Goal: Contribute content: Contribute content

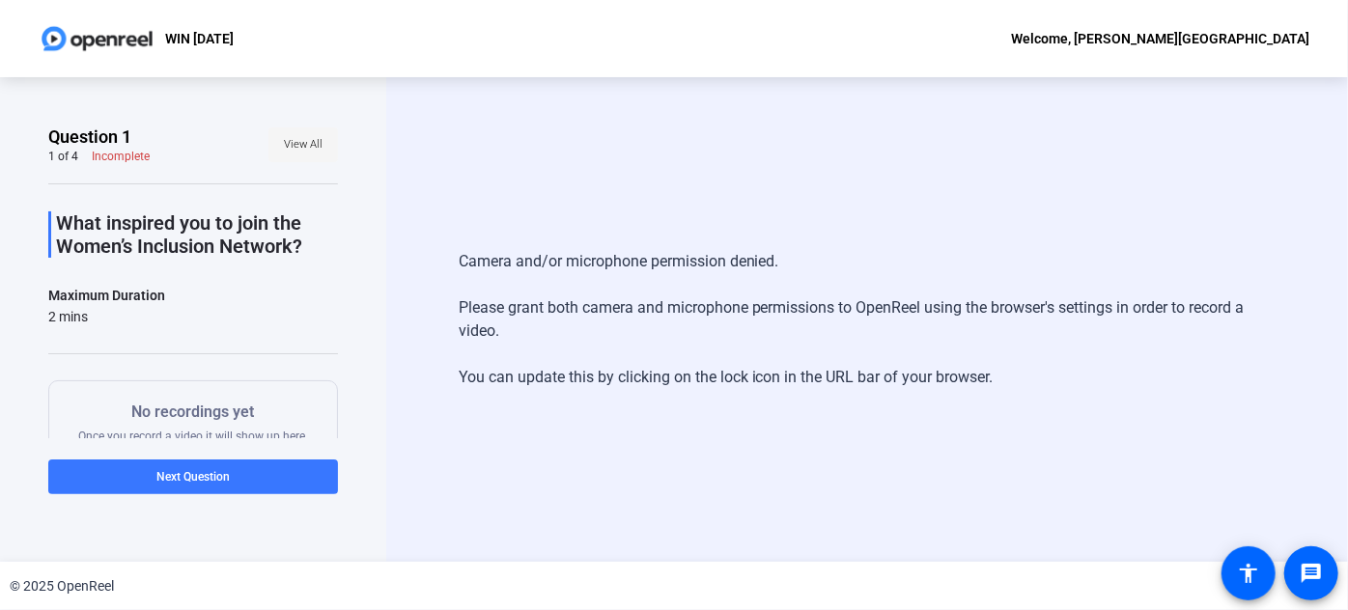
click at [293, 149] on span "View All" at bounding box center [303, 144] width 39 height 29
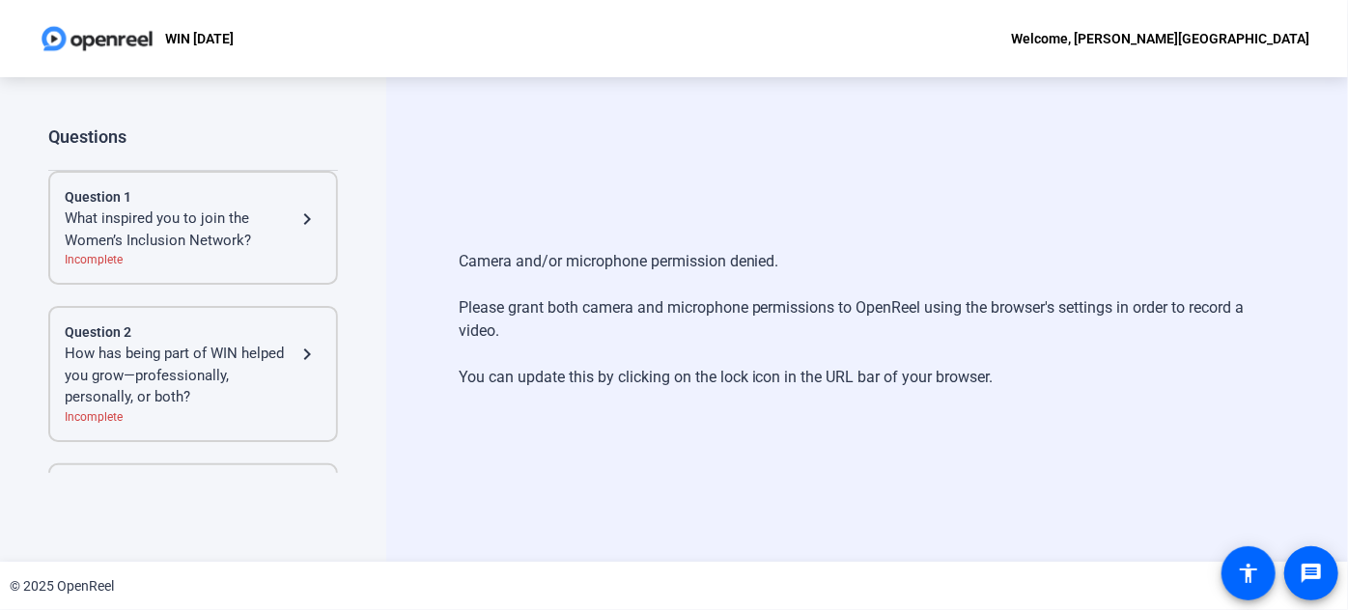
click at [292, 148] on div "Questions" at bounding box center [193, 137] width 290 height 23
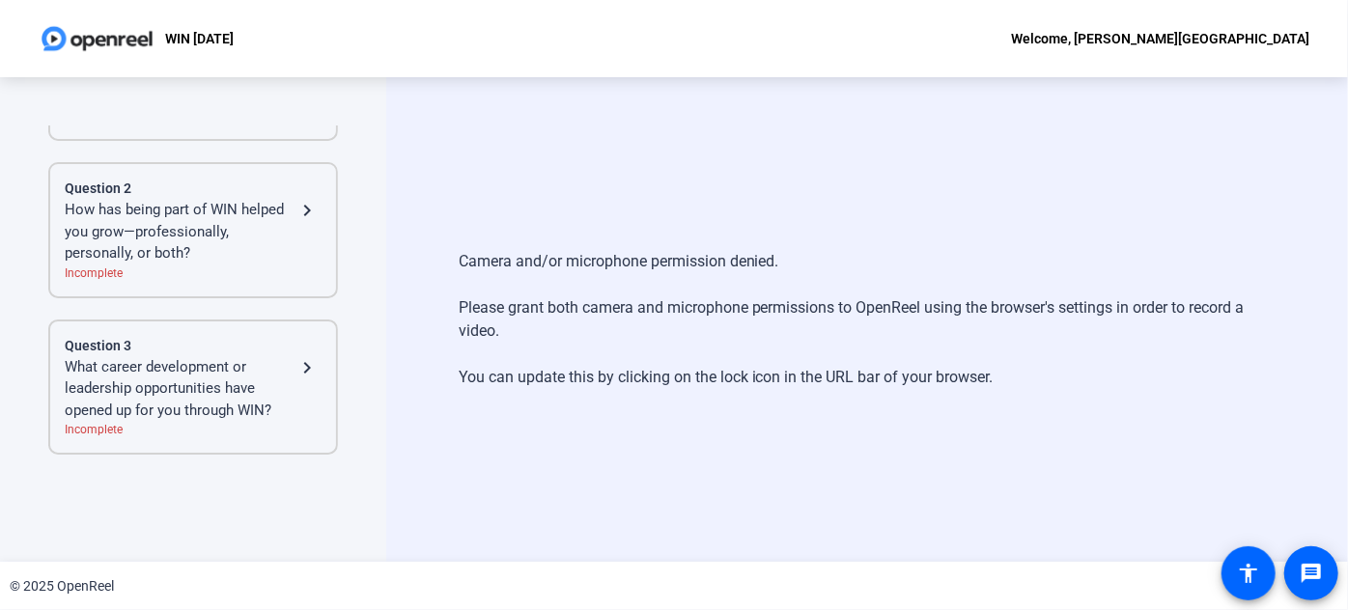
scroll to position [278, 0]
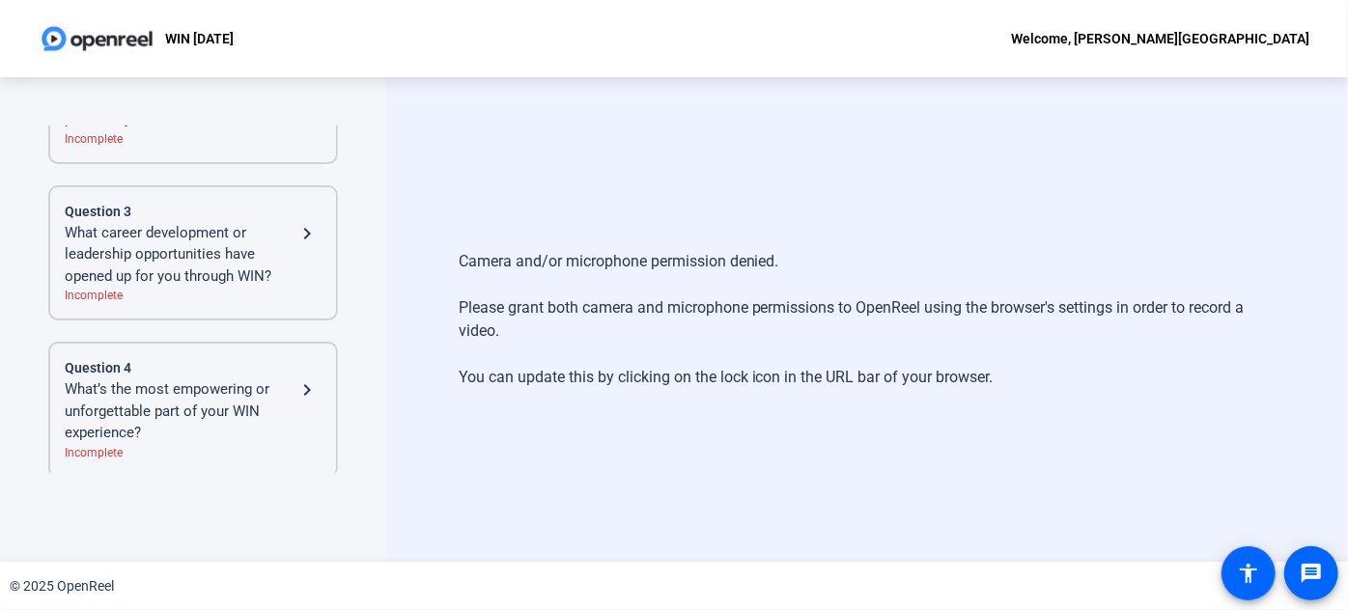
click at [655, 160] on div "Camera and/or microphone permission denied. Please grant both camera and microp…" at bounding box center [867, 319] width 962 height 485
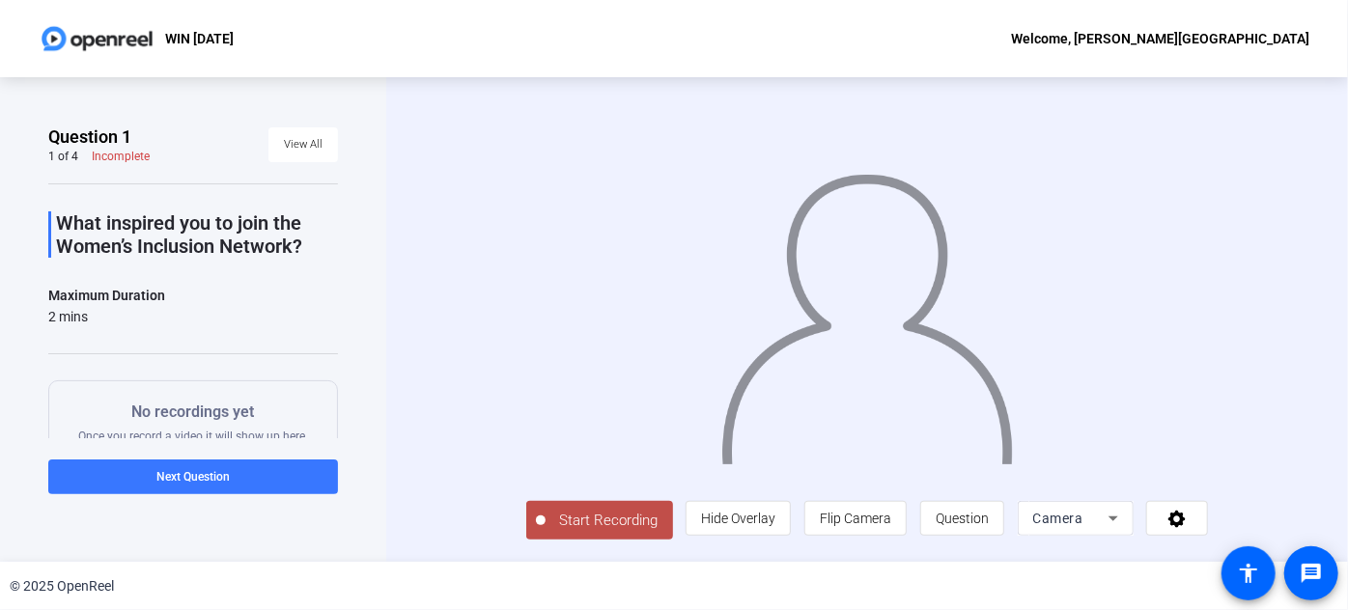
click at [577, 515] on span "Start Recording" at bounding box center [608, 521] width 127 height 22
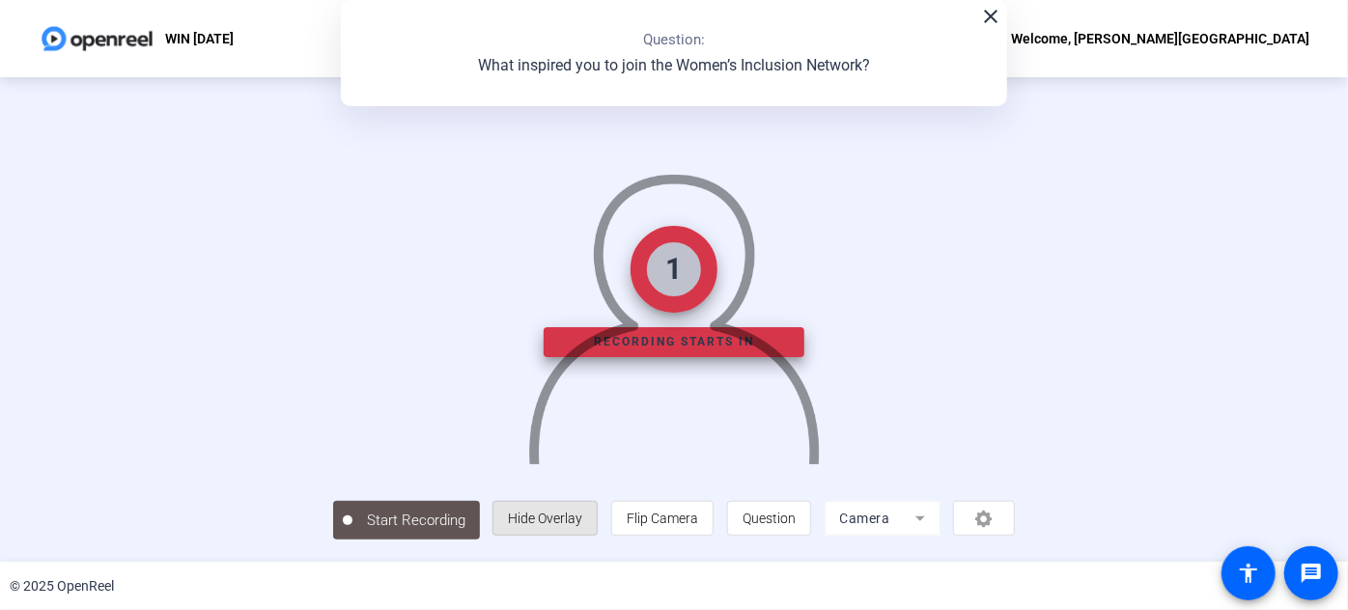
click at [579, 513] on span "Hide Overlay" at bounding box center [545, 518] width 74 height 15
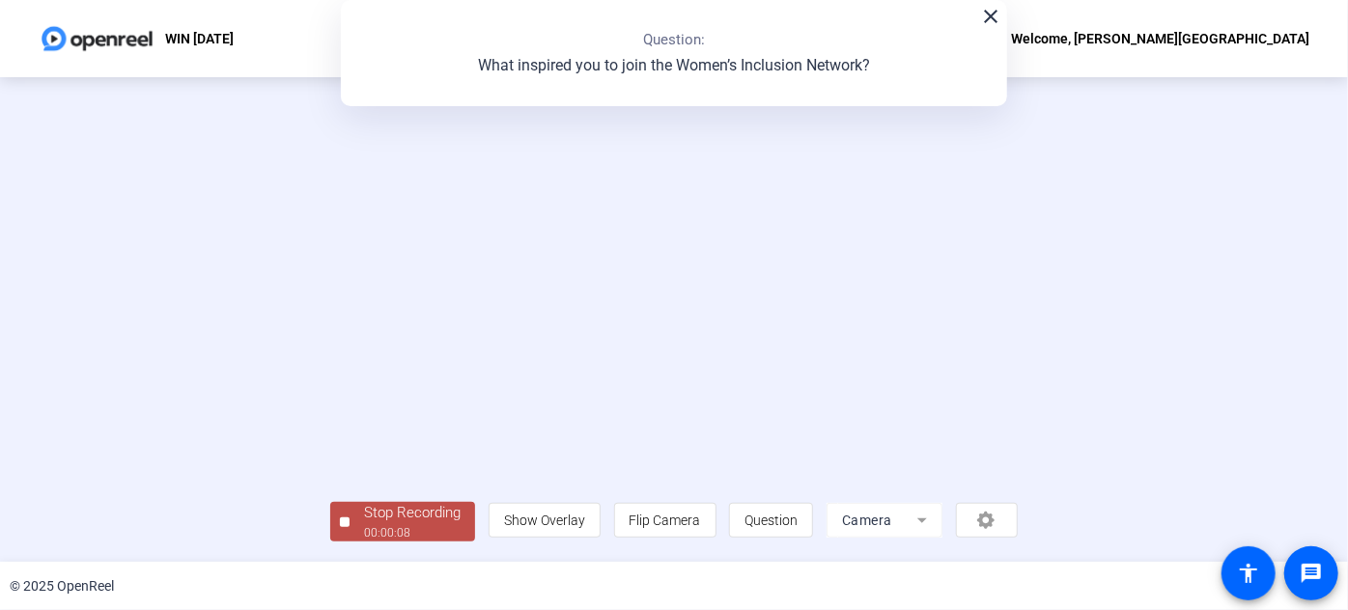
click at [348, 517] on div at bounding box center [345, 522] width 10 height 10
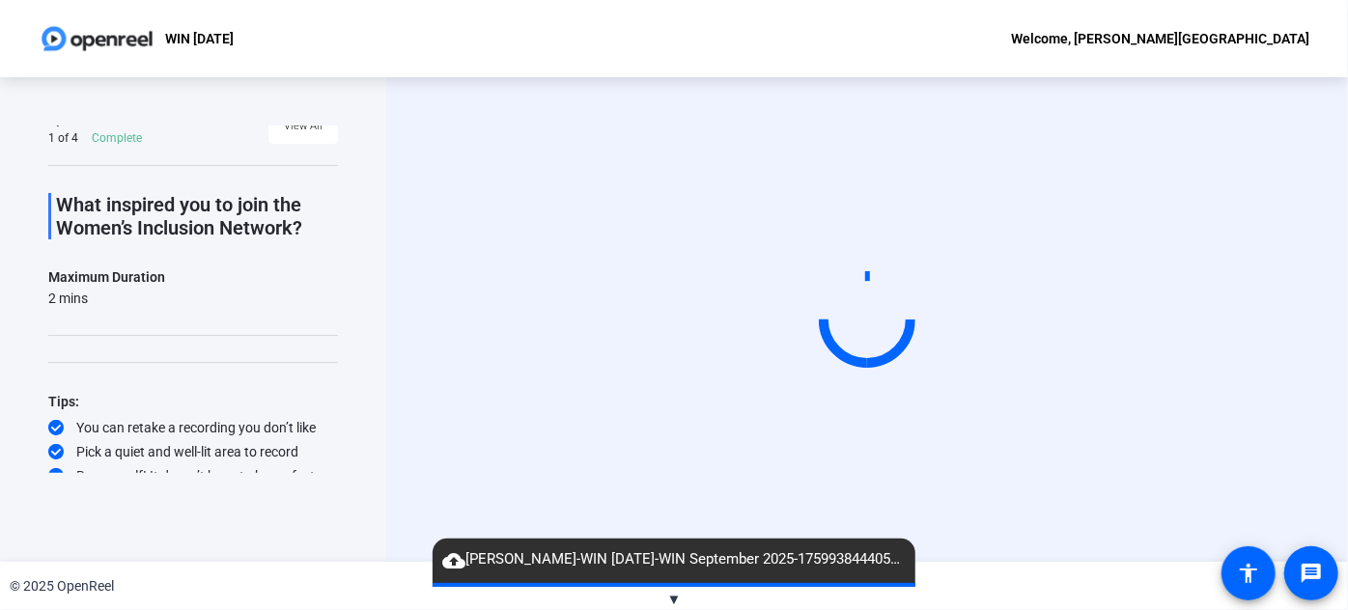
scroll to position [29, 0]
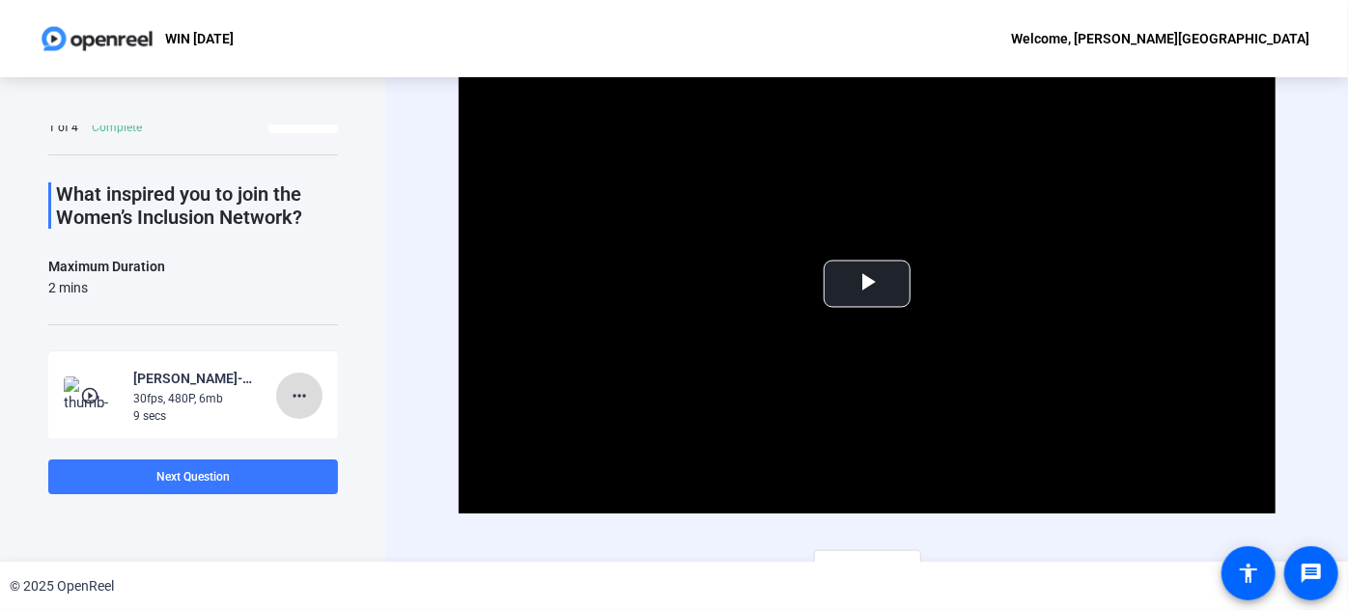
click at [292, 390] on mat-icon "more_horiz" at bounding box center [299, 395] width 23 height 23
click at [323, 434] on span "Delete clip" at bounding box center [321, 434] width 77 height 23
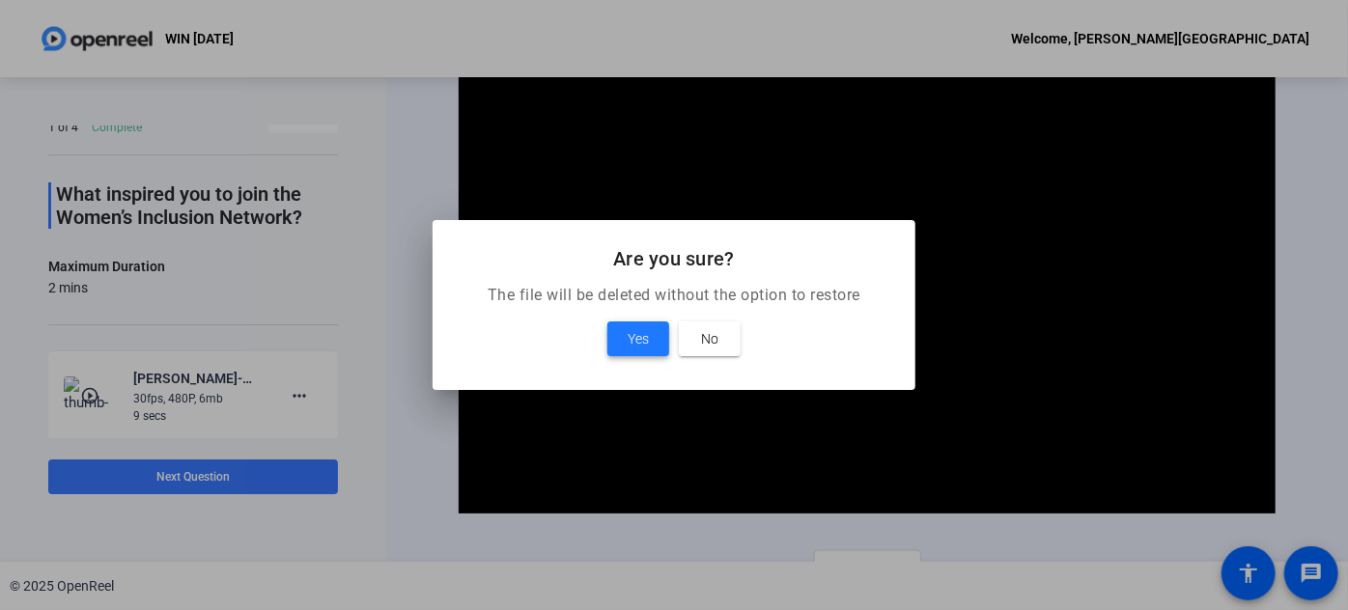
click at [628, 334] on span "Yes" at bounding box center [638, 338] width 21 height 23
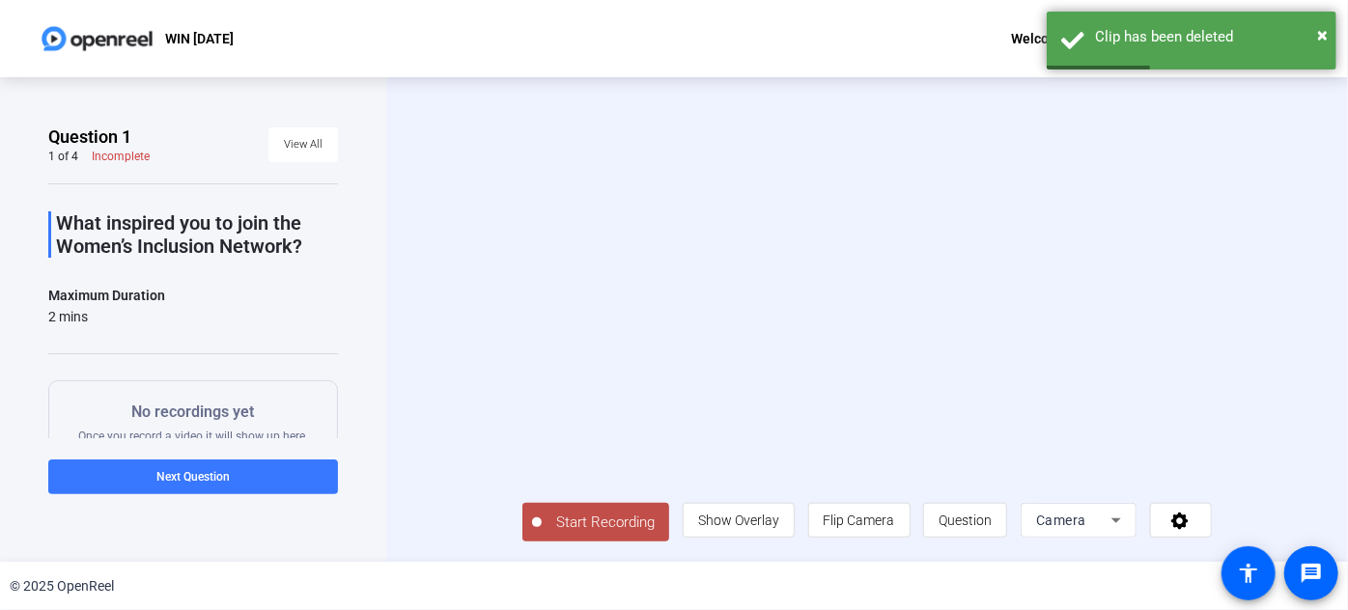
scroll to position [31, 0]
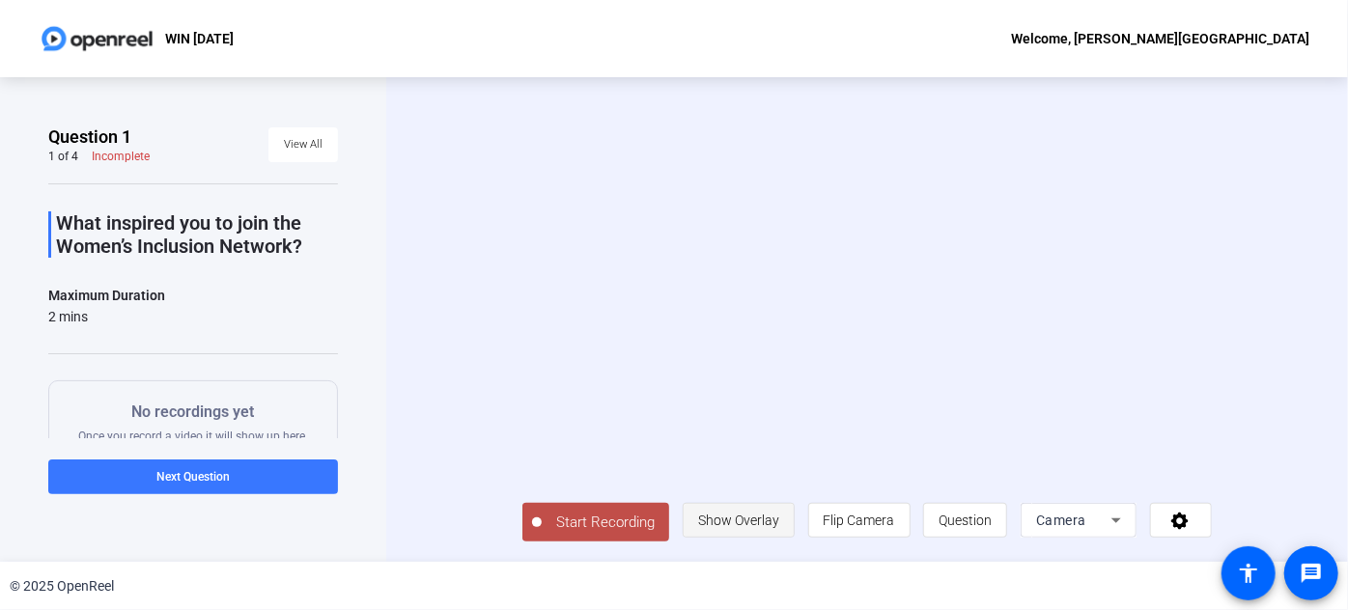
click at [779, 528] on span "Show Overlay" at bounding box center [738, 520] width 81 height 15
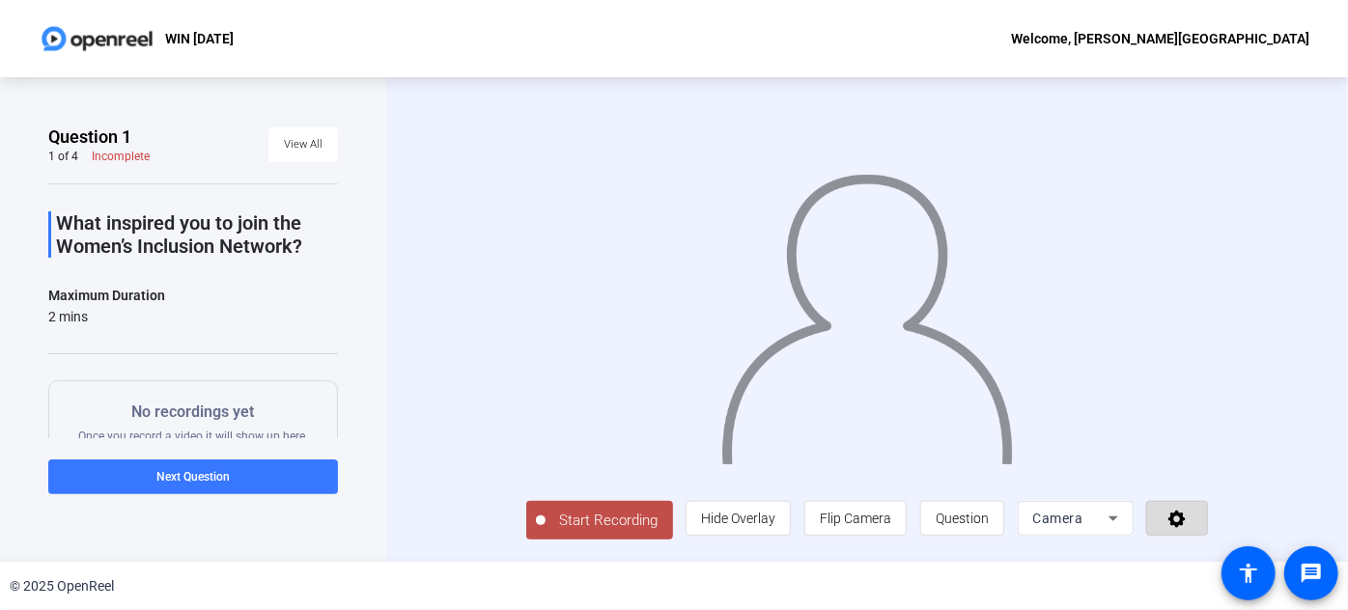
click at [1186, 517] on icon at bounding box center [1176, 519] width 17 height 17
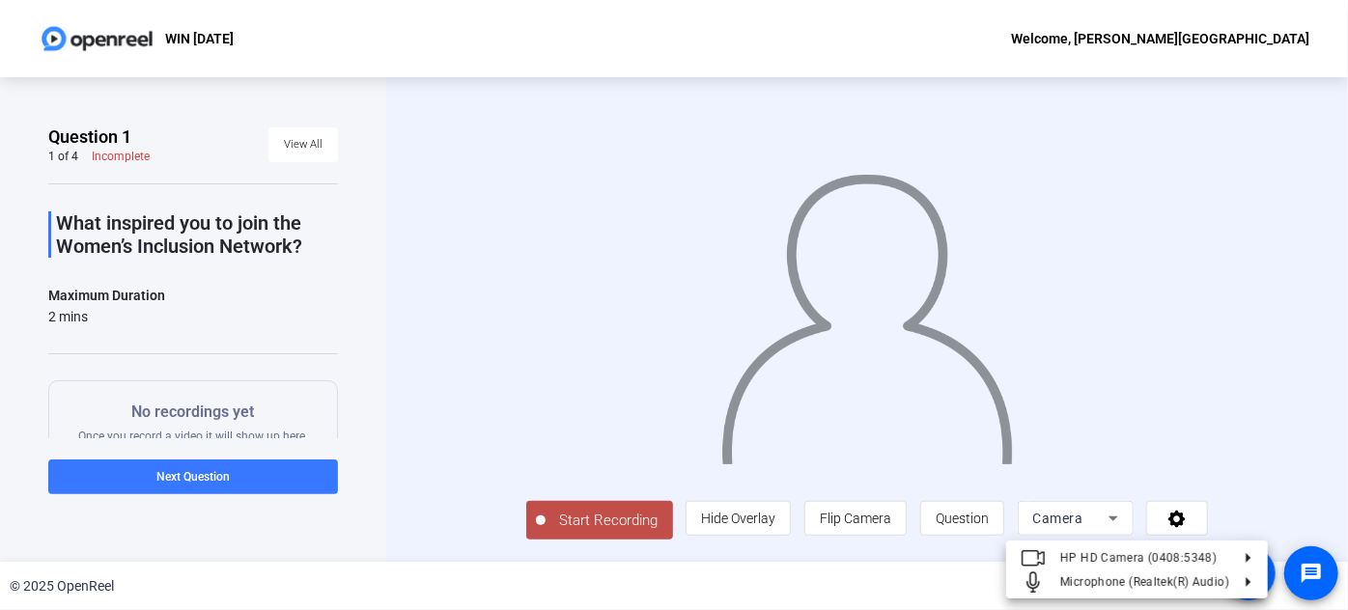
click at [1233, 513] on div at bounding box center [674, 305] width 1348 height 610
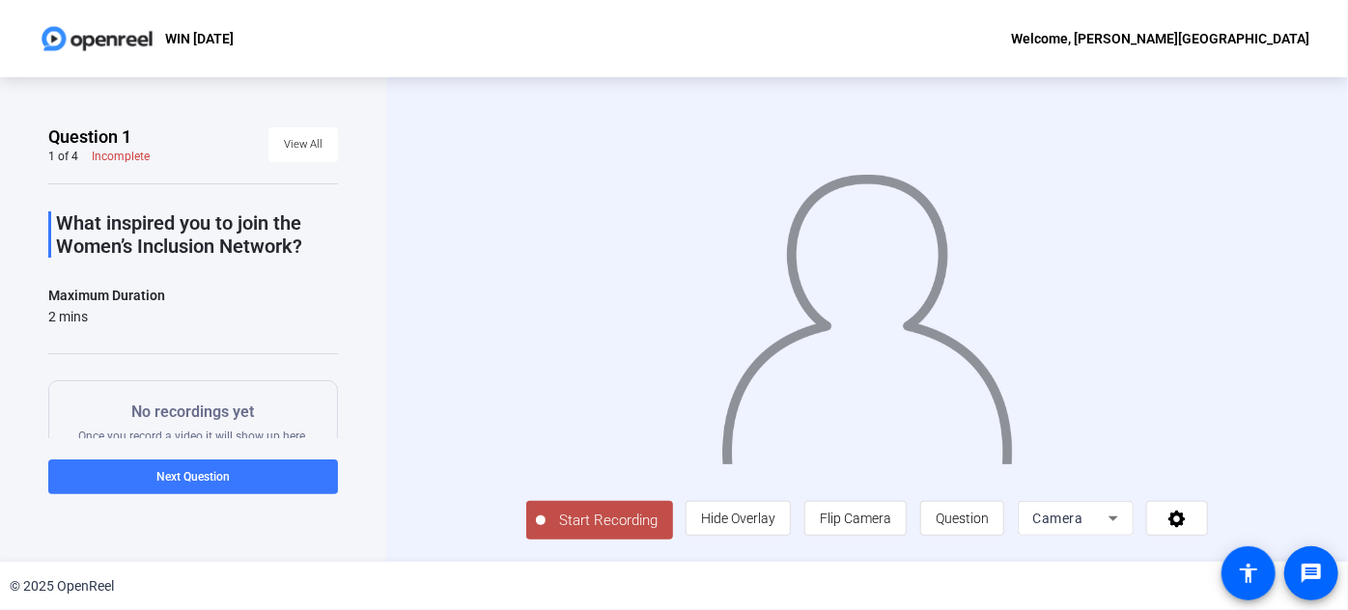
click at [1083, 522] on span "Camera" at bounding box center [1058, 518] width 50 height 15
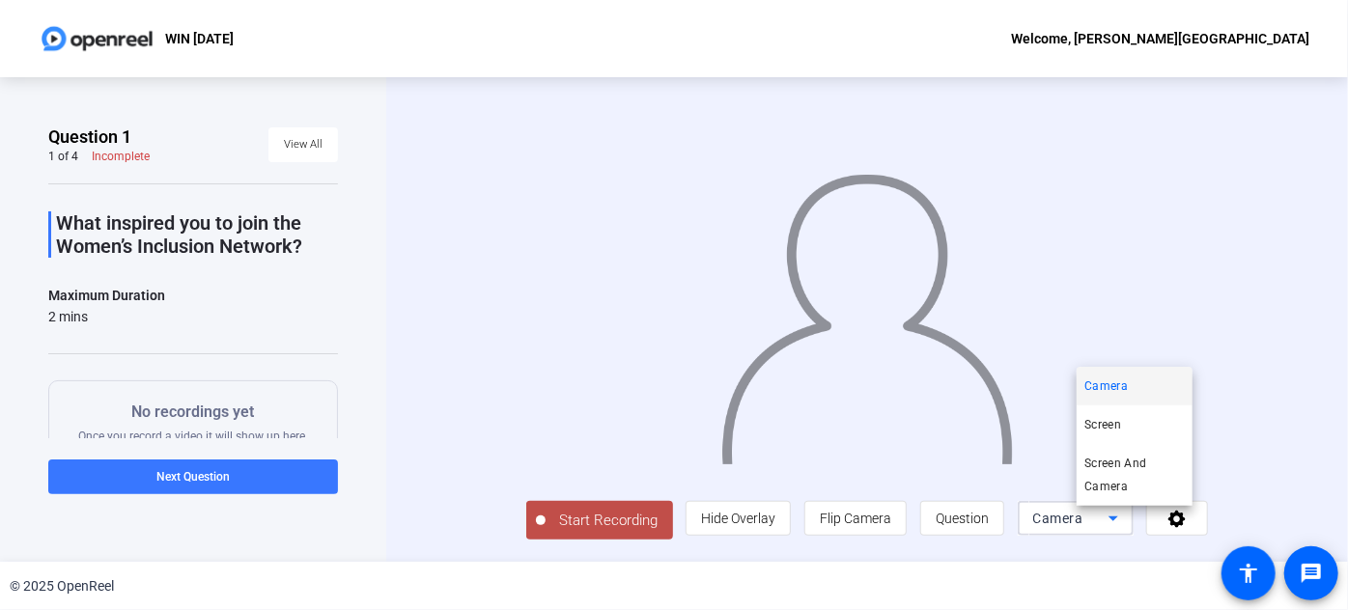
click at [1120, 522] on div at bounding box center [674, 305] width 1348 height 610
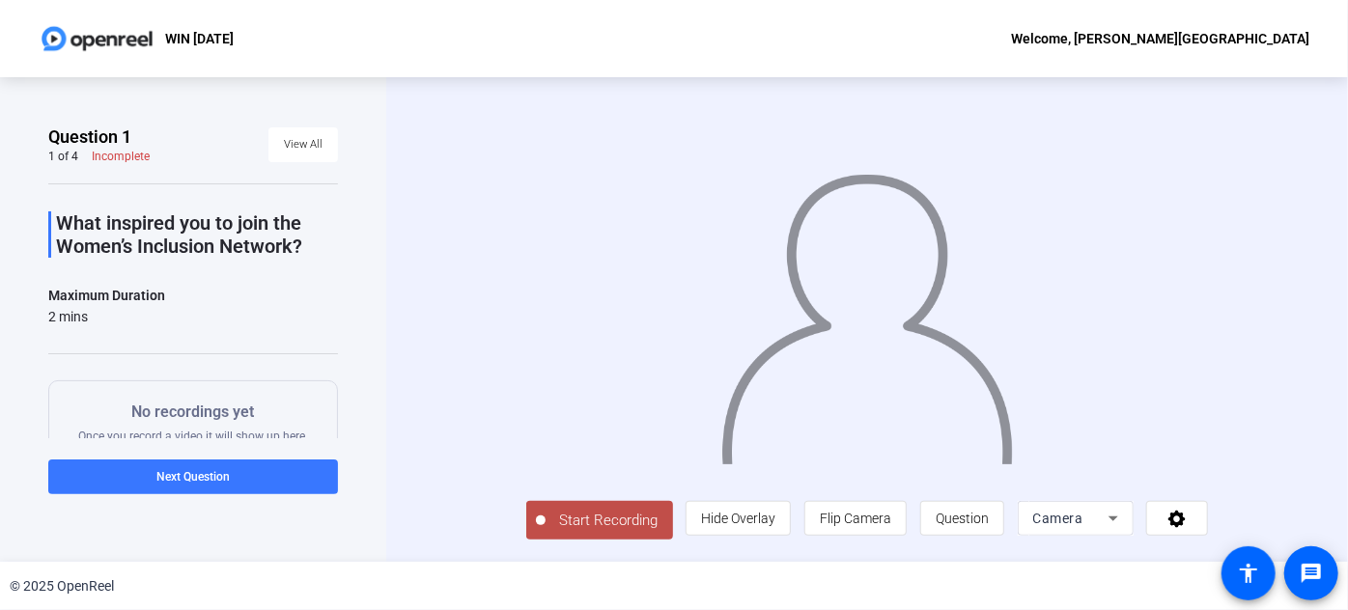
click at [545, 522] on span "Start Recording" at bounding box center [608, 521] width 127 height 22
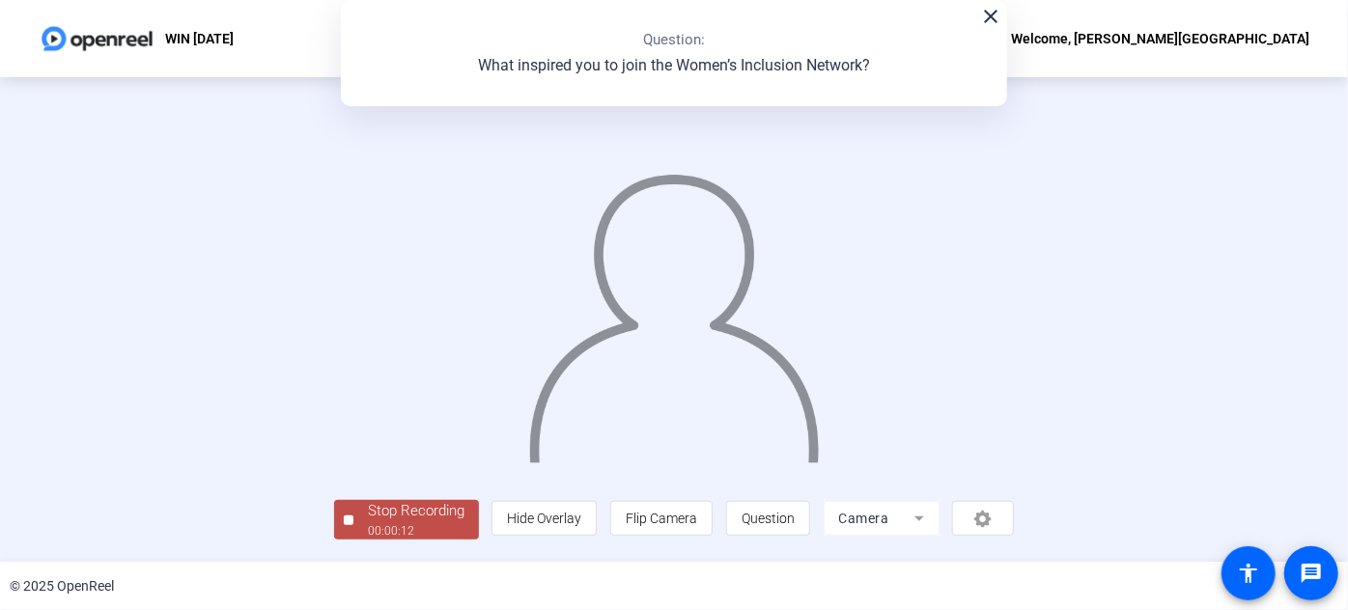
scroll to position [105, 0]
click at [368, 518] on div "Stop Recording" at bounding box center [416, 511] width 97 height 22
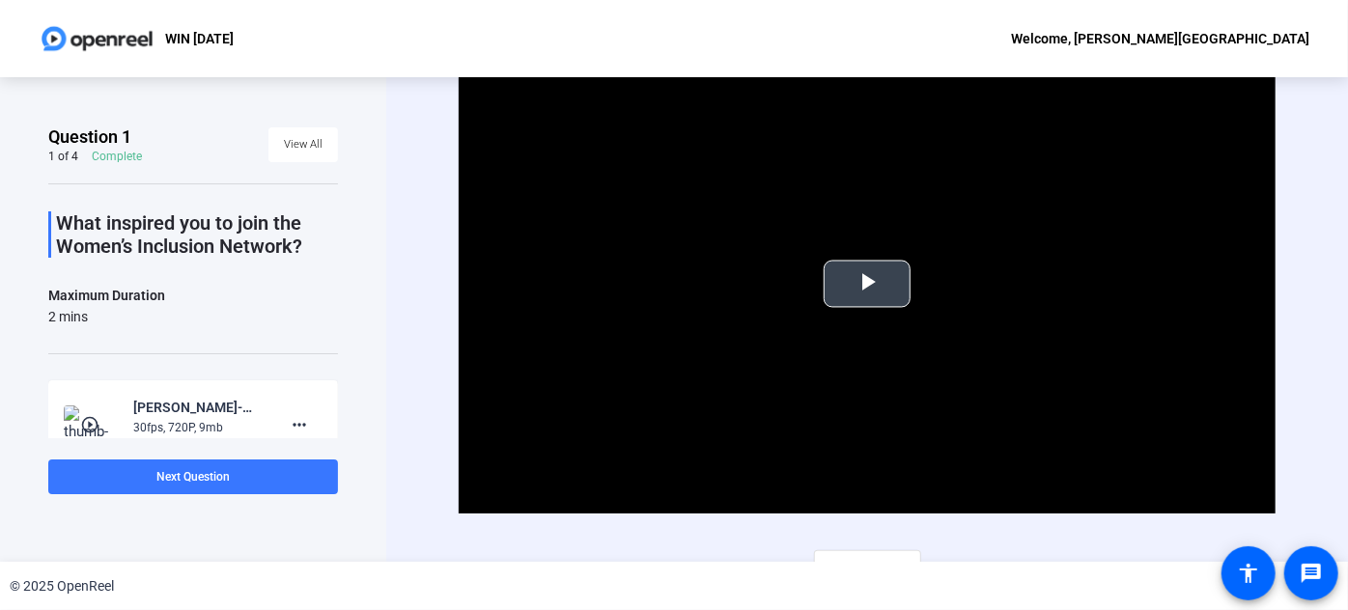
click at [867, 284] on span "Video Player" at bounding box center [867, 284] width 0 height 0
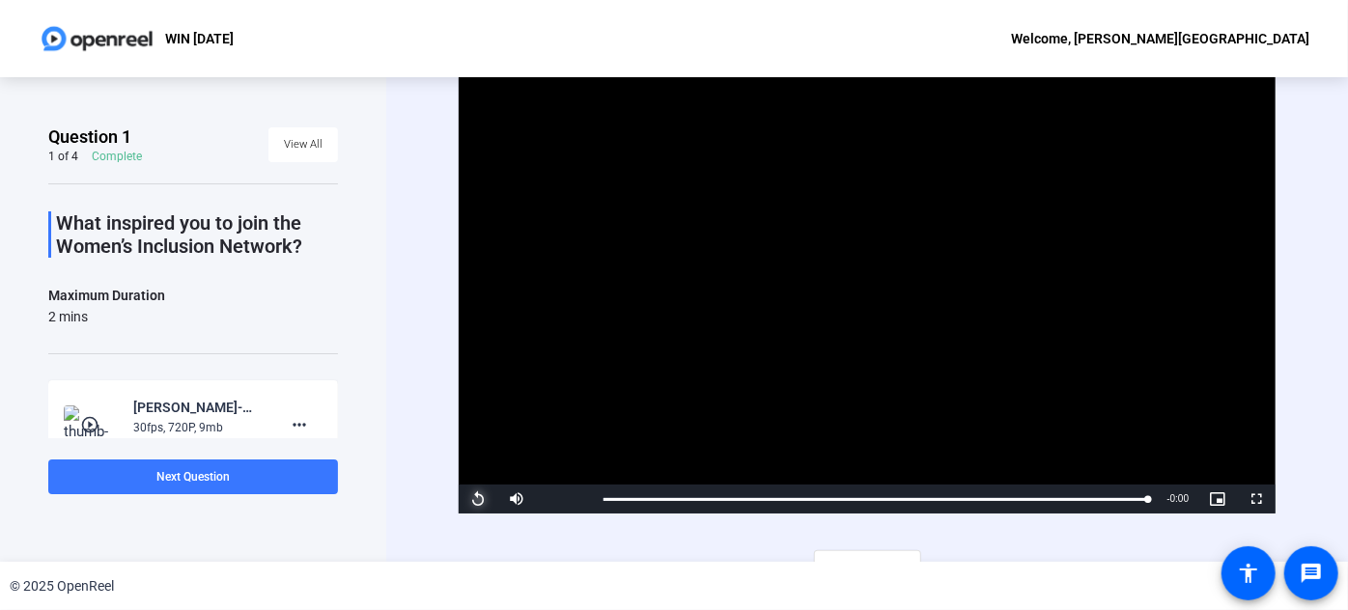
click at [474, 499] on span "Video Player" at bounding box center [478, 499] width 39 height 0
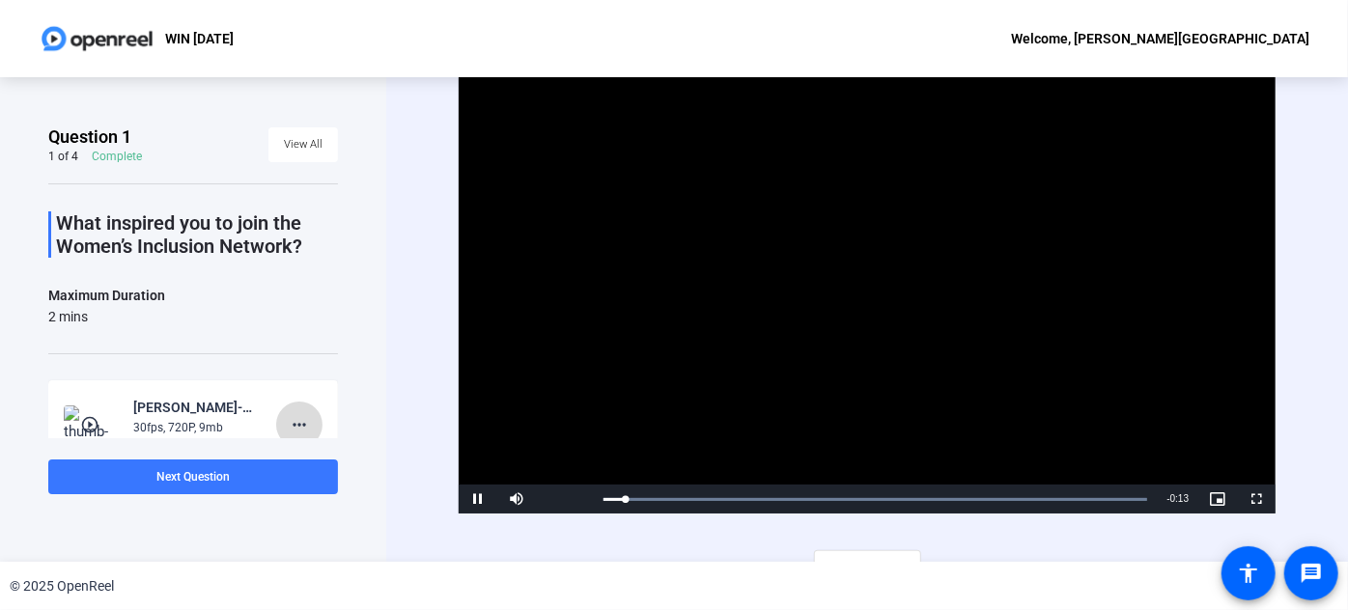
click at [296, 427] on mat-icon "more_horiz" at bounding box center [299, 424] width 23 height 23
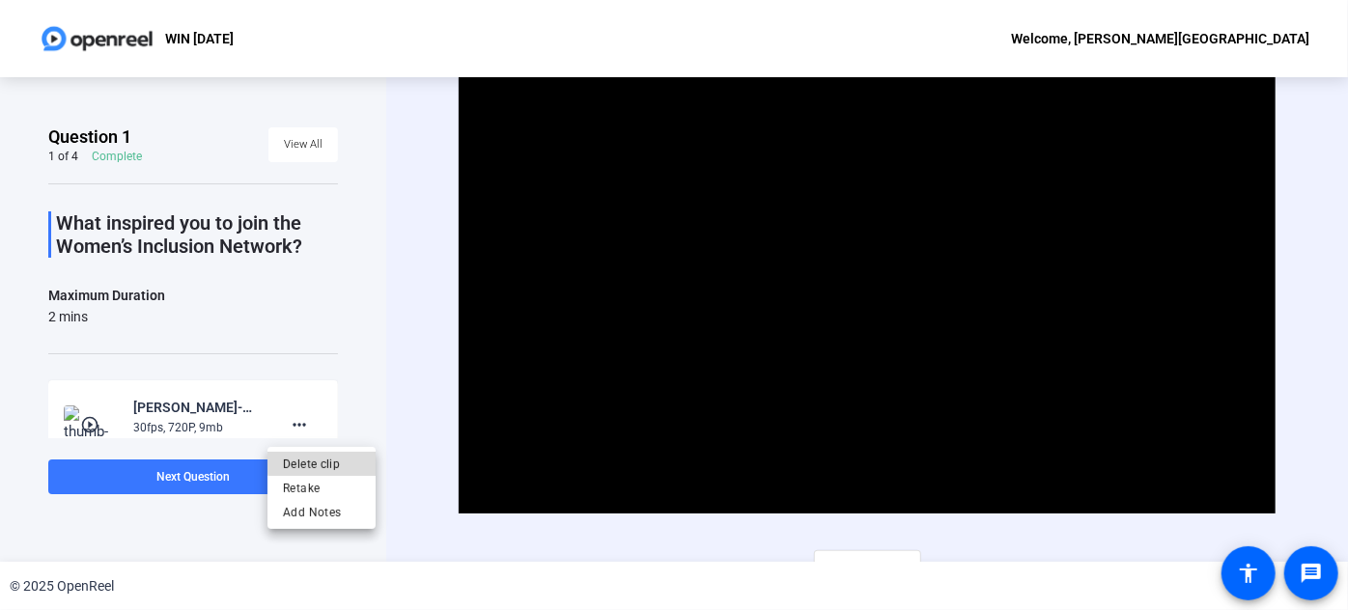
click at [338, 462] on span "Delete clip" at bounding box center [321, 464] width 77 height 23
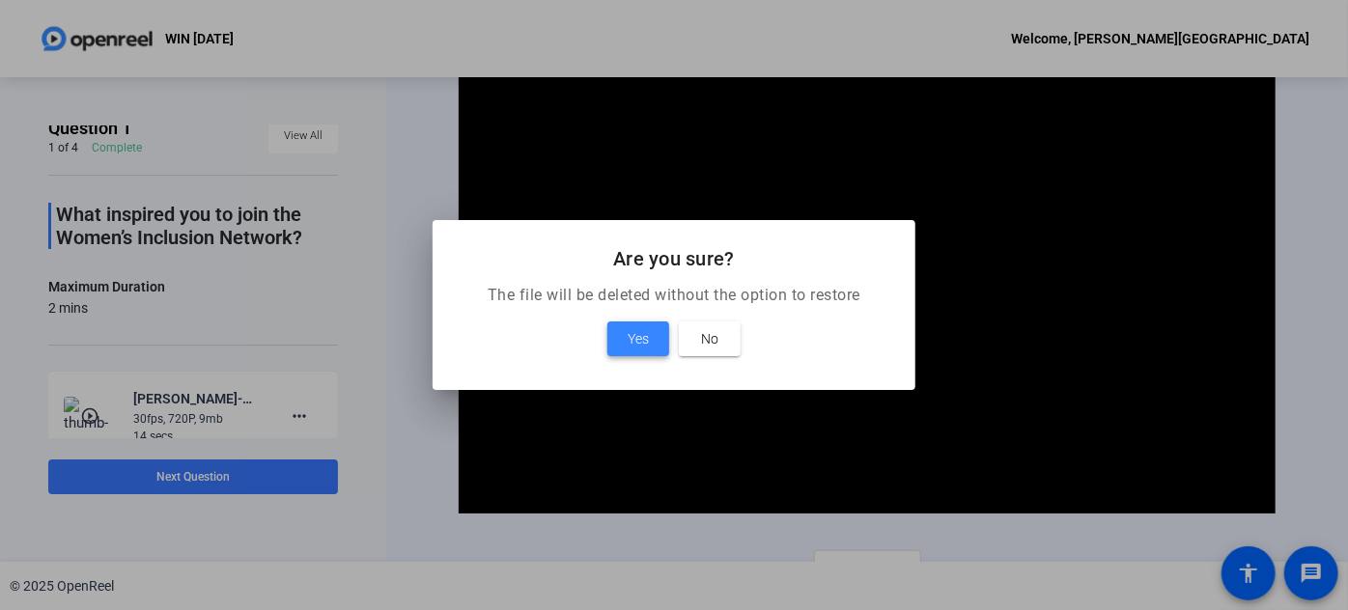
click at [641, 335] on span "Yes" at bounding box center [638, 338] width 21 height 23
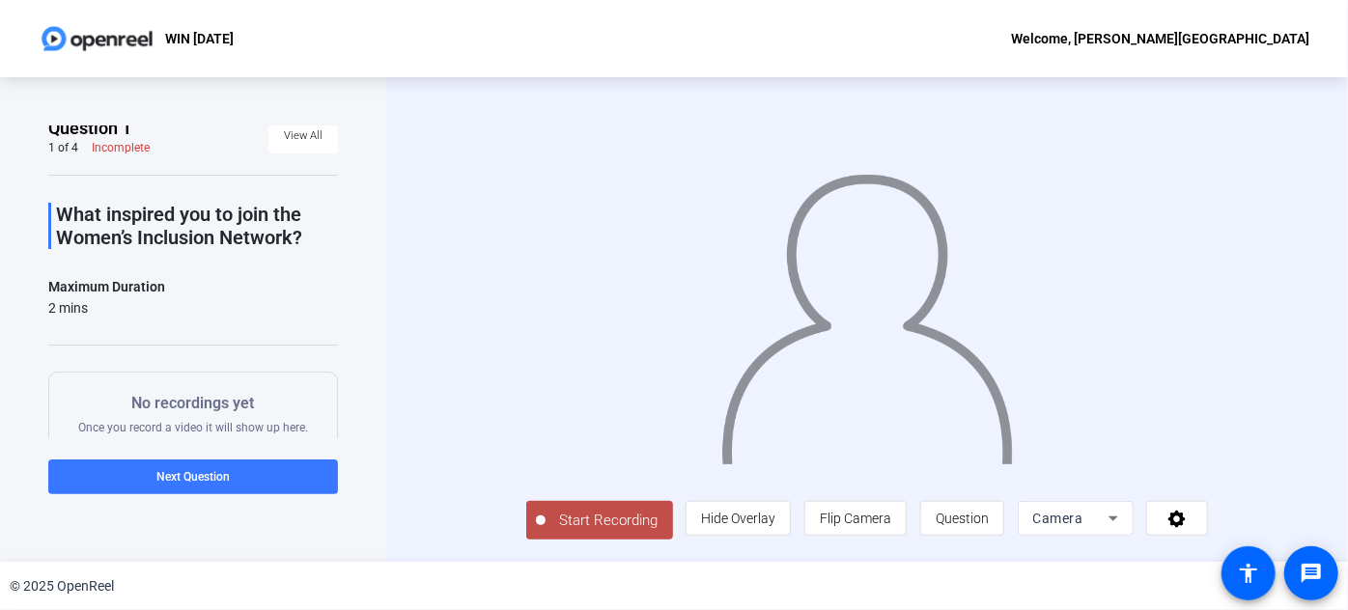
click at [545, 532] on span "Start Recording" at bounding box center [608, 521] width 127 height 22
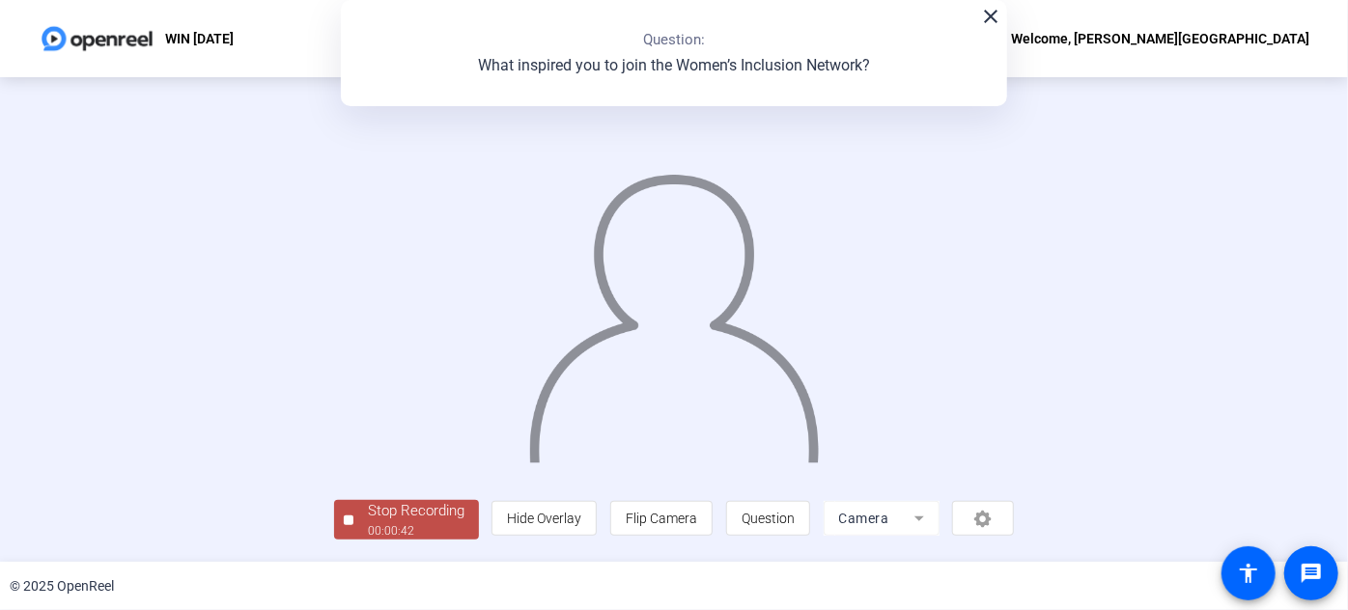
scroll to position [105, 0]
click at [368, 517] on div "Stop Recording" at bounding box center [416, 511] width 97 height 22
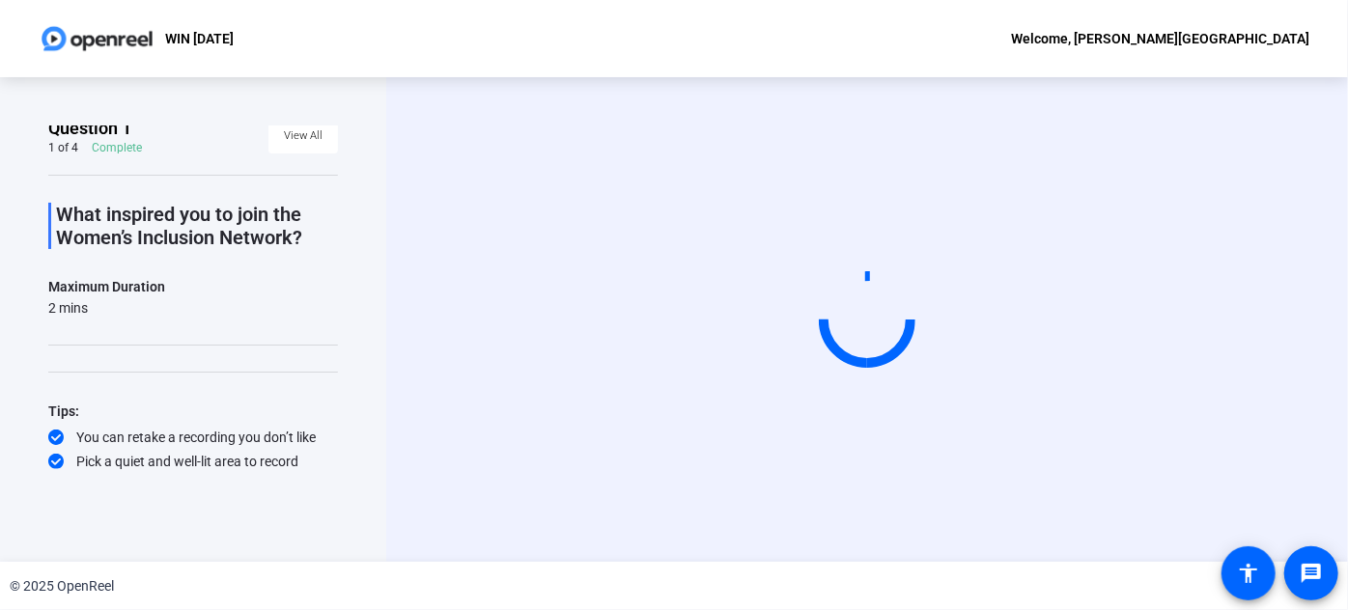
scroll to position [0, 0]
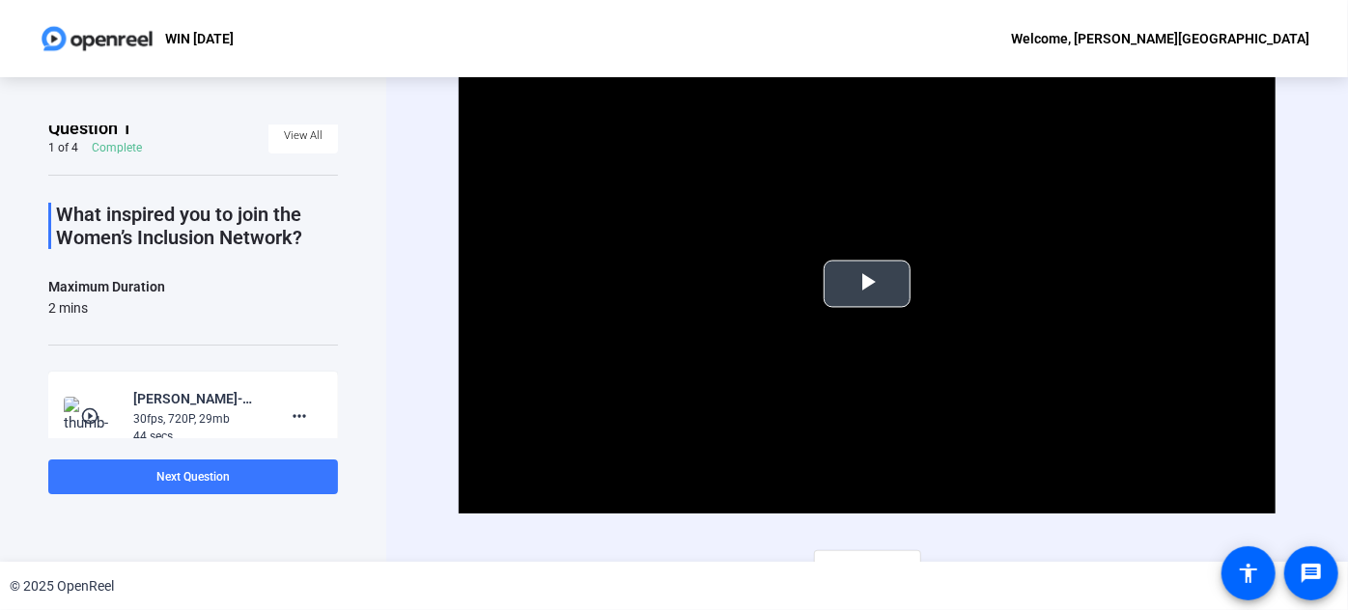
click at [867, 284] on span "Video Player" at bounding box center [867, 284] width 0 height 0
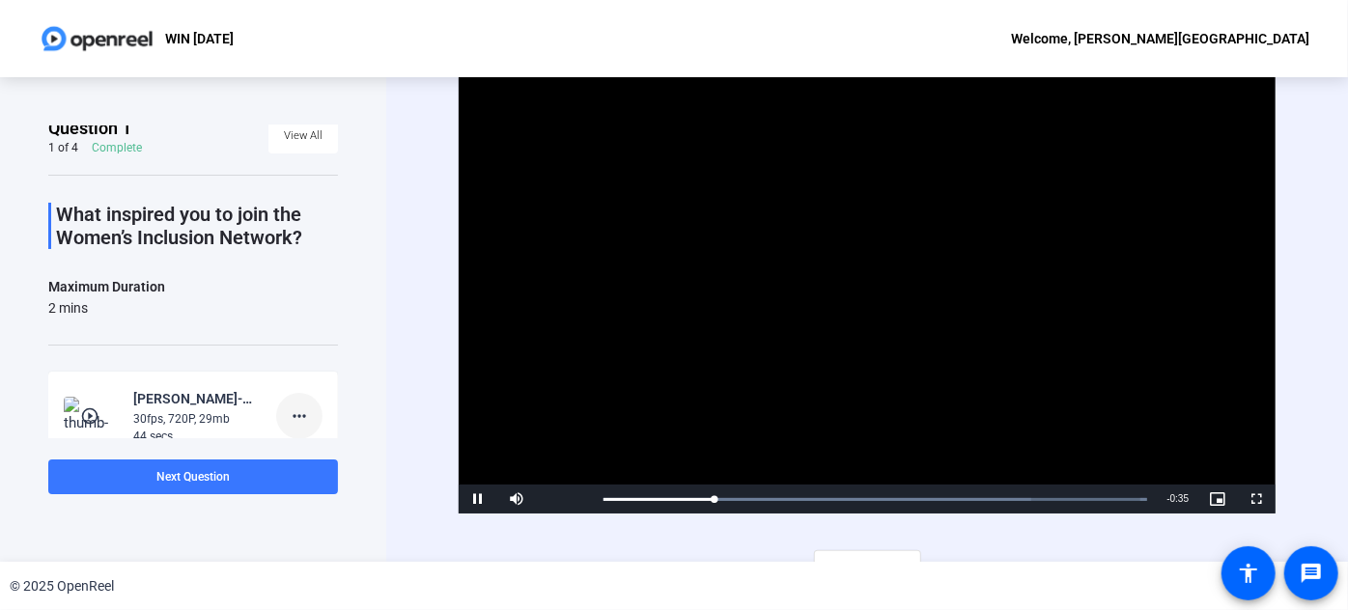
click at [299, 411] on mat-icon "more_horiz" at bounding box center [299, 416] width 23 height 23
click at [340, 458] on span "Delete clip" at bounding box center [321, 455] width 77 height 23
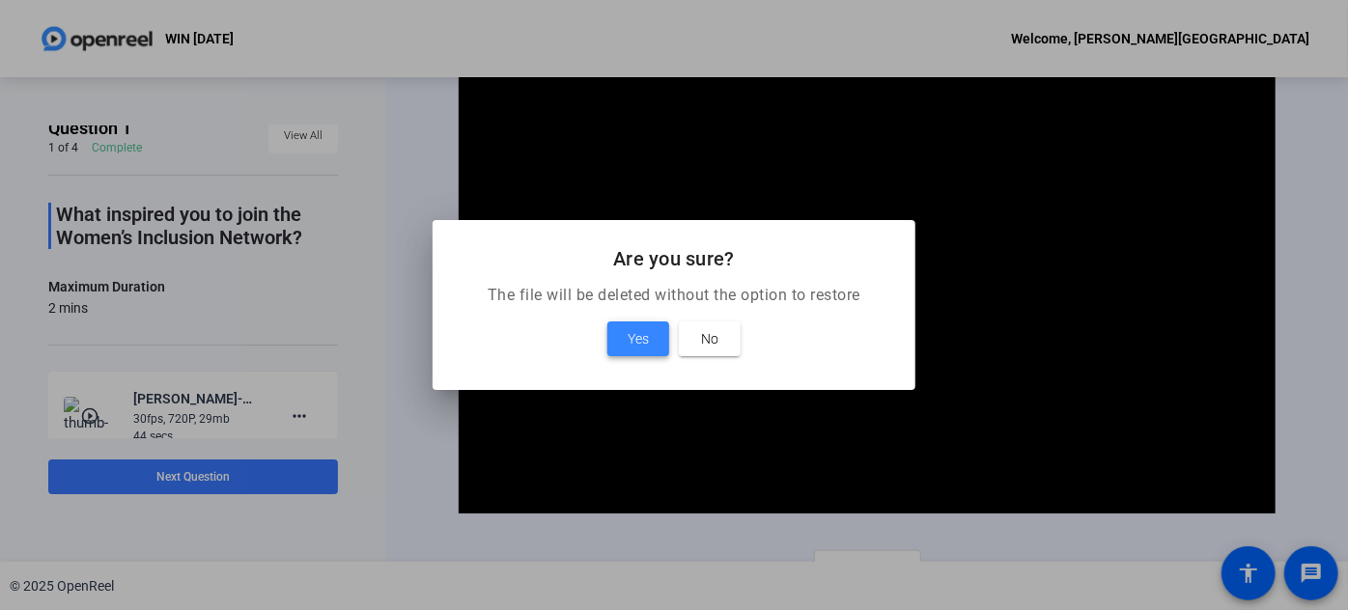
click at [626, 344] on span at bounding box center [638, 339] width 62 height 46
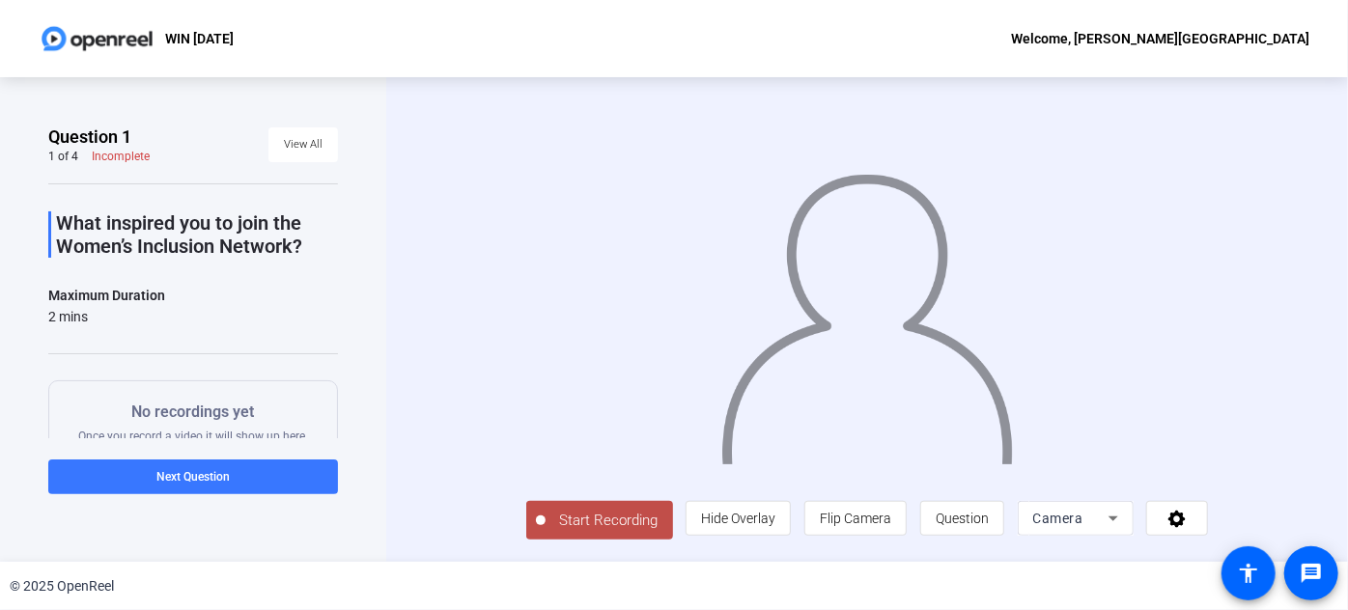
scroll to position [31, 0]
click at [545, 532] on span "Start Recording" at bounding box center [608, 521] width 127 height 22
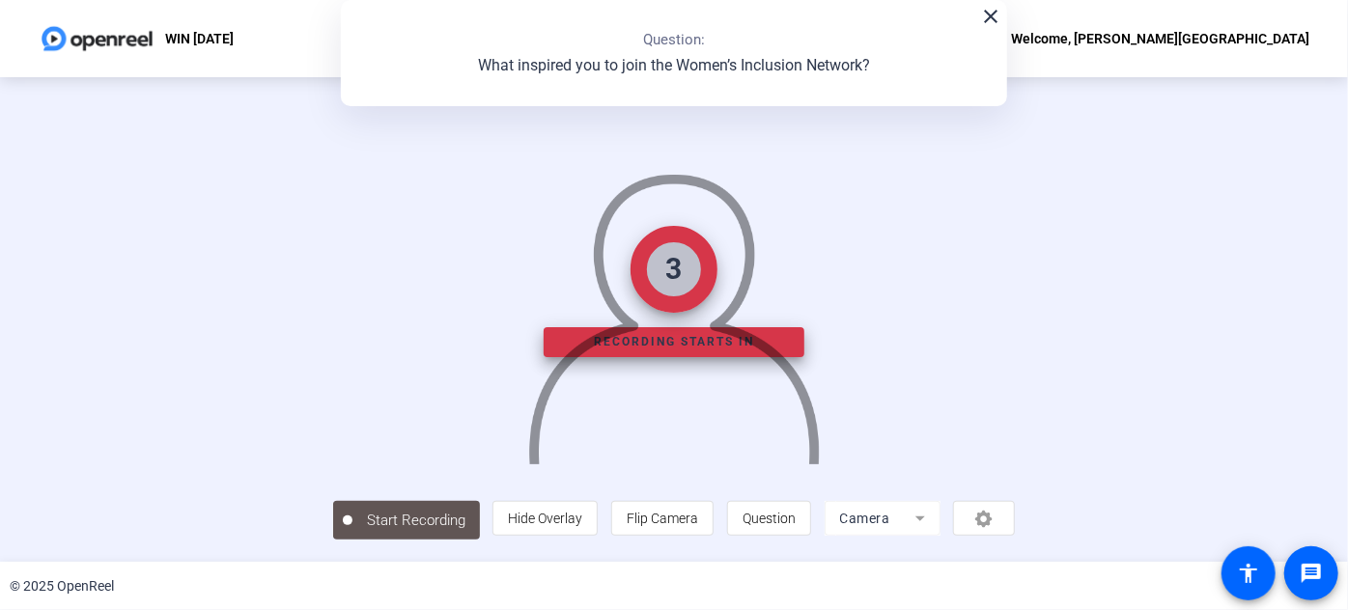
click at [535, 528] on div "3 Recording starts in Start Recording person Hide Overlay flip Flip Camera ques…" at bounding box center [674, 319] width 683 height 440
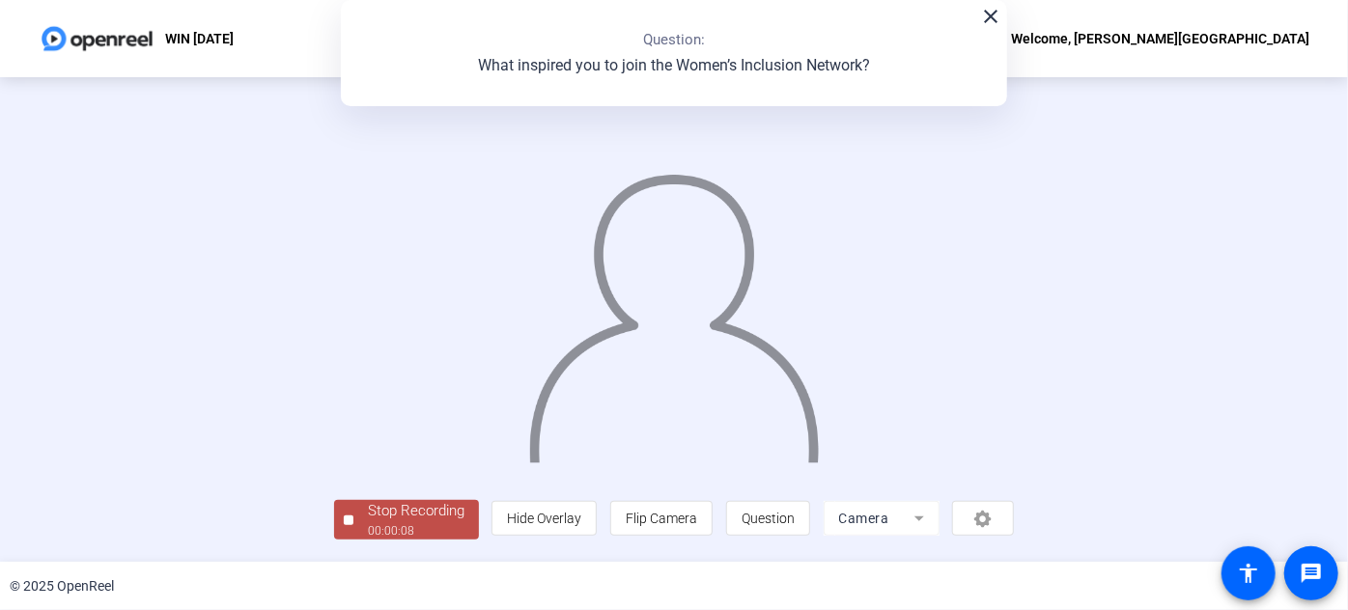
scroll to position [105, 0]
click at [368, 521] on div "Stop Recording" at bounding box center [416, 511] width 97 height 22
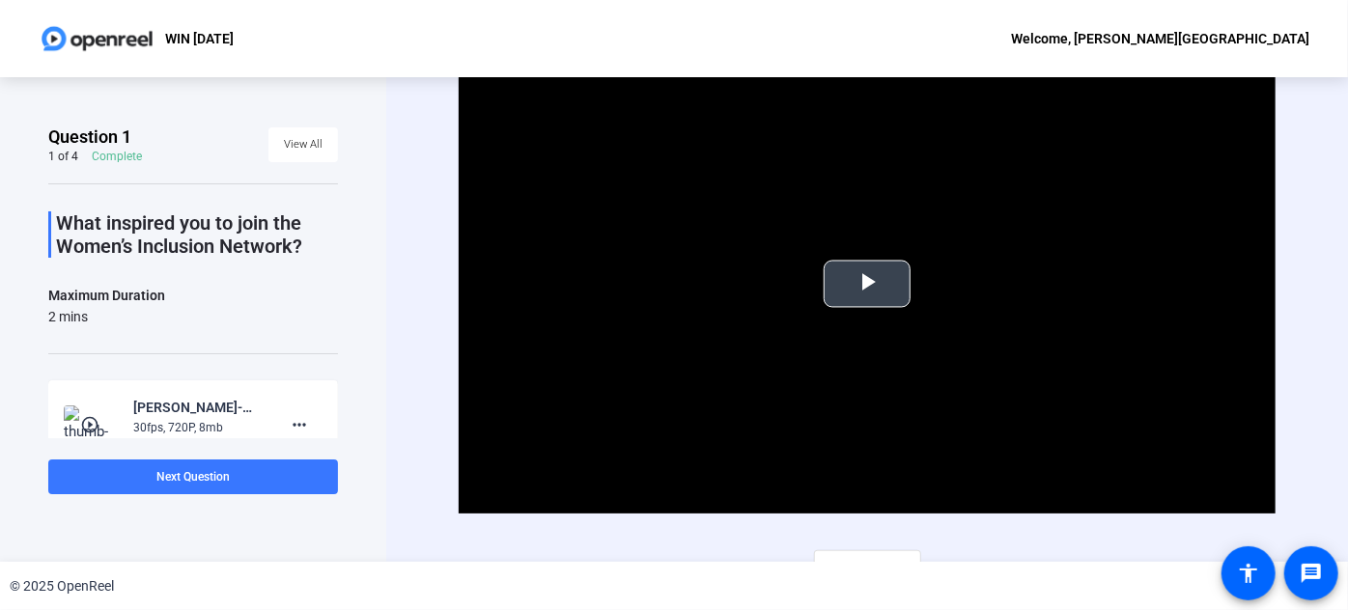
click at [867, 284] on span "Video Player" at bounding box center [867, 284] width 0 height 0
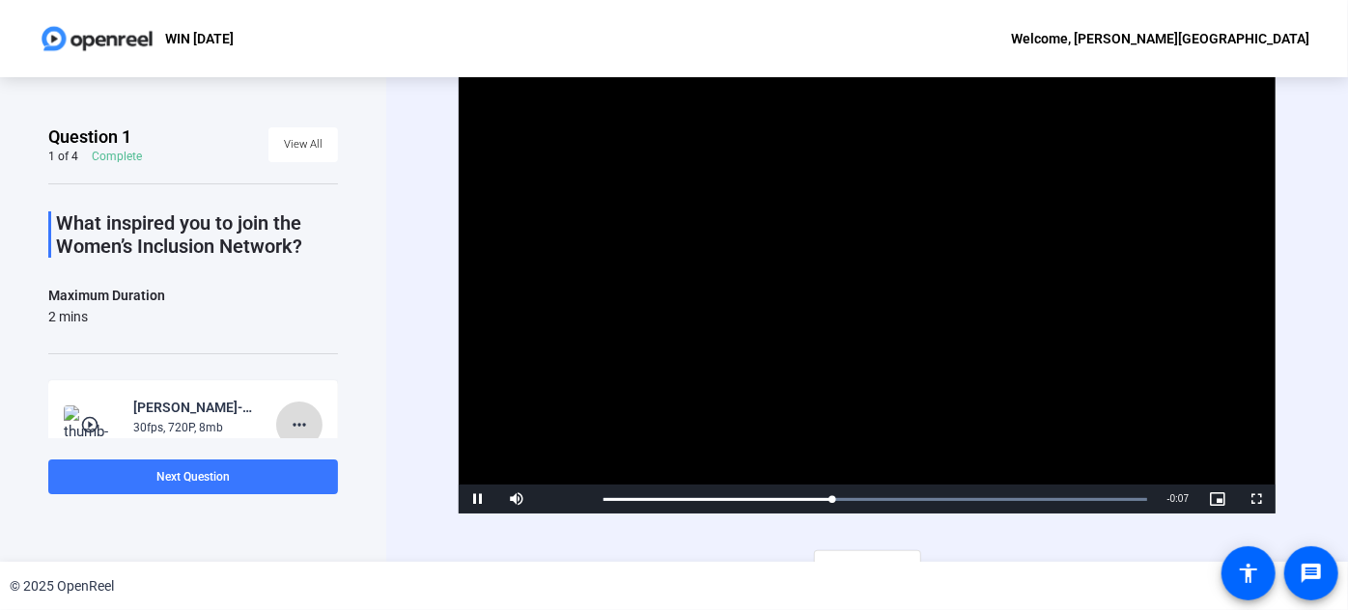
click at [288, 428] on mat-icon "more_horiz" at bounding box center [299, 424] width 23 height 23
click at [335, 466] on span "Delete clip" at bounding box center [321, 464] width 77 height 23
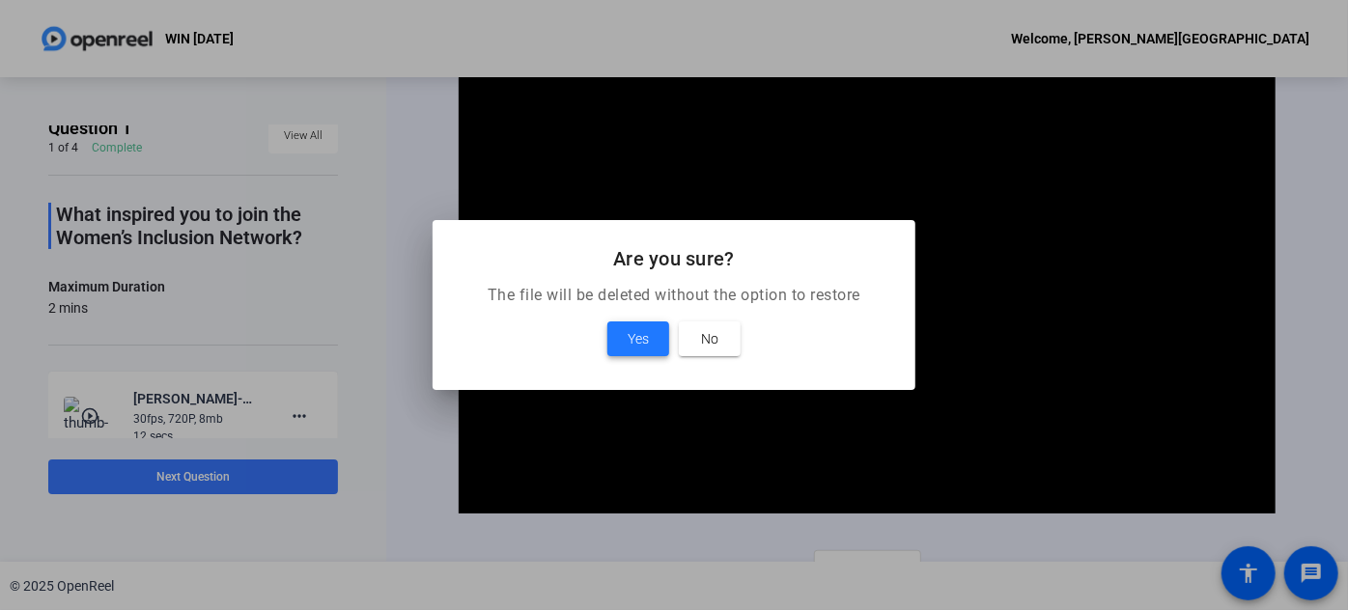
click at [641, 336] on span "Yes" at bounding box center [638, 338] width 21 height 23
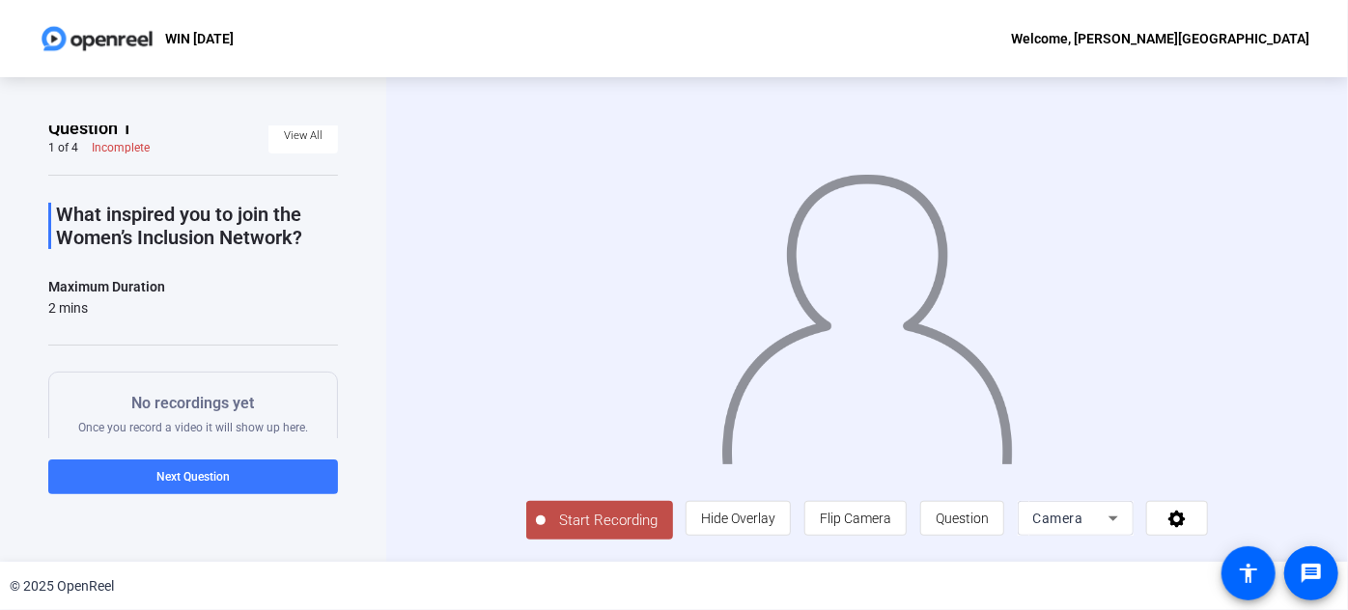
scroll to position [31, 0]
click at [564, 529] on span "Start Recording" at bounding box center [608, 521] width 127 height 22
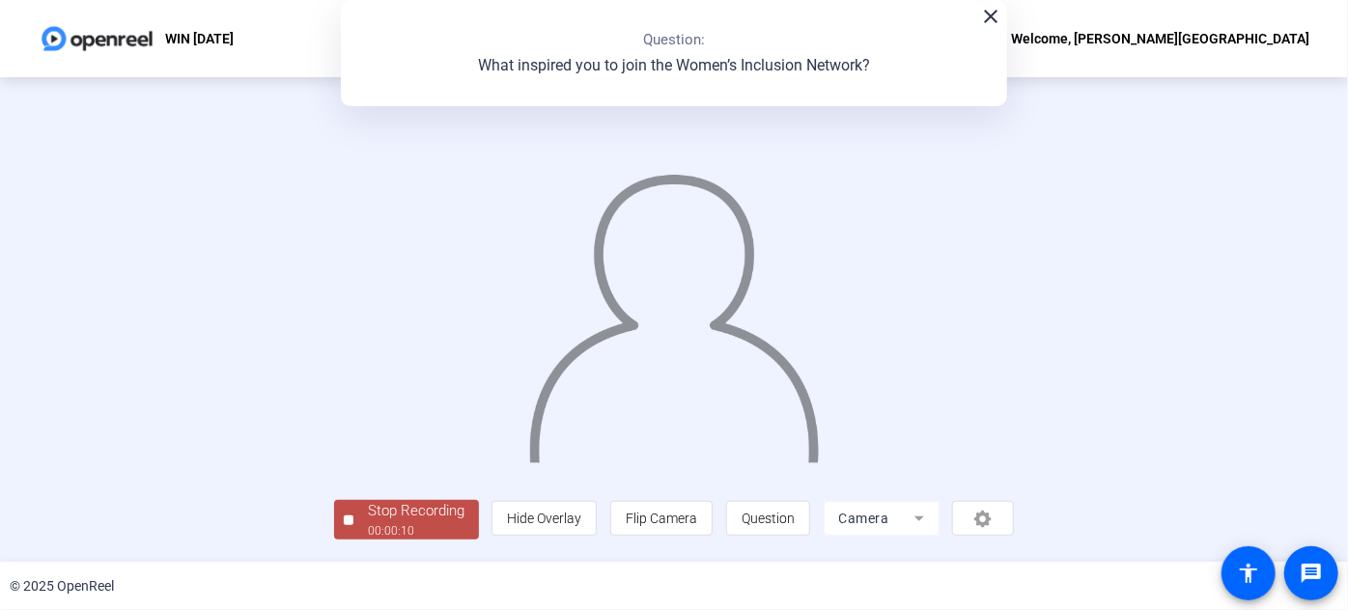
scroll to position [105, 0]
click at [368, 535] on div "00:00:11" at bounding box center [416, 530] width 97 height 17
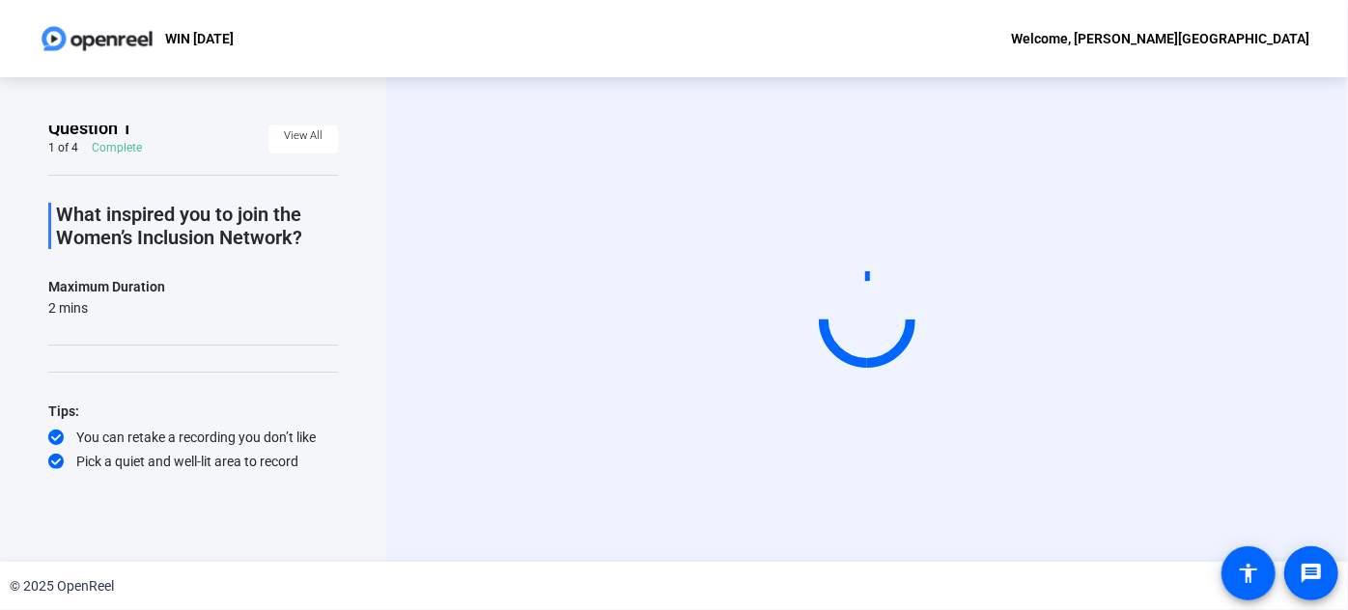
scroll to position [0, 0]
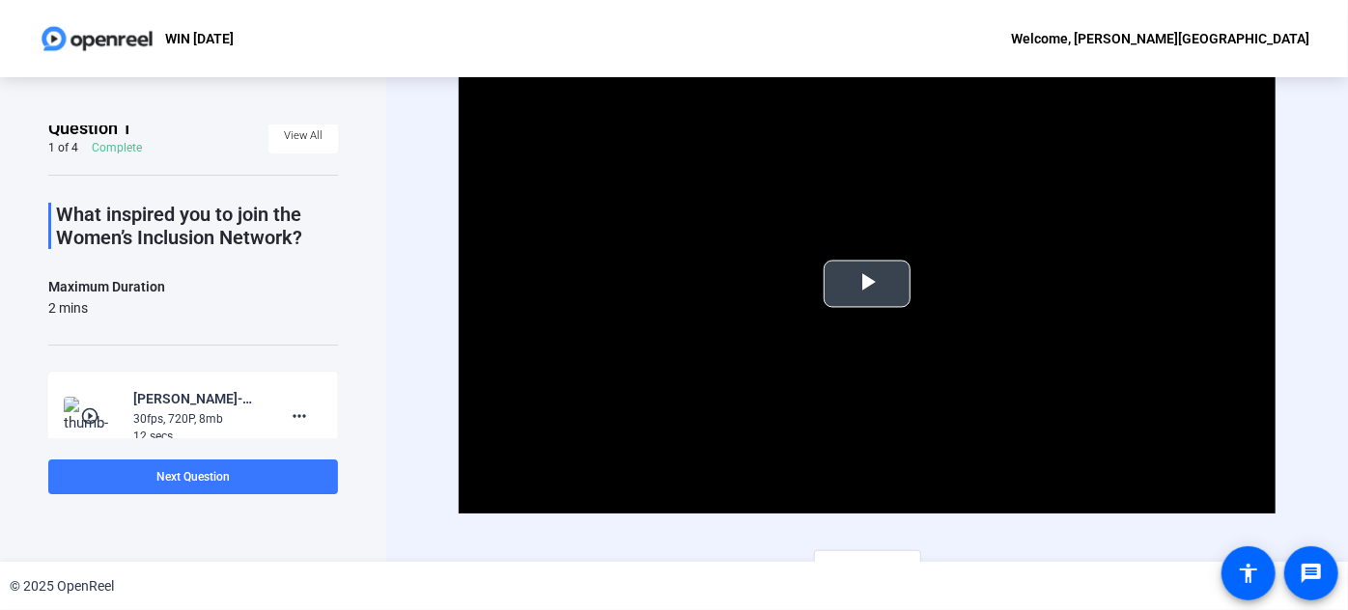
click at [867, 284] on span "Video Player" at bounding box center [867, 284] width 0 height 0
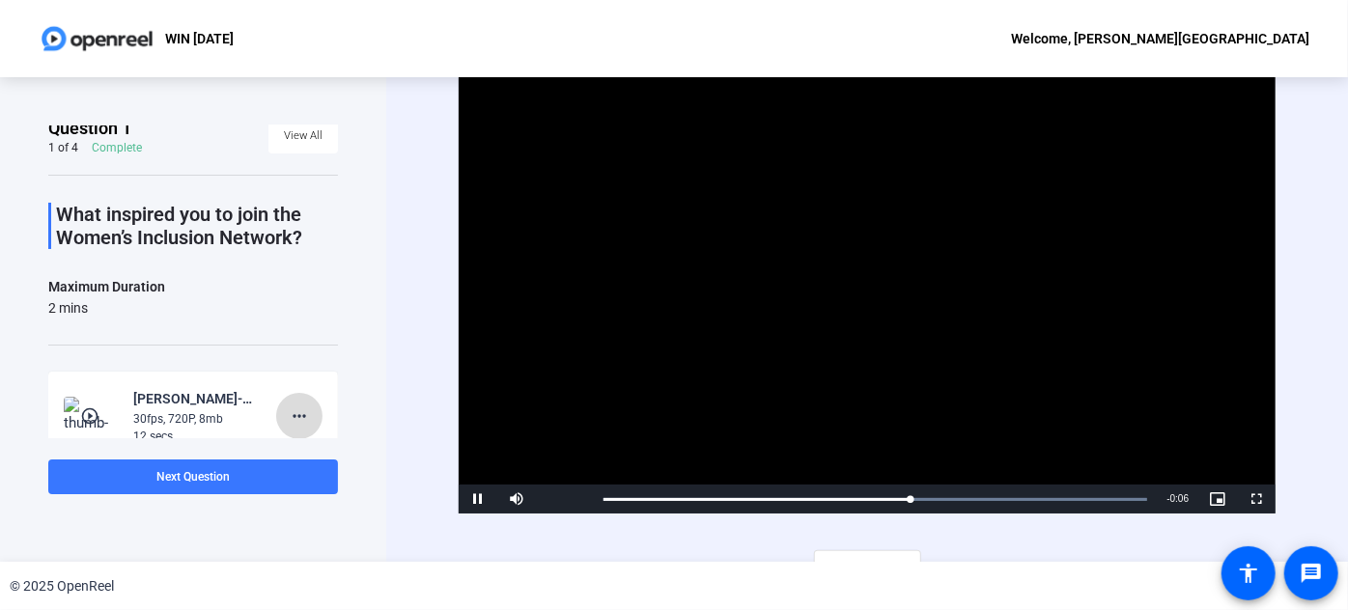
click at [295, 411] on mat-icon "more_horiz" at bounding box center [299, 416] width 23 height 23
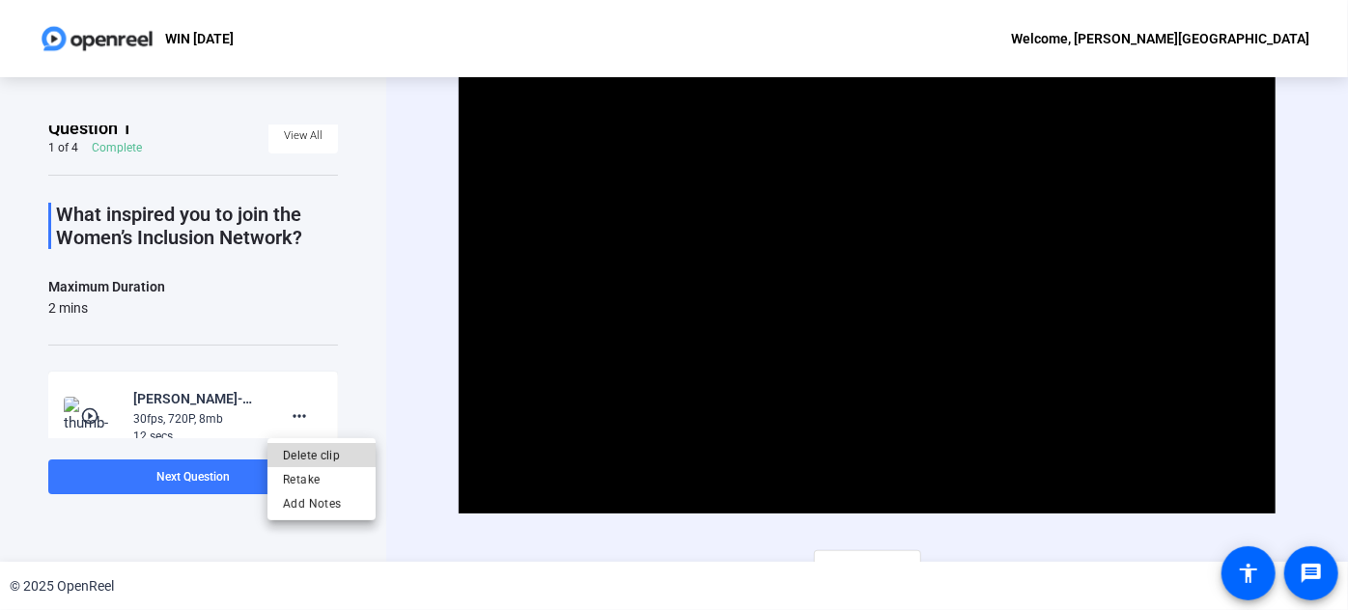
click at [325, 454] on span "Delete clip" at bounding box center [321, 455] width 77 height 23
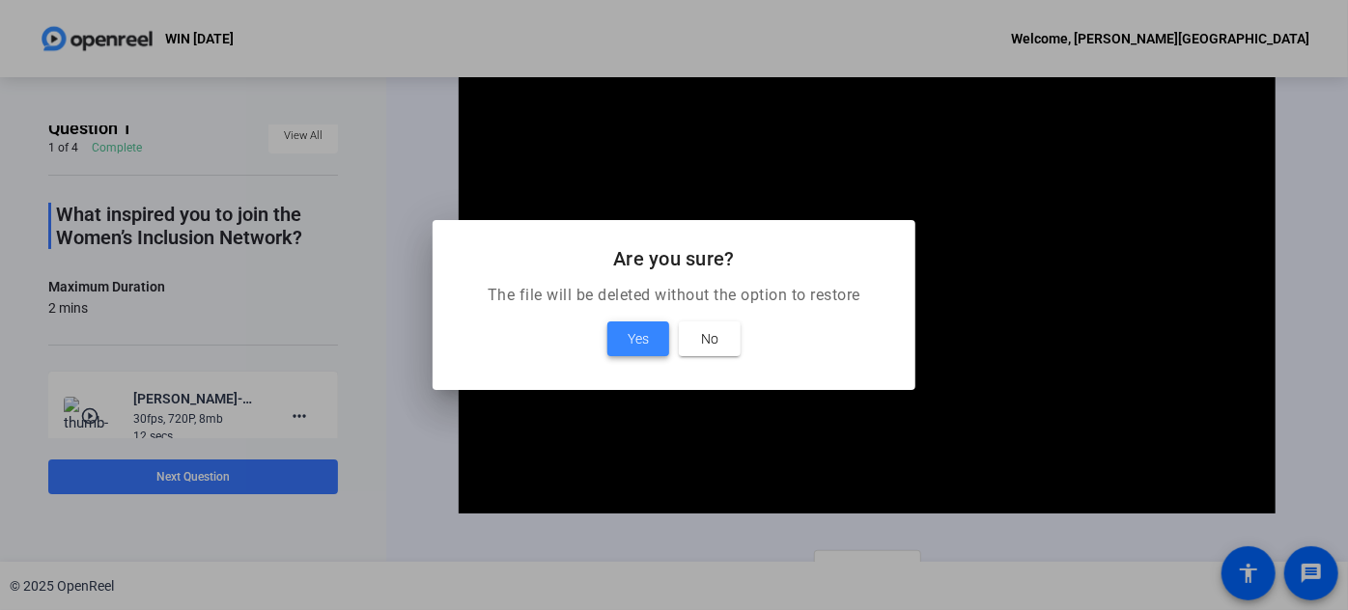
click at [615, 341] on span at bounding box center [638, 339] width 62 height 46
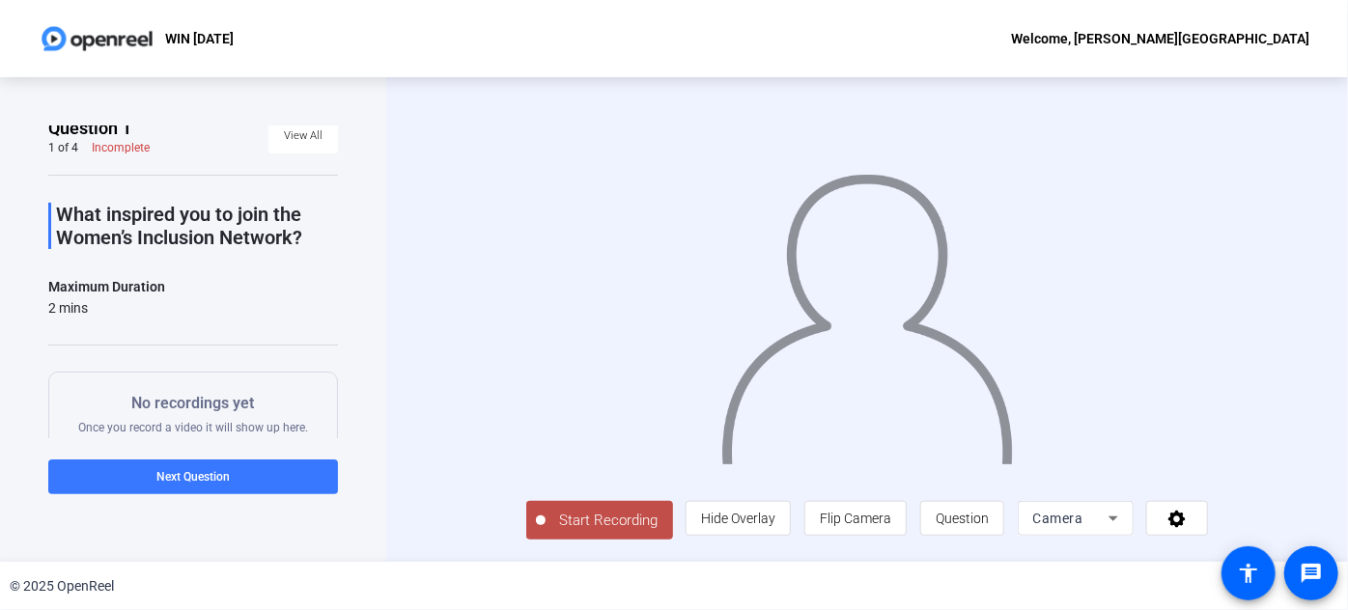
scroll to position [31, 0]
click at [558, 521] on span "Start Recording" at bounding box center [608, 521] width 127 height 22
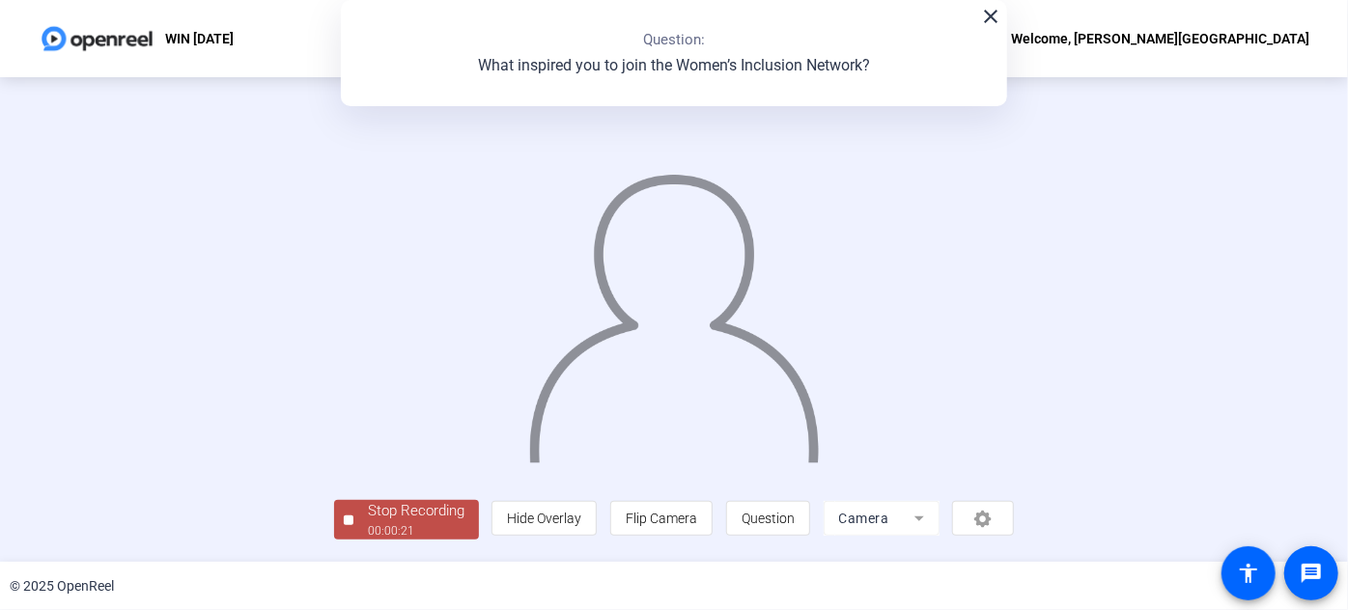
scroll to position [105, 0]
click at [368, 522] on div "Stop Recording" at bounding box center [416, 511] width 97 height 22
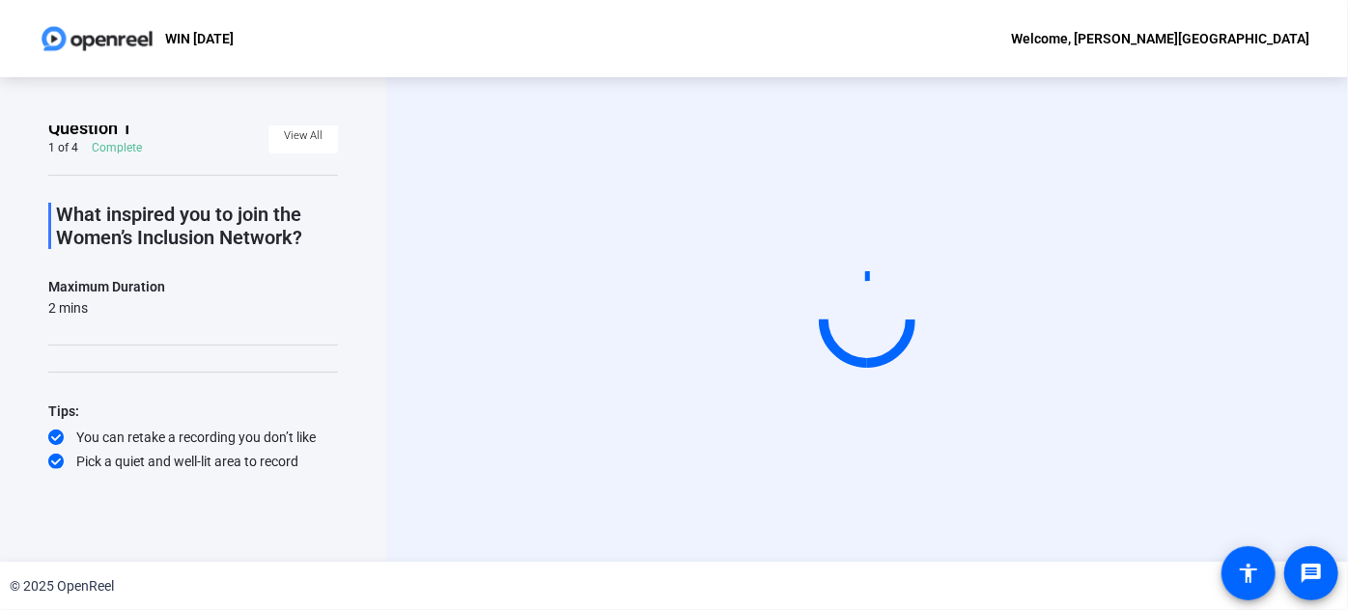
scroll to position [0, 0]
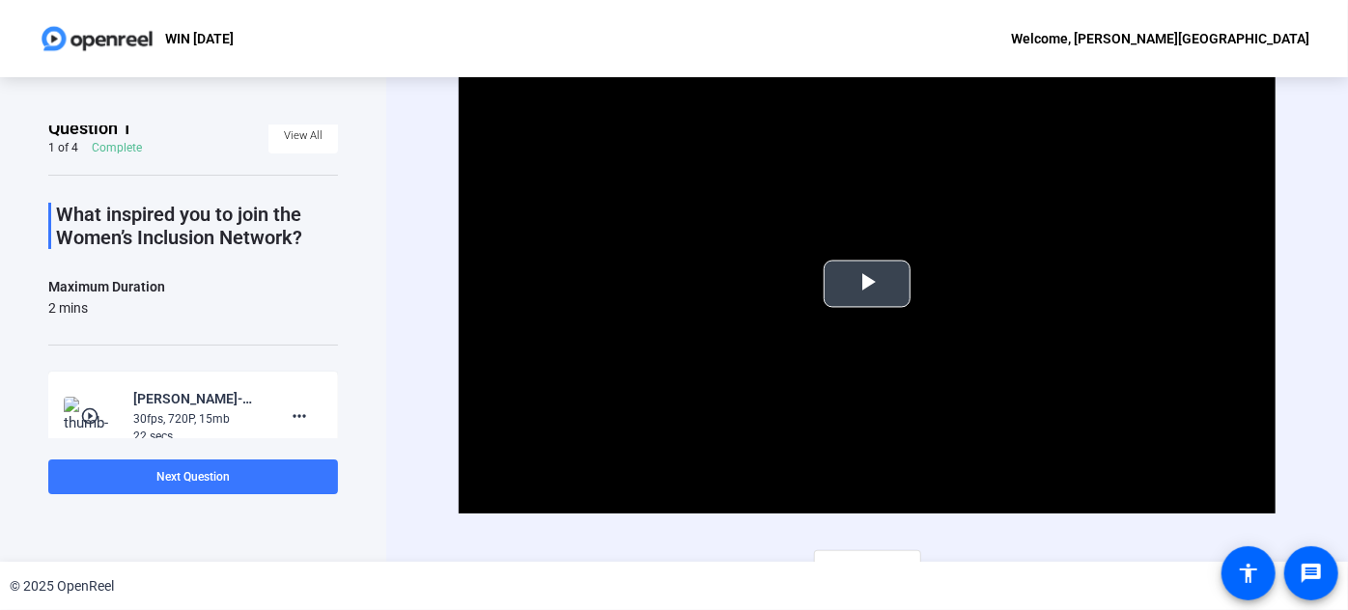
click at [867, 284] on span "Video Player" at bounding box center [867, 284] width 0 height 0
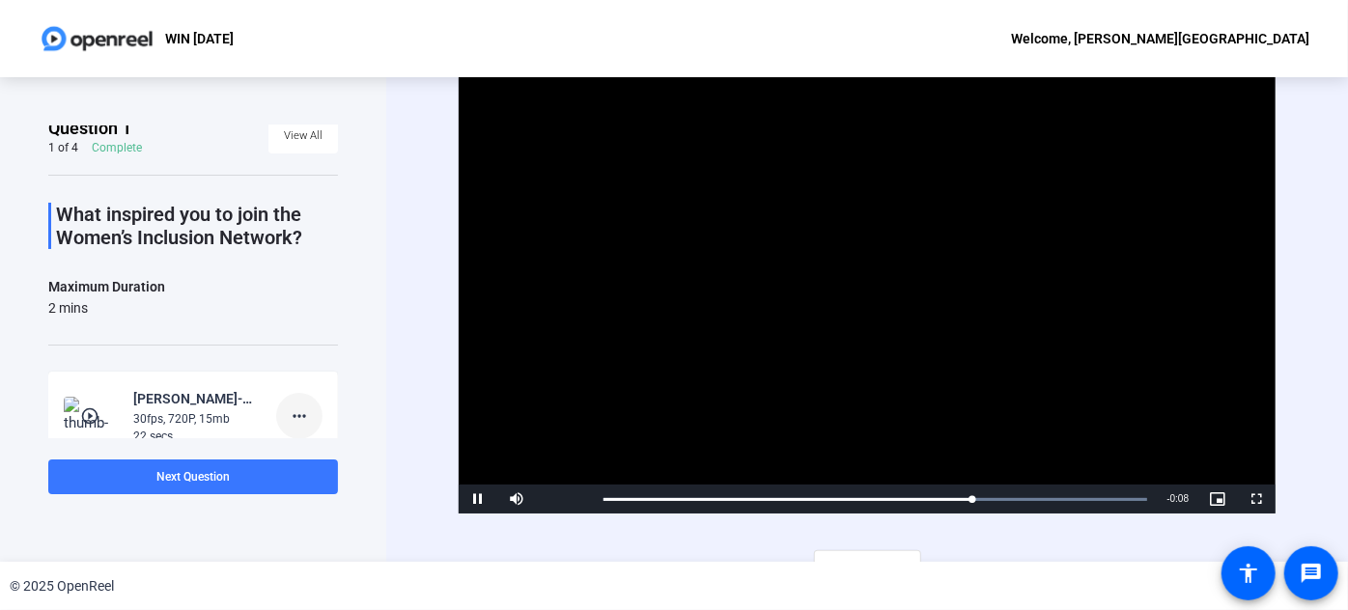
click at [288, 413] on mat-icon "more_horiz" at bounding box center [299, 416] width 23 height 23
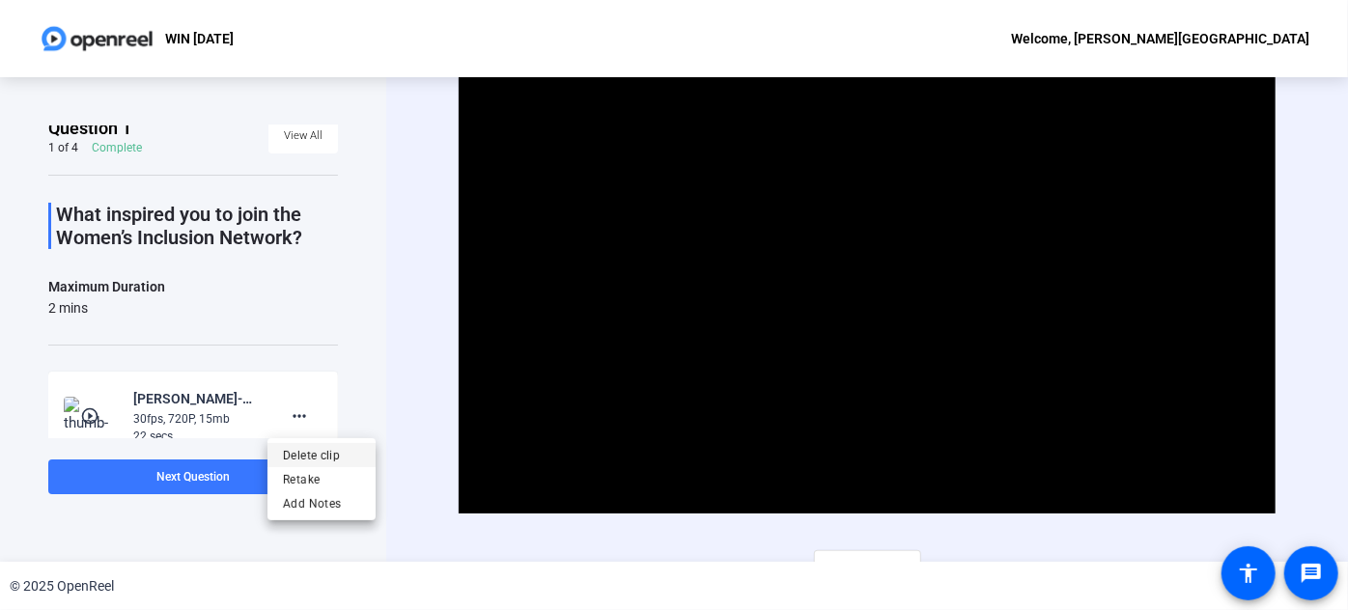
click at [329, 449] on span "Delete clip" at bounding box center [321, 455] width 77 height 23
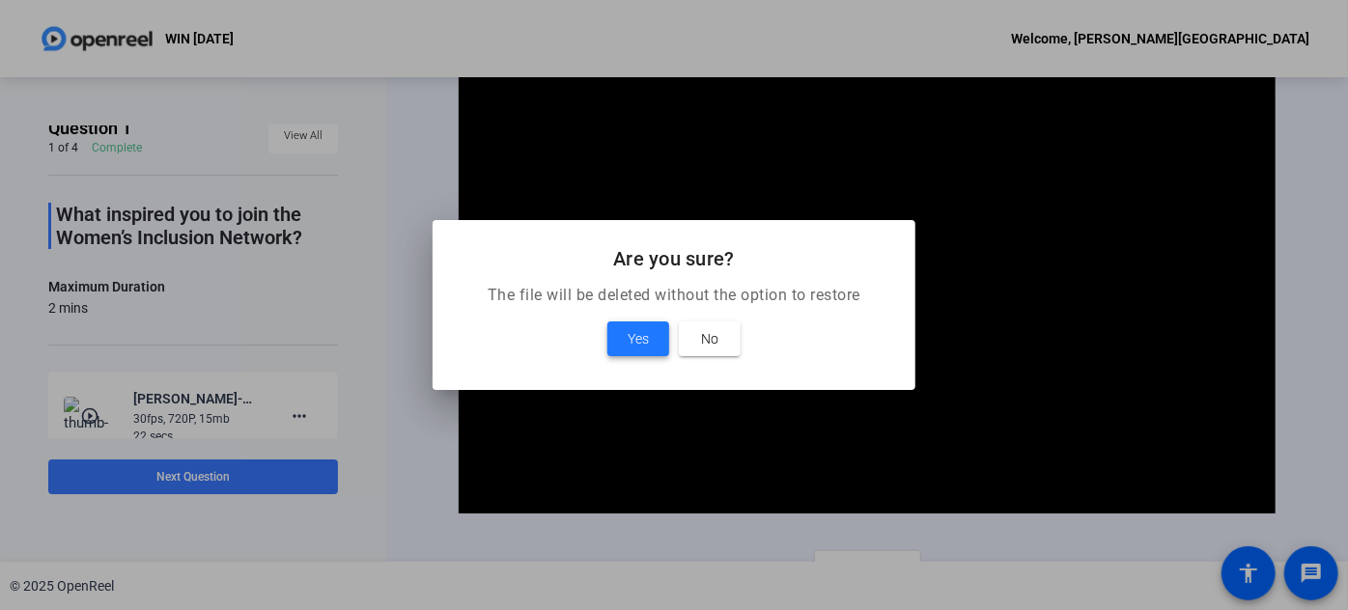
click at [651, 330] on span at bounding box center [638, 339] width 62 height 46
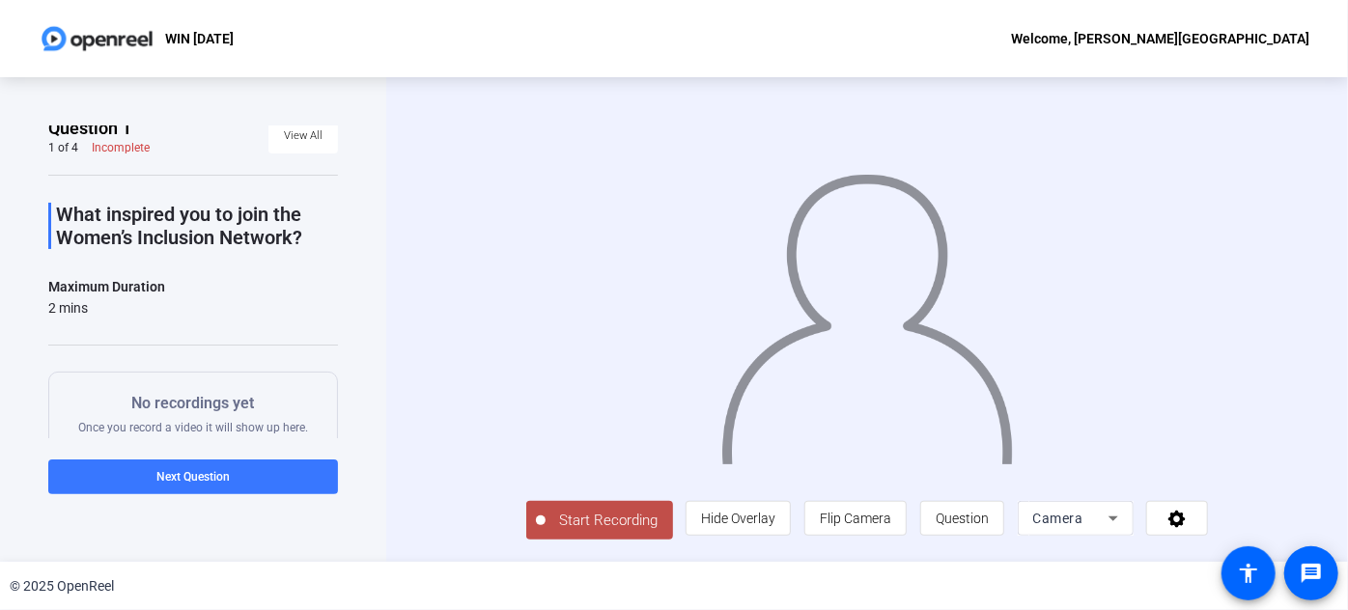
click at [545, 532] on span "Start Recording" at bounding box center [608, 521] width 127 height 22
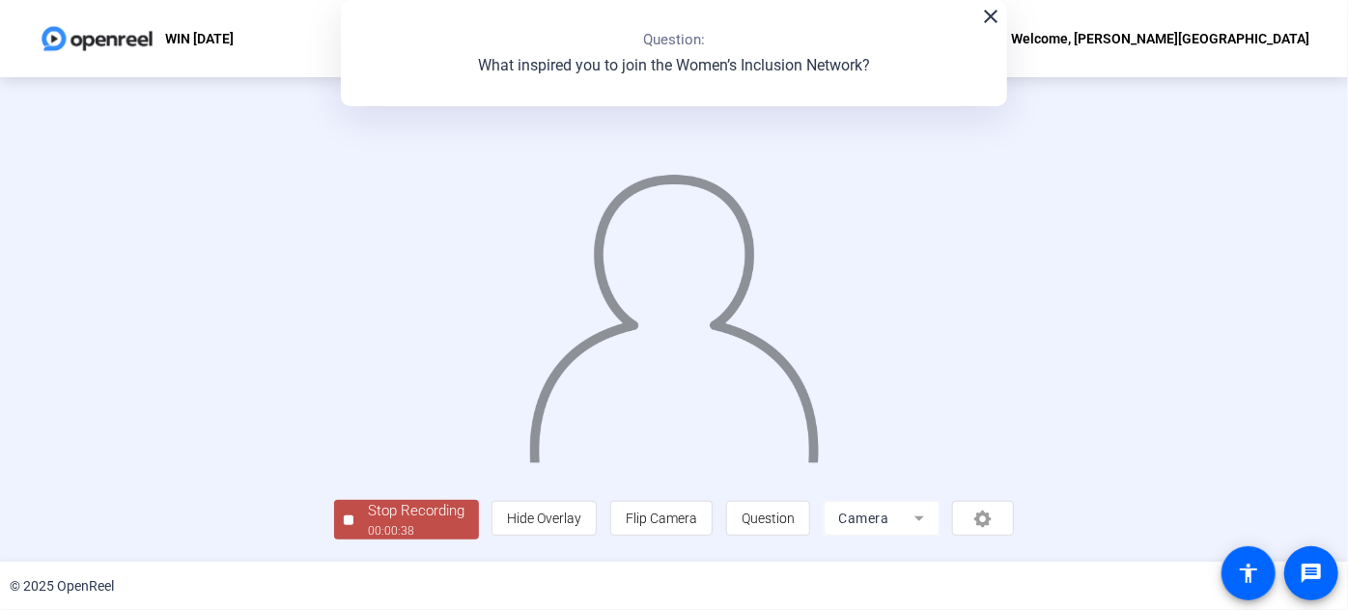
scroll to position [105, 0]
click at [368, 522] on div "Stop Recording" at bounding box center [416, 511] width 97 height 22
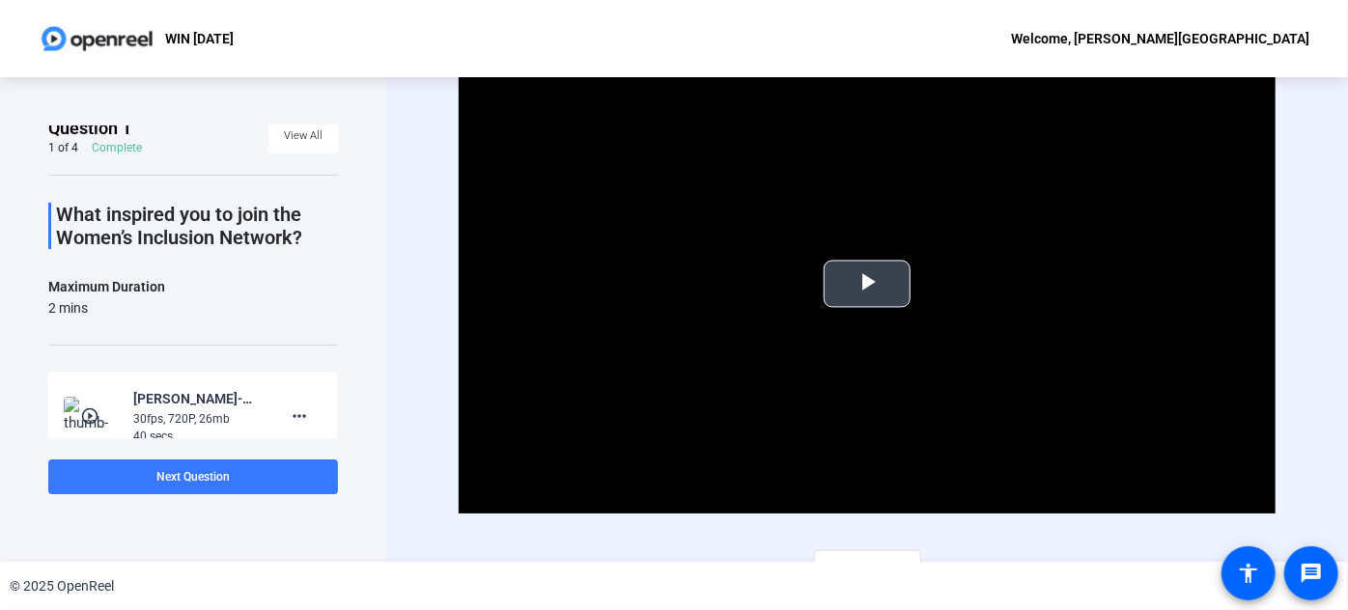
click at [867, 284] on span "Video Player" at bounding box center [867, 284] width 0 height 0
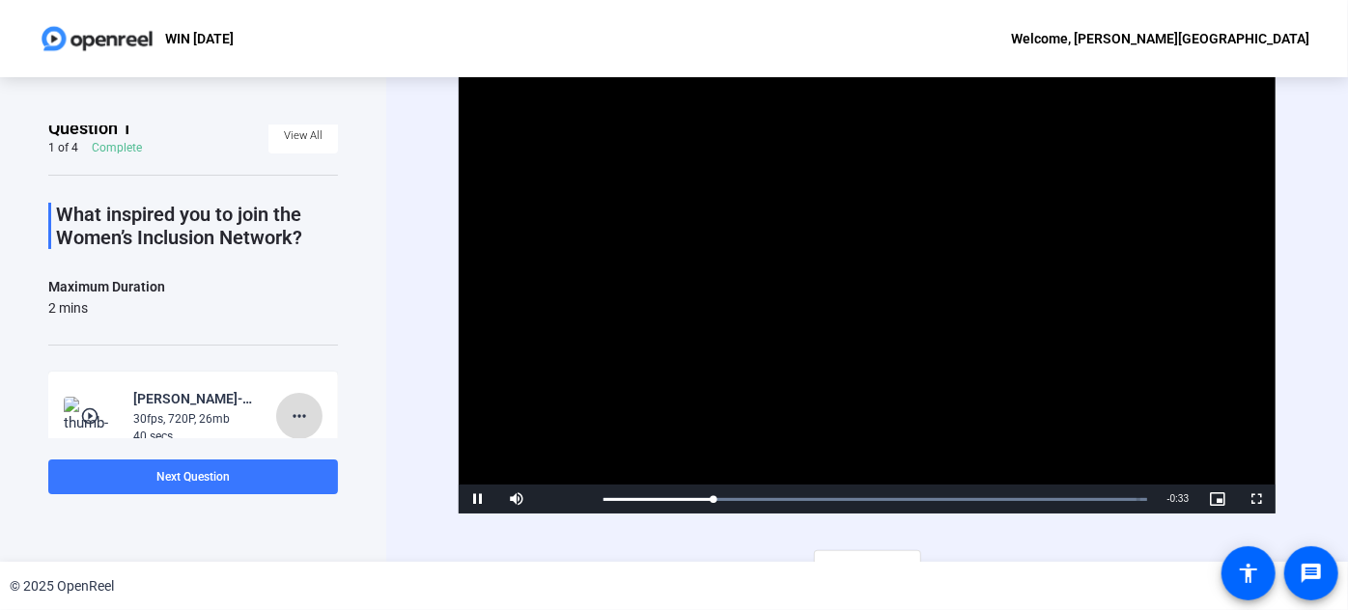
click at [305, 400] on span at bounding box center [299, 416] width 46 height 46
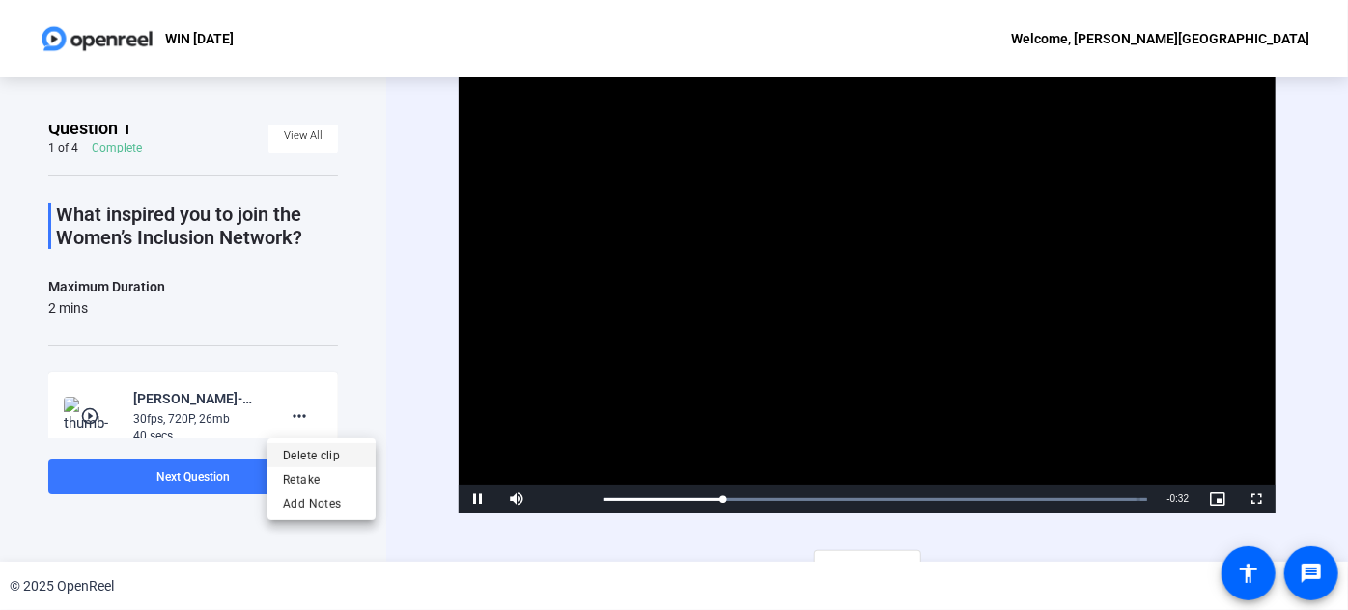
click at [337, 453] on span "Delete clip" at bounding box center [321, 455] width 77 height 23
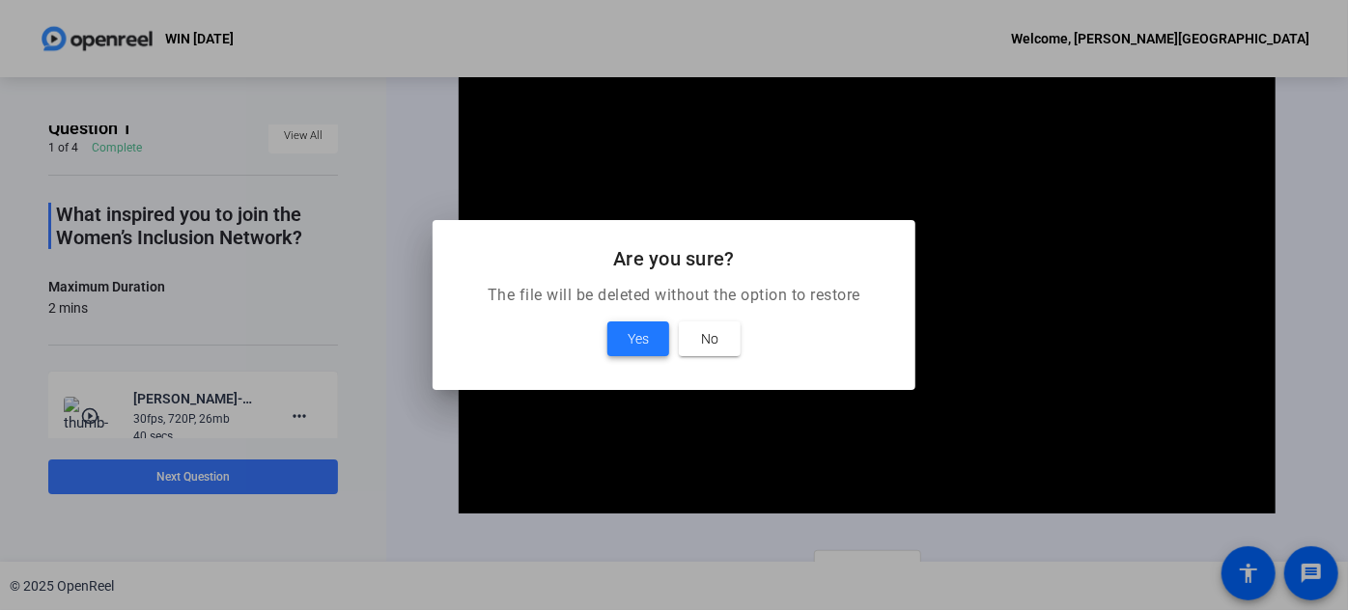
click at [624, 344] on span at bounding box center [638, 339] width 62 height 46
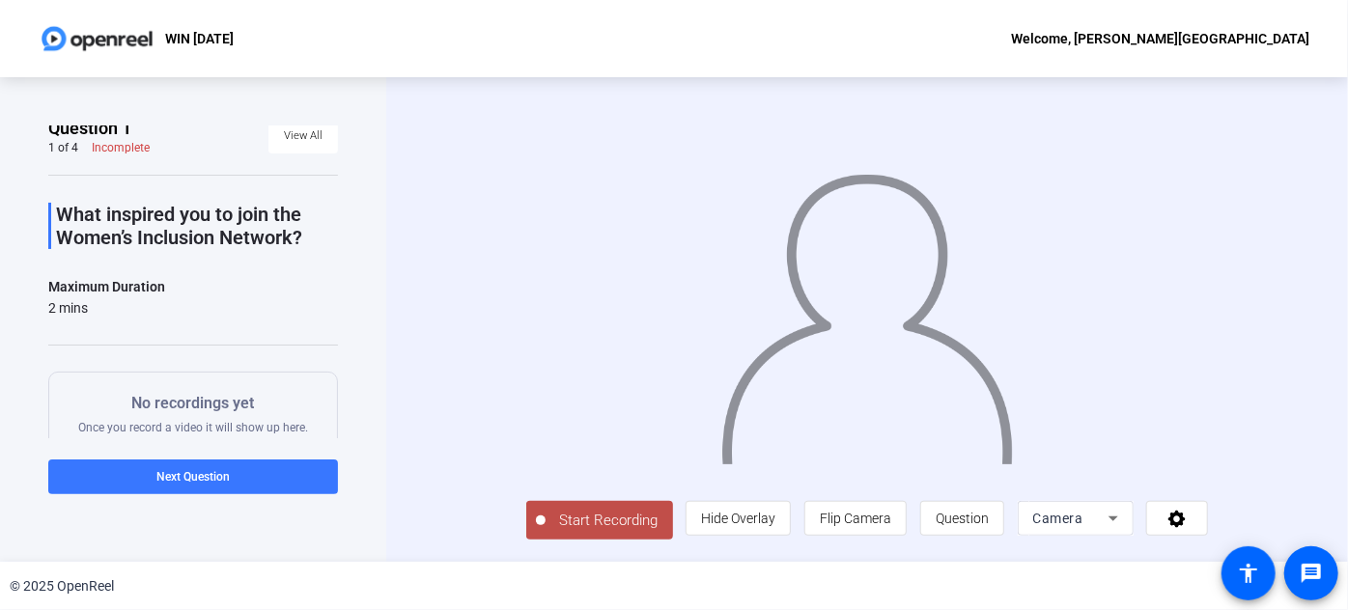
click at [561, 532] on span "Start Recording" at bounding box center [608, 521] width 127 height 22
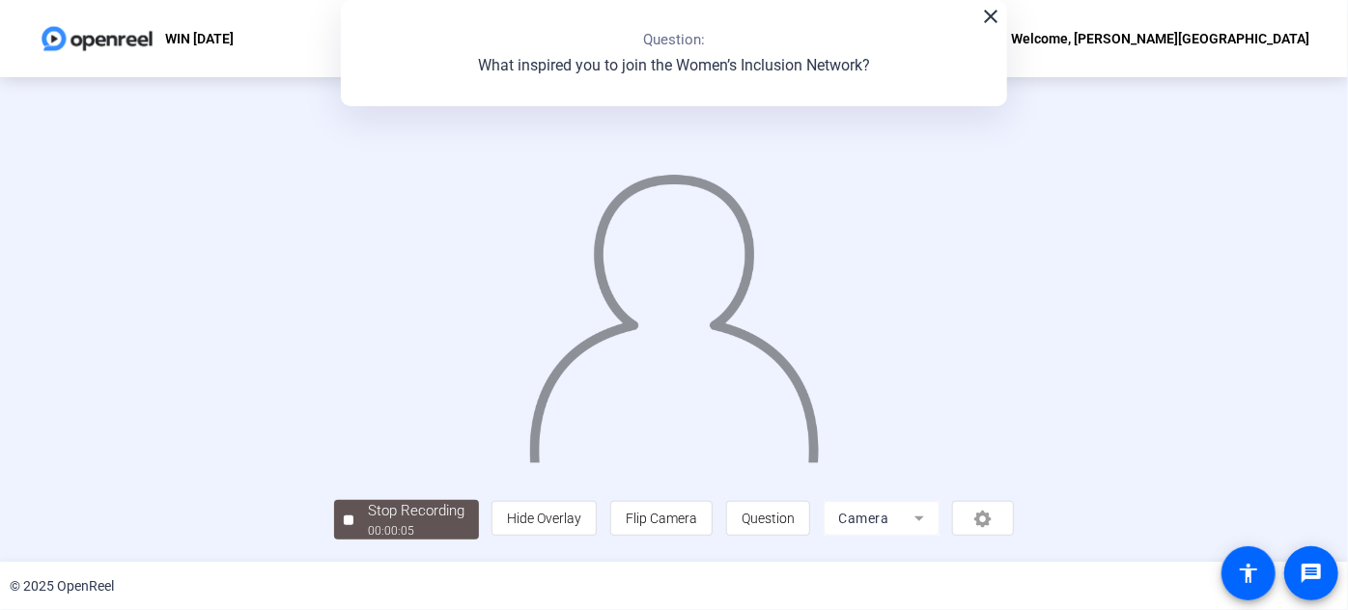
scroll to position [105, 0]
click at [353, 519] on span "Stop Recording 00:00:07" at bounding box center [416, 520] width 126 height 40
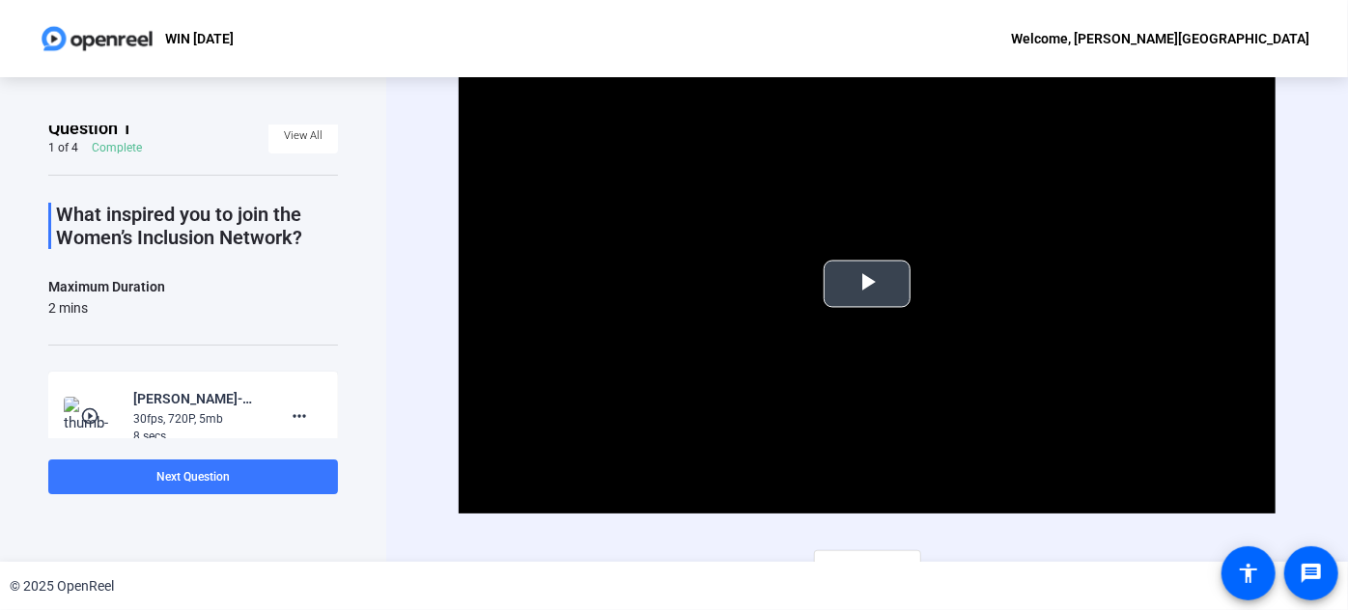
click at [867, 284] on span "Video Player" at bounding box center [867, 284] width 0 height 0
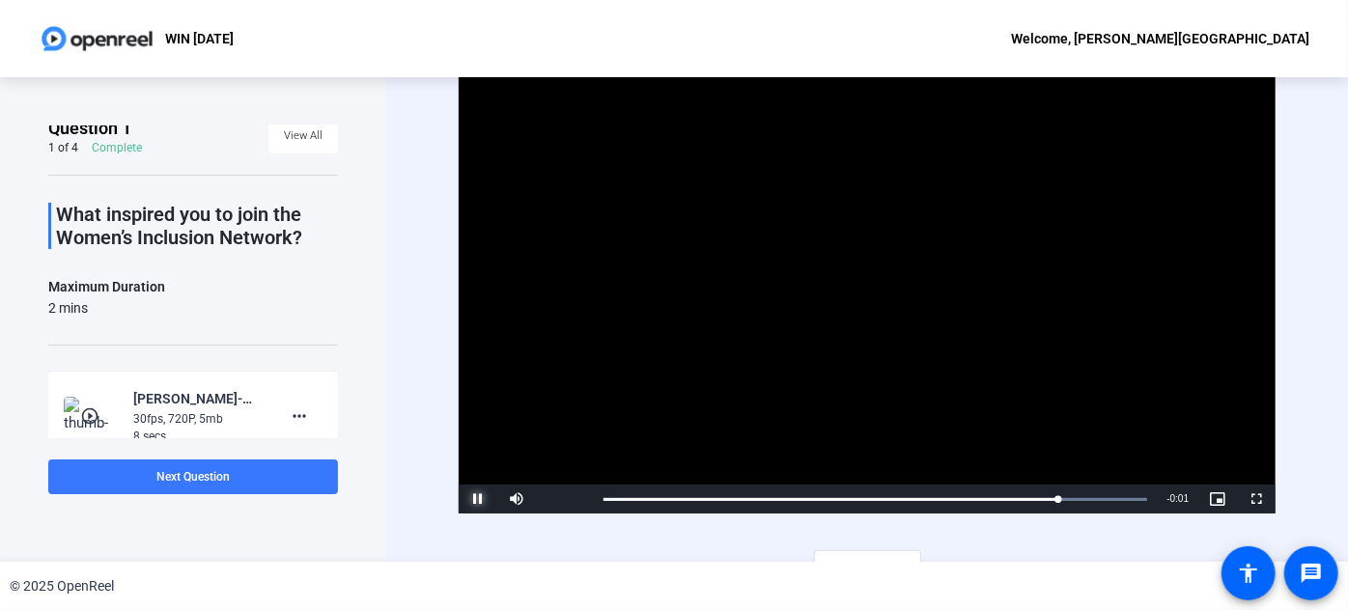
click at [484, 499] on span "Video Player" at bounding box center [478, 499] width 39 height 0
click at [289, 406] on mat-icon "more_horiz" at bounding box center [299, 416] width 23 height 23
click at [321, 448] on span "Delete clip" at bounding box center [321, 455] width 77 height 23
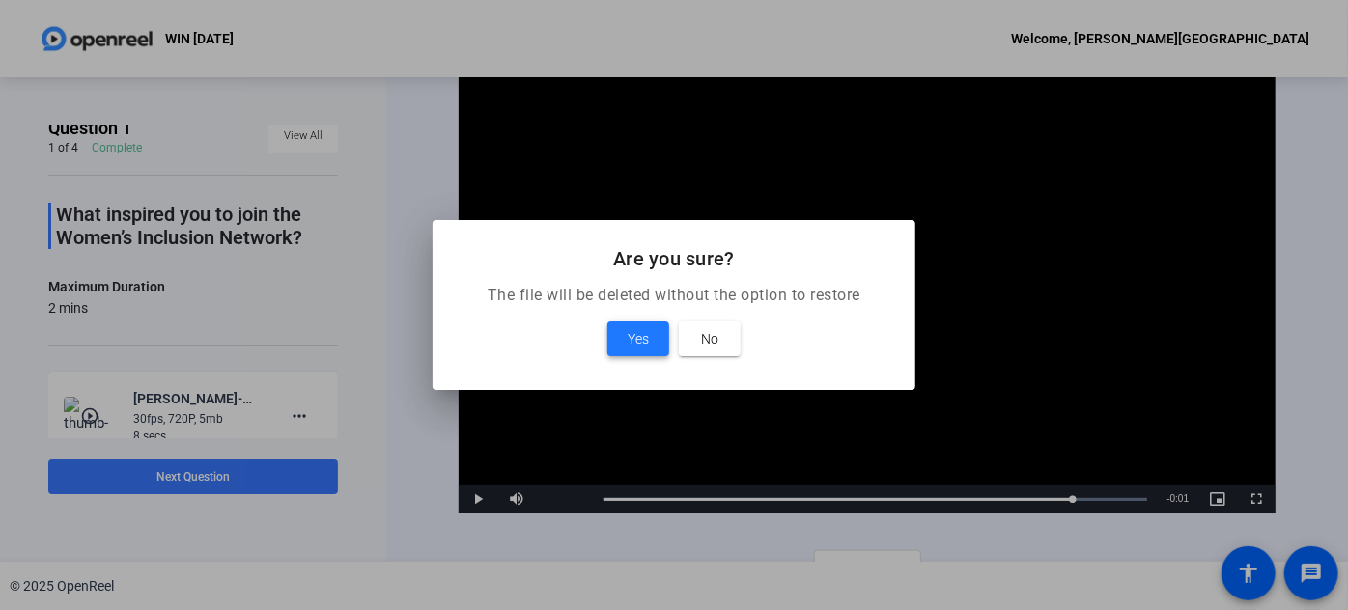
click at [618, 334] on span at bounding box center [638, 339] width 62 height 46
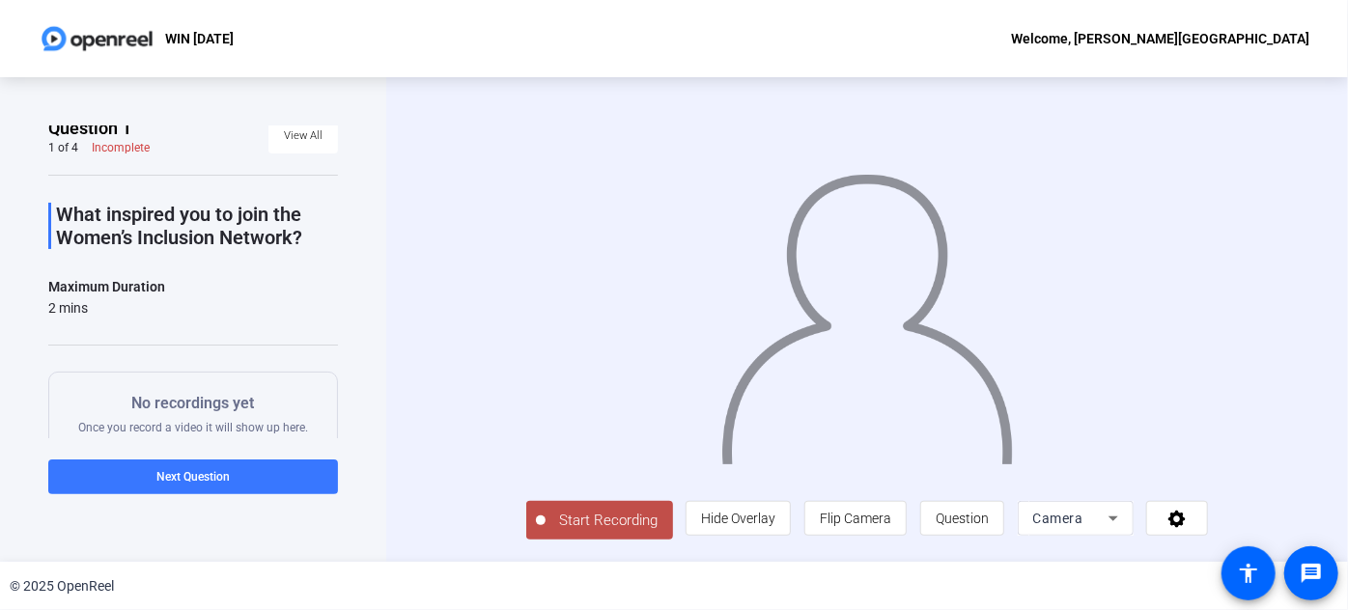
click at [545, 532] on span "Start Recording" at bounding box center [608, 521] width 127 height 22
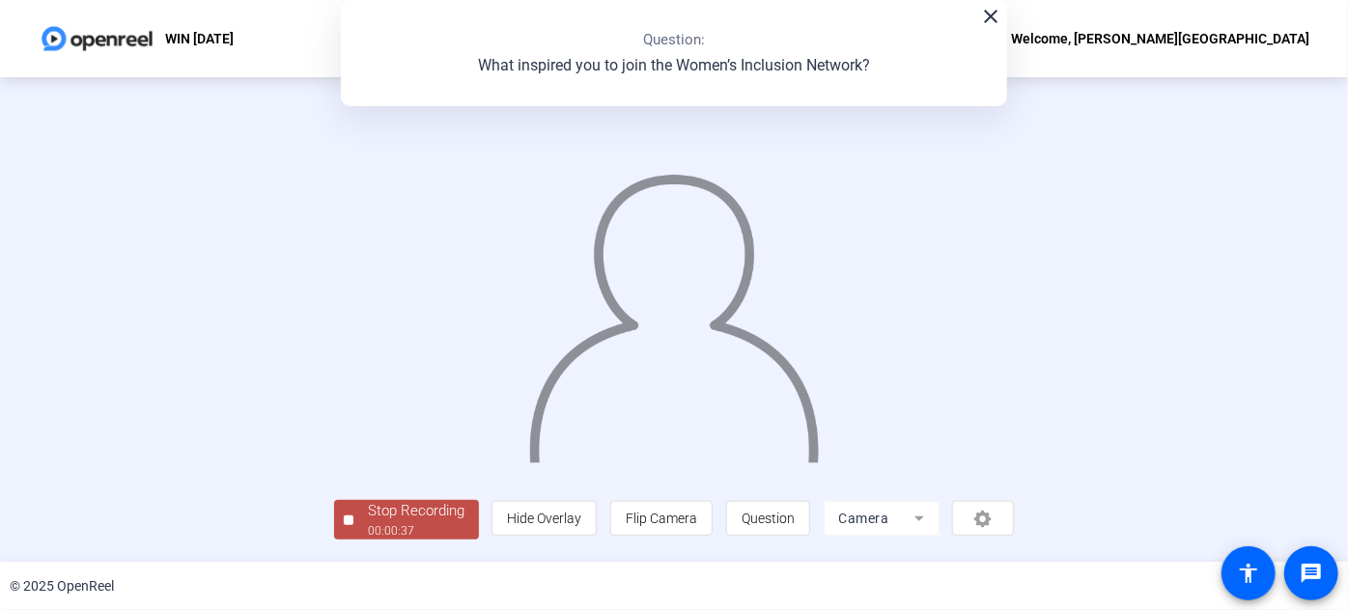
scroll to position [105, 0]
click at [368, 515] on div "Stop Recording" at bounding box center [416, 511] width 97 height 22
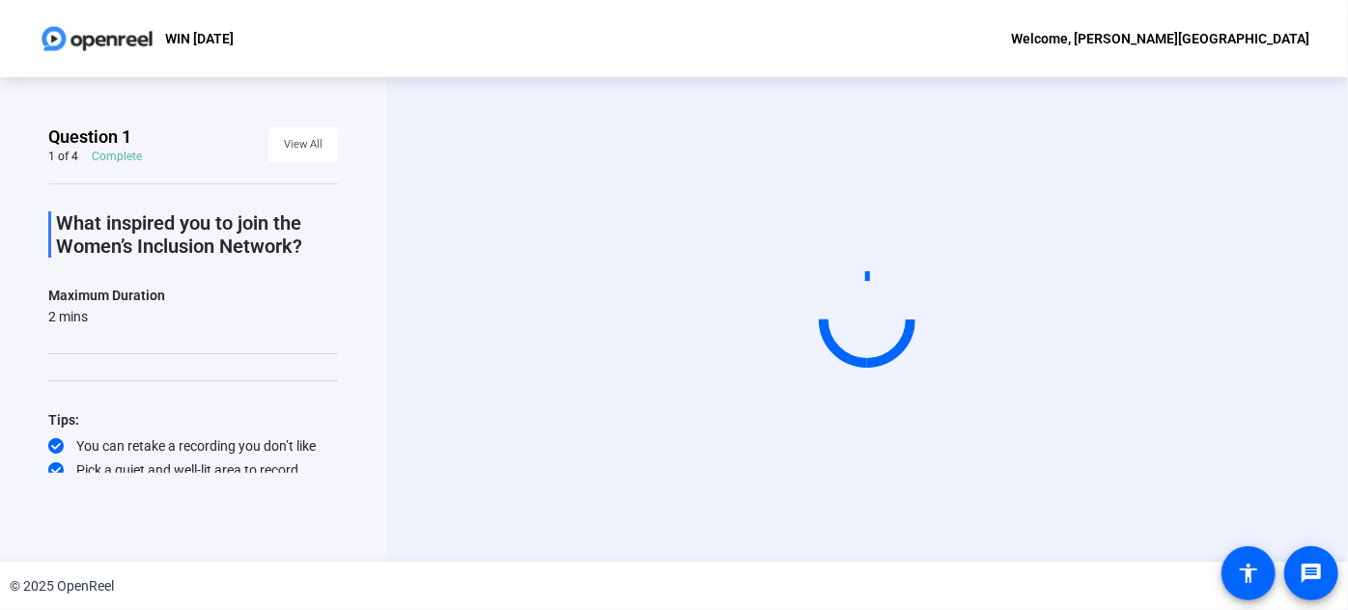
scroll to position [29, 0]
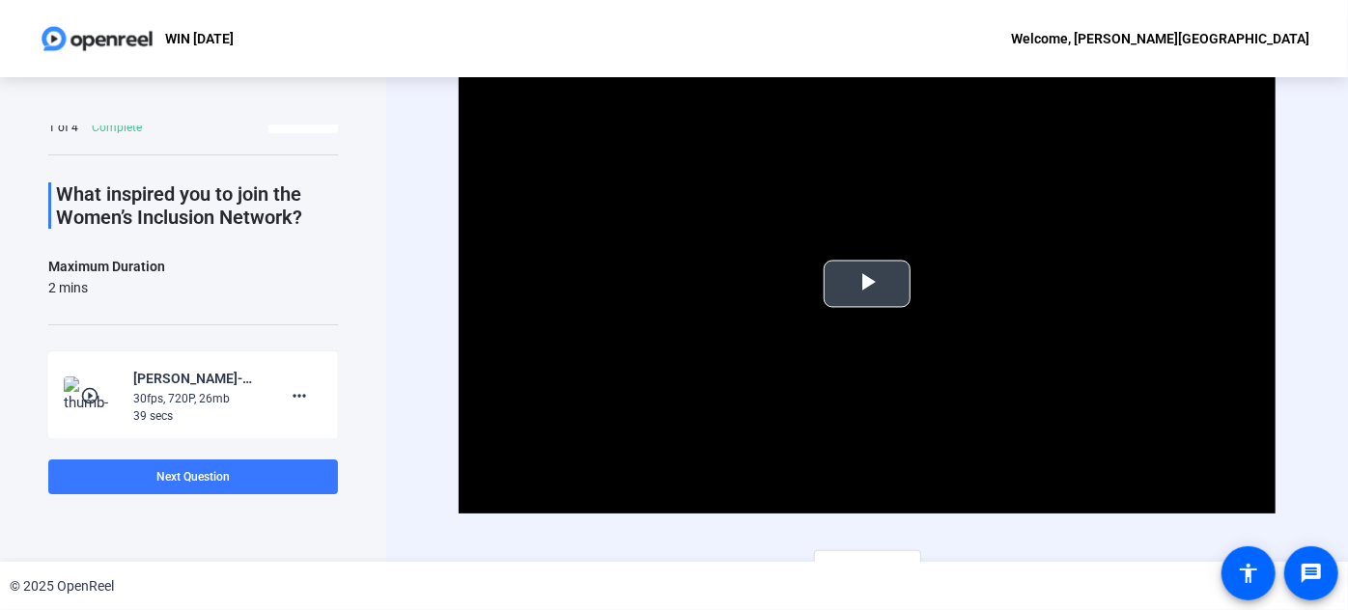
click at [867, 284] on span "Video Player" at bounding box center [867, 284] width 0 height 0
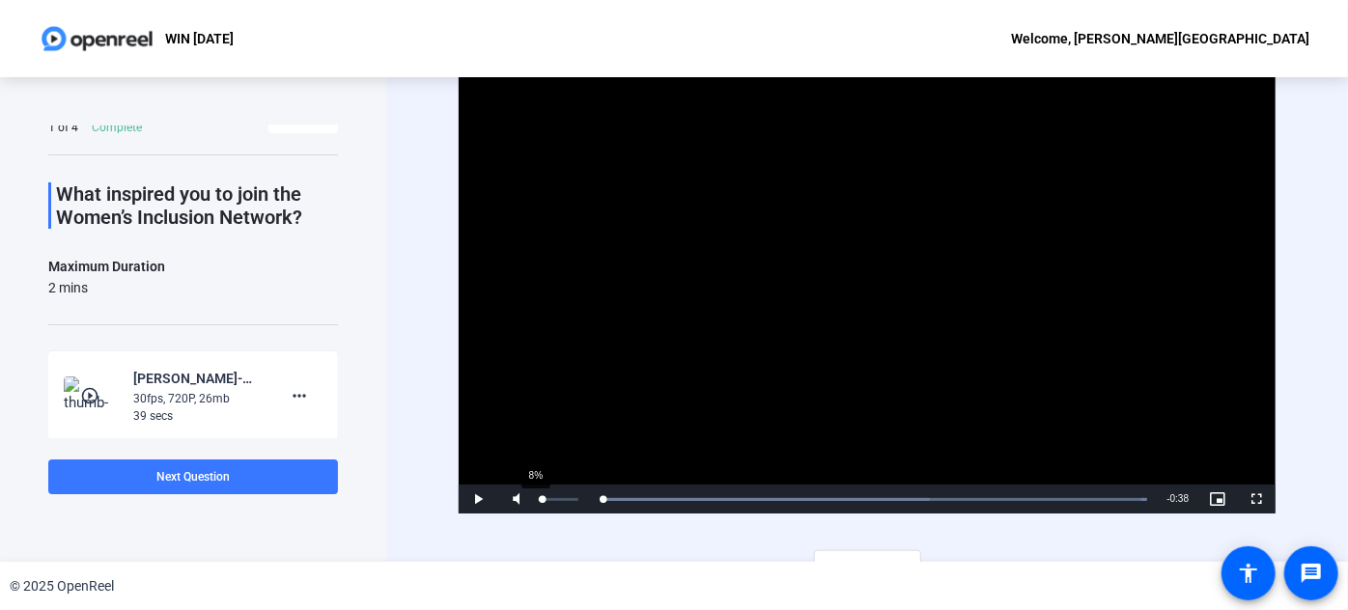
drag, startPoint x: 632, startPoint y: 499, endPoint x: 541, endPoint y: 506, distance: 92.0
click at [541, 506] on div "Play Mute 8% Current Time 0:00 / Duration 0:38 Loaded : 100.00% 0:01 0:00 Strea…" at bounding box center [868, 499] width 818 height 29
click at [522, 499] on span "Video Player" at bounding box center [516, 499] width 39 height 0
drag, startPoint x: 543, startPoint y: 498, endPoint x: 567, endPoint y: 500, distance: 24.2
click at [567, 500] on div "71%" at bounding box center [559, 499] width 48 height 29
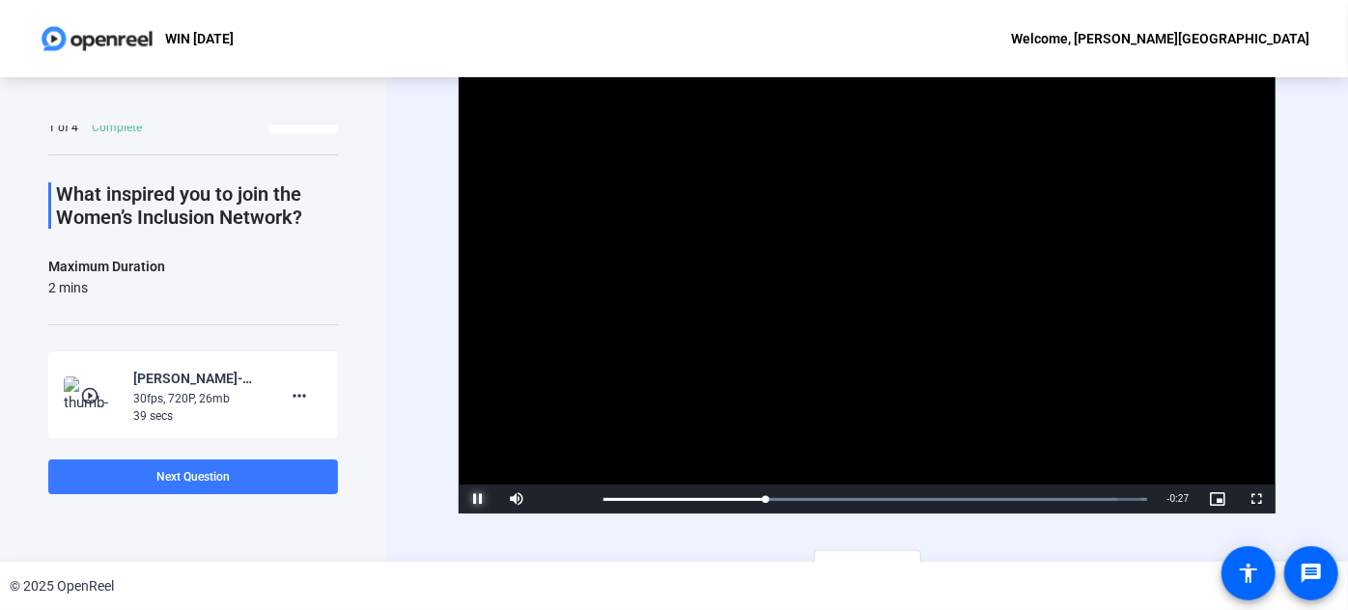
click at [475, 499] on span "Video Player" at bounding box center [478, 499] width 39 height 0
click at [295, 391] on mat-icon "more_horiz" at bounding box center [299, 395] width 23 height 23
click at [336, 439] on span "Delete clip" at bounding box center [321, 434] width 77 height 23
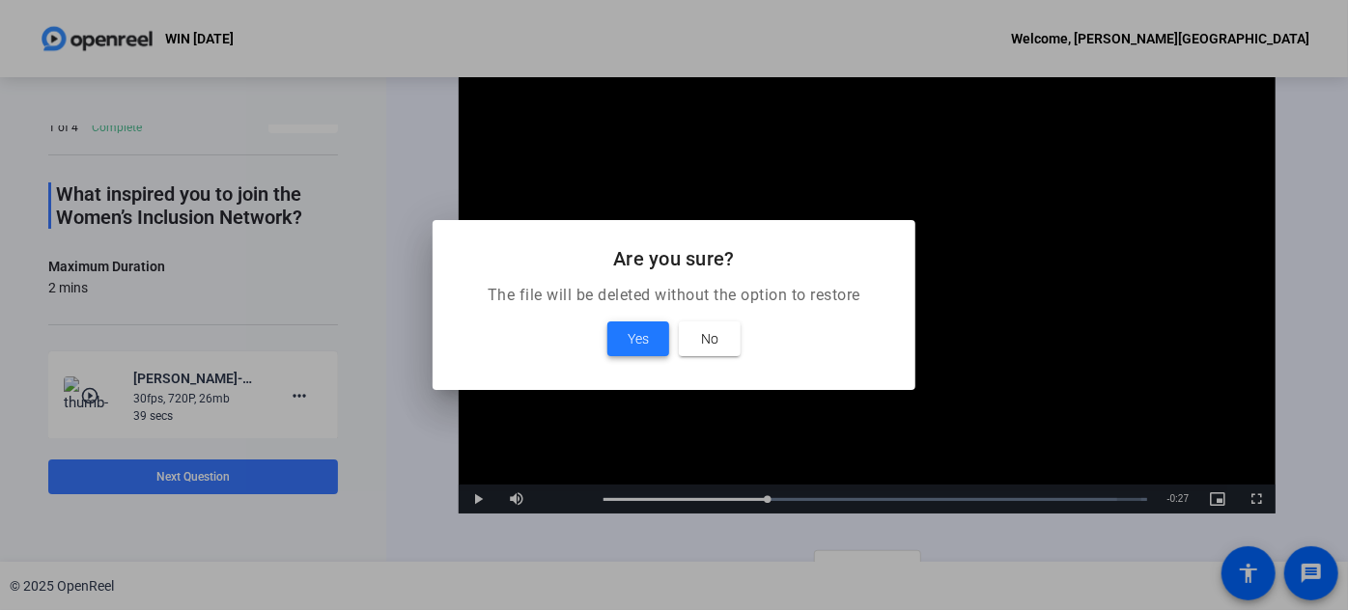
click at [620, 341] on span at bounding box center [638, 339] width 62 height 46
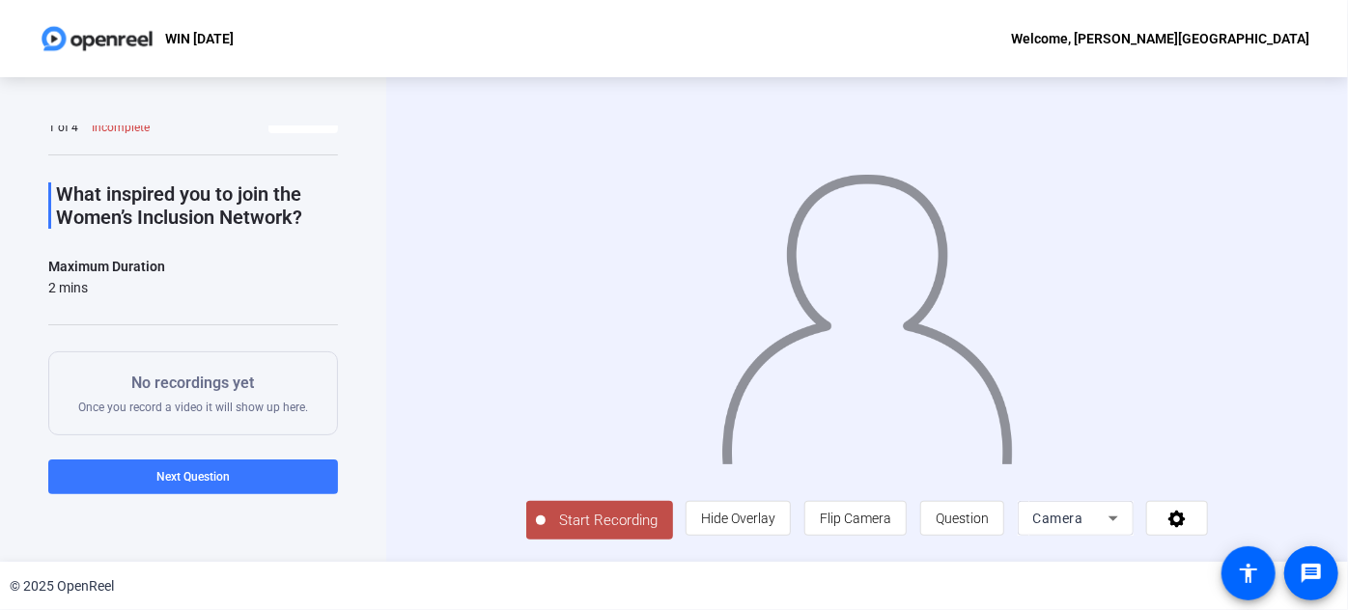
click at [545, 532] on span "Start Recording" at bounding box center [608, 521] width 127 height 22
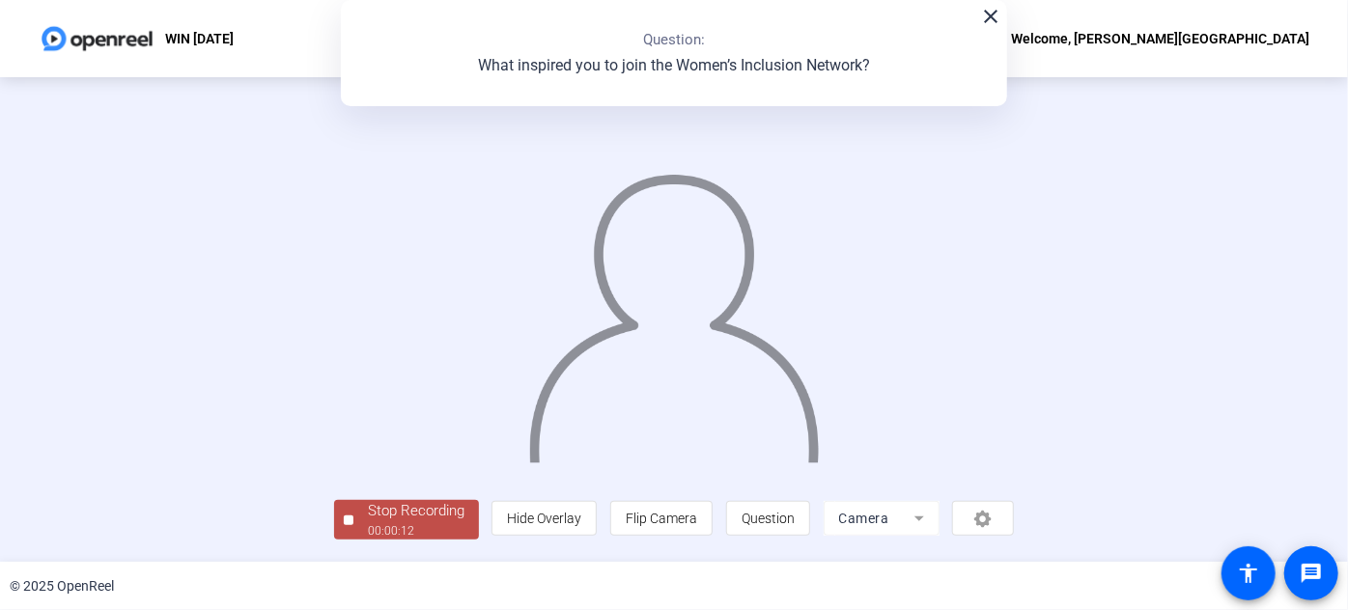
scroll to position [105, 0]
click at [368, 533] on div "00:00:12" at bounding box center [416, 530] width 97 height 17
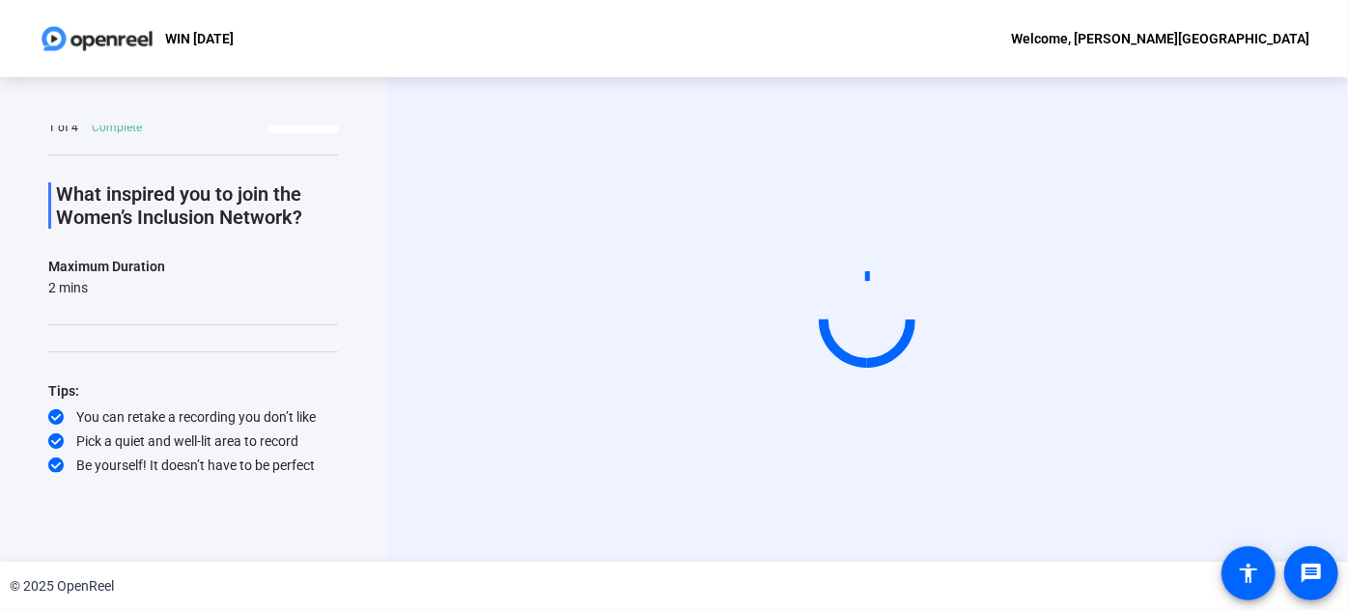
scroll to position [0, 0]
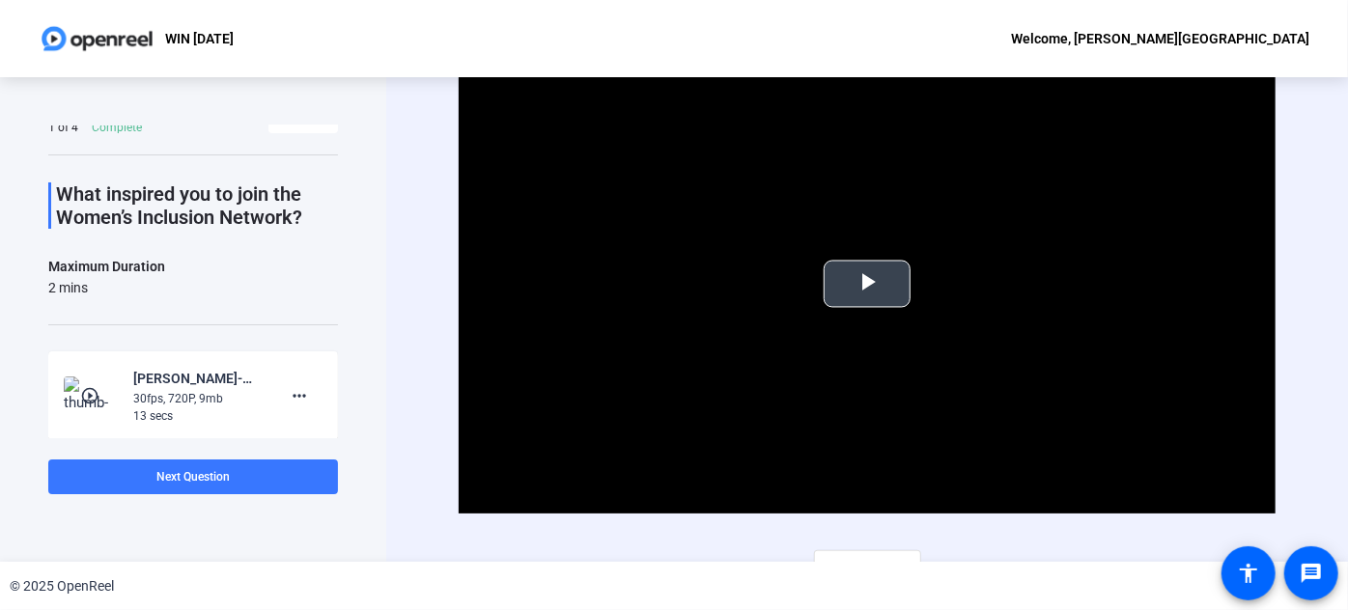
click at [867, 284] on span "Video Player" at bounding box center [867, 284] width 0 height 0
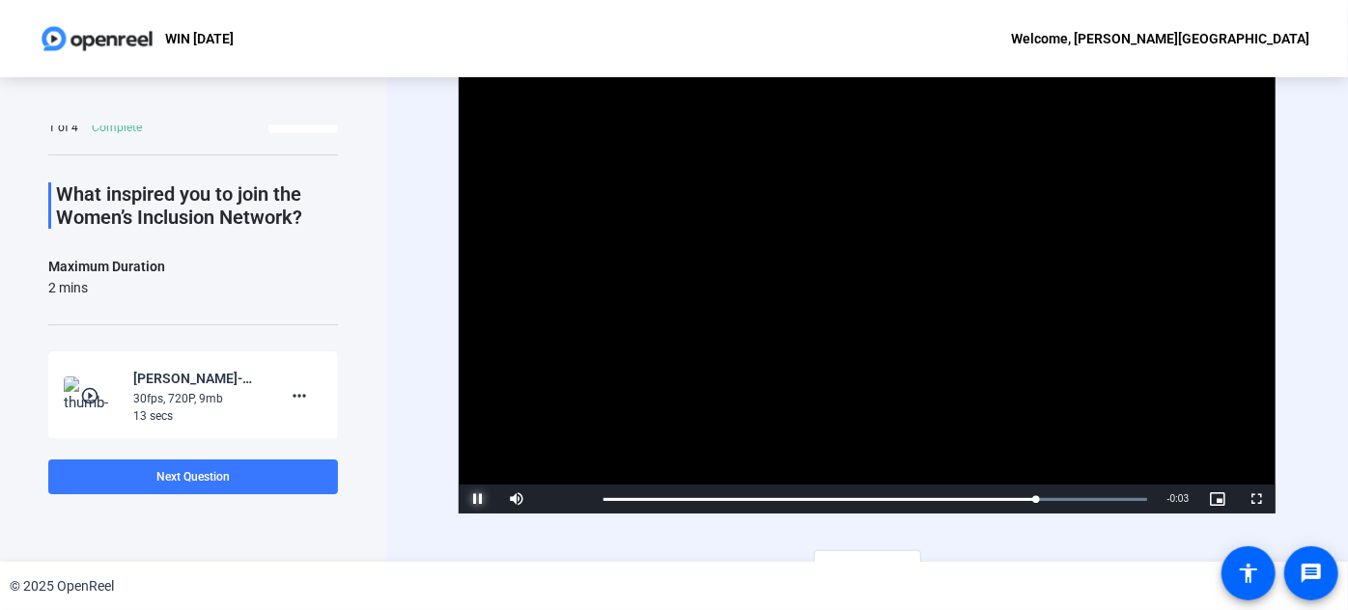
click at [469, 499] on span "Video Player" at bounding box center [478, 499] width 39 height 0
click at [288, 396] on mat-icon "more_horiz" at bounding box center [299, 395] width 23 height 23
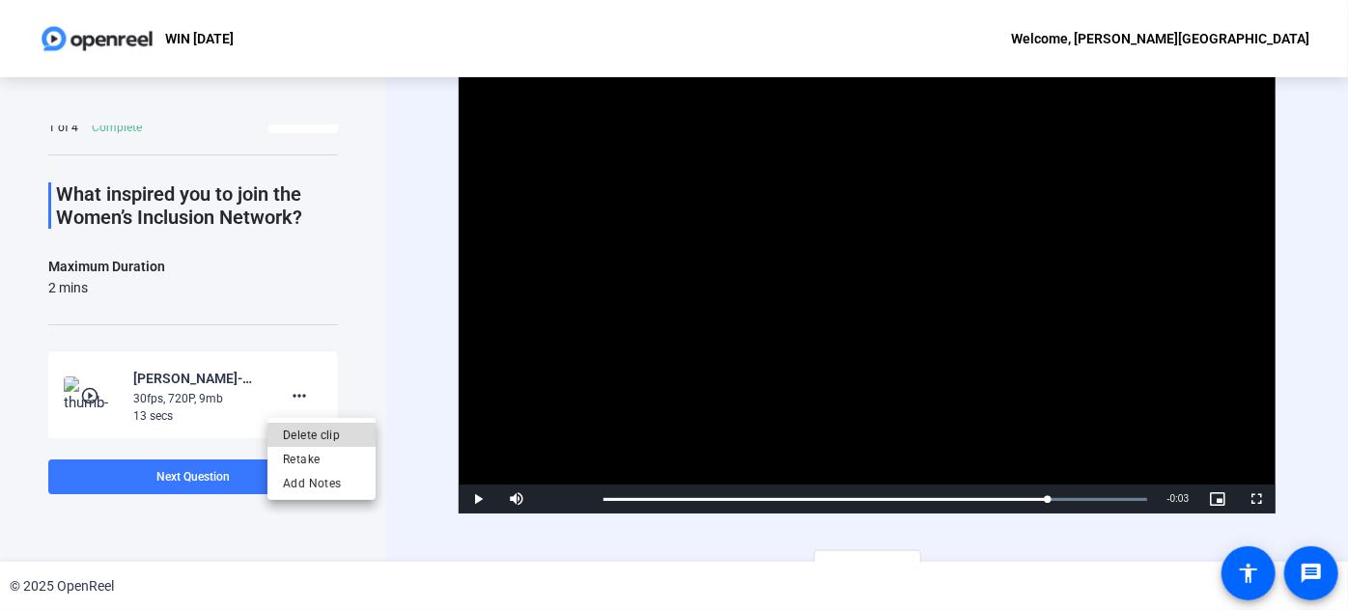
click at [319, 431] on span "Delete clip" at bounding box center [321, 434] width 77 height 23
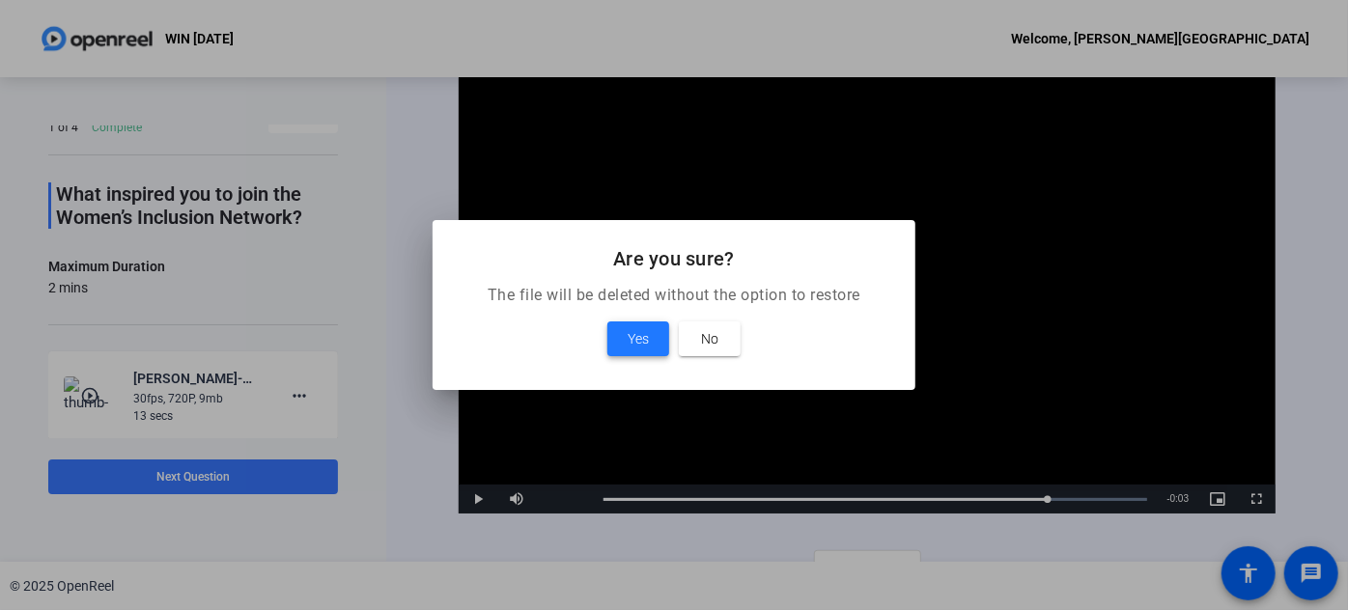
click at [626, 337] on span at bounding box center [638, 339] width 62 height 46
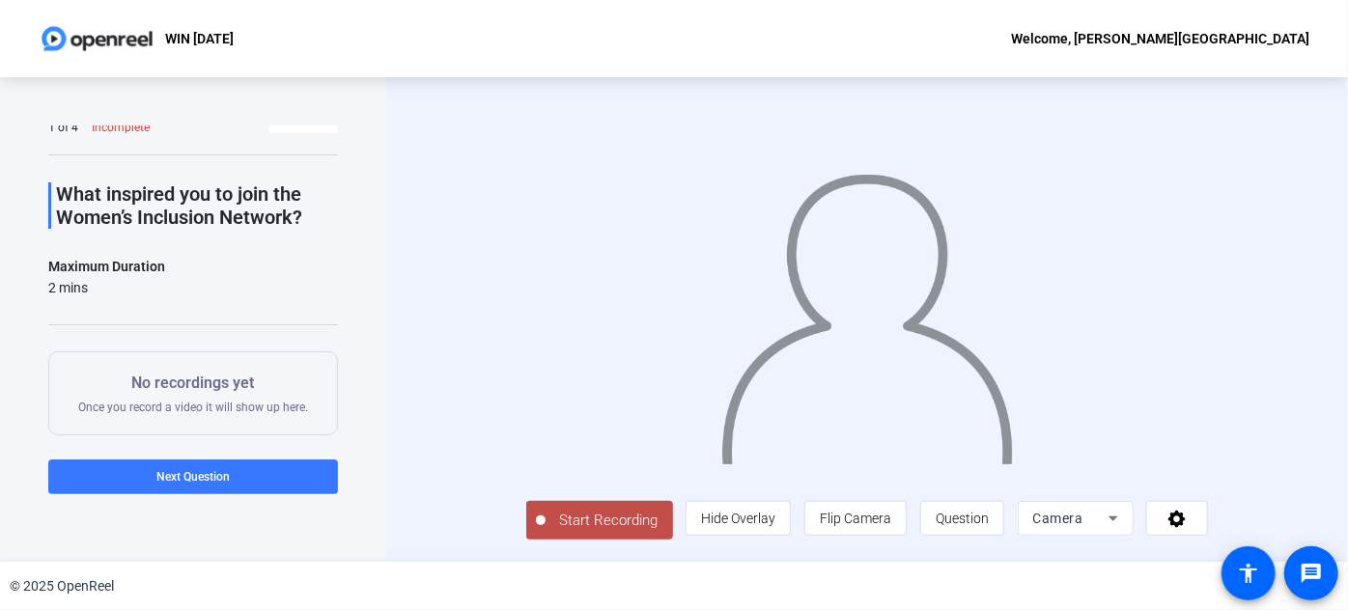
scroll to position [31, 0]
click at [545, 520] on span "Start Recording" at bounding box center [608, 521] width 127 height 22
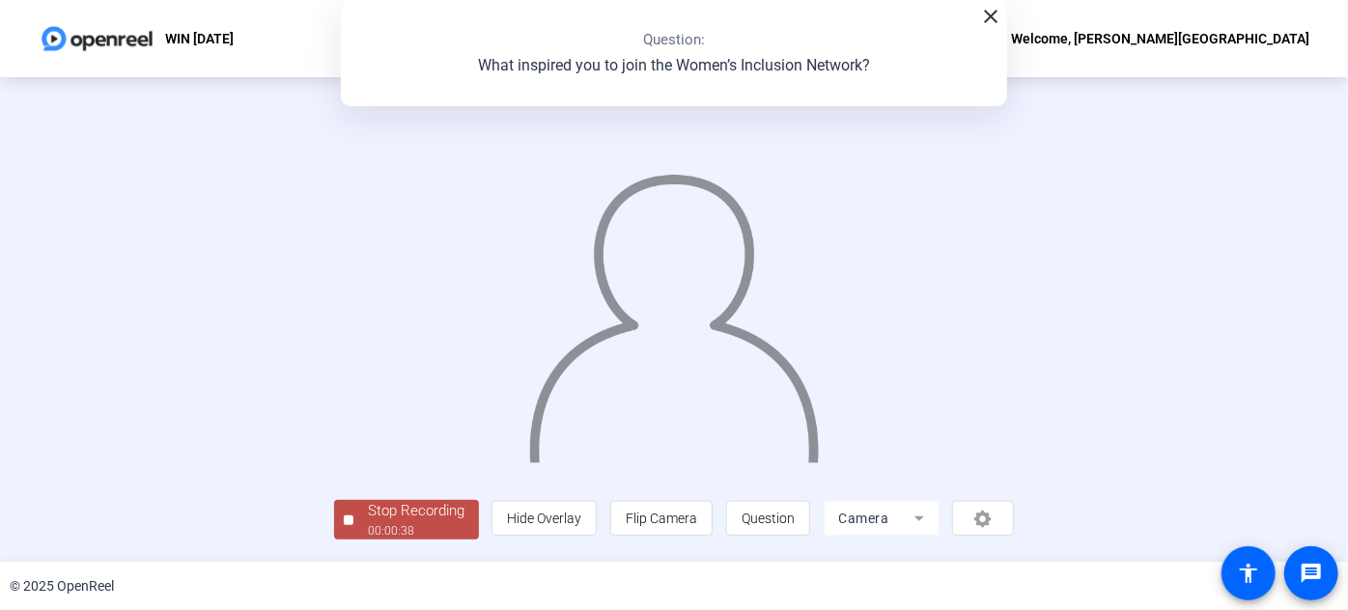
scroll to position [105, 0]
click at [368, 529] on div "00:00:39" at bounding box center [416, 530] width 97 height 17
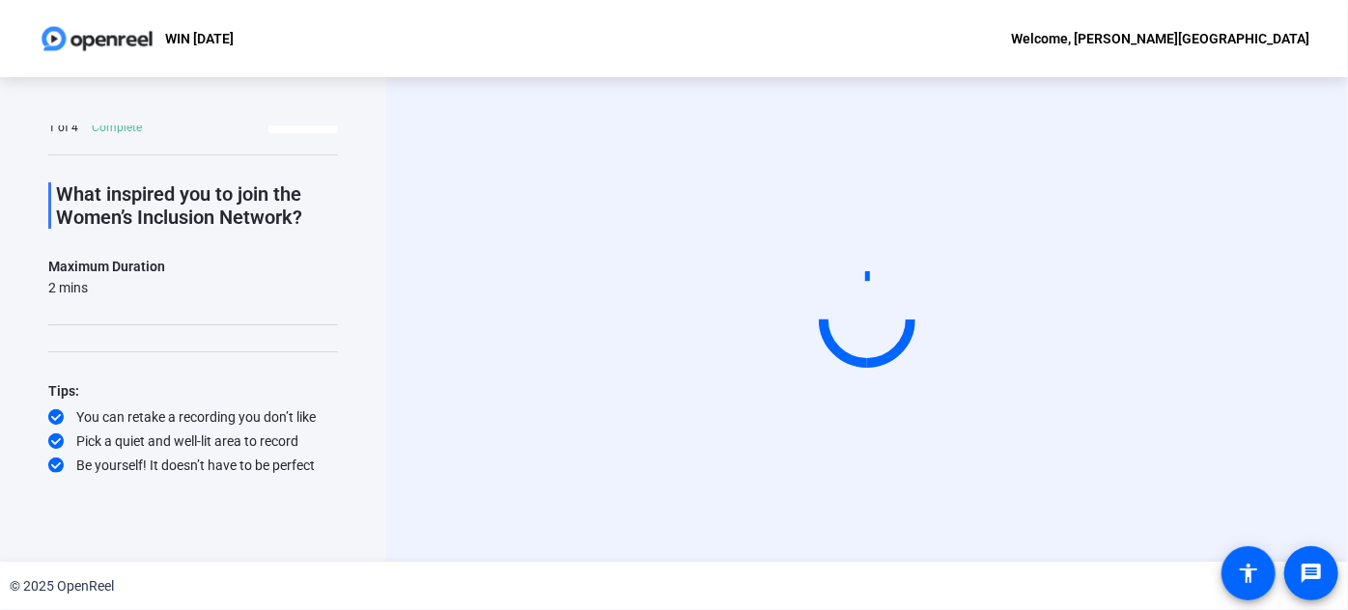
scroll to position [0, 0]
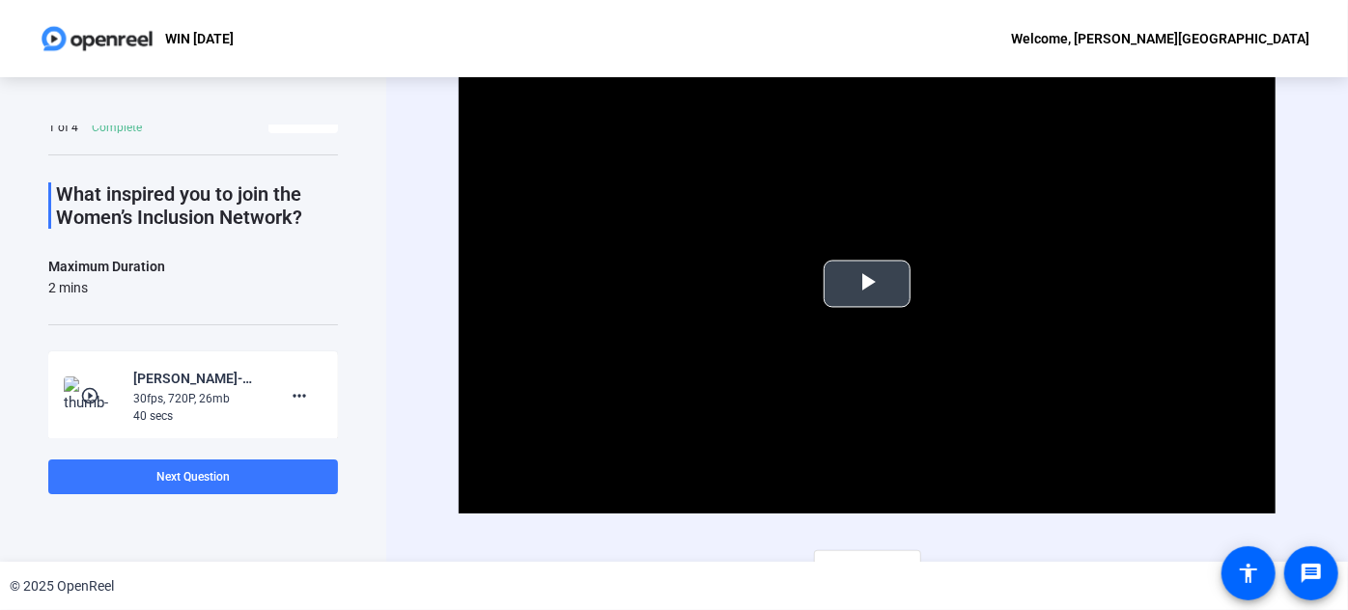
click at [867, 284] on span "Video Player" at bounding box center [867, 284] width 0 height 0
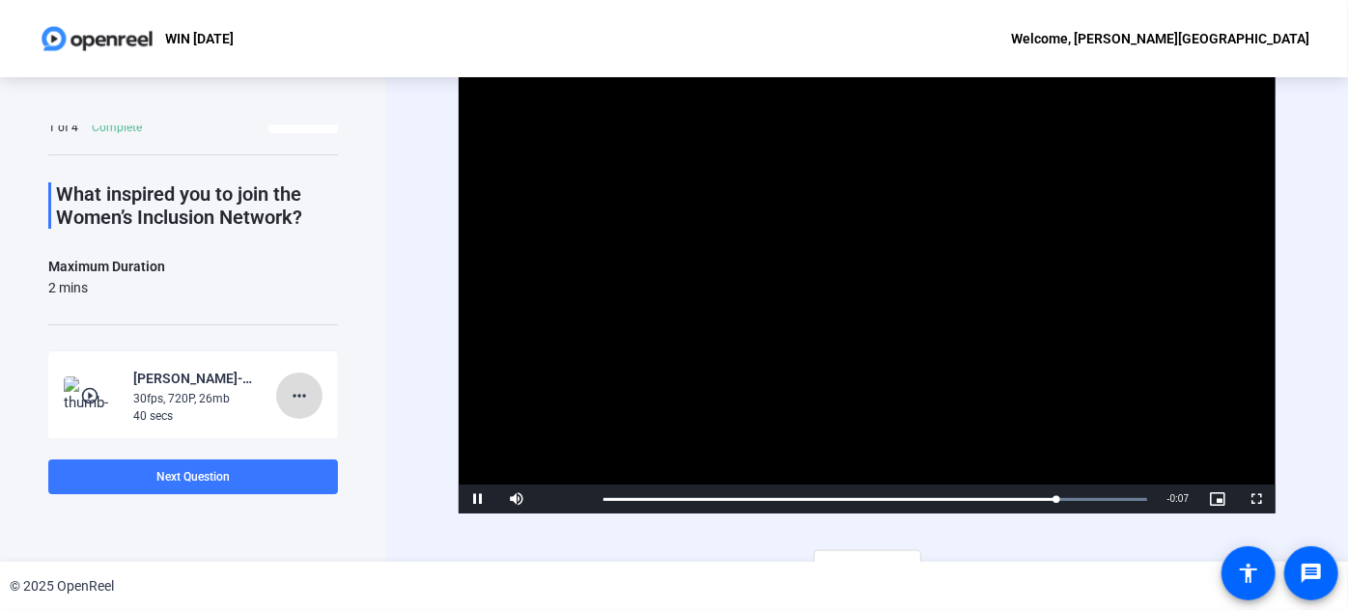
click at [288, 397] on mat-icon "more_horiz" at bounding box center [299, 395] width 23 height 23
click at [337, 439] on span "Delete clip" at bounding box center [321, 434] width 77 height 23
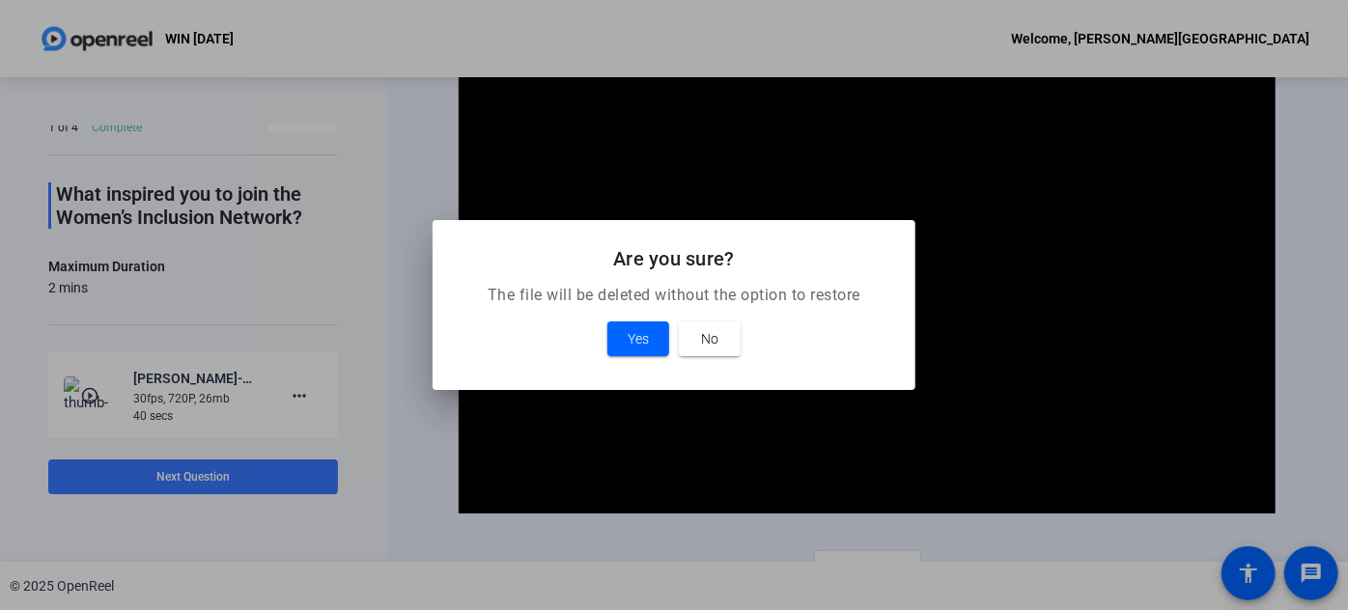
click at [602, 344] on div "Yes No" at bounding box center [674, 338] width 436 height 35
click at [612, 344] on span at bounding box center [638, 339] width 62 height 46
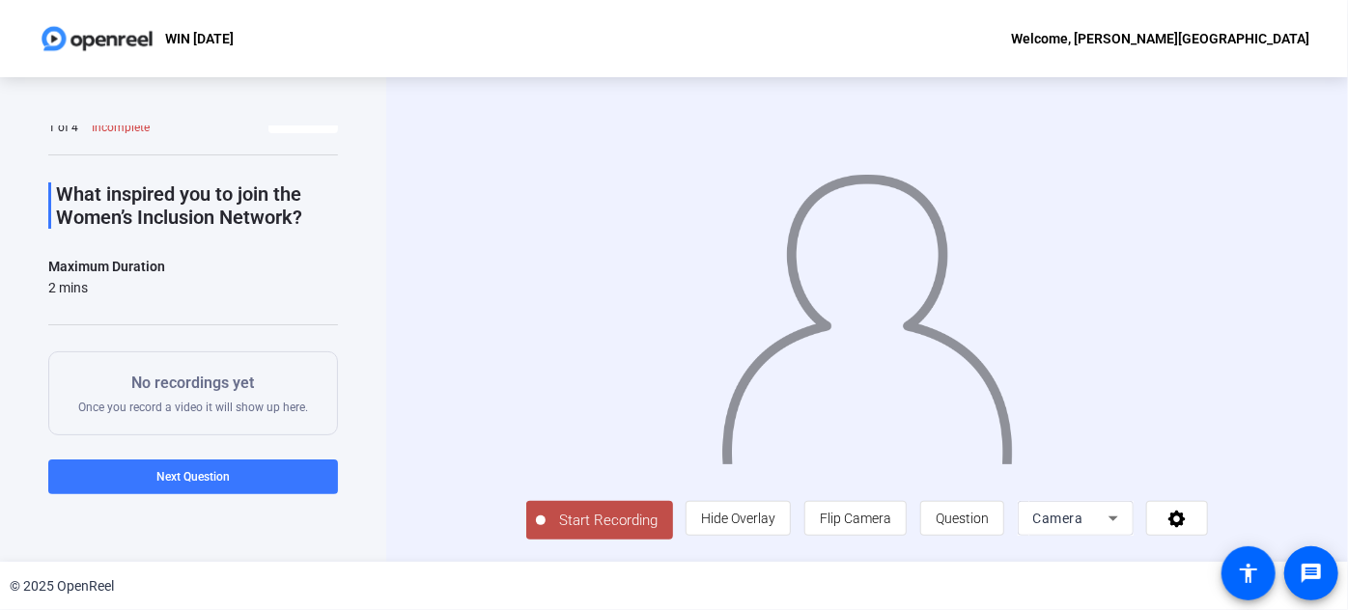
click at [545, 532] on span "Start Recording" at bounding box center [608, 521] width 127 height 22
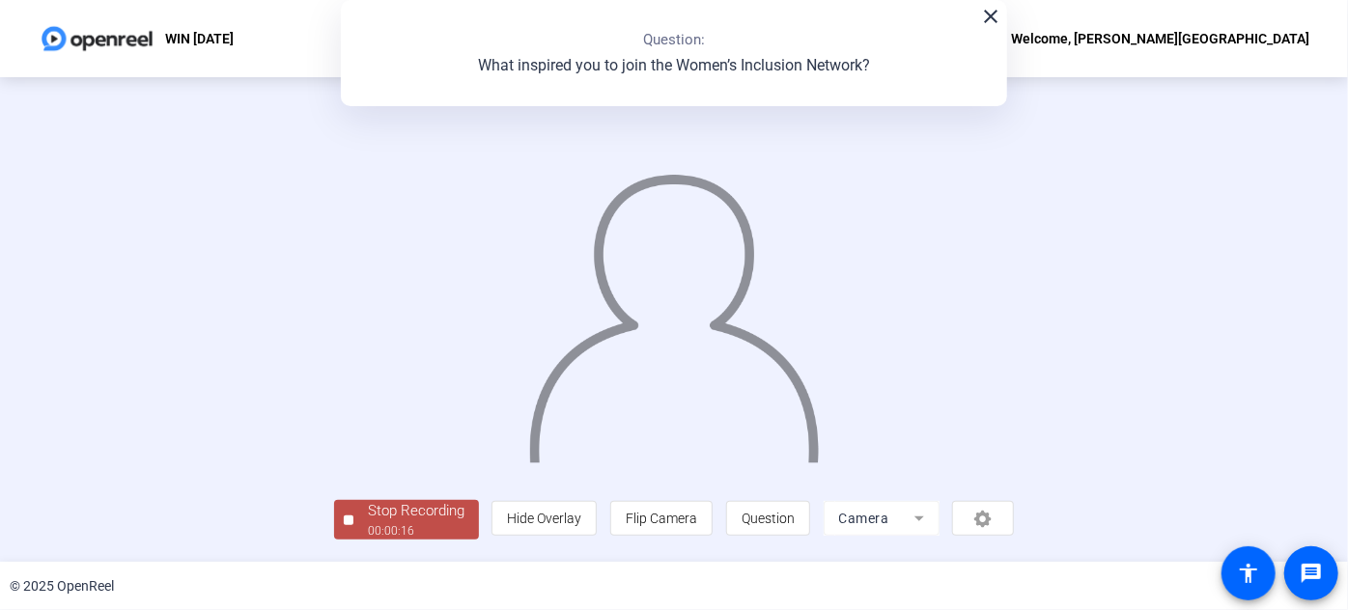
scroll to position [87, 0]
click at [368, 522] on div "Stop Recording" at bounding box center [416, 511] width 97 height 22
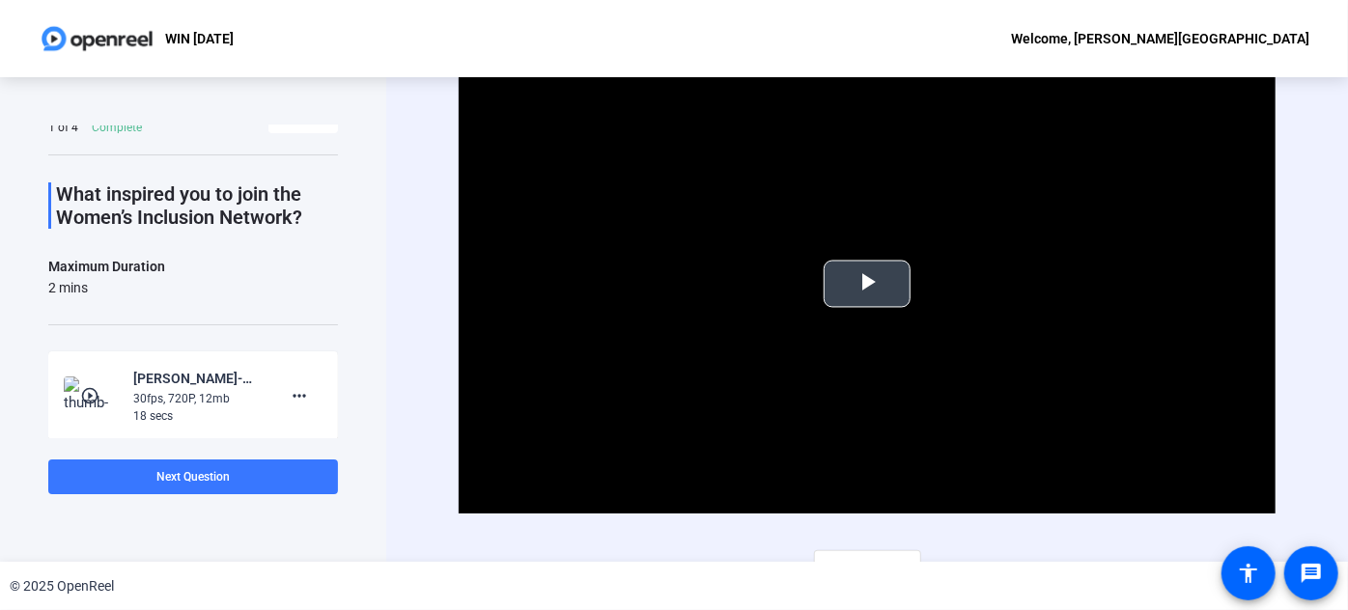
click at [867, 284] on span "Video Player" at bounding box center [867, 284] width 0 height 0
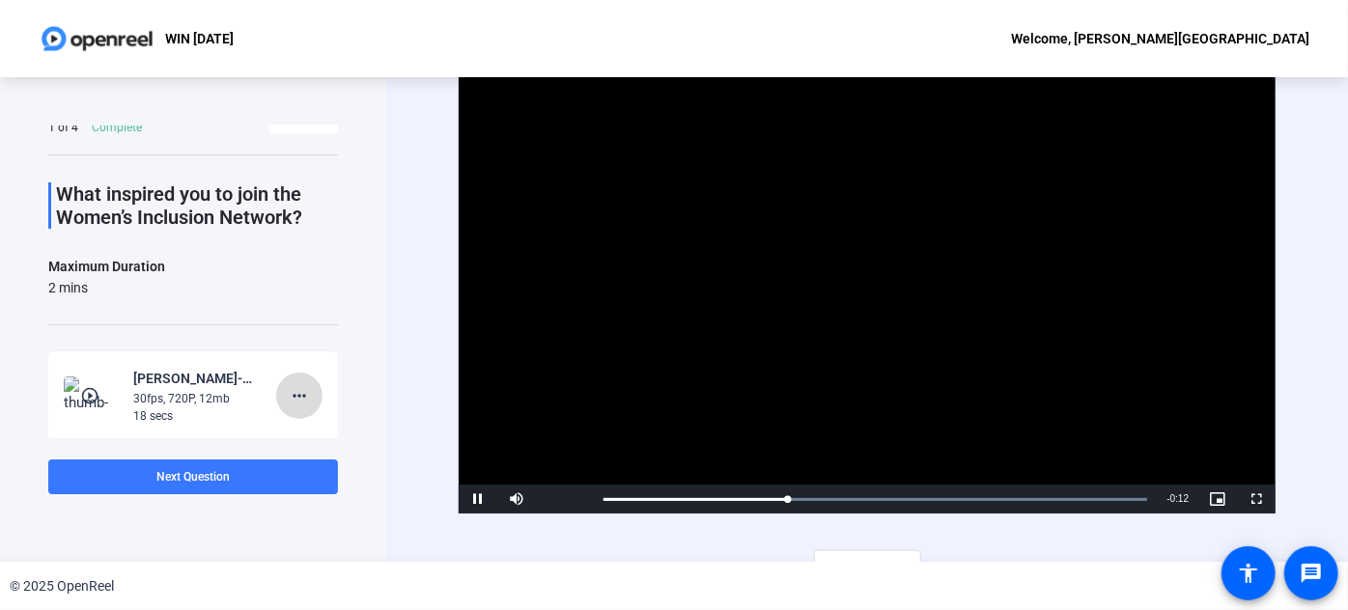
click at [295, 393] on mat-icon "more_horiz" at bounding box center [299, 395] width 23 height 23
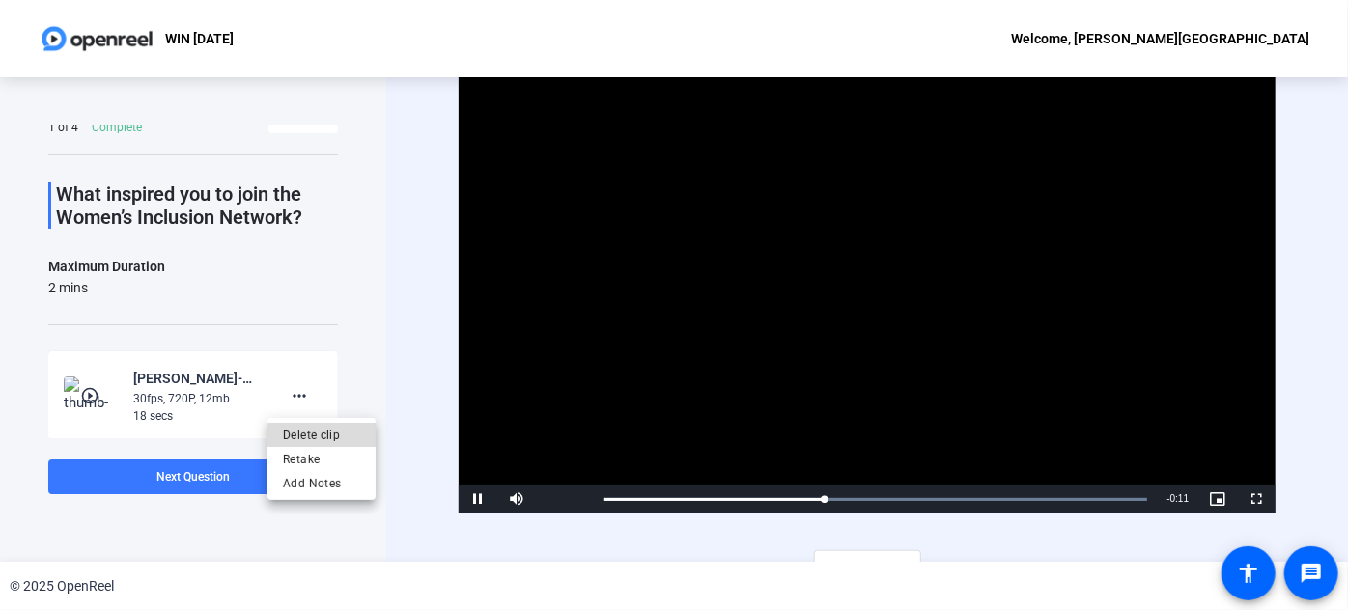
click at [339, 437] on span "Delete clip" at bounding box center [321, 434] width 77 height 23
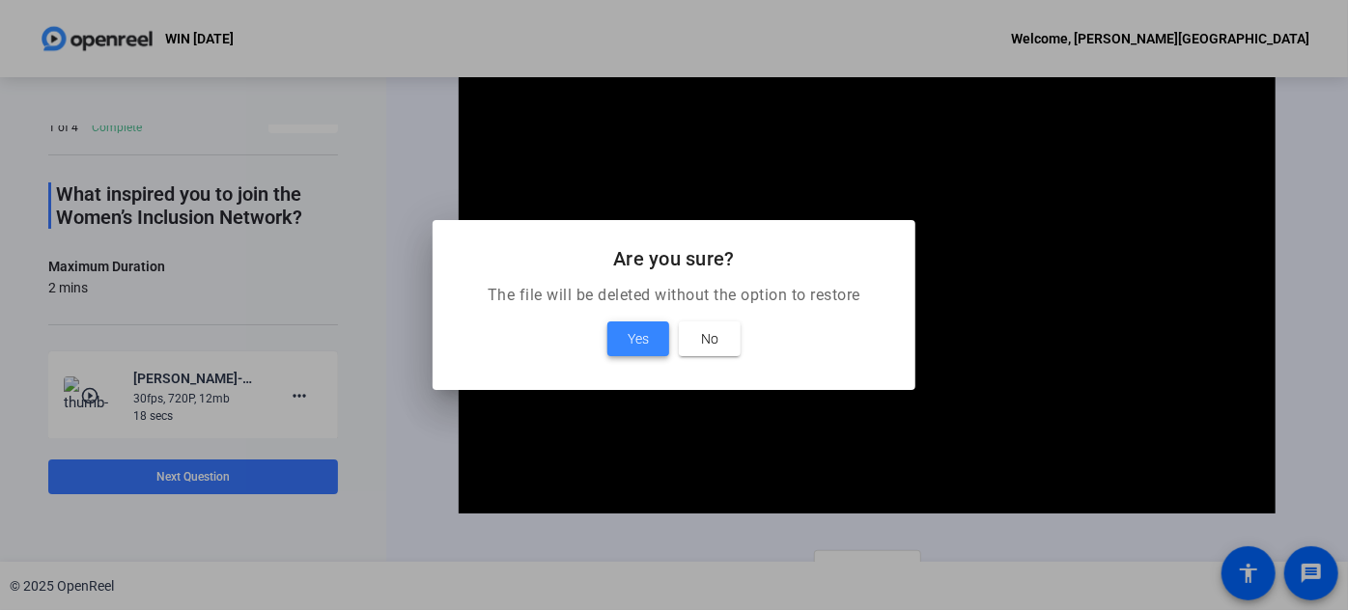
click at [649, 340] on span "Yes" at bounding box center [638, 338] width 21 height 23
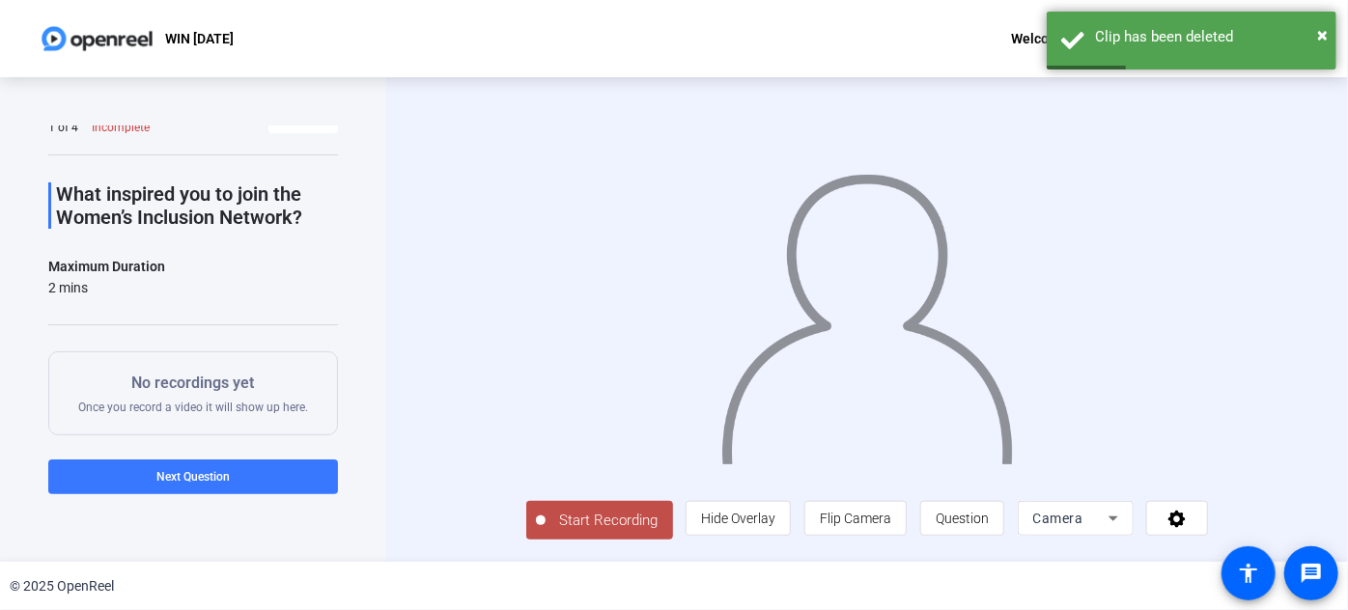
click at [526, 540] on button "Start Recording" at bounding box center [599, 520] width 147 height 39
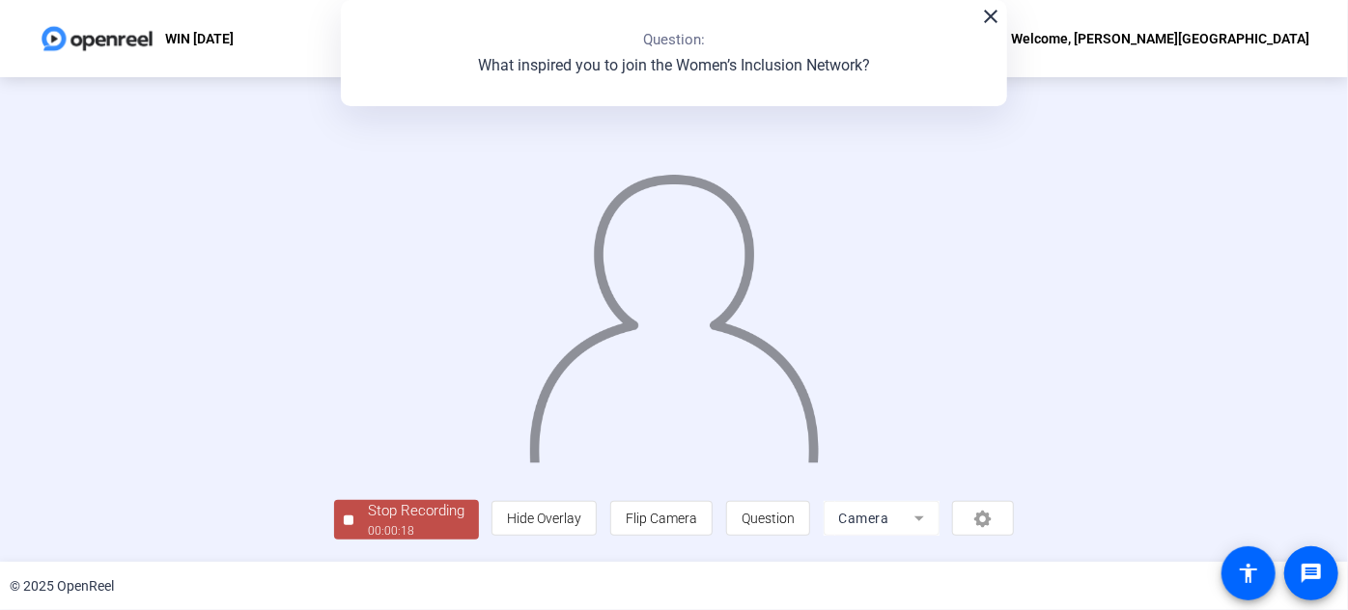
scroll to position [105, 0]
click at [368, 518] on div "Stop Recording" at bounding box center [416, 511] width 97 height 22
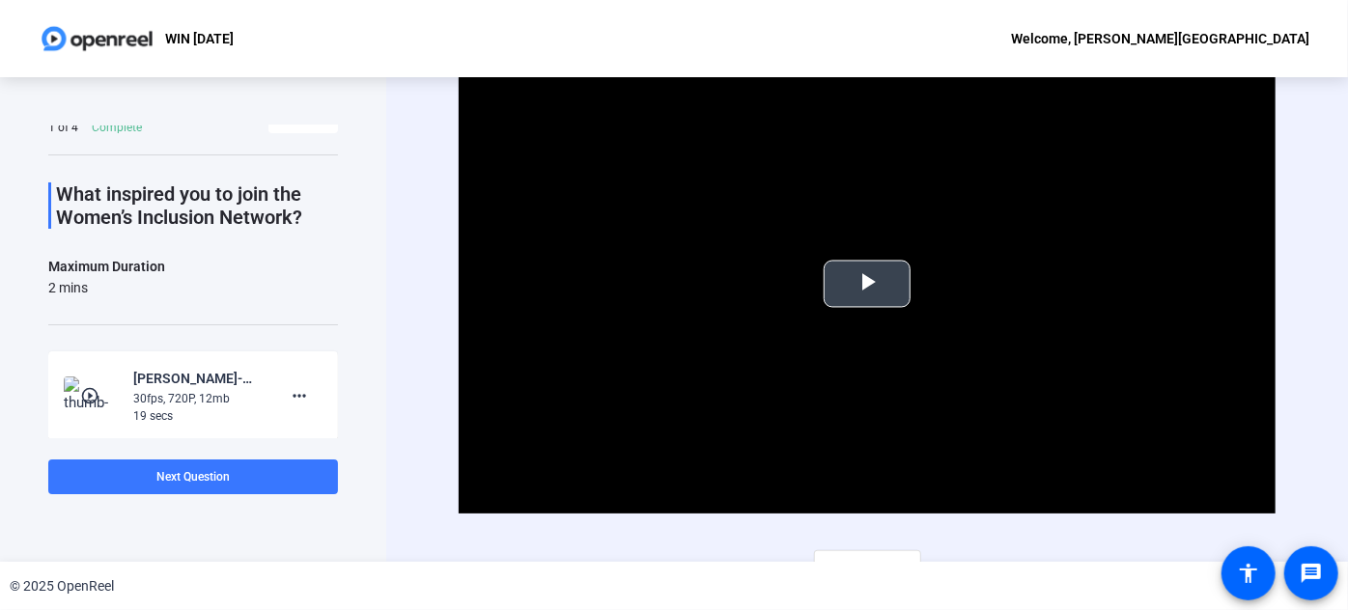
click at [867, 284] on span "Video Player" at bounding box center [867, 284] width 0 height 0
click at [293, 395] on mat-icon "more_horiz" at bounding box center [299, 395] width 23 height 23
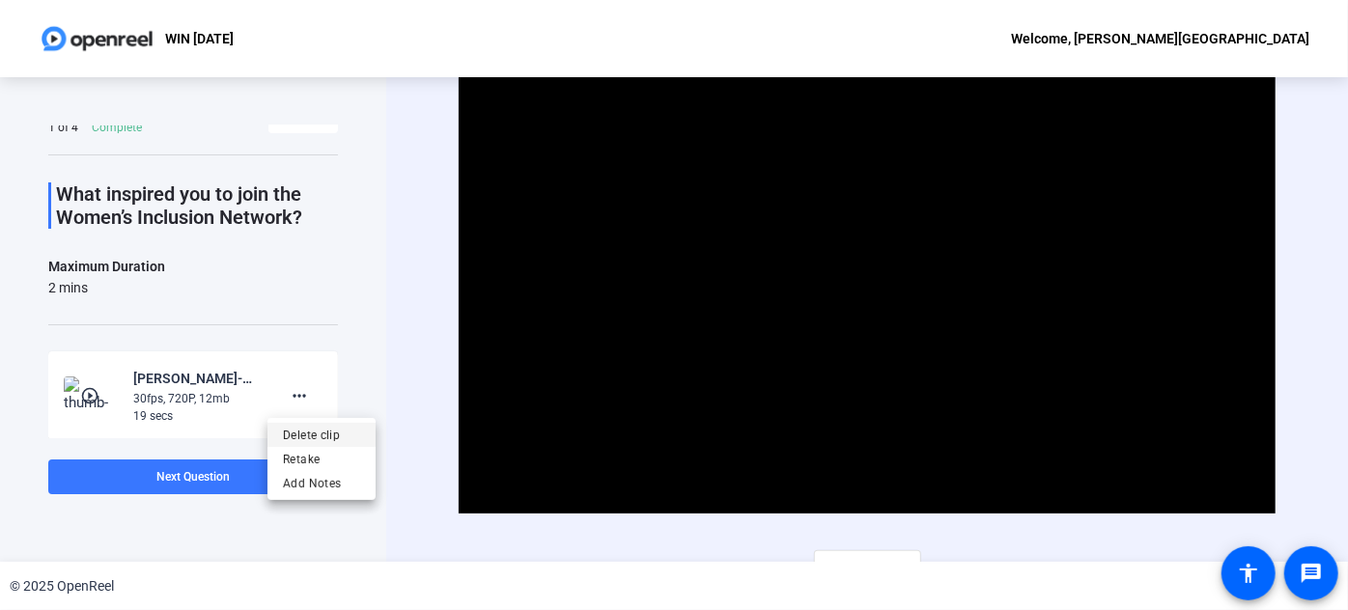
click at [307, 436] on span "Delete clip" at bounding box center [321, 434] width 77 height 23
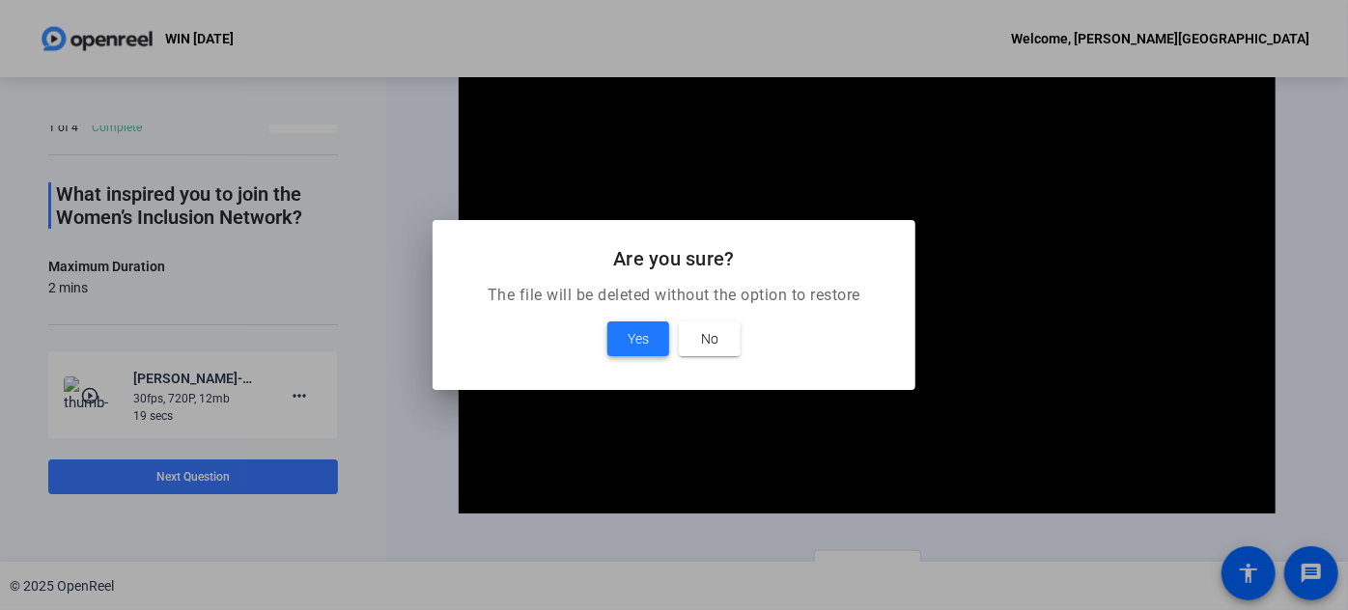
click at [635, 328] on span "Yes" at bounding box center [638, 338] width 21 height 23
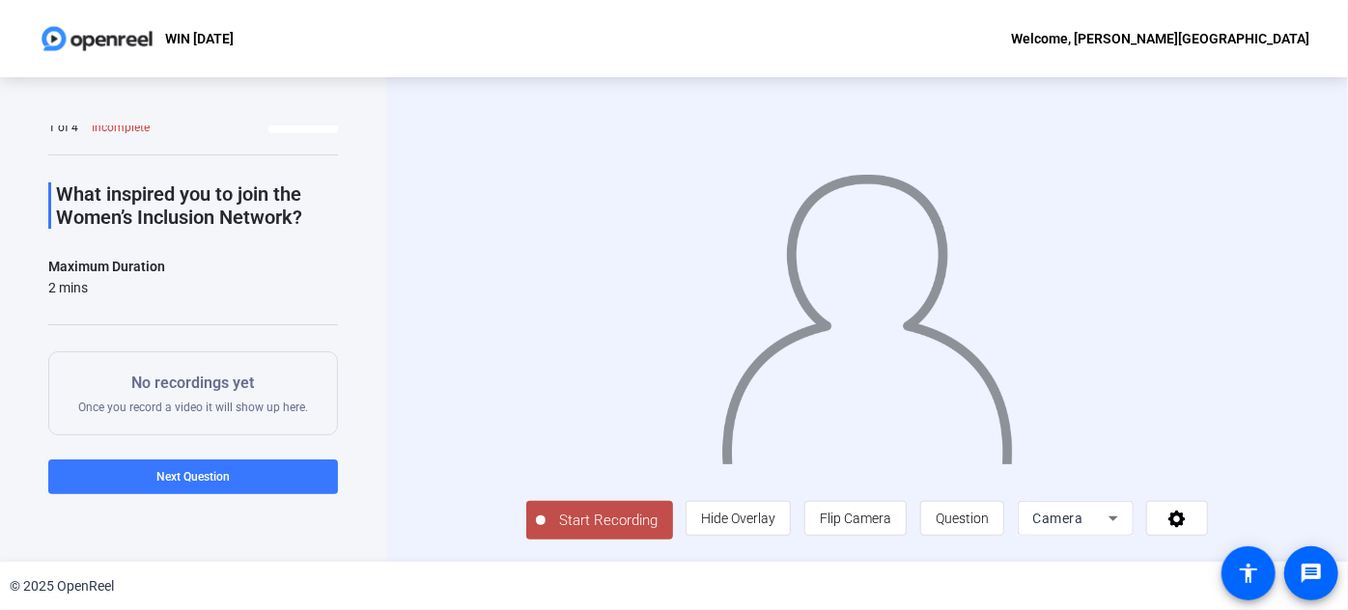
click at [545, 532] on span "Start Recording" at bounding box center [608, 521] width 127 height 22
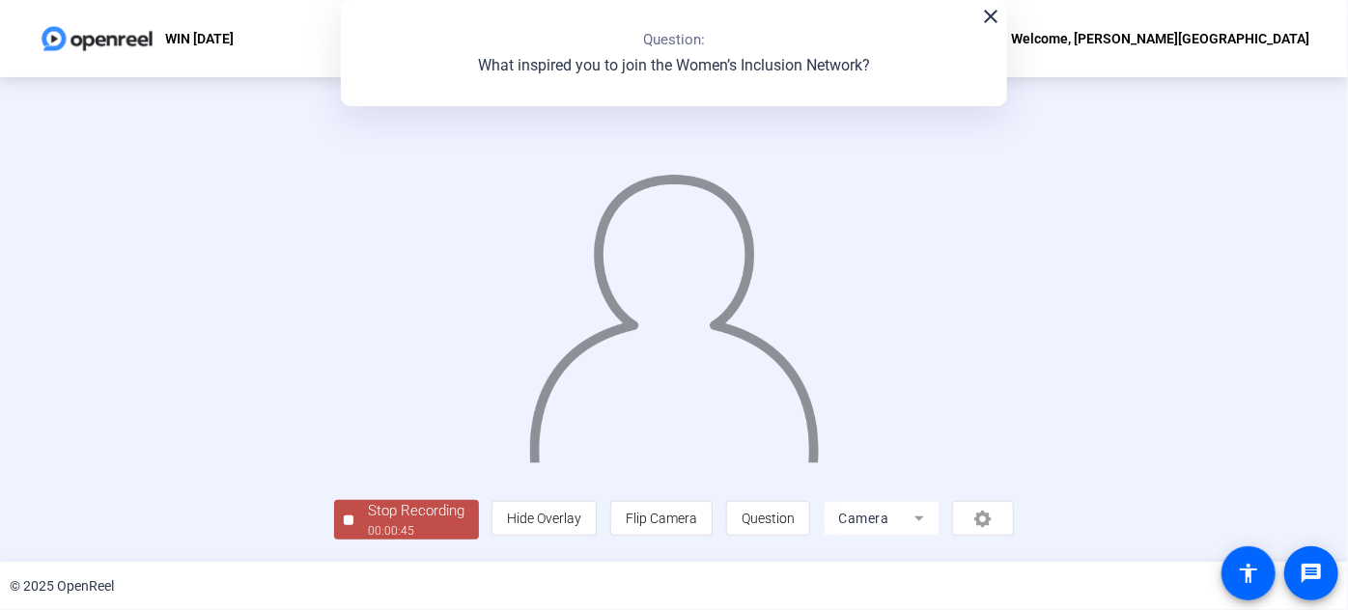
scroll to position [105, 0]
click at [368, 519] on div "Stop Recording" at bounding box center [416, 511] width 97 height 22
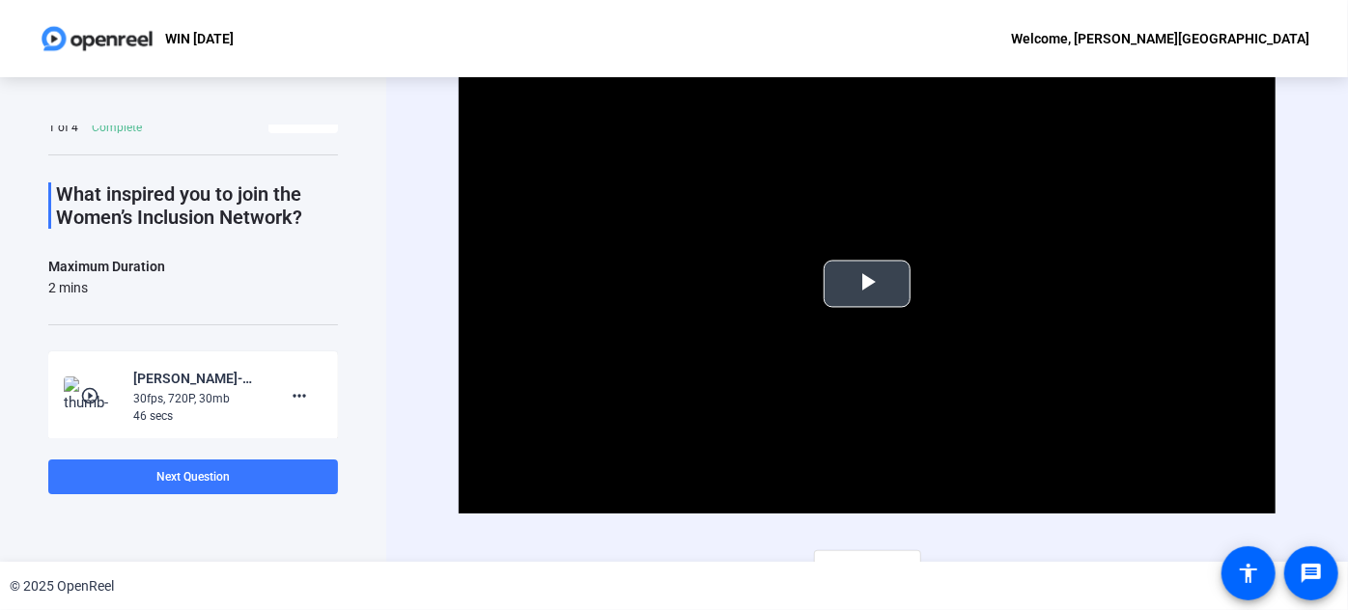
click at [867, 284] on span "Video Player" at bounding box center [867, 284] width 0 height 0
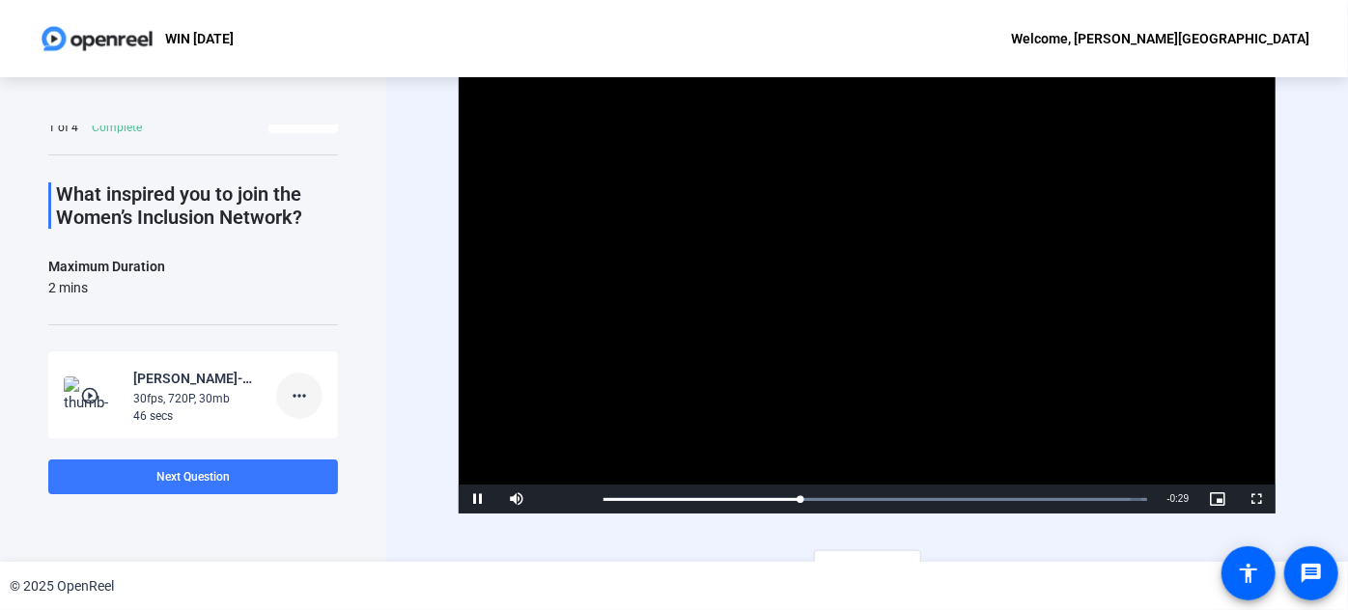
click at [290, 390] on mat-icon "more_horiz" at bounding box center [299, 395] width 23 height 23
click at [342, 427] on span "Delete clip" at bounding box center [321, 434] width 77 height 23
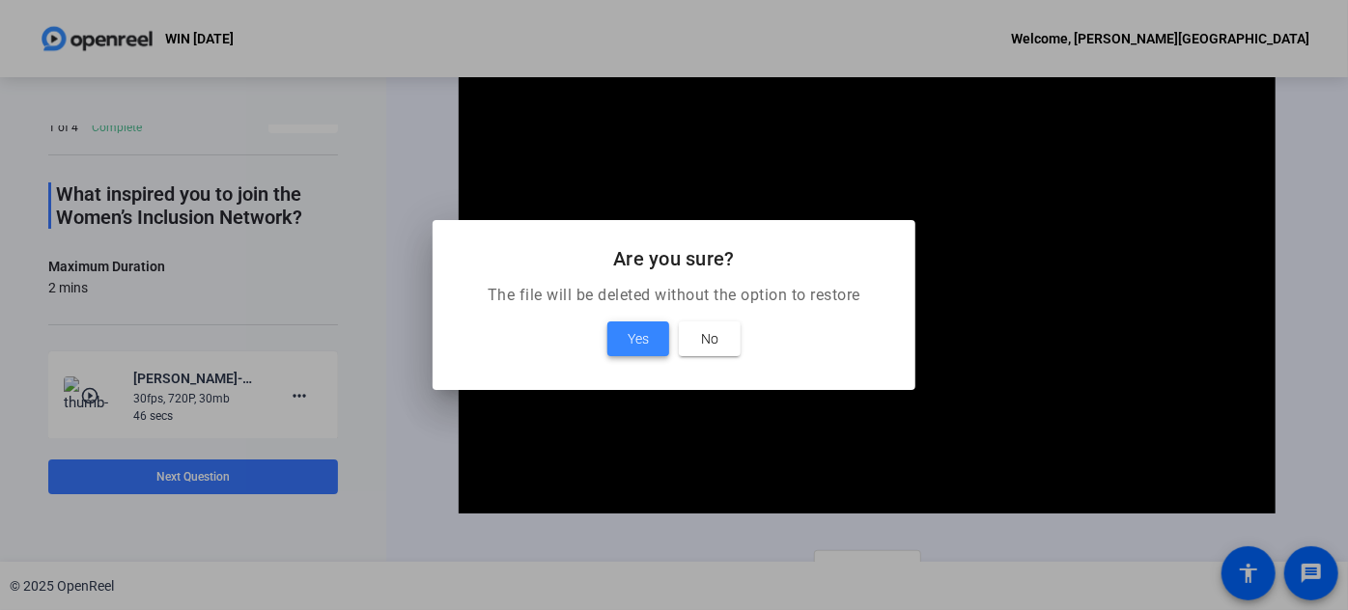
click at [641, 337] on span "Yes" at bounding box center [638, 338] width 21 height 23
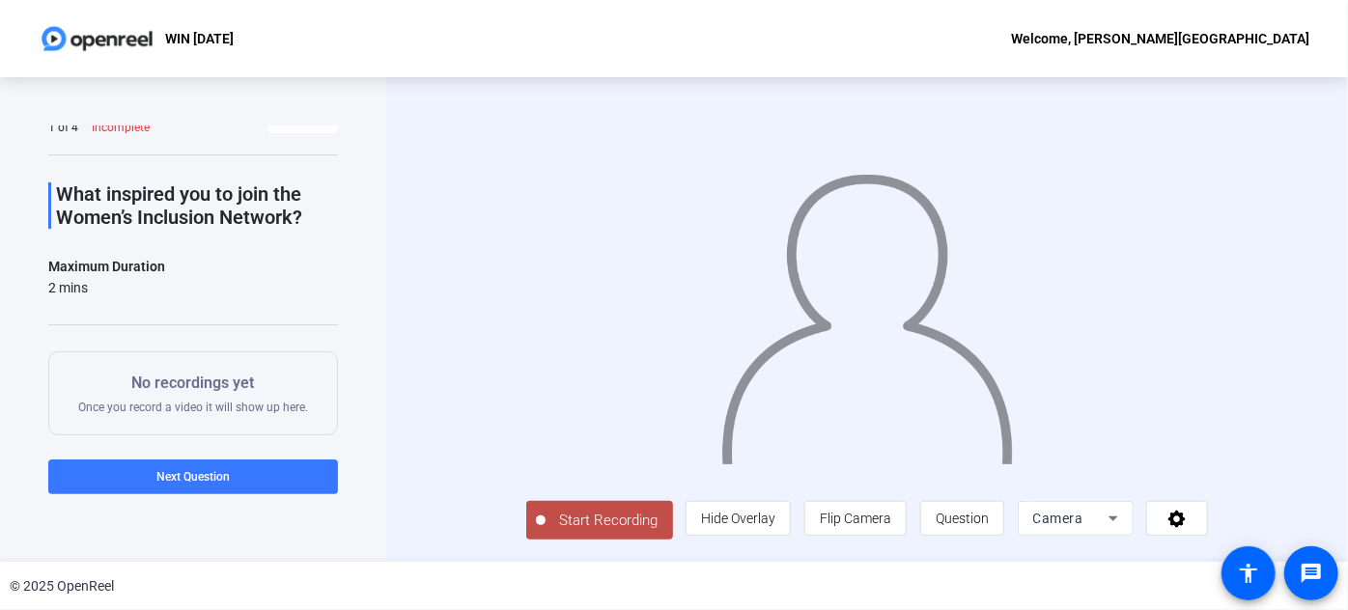
click at [570, 540] on button "Start Recording" at bounding box center [599, 520] width 147 height 39
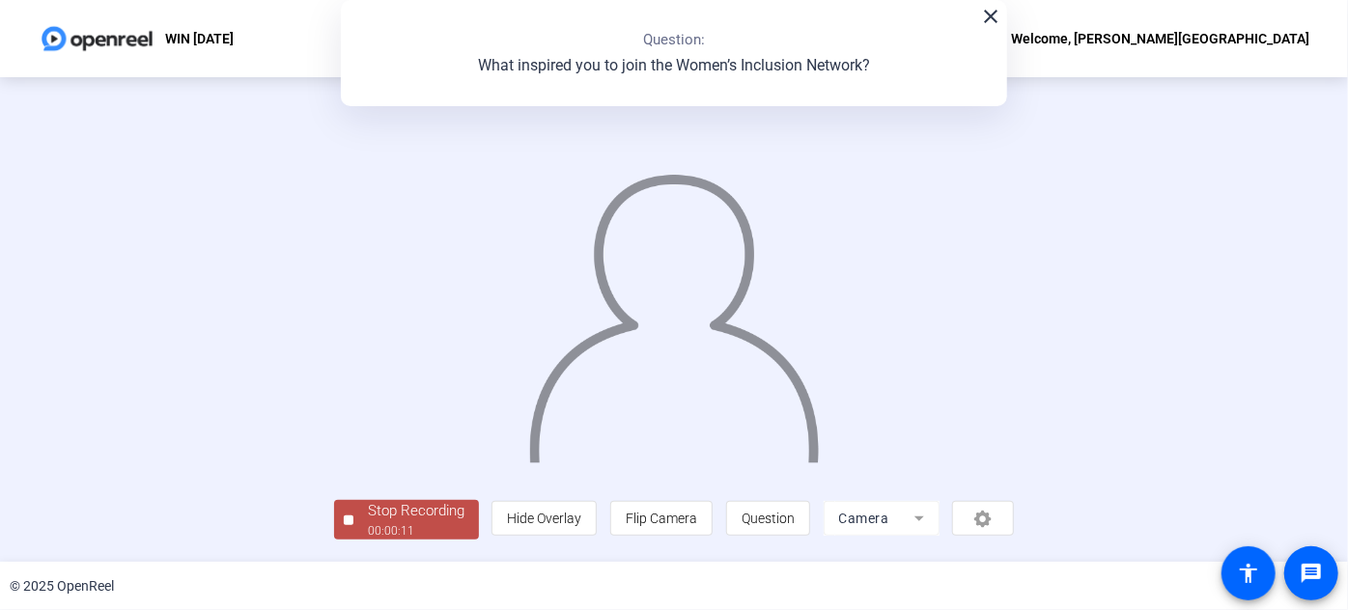
scroll to position [105, 0]
click at [368, 530] on div "00:00:11" at bounding box center [416, 530] width 97 height 17
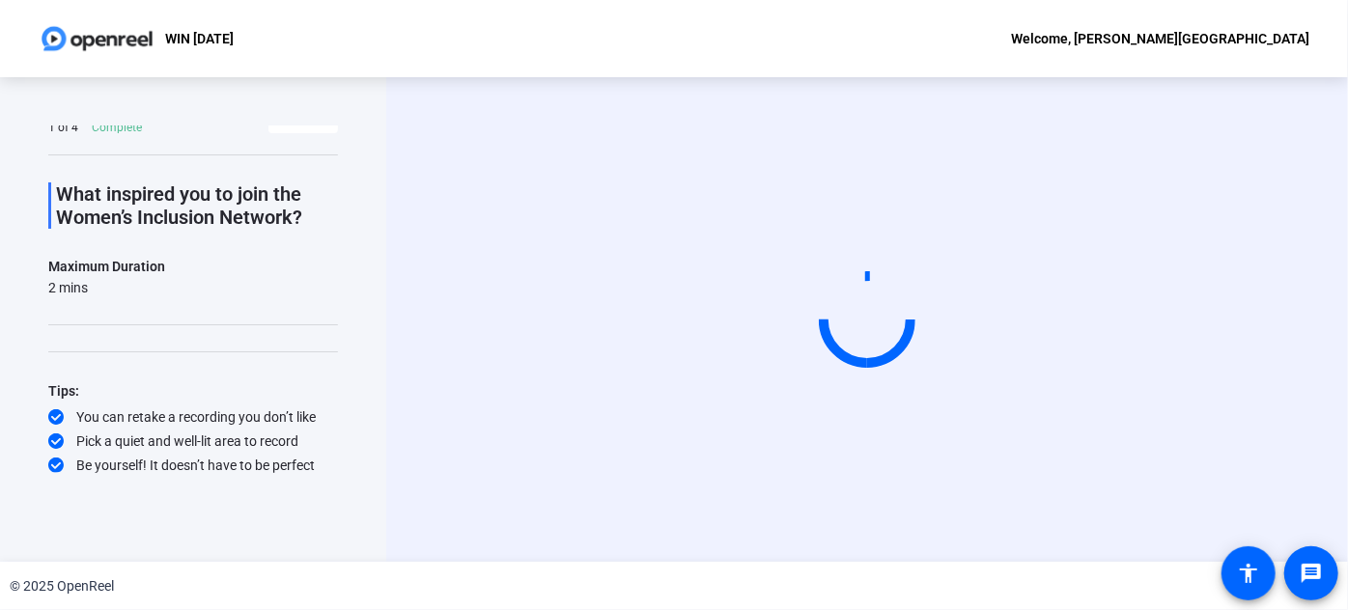
scroll to position [0, 0]
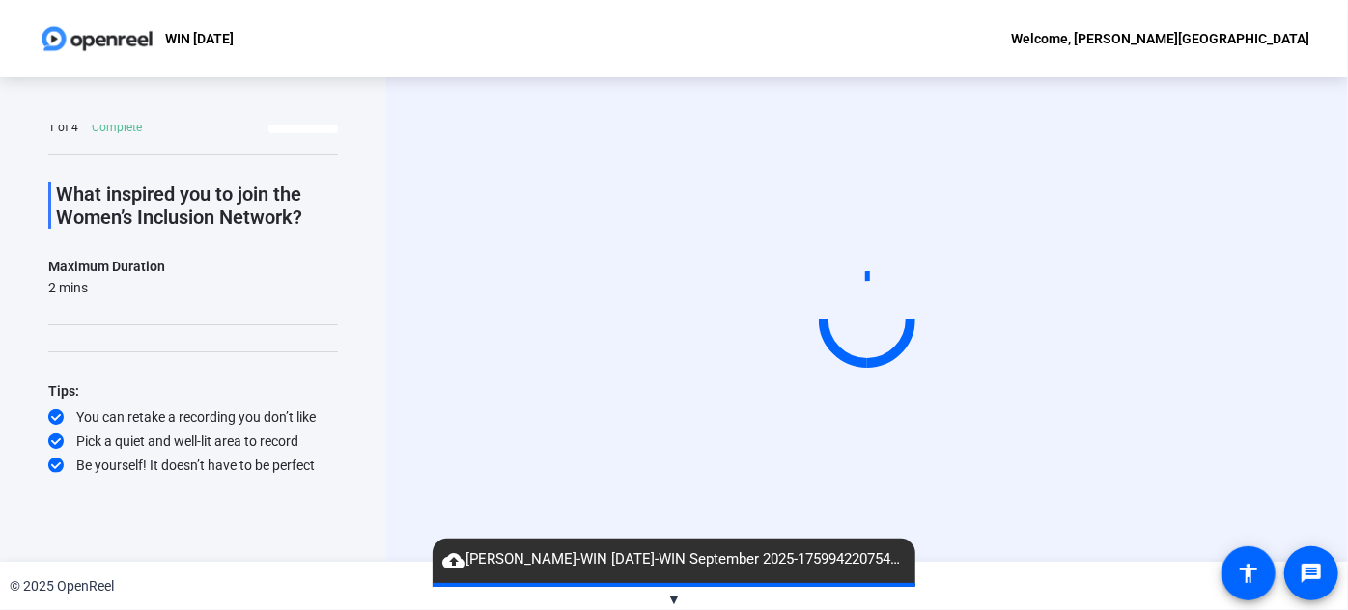
click at [938, 238] on video at bounding box center [867, 319] width 290 height 163
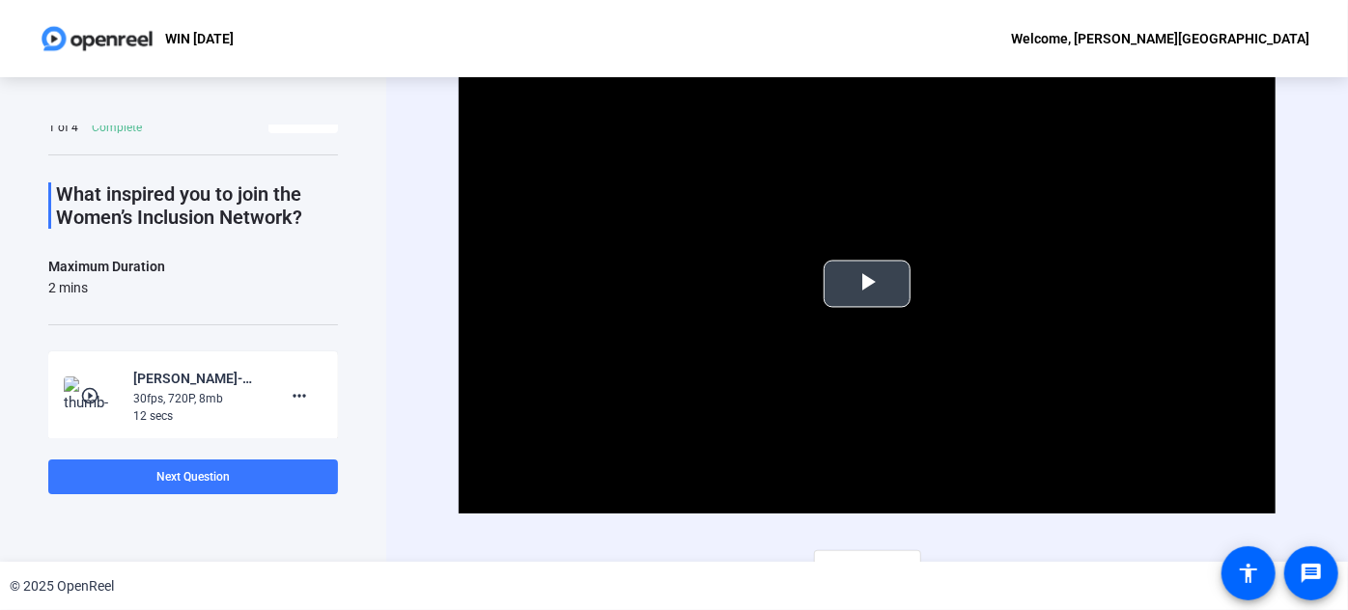
click at [867, 284] on span "Video Player" at bounding box center [867, 284] width 0 height 0
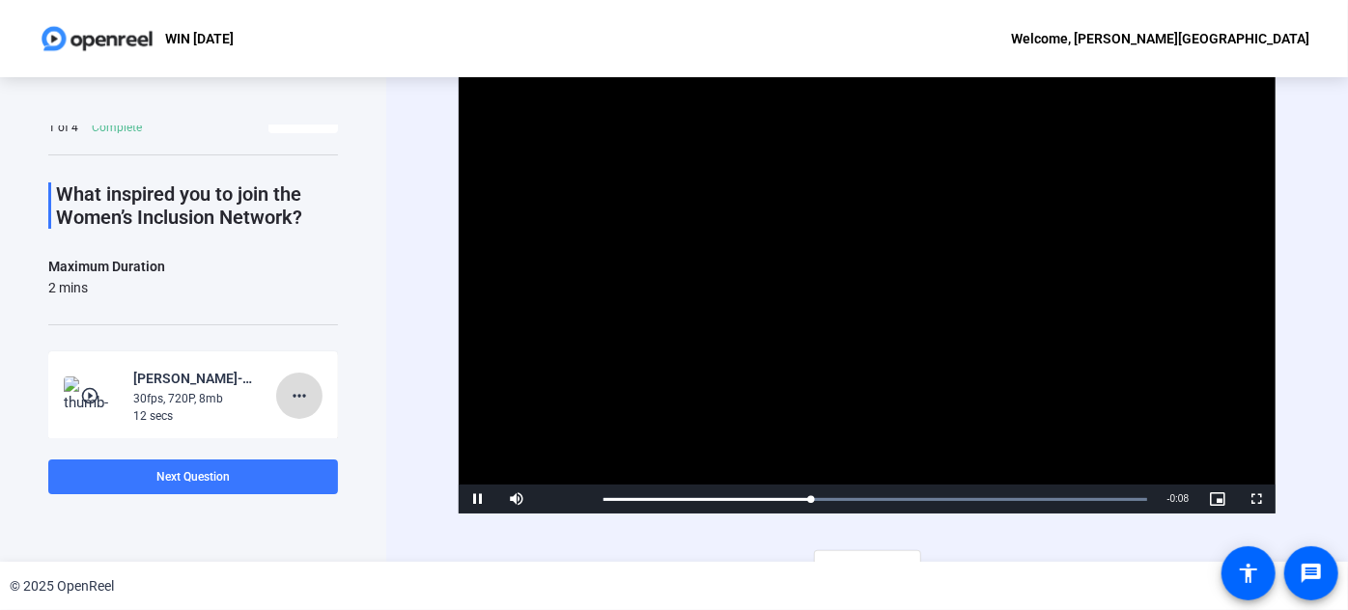
click at [311, 387] on span at bounding box center [299, 396] width 46 height 46
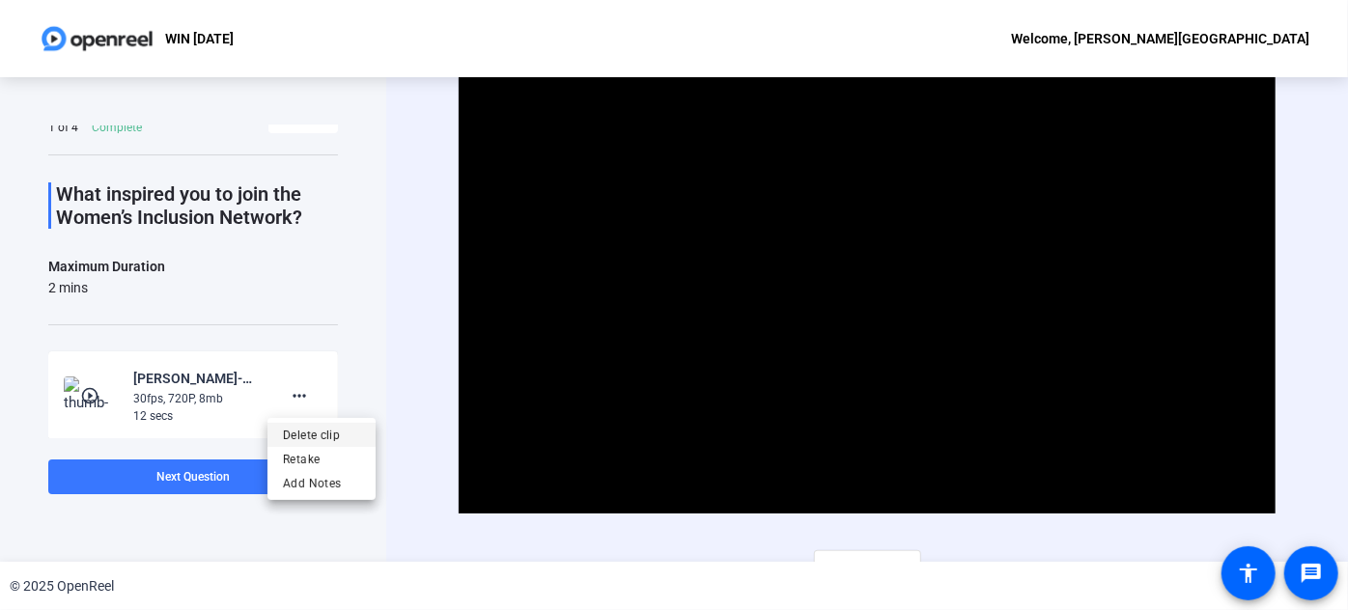
click at [330, 434] on span "Delete clip" at bounding box center [321, 434] width 77 height 23
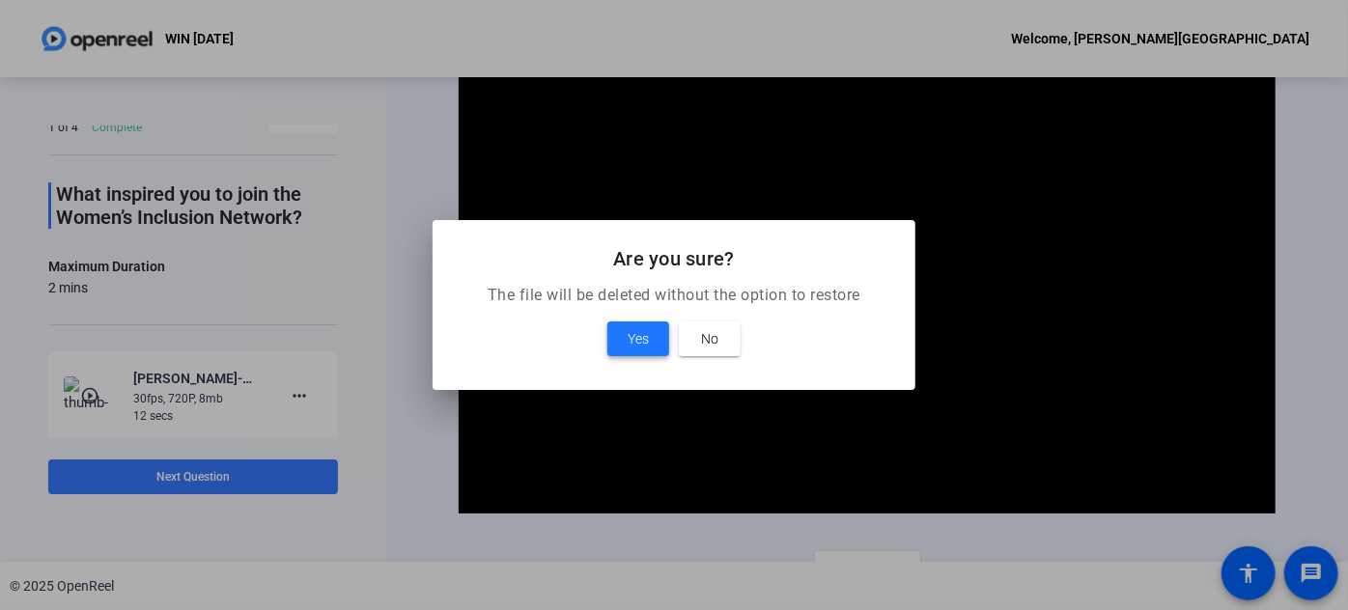
click at [636, 335] on span "Yes" at bounding box center [638, 338] width 21 height 23
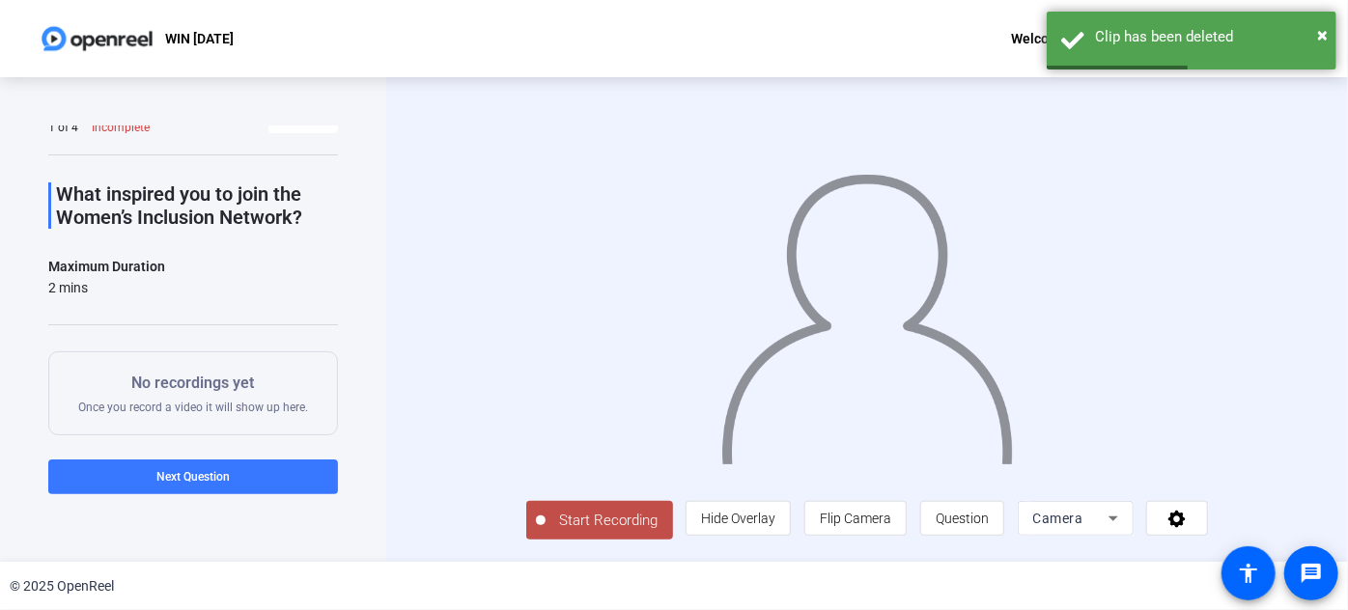
click at [557, 532] on span "Start Recording" at bounding box center [608, 521] width 127 height 22
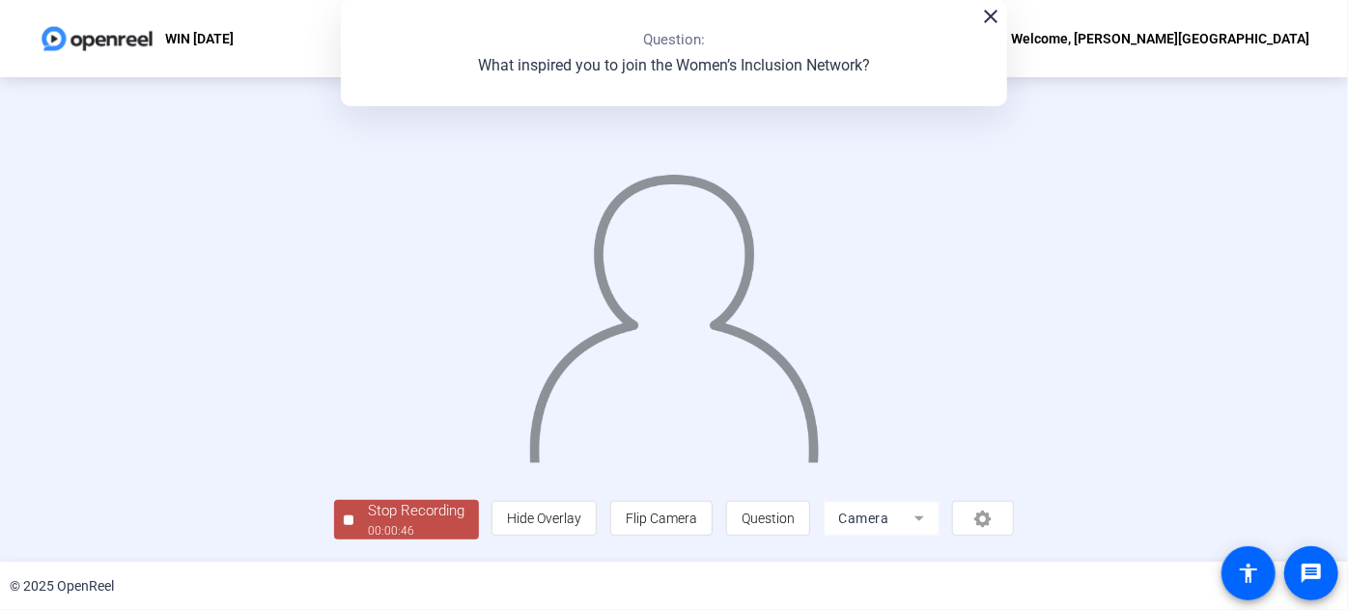
scroll to position [105, 0]
click at [368, 517] on div "Stop Recording" at bounding box center [416, 511] width 97 height 22
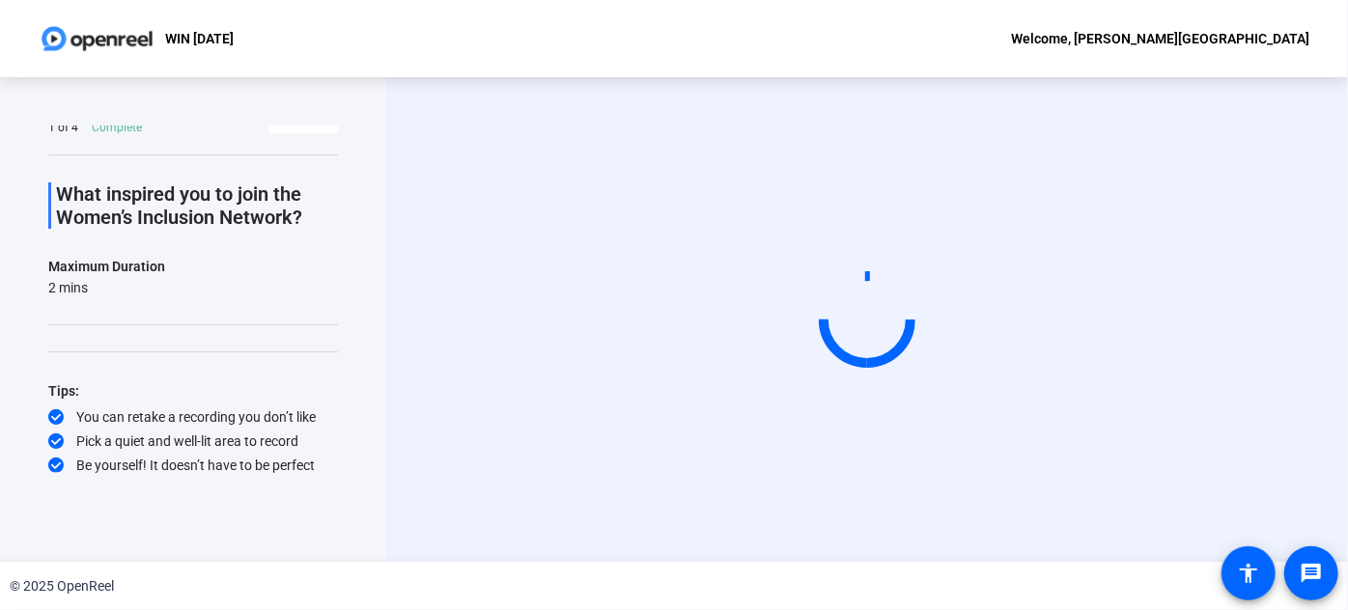
scroll to position [0, 0]
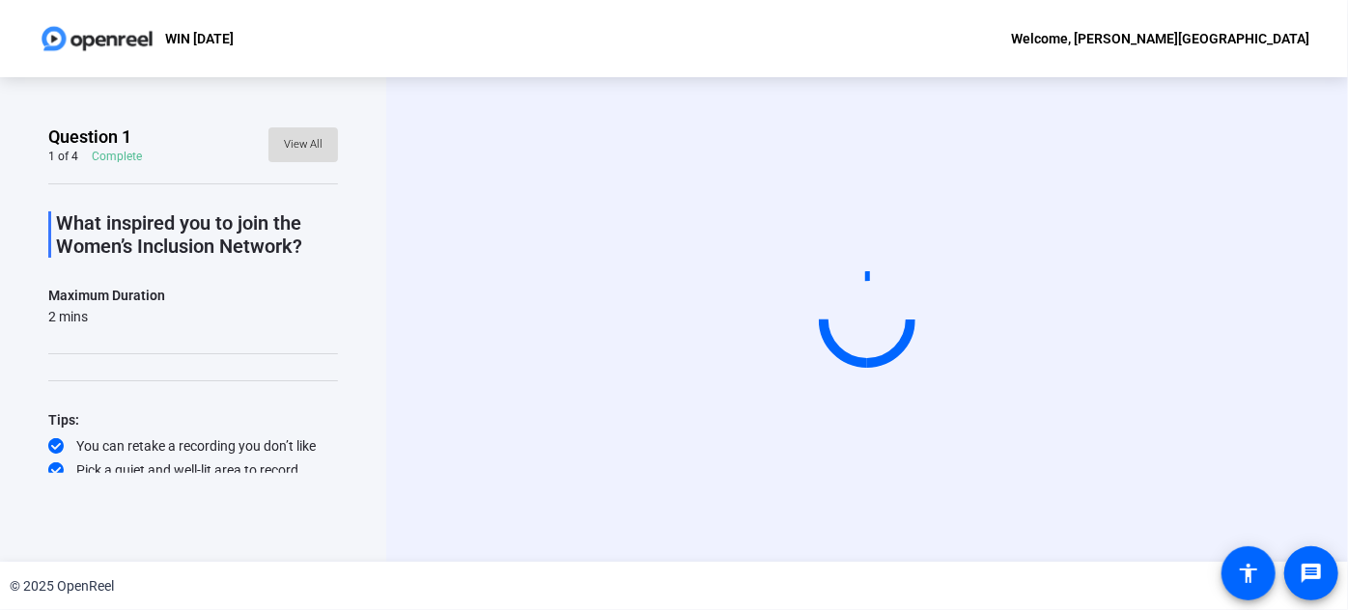
click at [304, 143] on span "View All" at bounding box center [303, 144] width 39 height 29
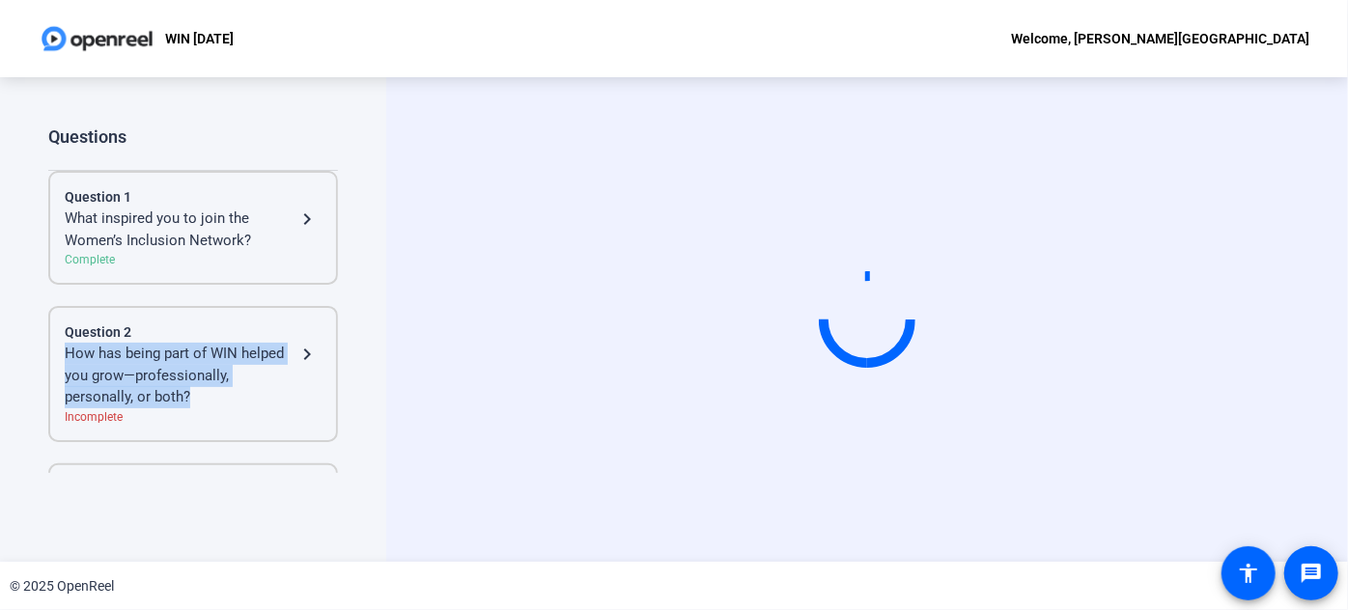
drag, startPoint x: 101, startPoint y: 347, endPoint x: 213, endPoint y: 403, distance: 125.2
click at [213, 403] on div "Question 2 How has being part of WIN helped you grow—professionally, personally…" at bounding box center [193, 374] width 290 height 136
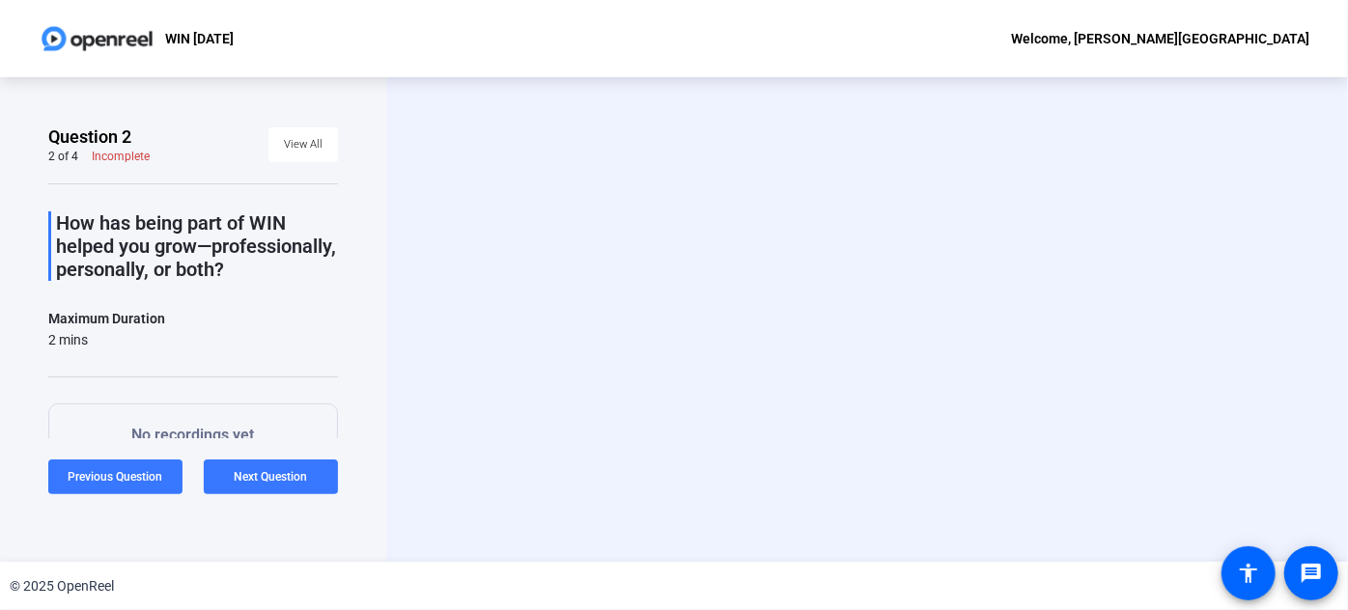
drag, startPoint x: 169, startPoint y: 363, endPoint x: 70, endPoint y: 228, distance: 167.8
click at [71, 228] on p "How has being part of WIN helped you grow—professionally, personally, or both?" at bounding box center [197, 246] width 282 height 70
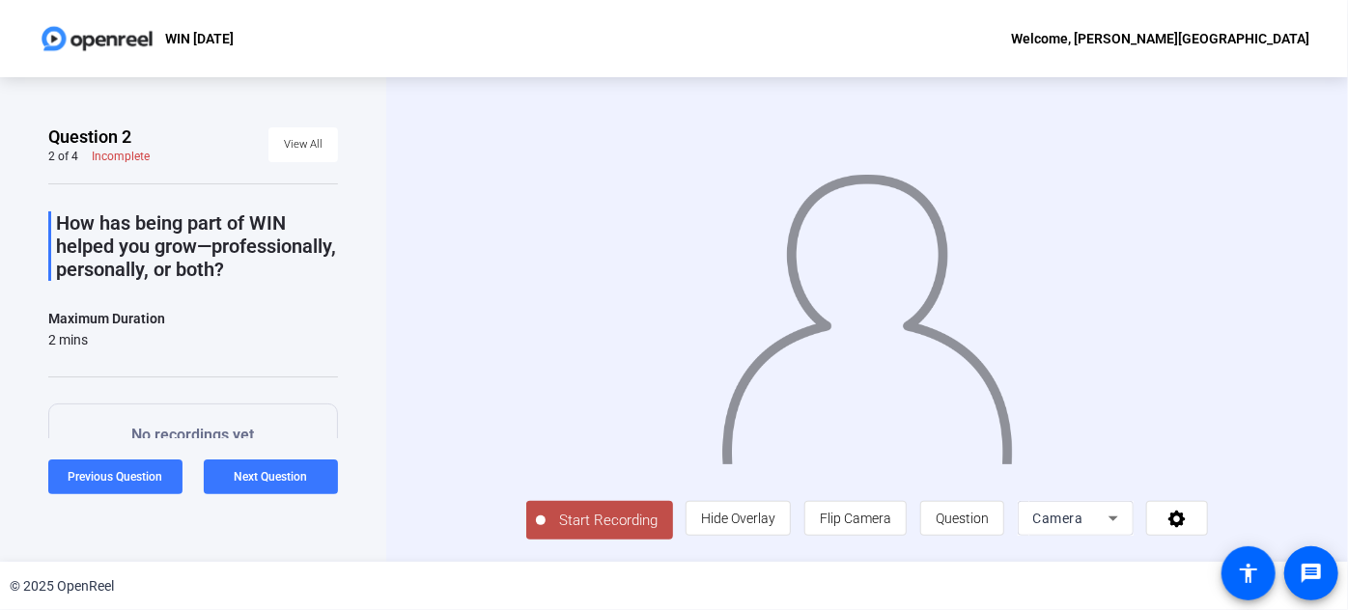
drag, startPoint x: 51, startPoint y: 221, endPoint x: 210, endPoint y: 290, distance: 173.4
click at [219, 281] on div "How has being part of WIN helped you grow—professionally, personally, or both?" at bounding box center [193, 246] width 290 height 70
copy p "How has being part of WIN helped you grow—professionally, personally, or both?"
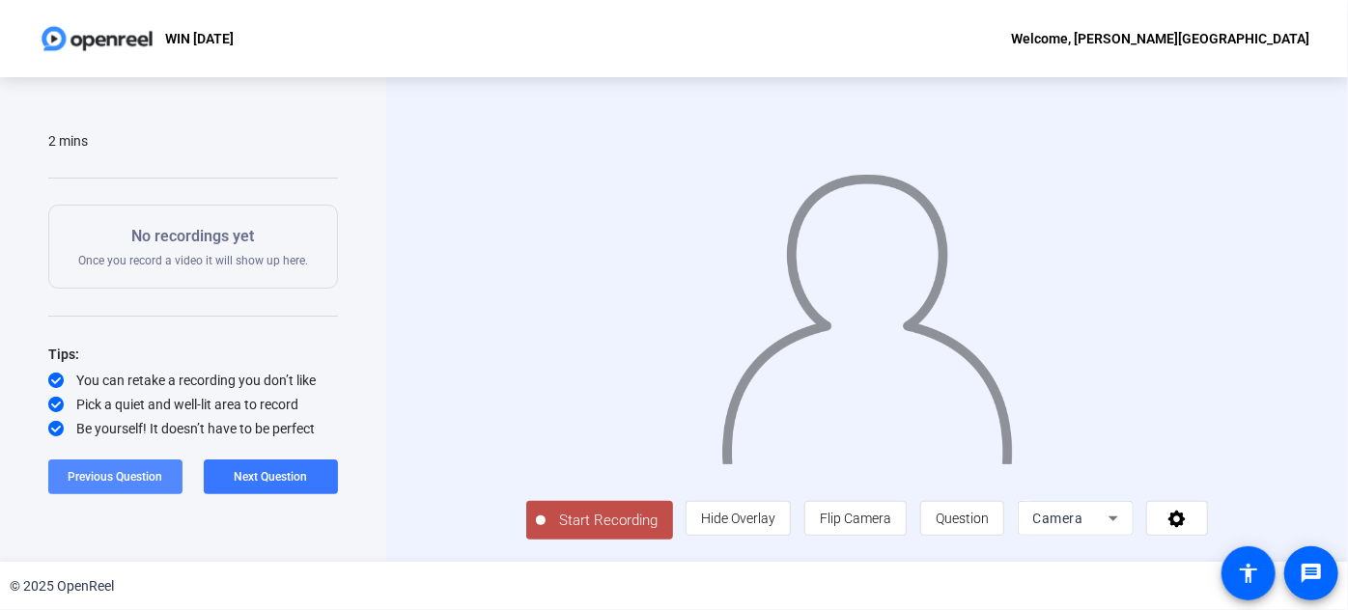
click at [121, 473] on span "Previous Question" at bounding box center [116, 477] width 95 height 14
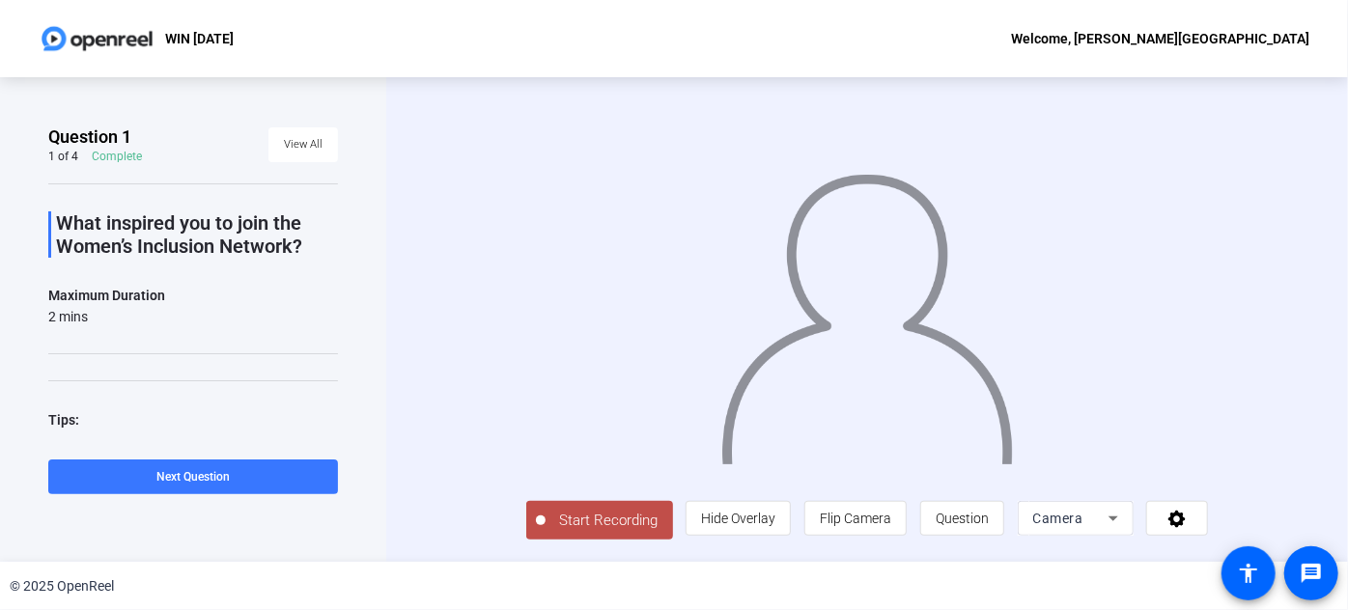
click at [127, 133] on openreel-ugc-question-details "Question 1 1 of 4 Complete View All What inspired you to join the Women’s Inclu…" at bounding box center [193, 315] width 290 height 378
click at [285, 130] on span "View All" at bounding box center [303, 144] width 39 height 29
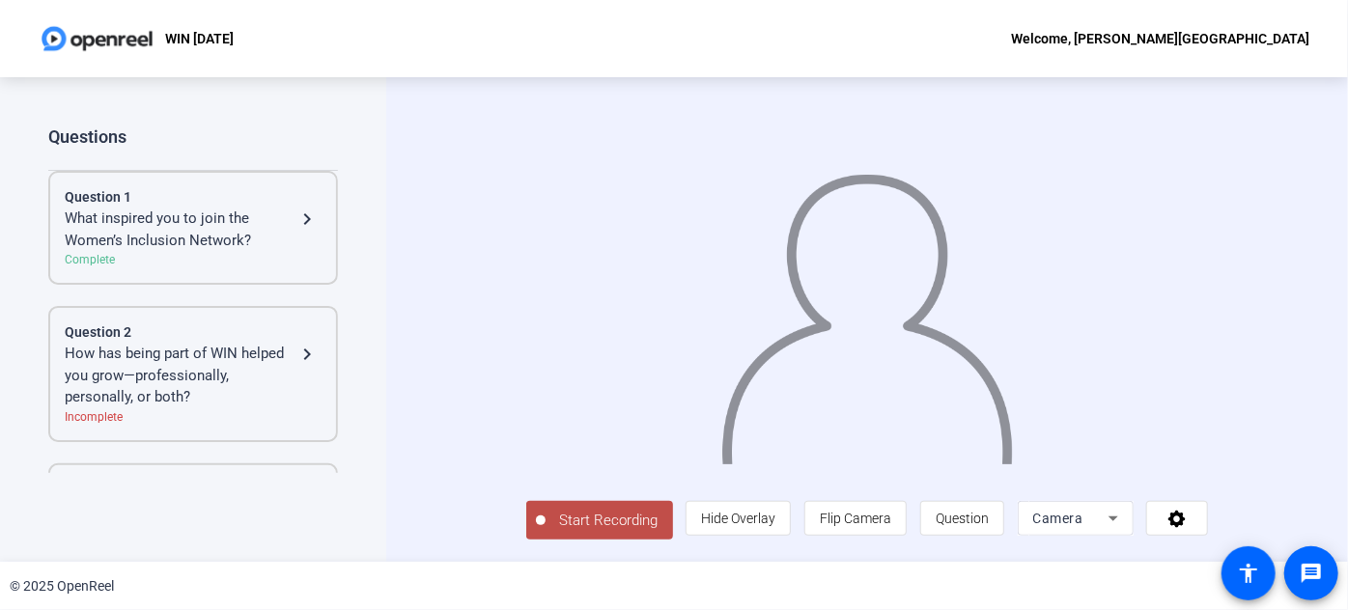
click at [308, 208] on mat-icon "navigate_next" at bounding box center [306, 219] width 23 height 23
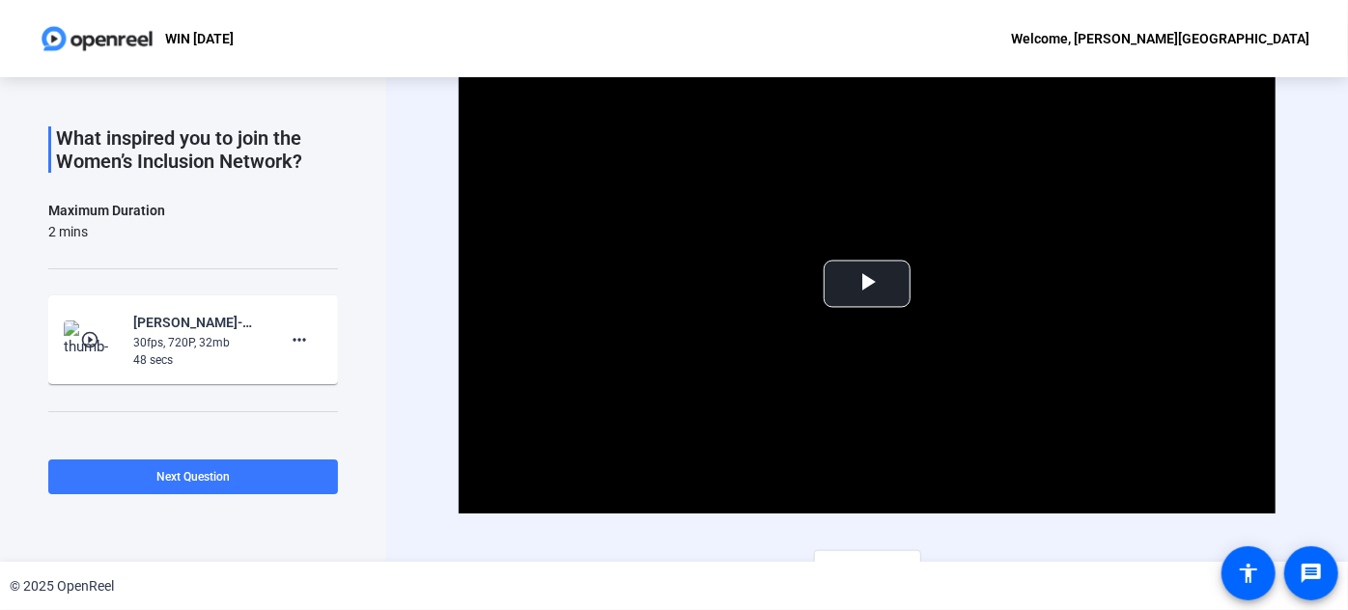
scroll to position [180, 0]
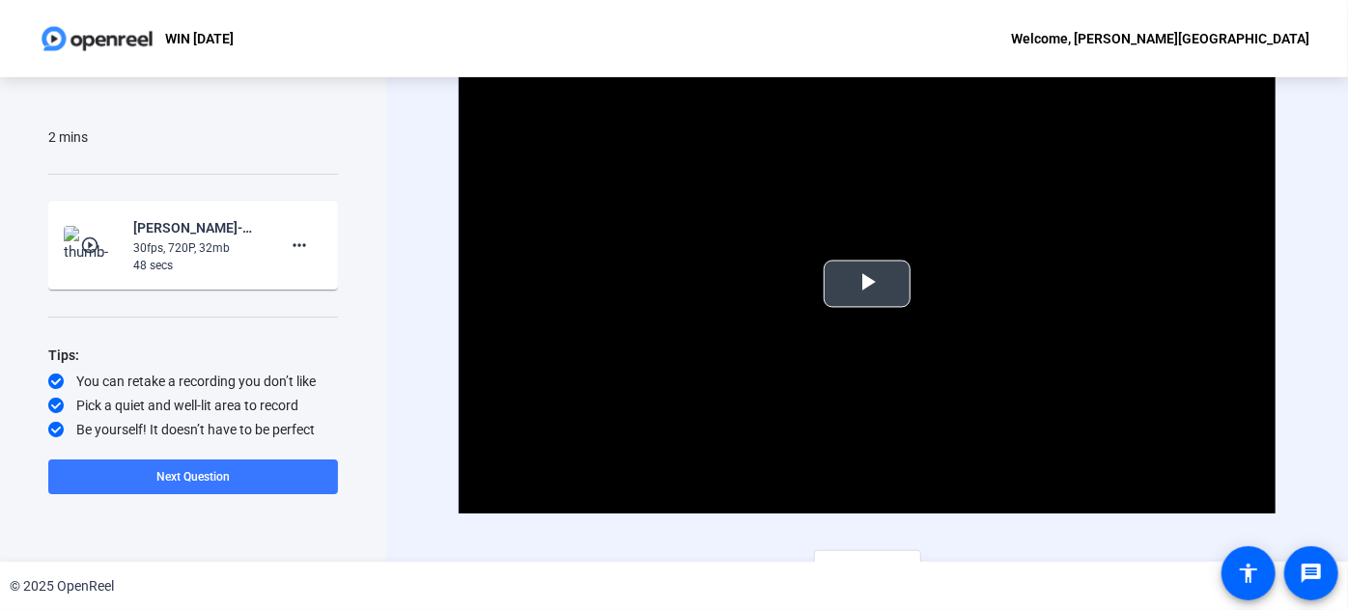
click at [867, 284] on span "Video Player" at bounding box center [867, 284] width 0 height 0
click at [297, 243] on mat-icon "more_horiz" at bounding box center [299, 245] width 23 height 23
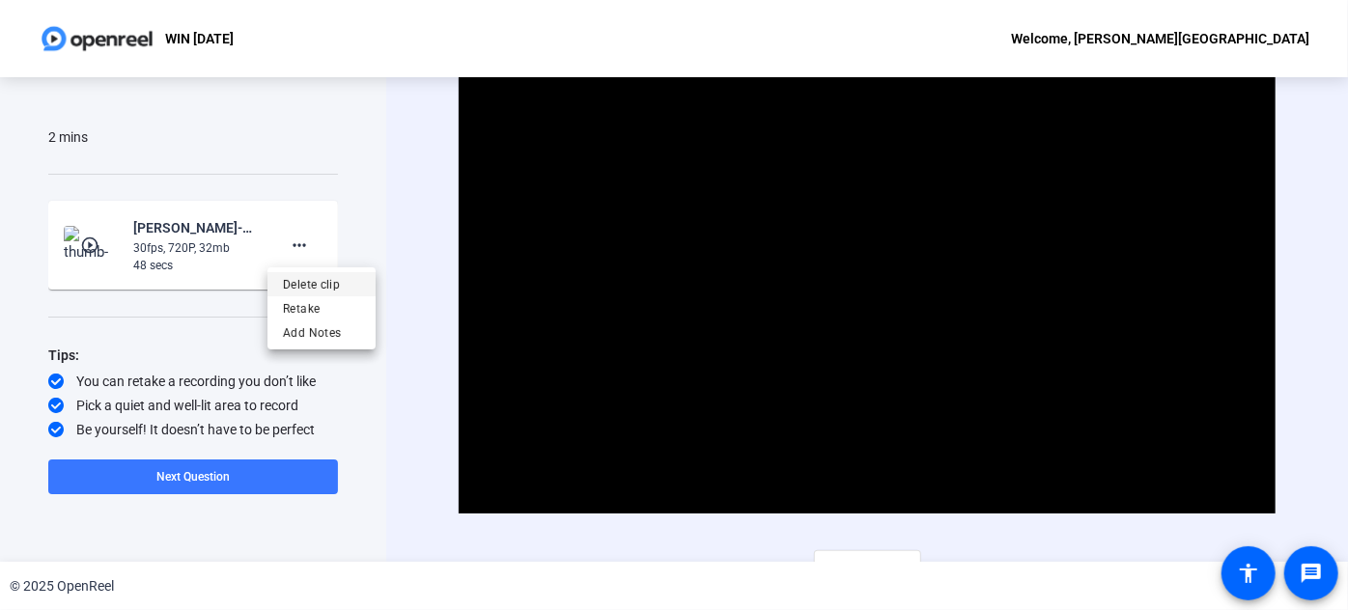
click at [343, 275] on div "Delete clip Retake Add Notes" at bounding box center [321, 308] width 108 height 82
click at [293, 249] on mat-icon "more_horiz" at bounding box center [299, 245] width 23 height 23
click at [329, 306] on span "Retake" at bounding box center [321, 308] width 77 height 23
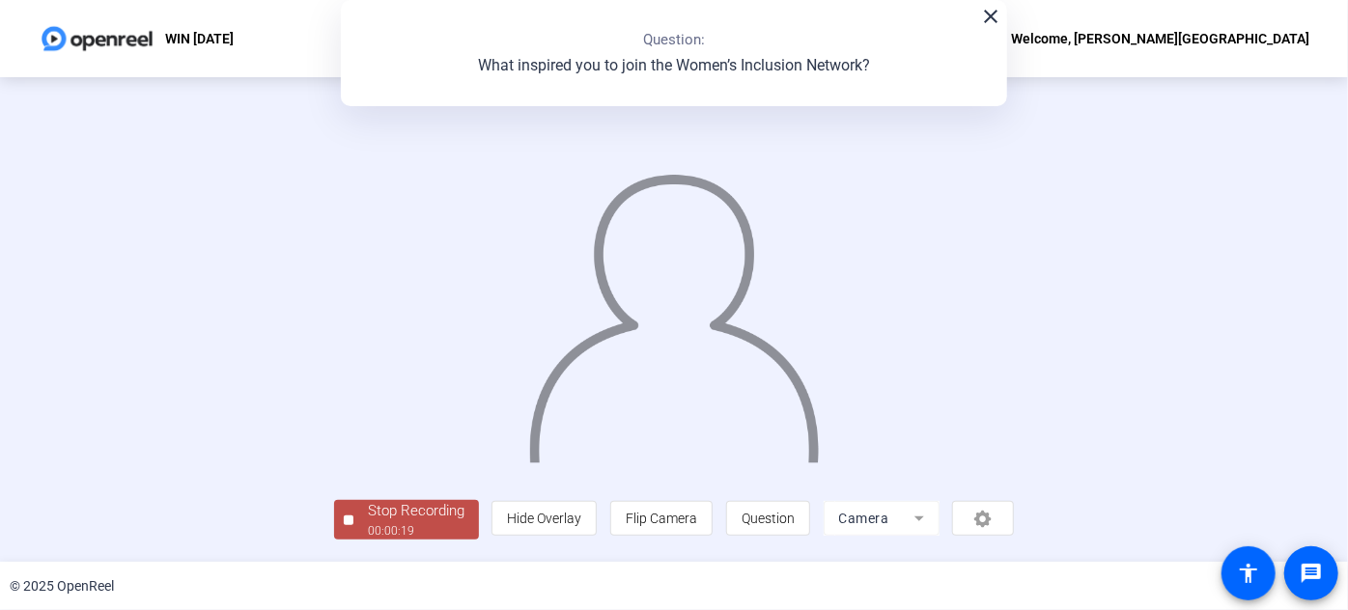
scroll to position [105, 0]
click at [368, 522] on div "Stop Recording" at bounding box center [416, 511] width 97 height 22
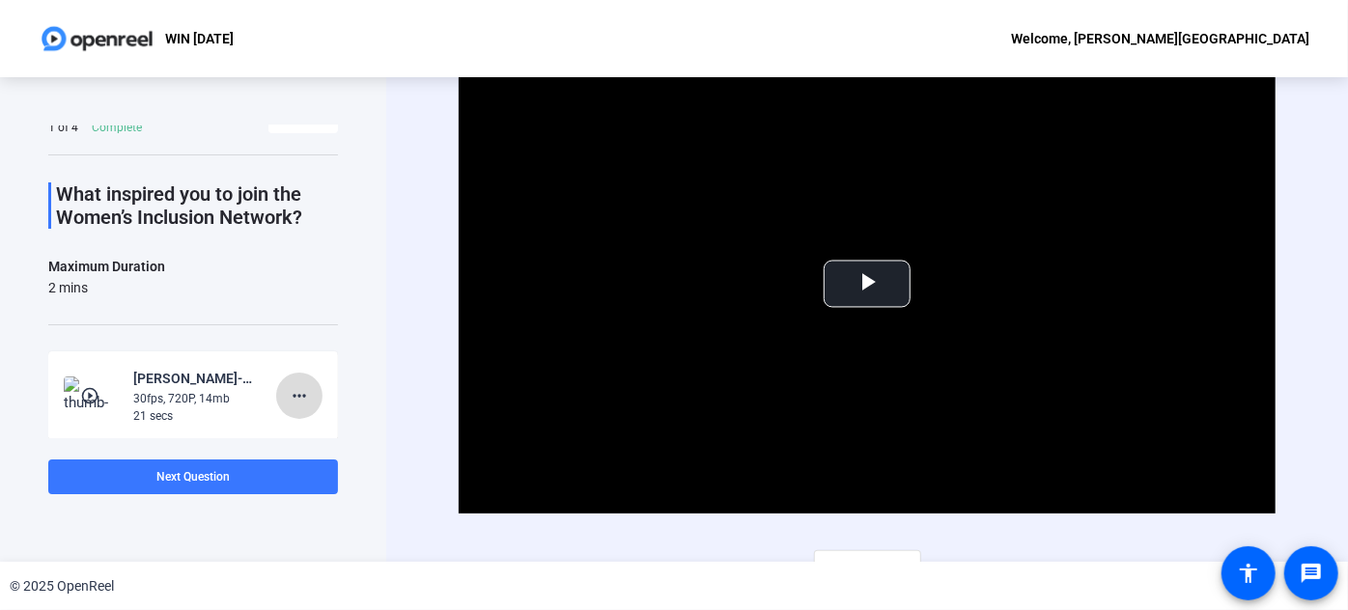
click at [298, 384] on mat-icon "more_horiz" at bounding box center [299, 395] width 23 height 23
click at [859, 285] on div at bounding box center [674, 305] width 1348 height 610
click at [867, 284] on span "Video Player" at bounding box center [867, 284] width 0 height 0
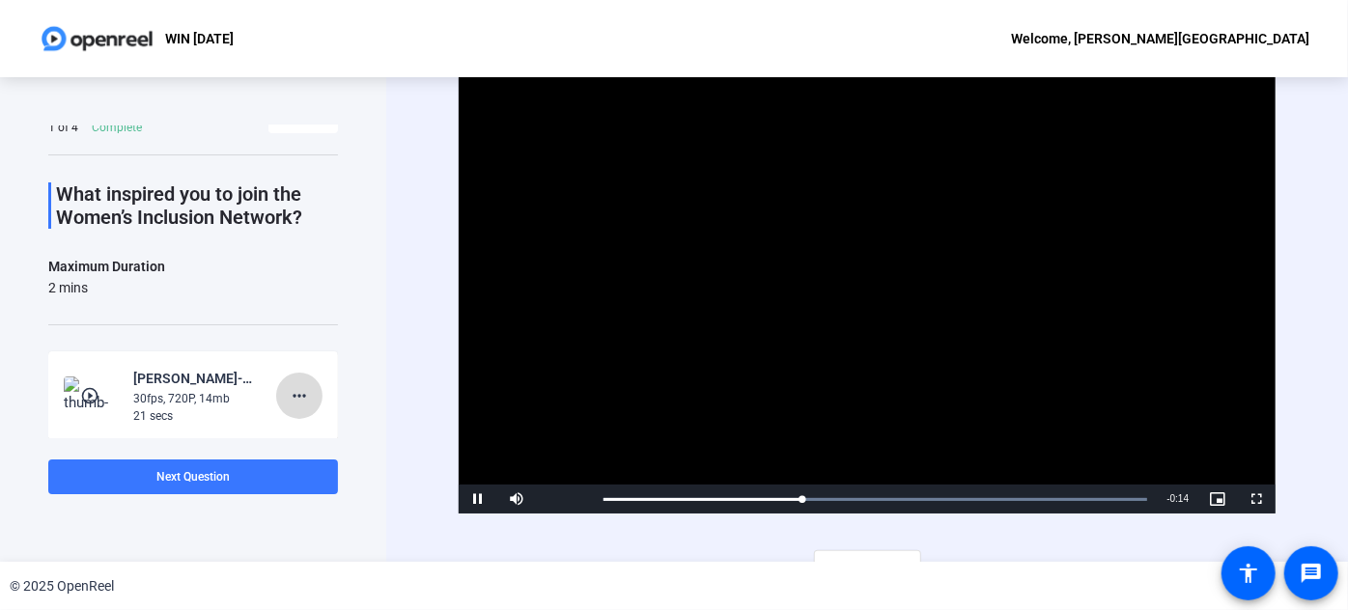
click at [293, 398] on mat-icon "more_horiz" at bounding box center [299, 395] width 23 height 23
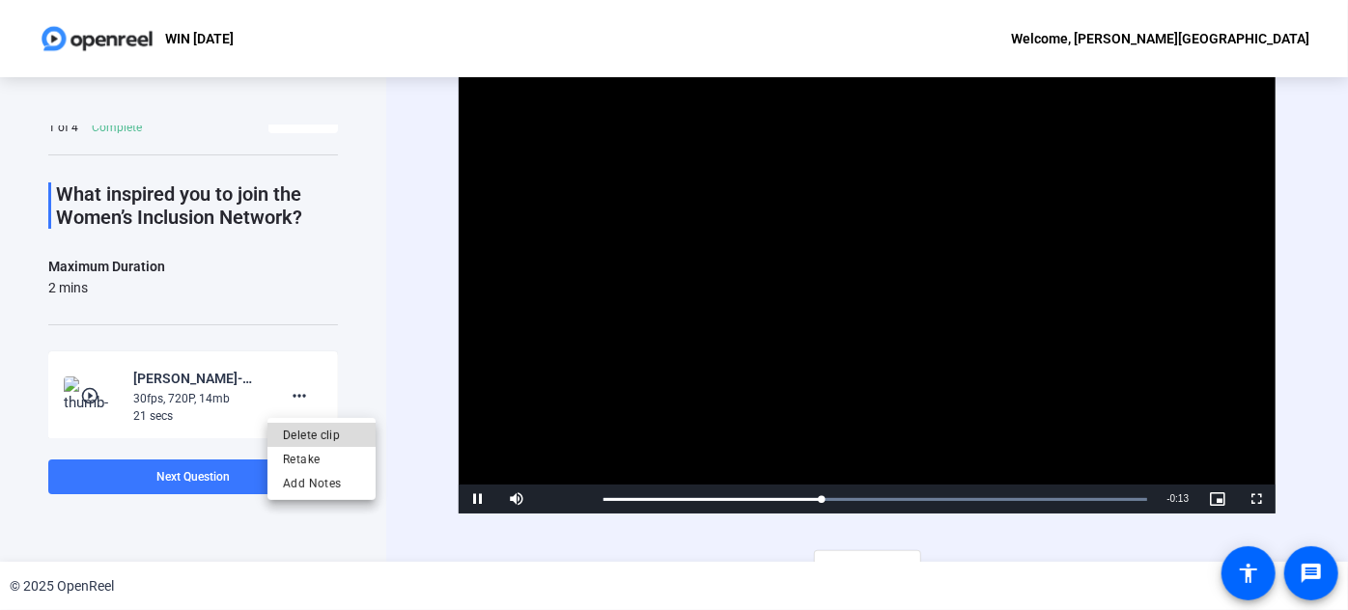
click at [329, 432] on span "Delete clip" at bounding box center [321, 434] width 77 height 23
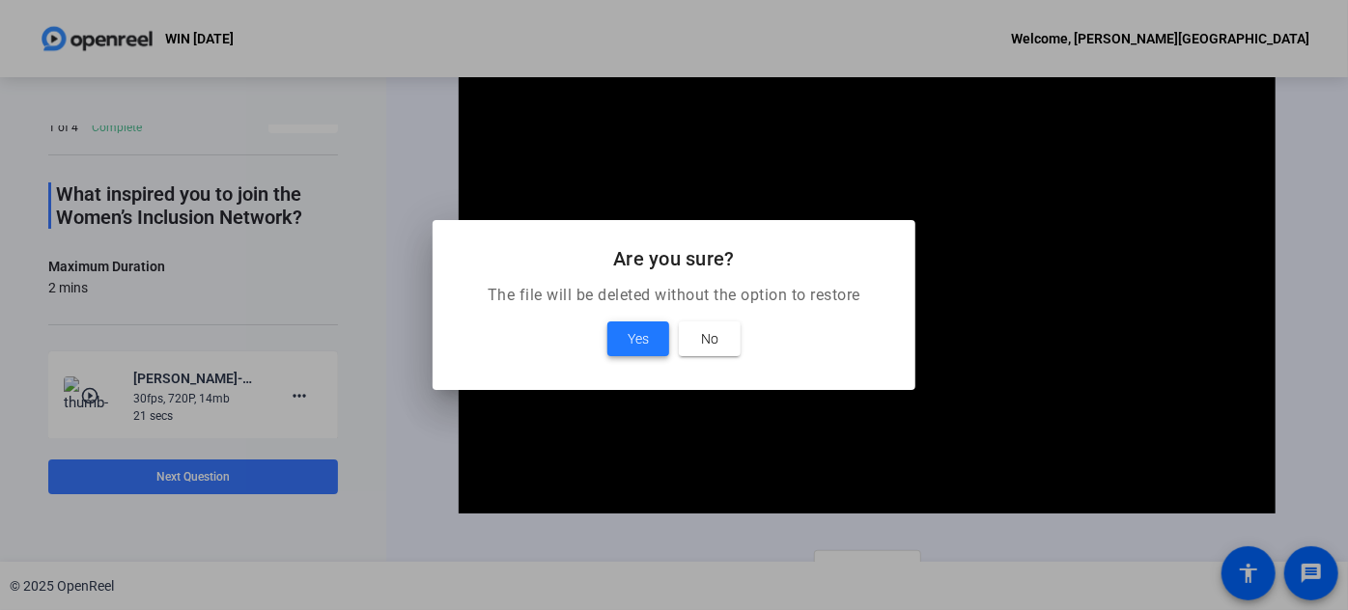
click at [637, 328] on span "Yes" at bounding box center [638, 338] width 21 height 23
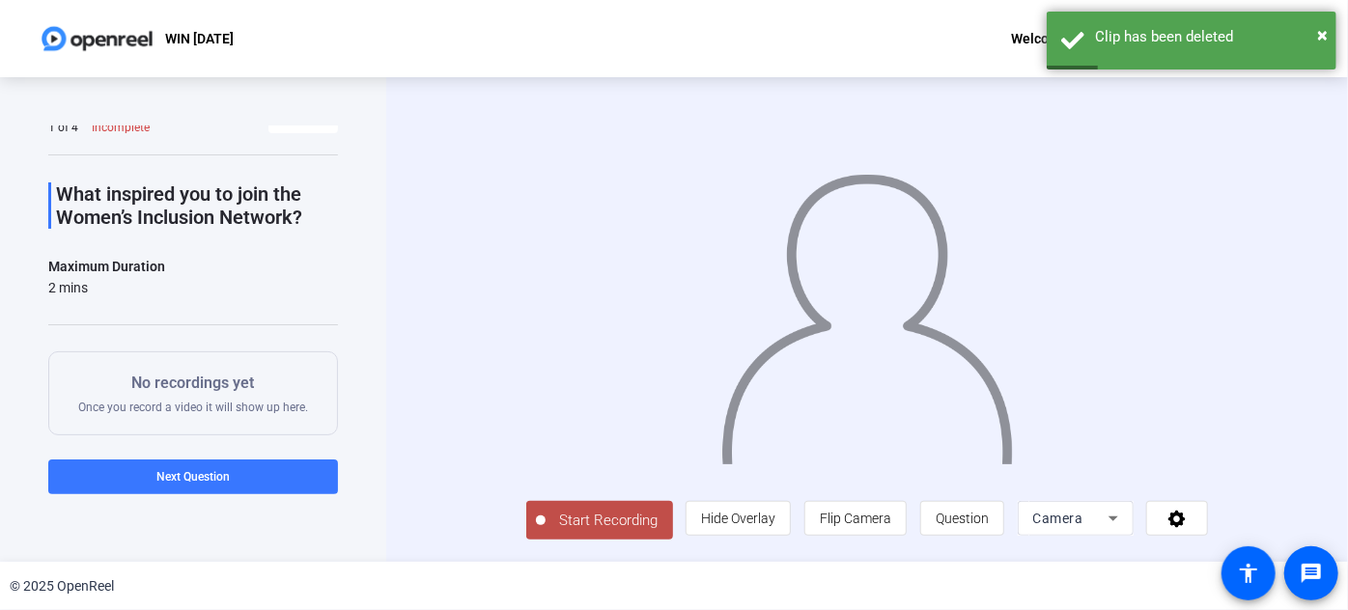
click at [545, 532] on span "Start Recording" at bounding box center [608, 521] width 127 height 22
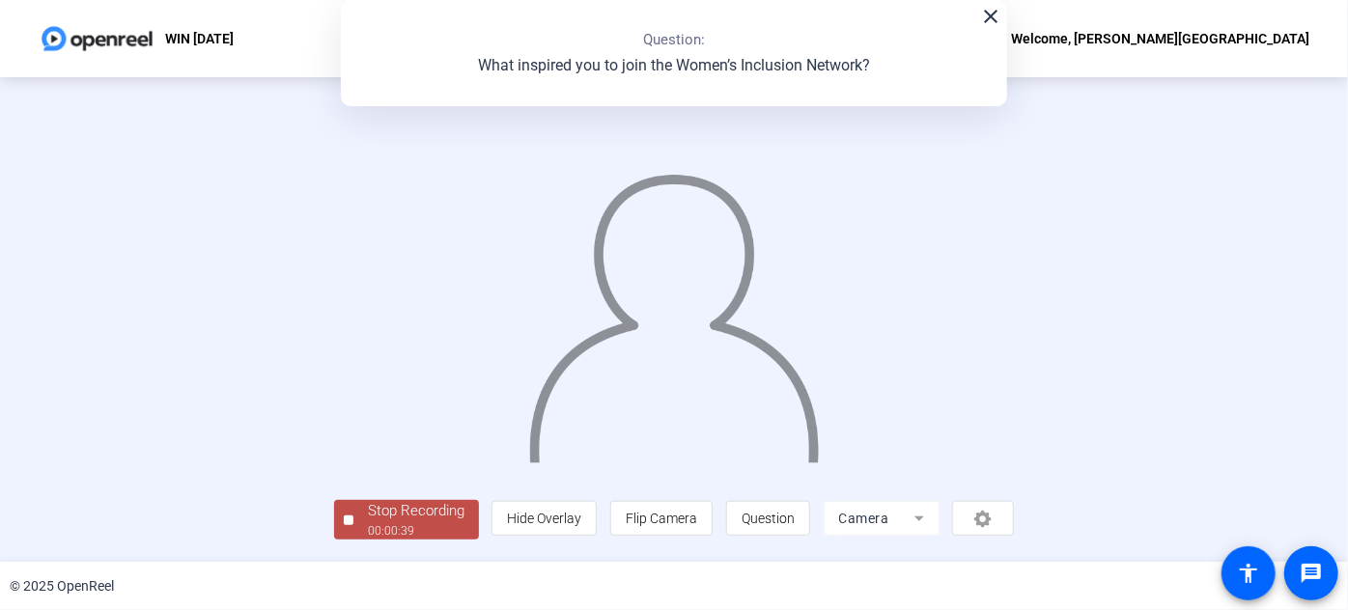
scroll to position [105, 0]
click at [368, 529] on div "00:00:40" at bounding box center [416, 530] width 97 height 17
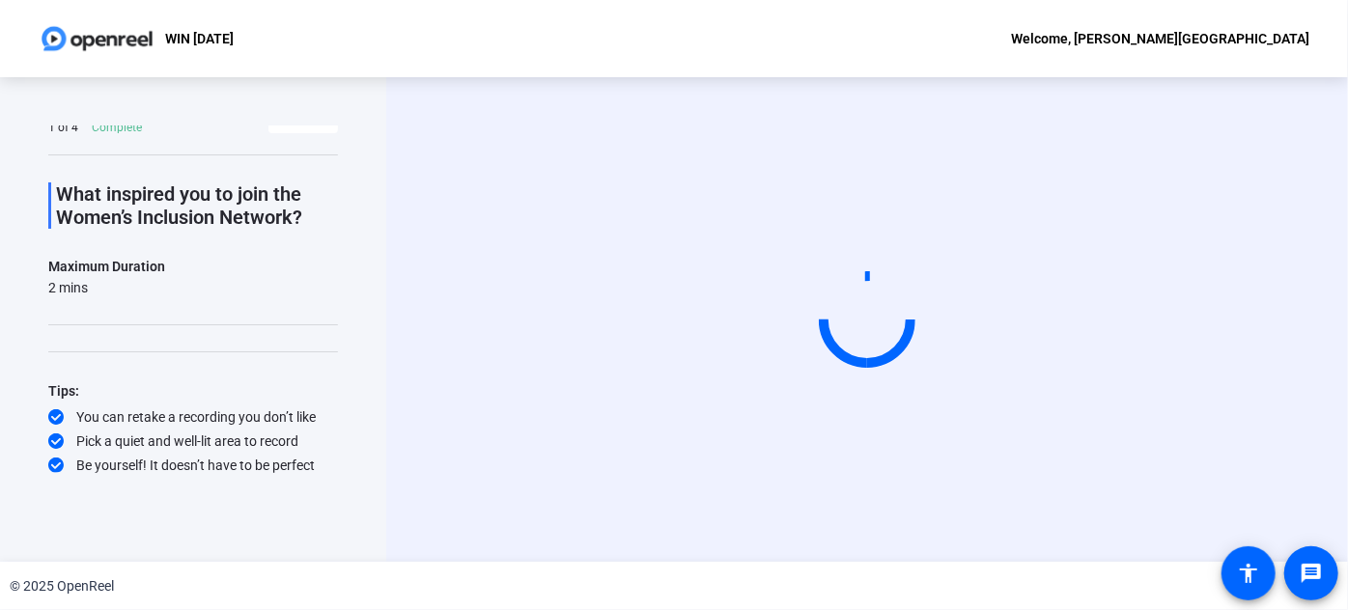
scroll to position [0, 0]
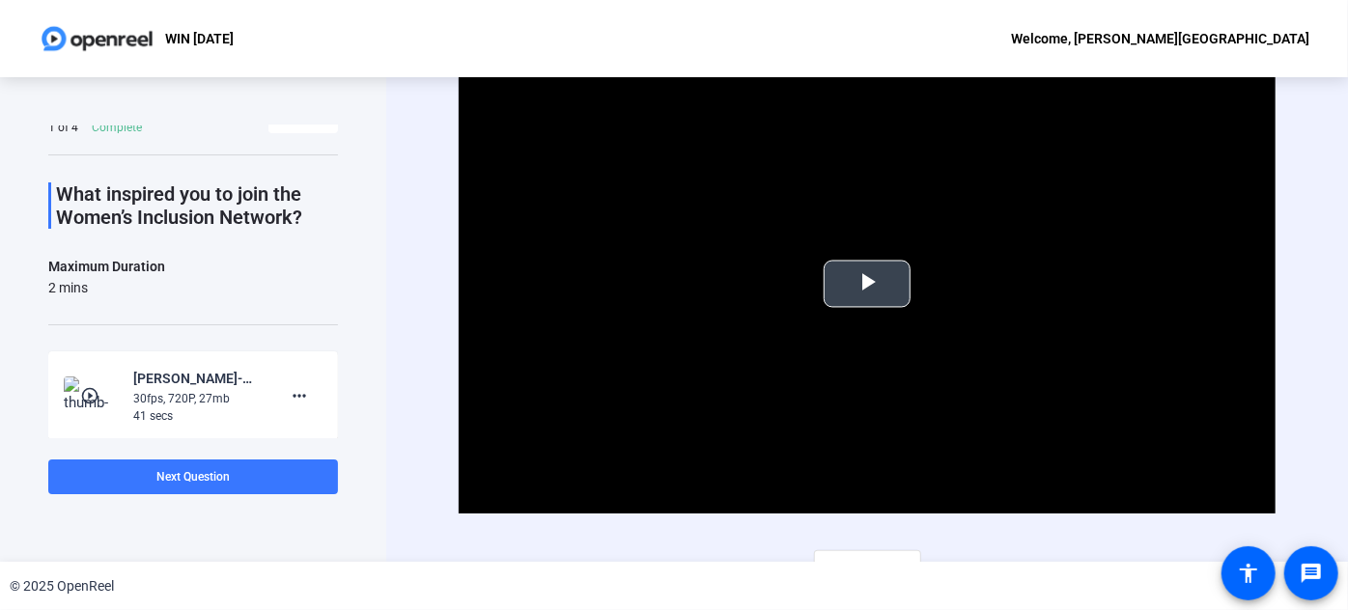
click at [867, 284] on span "Video Player" at bounding box center [867, 284] width 0 height 0
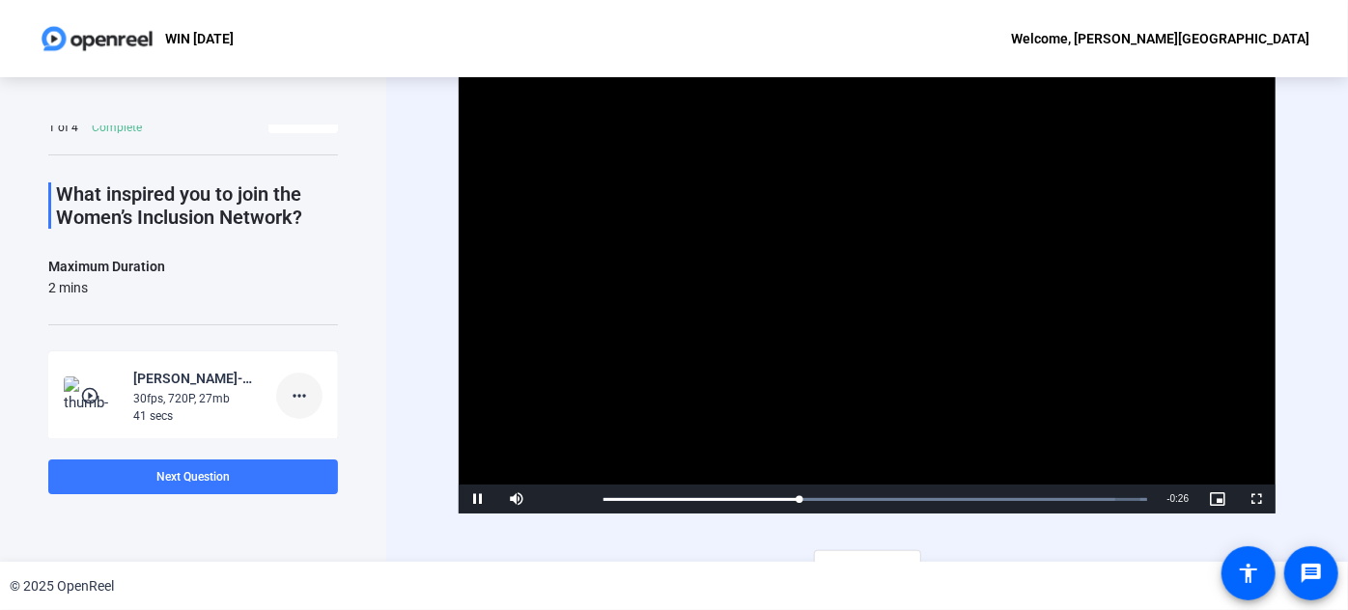
click at [288, 387] on mat-icon "more_horiz" at bounding box center [299, 395] width 23 height 23
click at [312, 432] on span "Delete clip" at bounding box center [321, 434] width 77 height 23
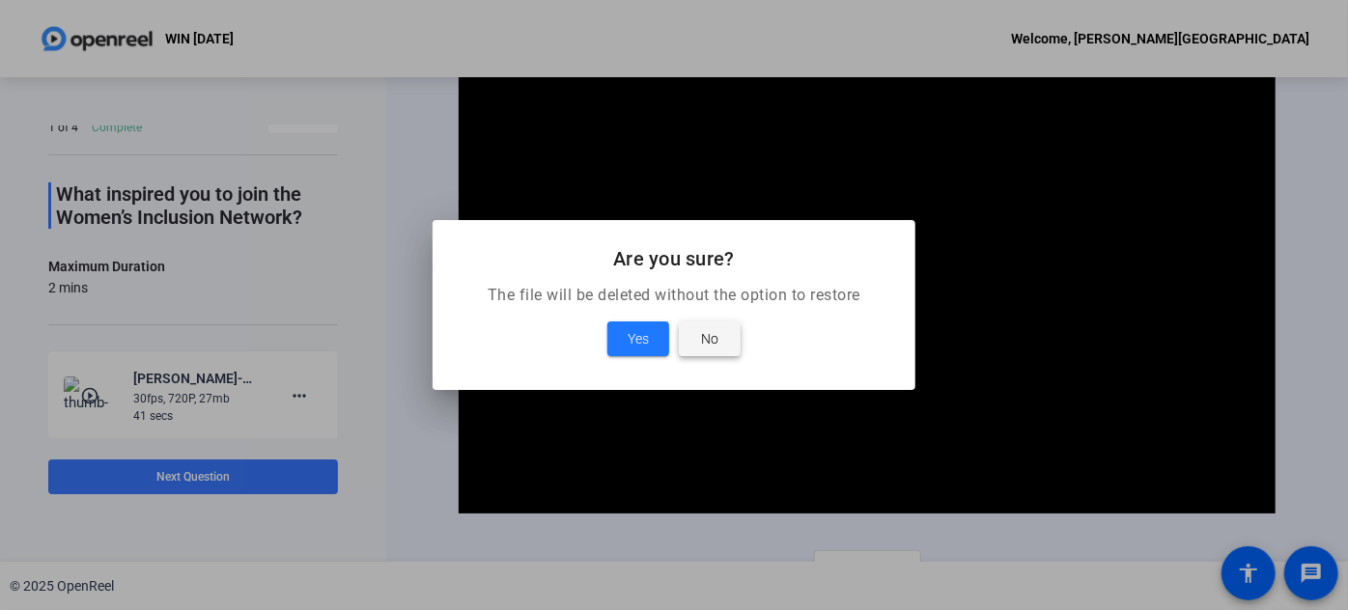
click at [722, 328] on span at bounding box center [710, 339] width 62 height 46
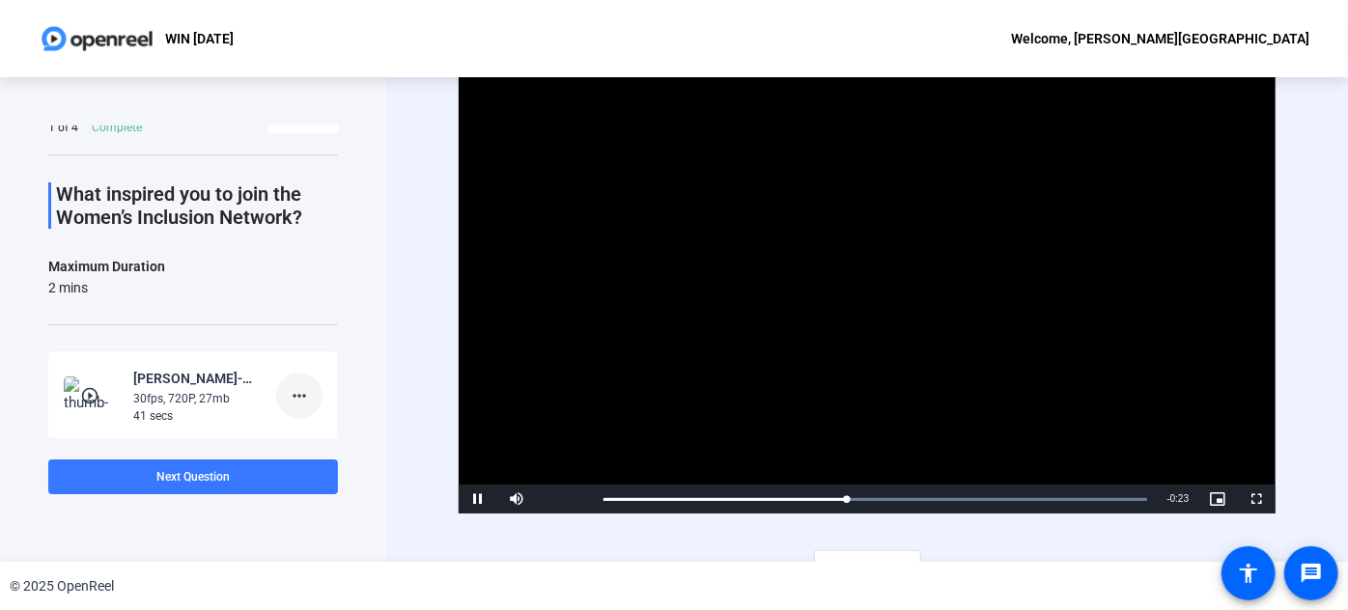
click at [290, 398] on mat-icon "more_horiz" at bounding box center [299, 395] width 23 height 23
click at [314, 460] on span "Retake" at bounding box center [321, 458] width 77 height 23
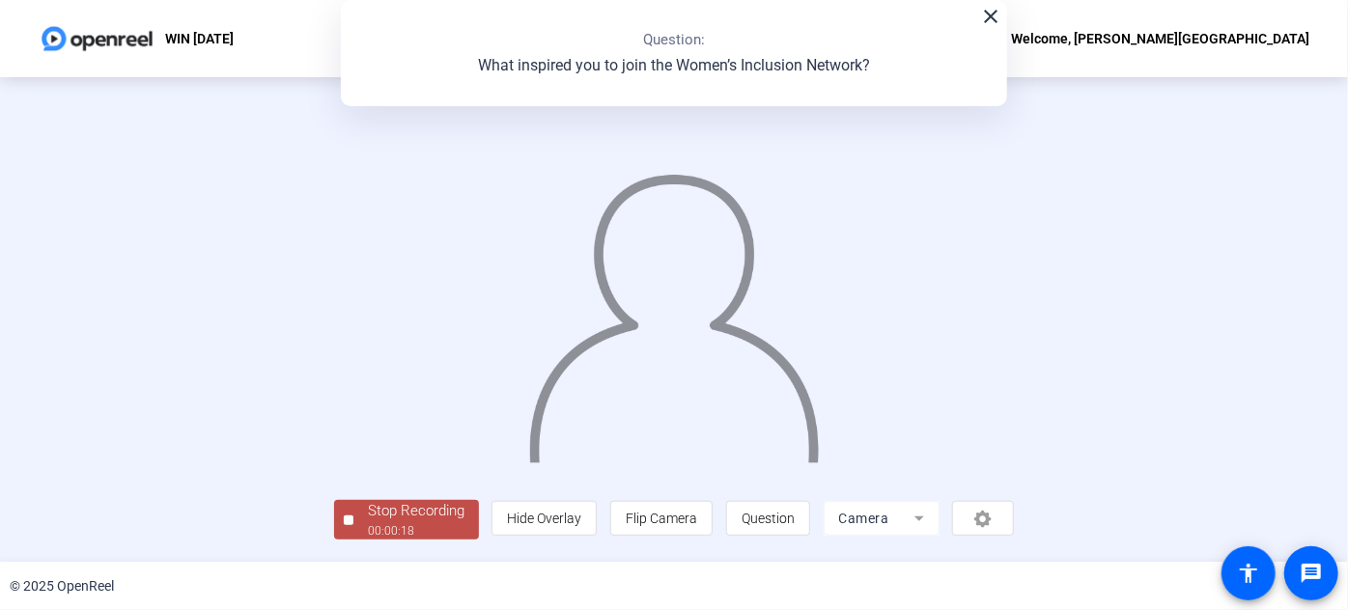
scroll to position [105, 0]
click at [795, 521] on span "Question" at bounding box center [767, 518] width 53 height 15
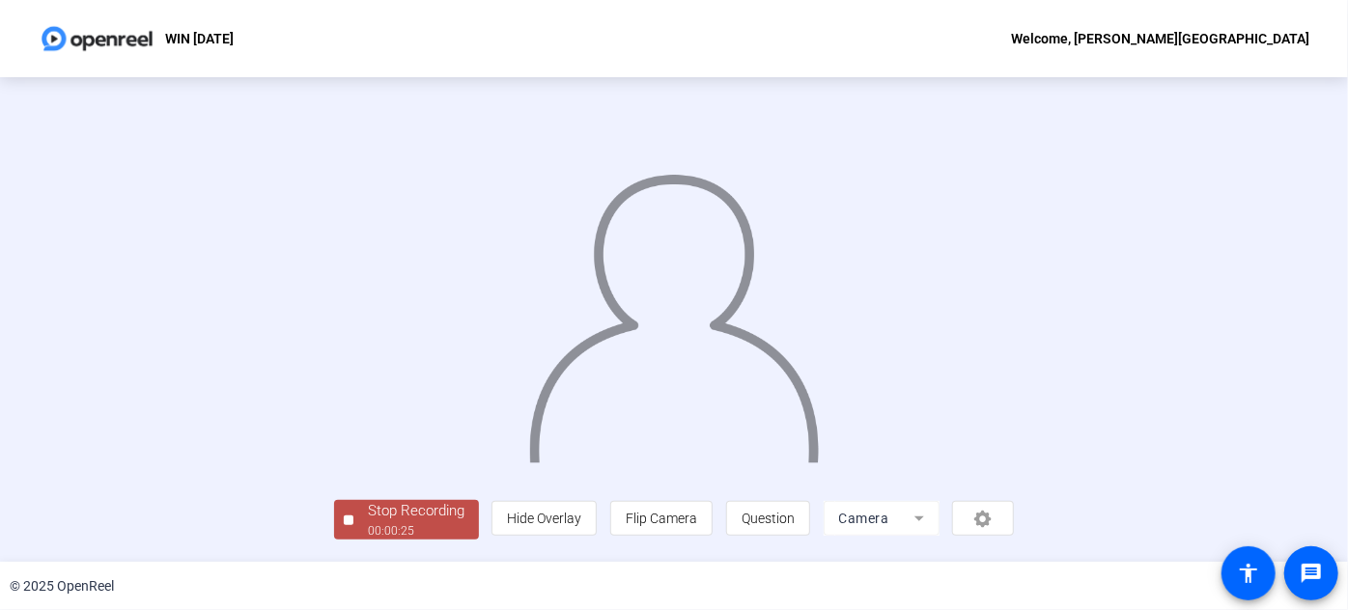
click at [368, 521] on div "Stop Recording" at bounding box center [416, 511] width 97 height 22
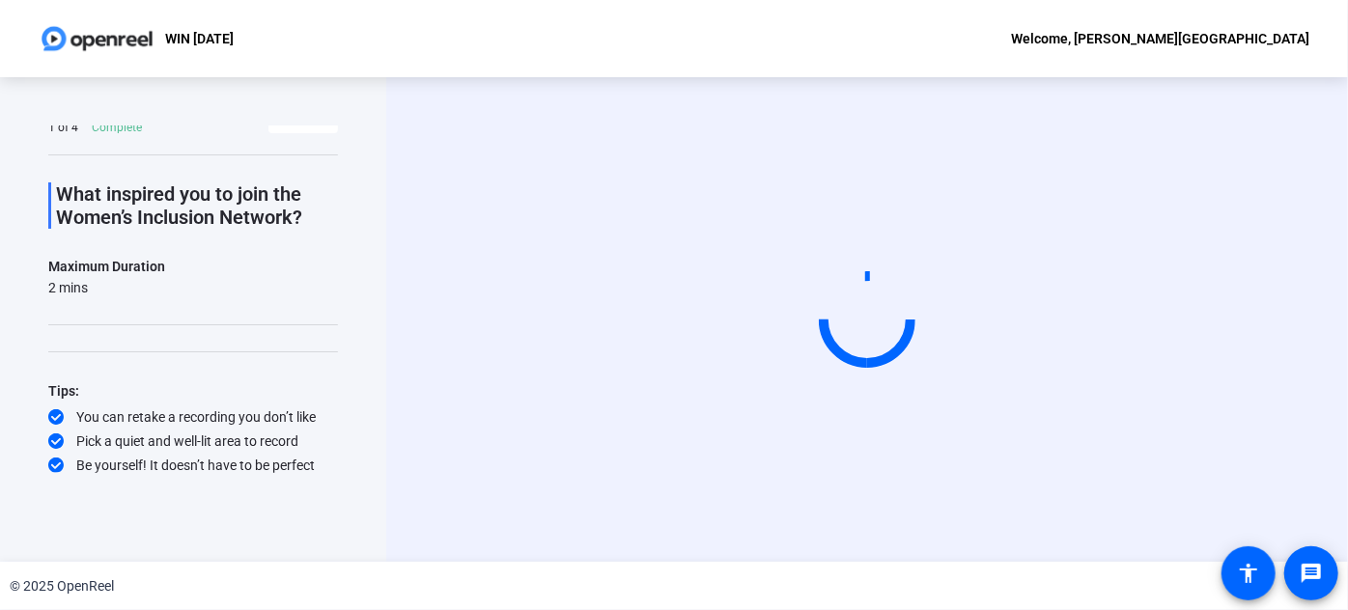
scroll to position [0, 0]
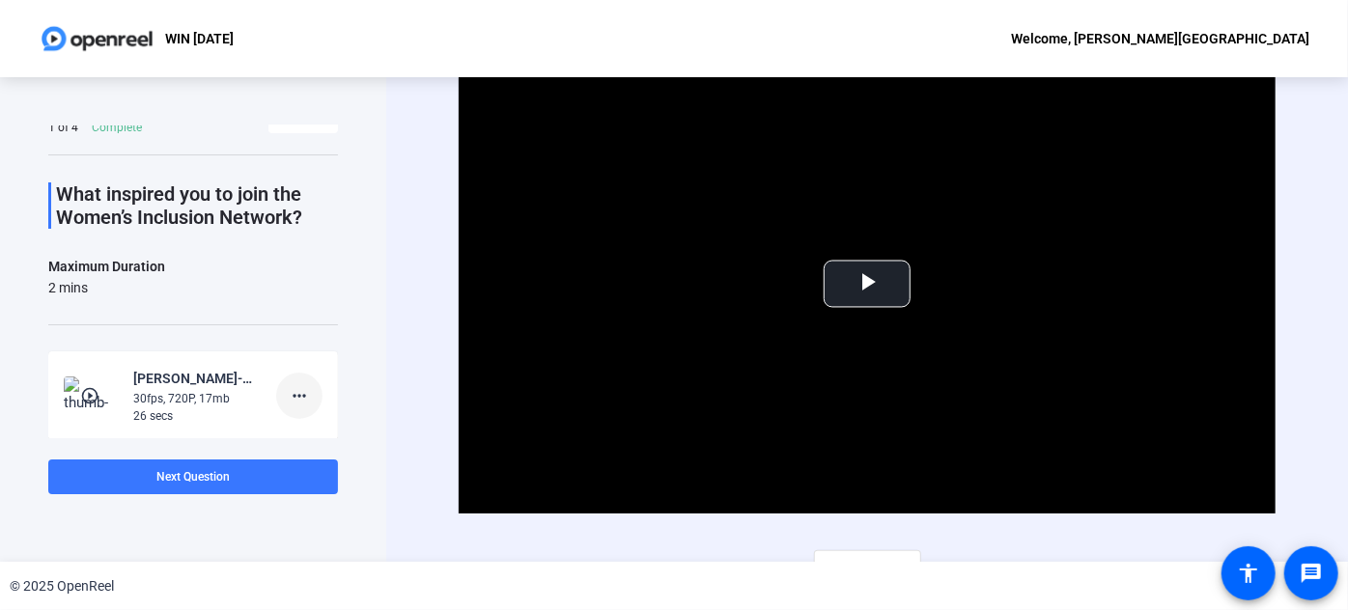
click at [288, 392] on mat-icon "more_horiz" at bounding box center [299, 395] width 23 height 23
click at [298, 460] on span "Retake" at bounding box center [321, 458] width 77 height 23
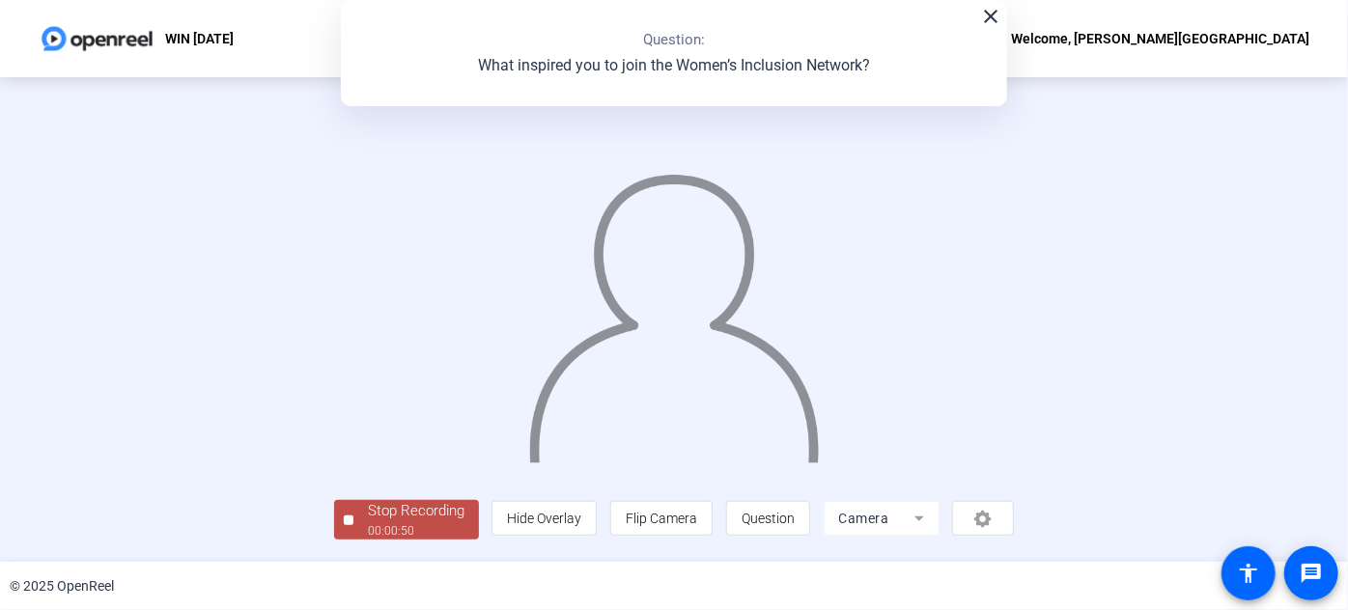
scroll to position [105, 0]
click at [368, 522] on div "Stop Recording" at bounding box center [416, 511] width 97 height 22
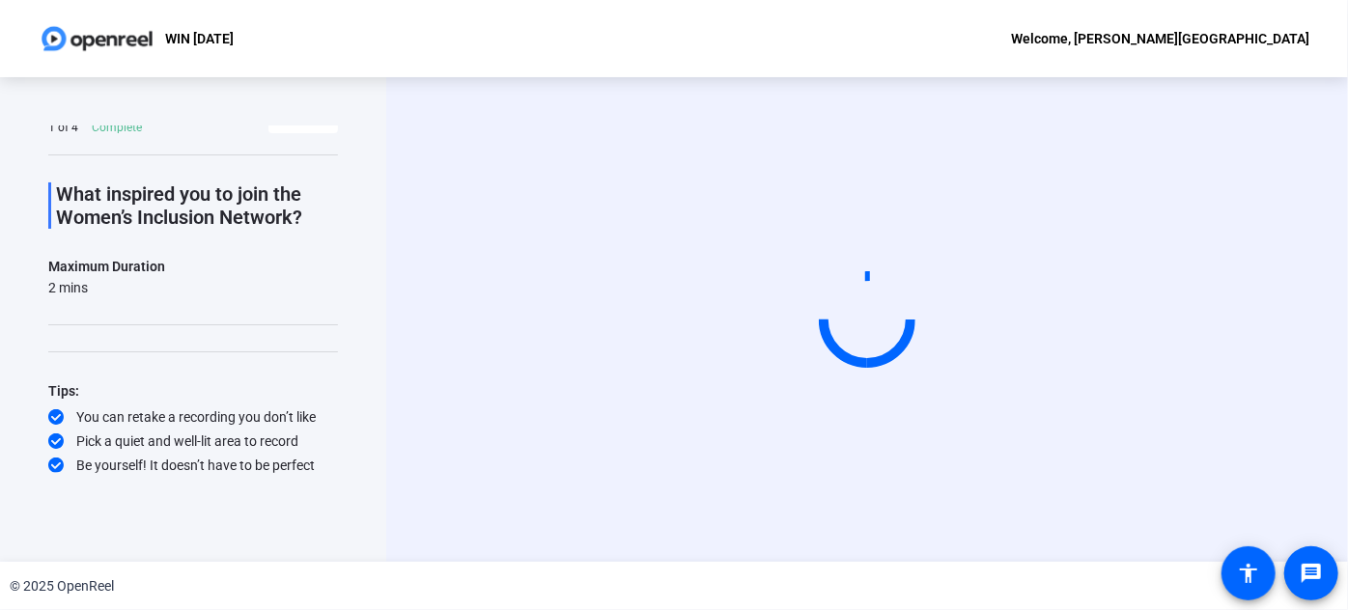
scroll to position [0, 0]
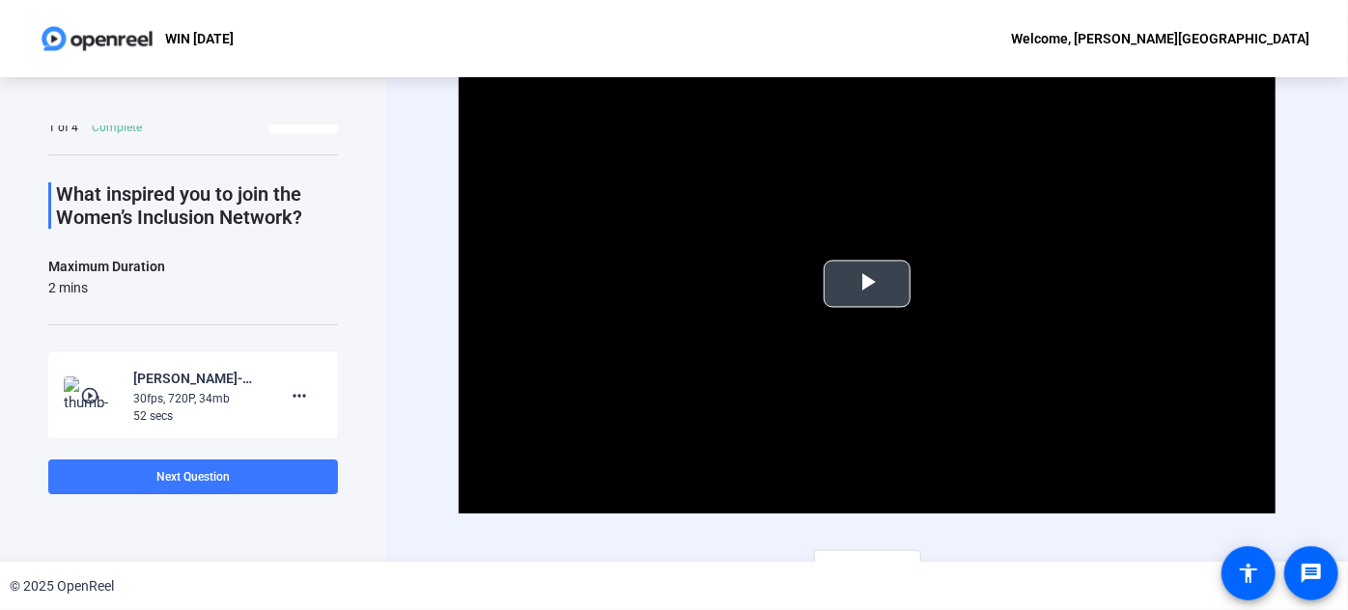
click at [867, 284] on span "Video Player" at bounding box center [867, 284] width 0 height 0
click at [294, 395] on mat-icon "more_horiz" at bounding box center [299, 395] width 23 height 23
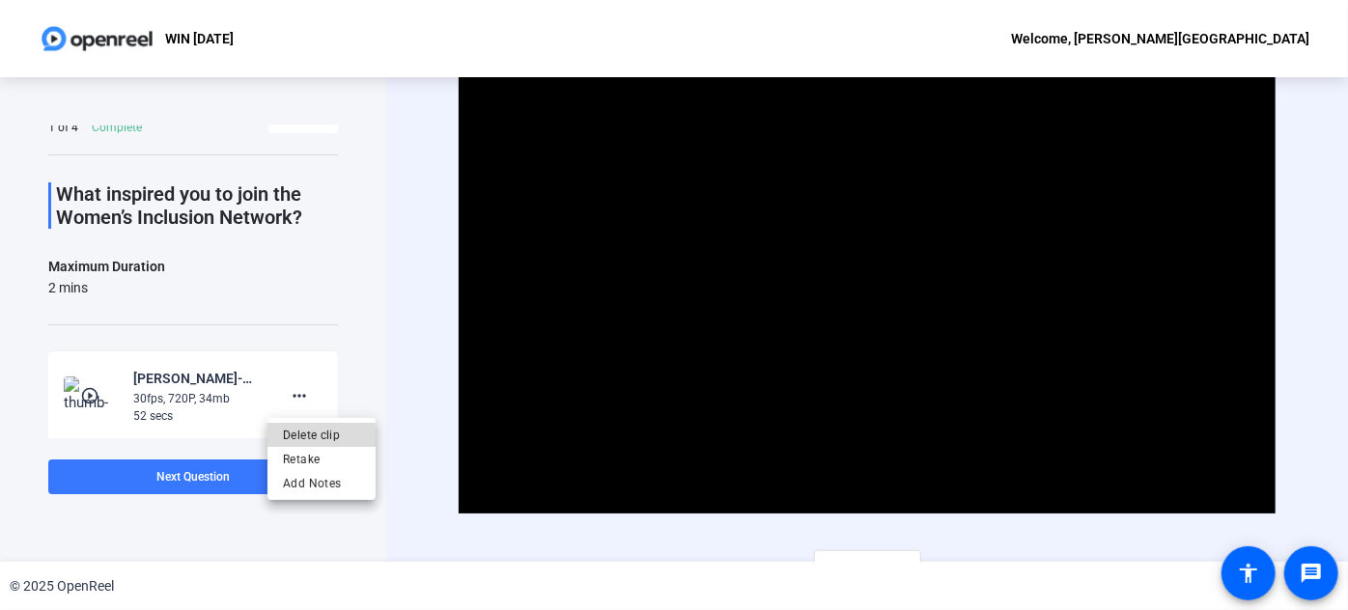
click at [332, 432] on span "Delete clip" at bounding box center [321, 434] width 77 height 23
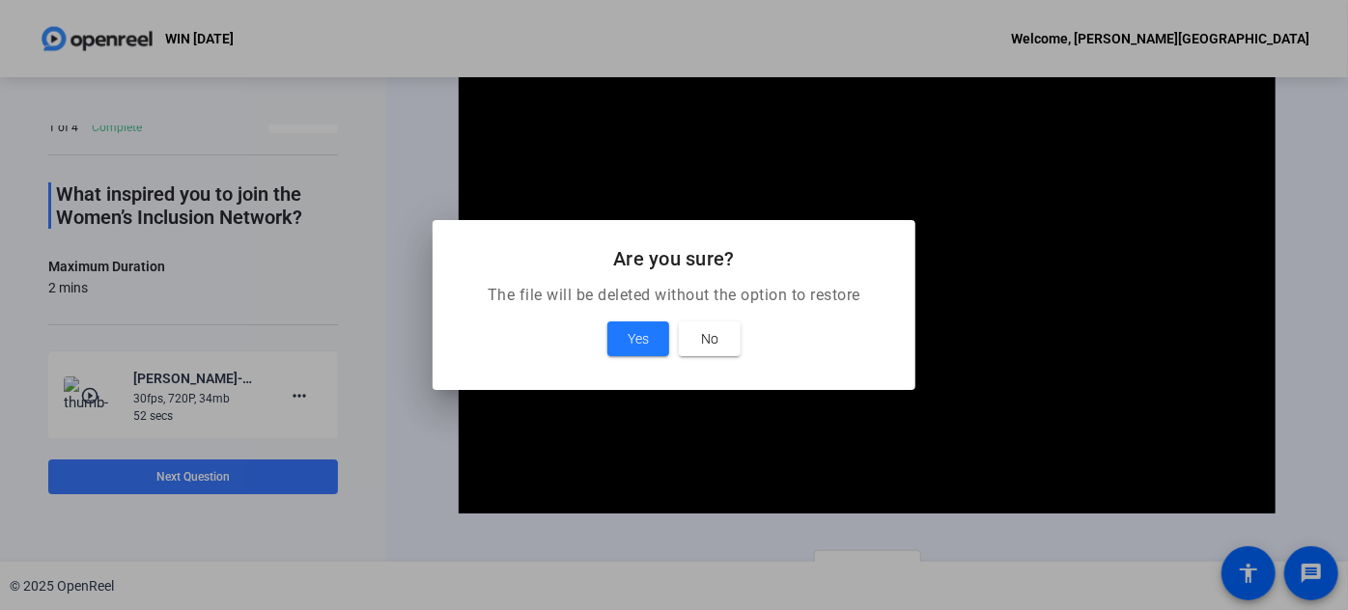
click at [605, 345] on div "Yes No" at bounding box center [674, 338] width 436 height 35
click at [706, 328] on span "No" at bounding box center [709, 338] width 17 height 23
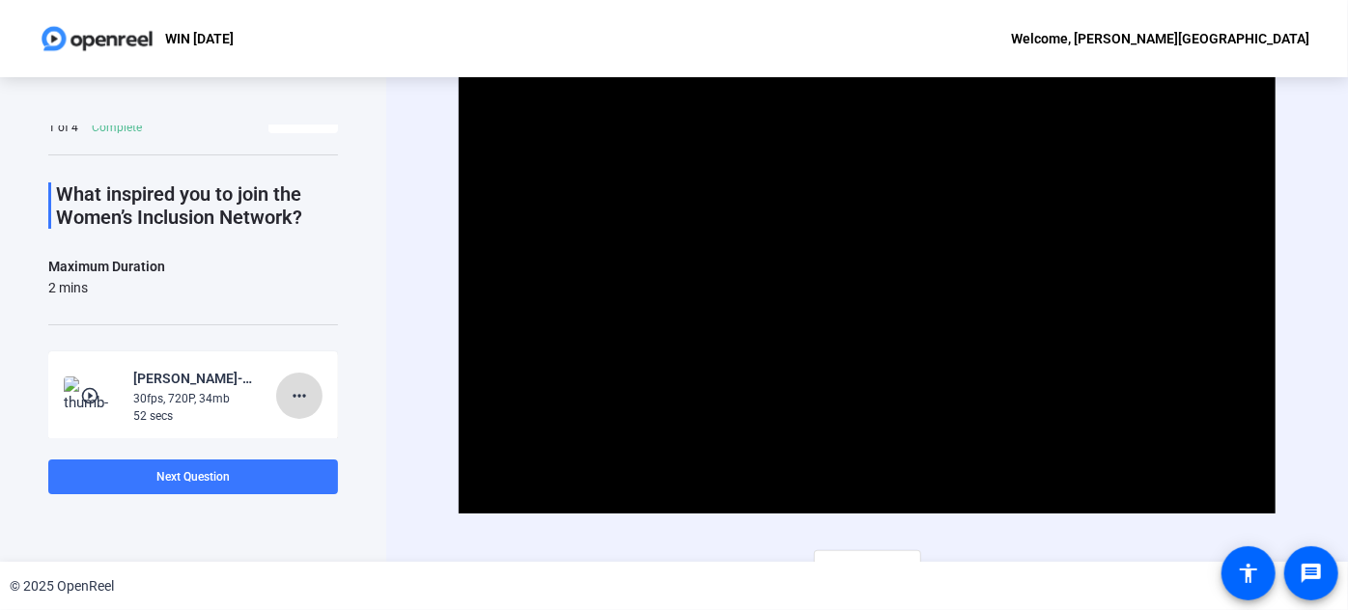
click at [288, 390] on mat-icon "more_horiz" at bounding box center [299, 395] width 23 height 23
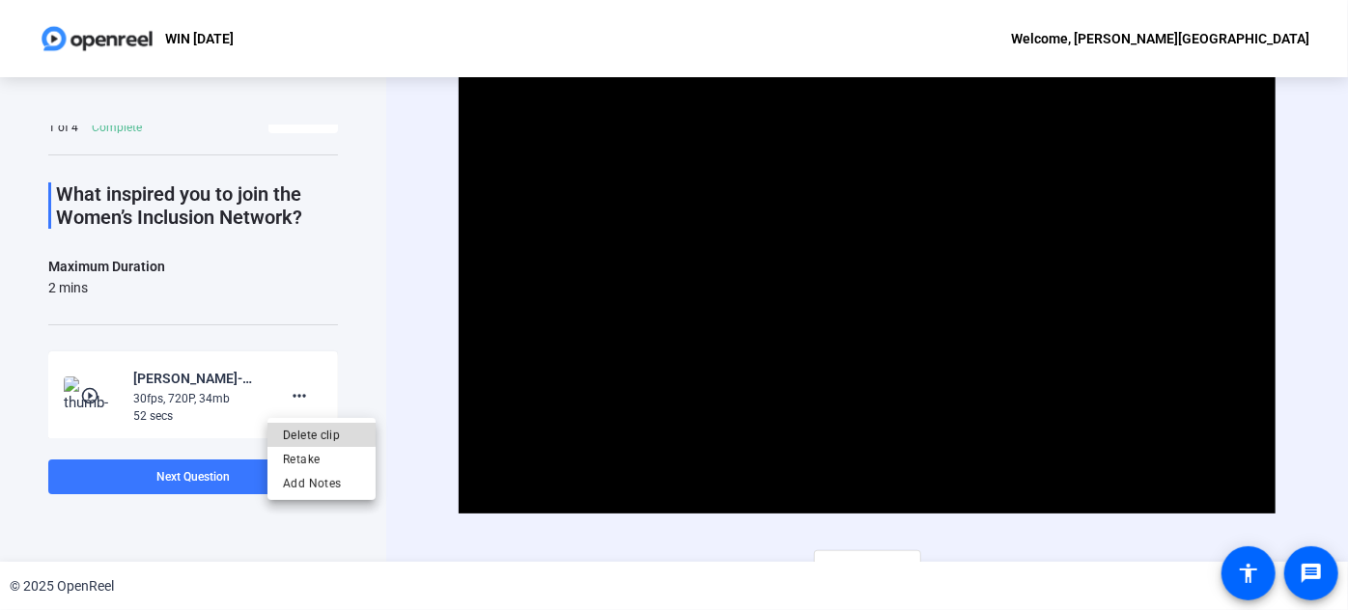
click at [311, 431] on span "Delete clip" at bounding box center [321, 434] width 77 height 23
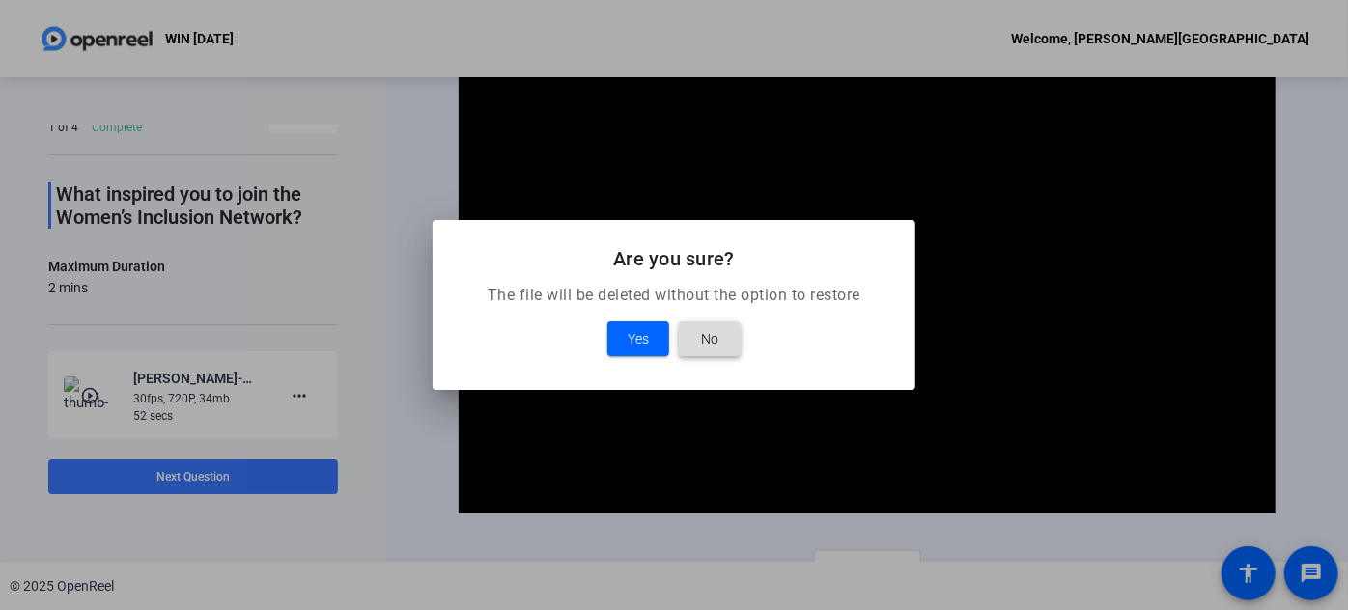
click at [707, 339] on span "No" at bounding box center [709, 338] width 17 height 23
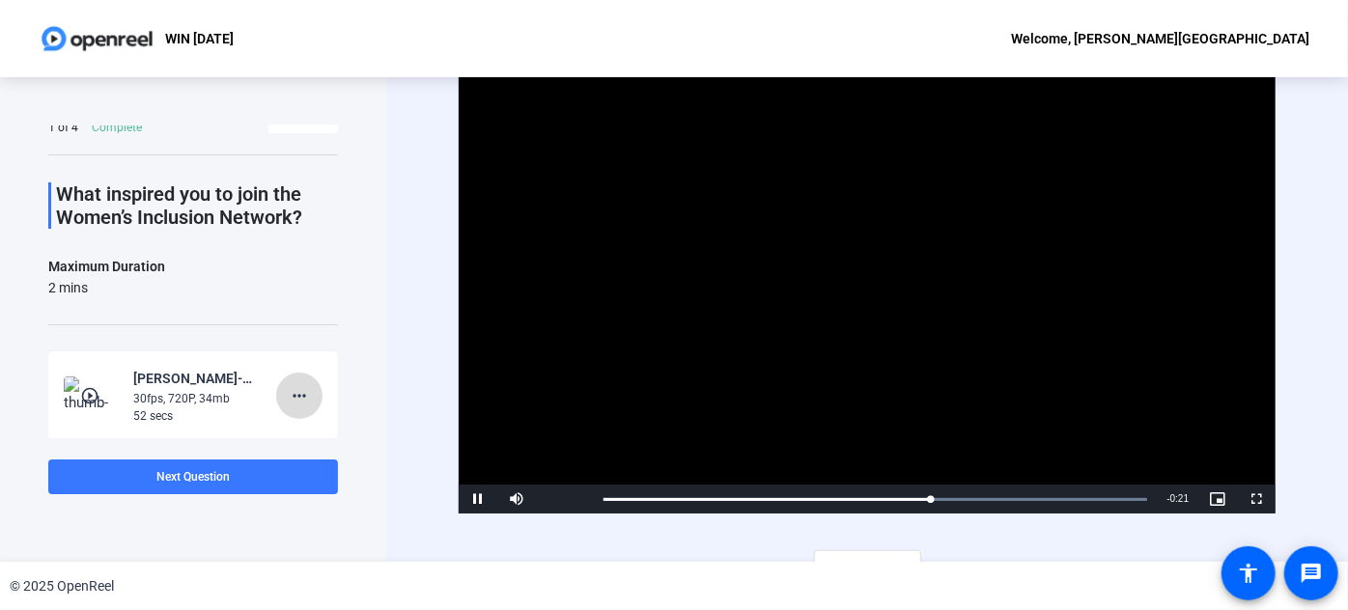
click at [288, 388] on mat-icon "more_horiz" at bounding box center [299, 395] width 23 height 23
click at [328, 455] on span "Retake" at bounding box center [321, 458] width 77 height 23
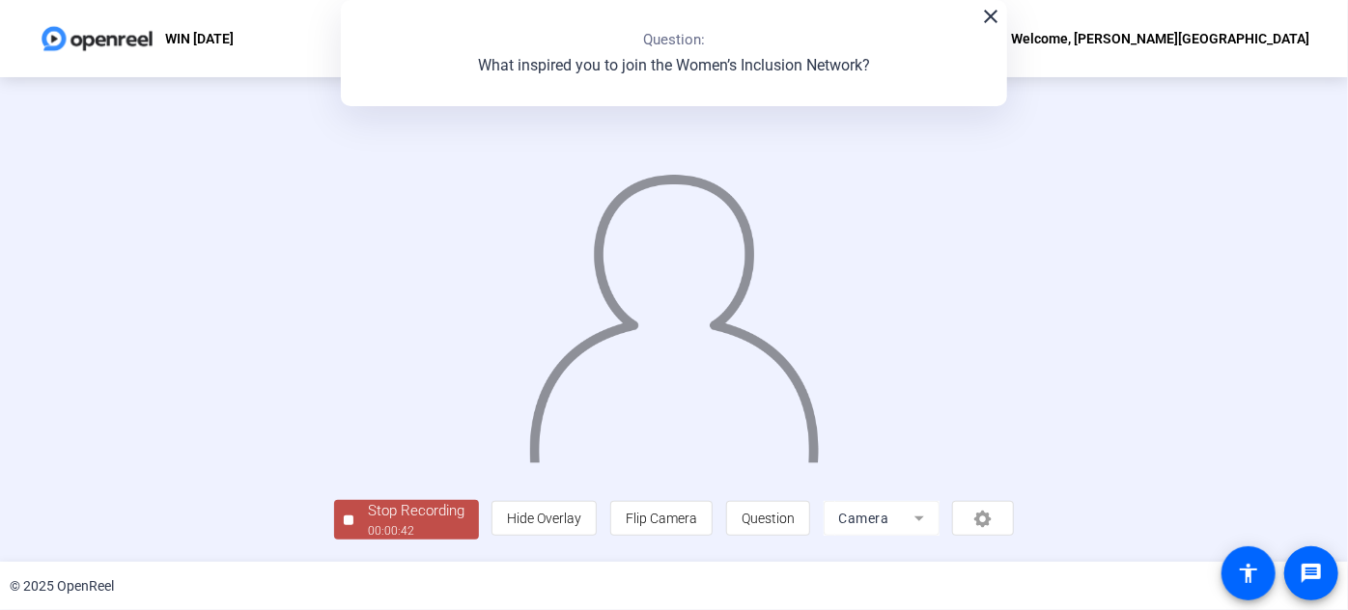
scroll to position [105, 0]
click at [368, 522] on div "Stop Recording" at bounding box center [416, 511] width 97 height 22
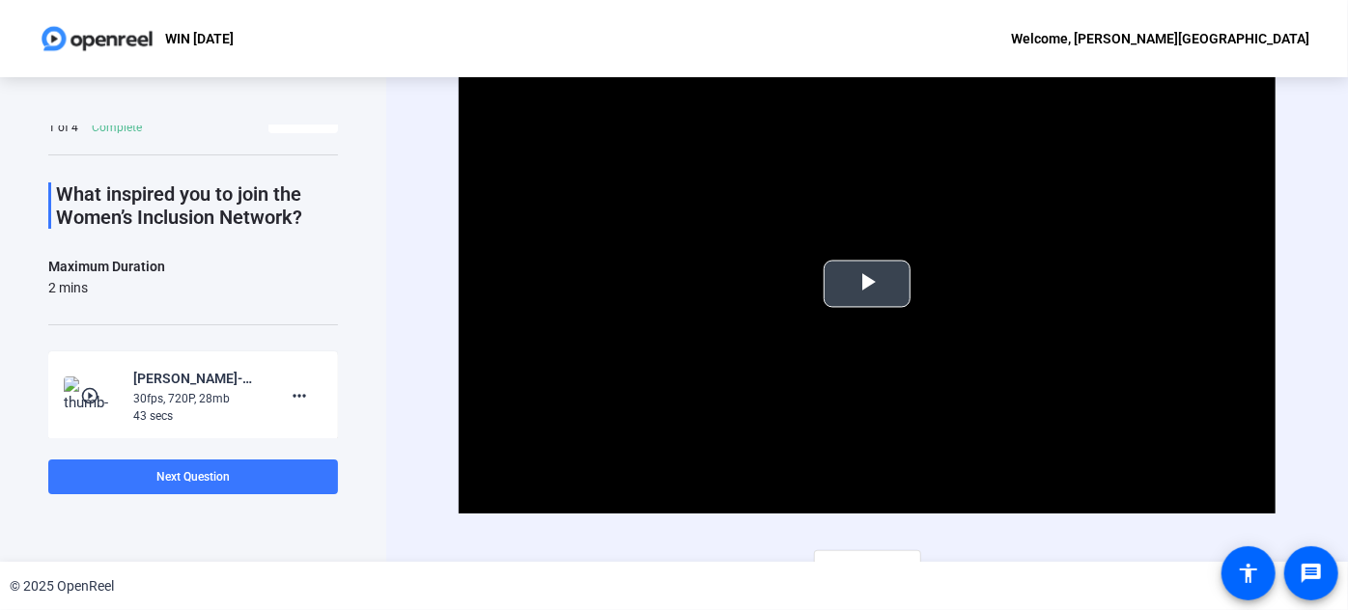
click at [867, 284] on span "Video Player" at bounding box center [867, 284] width 0 height 0
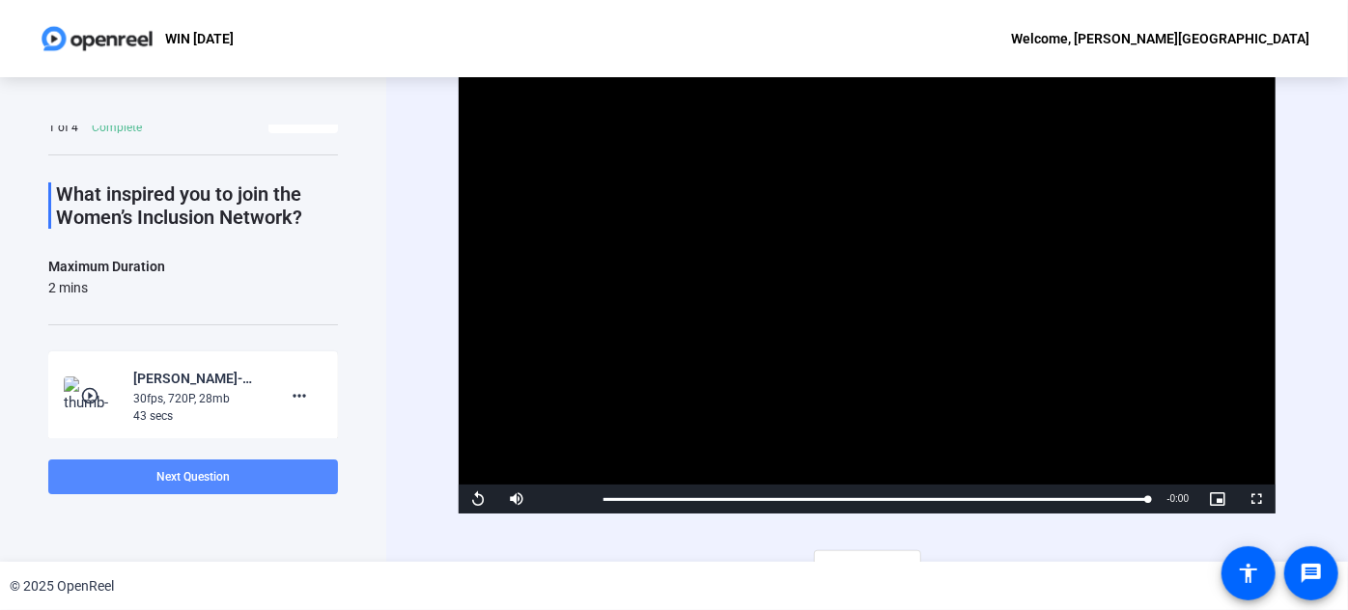
click at [234, 474] on span at bounding box center [193, 477] width 290 height 46
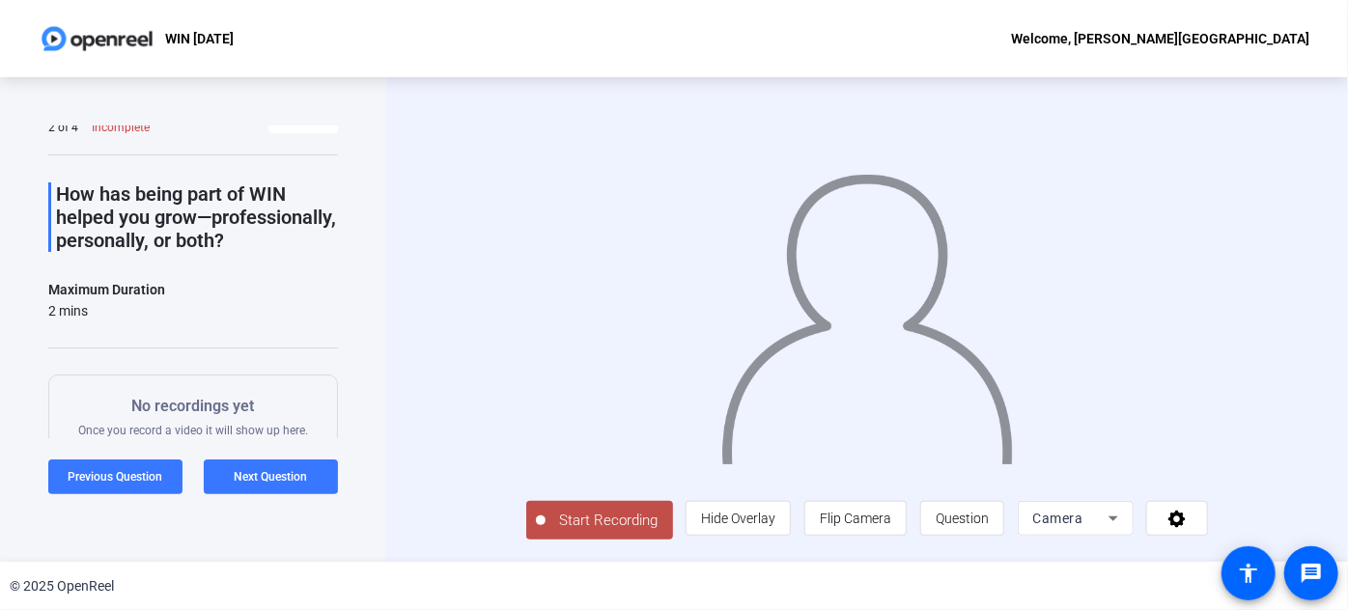
scroll to position [31, 0]
click at [585, 521] on span "Start Recording" at bounding box center [608, 521] width 127 height 22
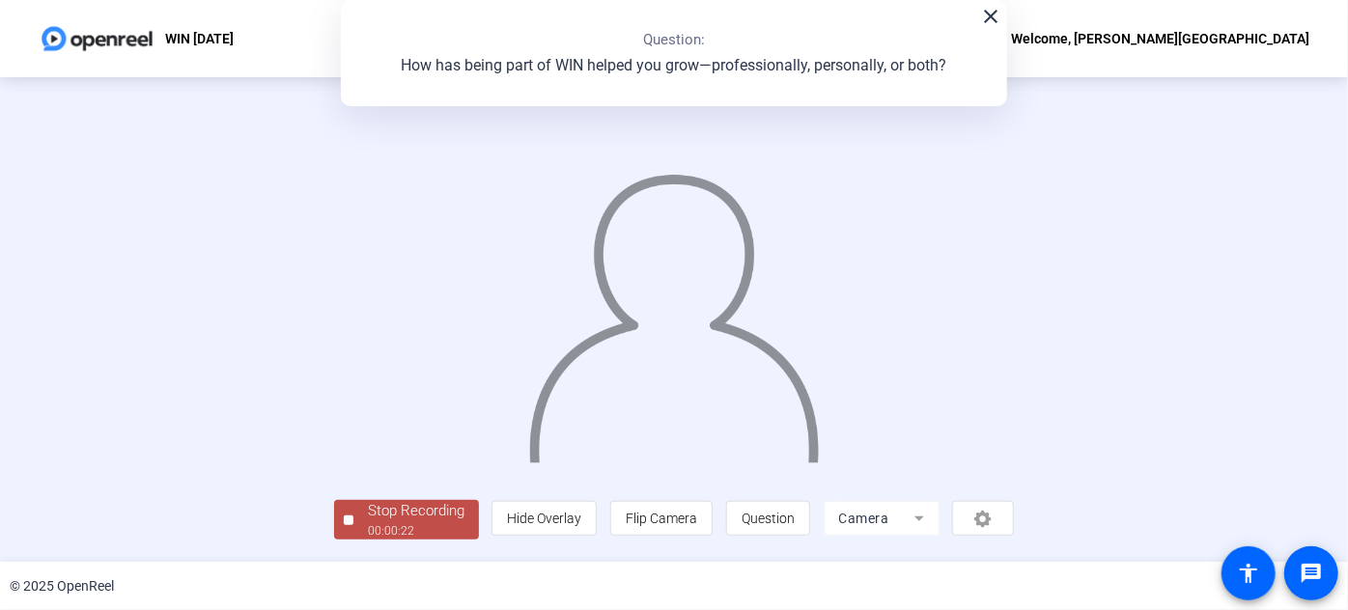
scroll to position [105, 0]
click at [368, 522] on div "Stop Recording" at bounding box center [416, 511] width 97 height 22
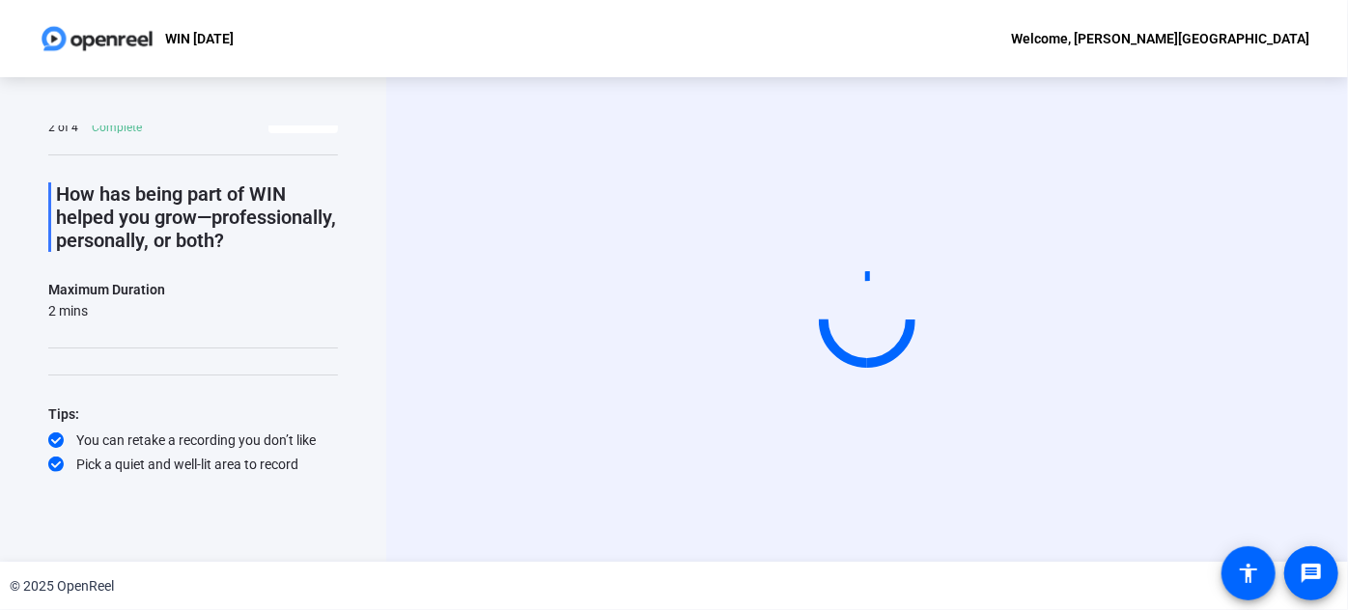
scroll to position [0, 0]
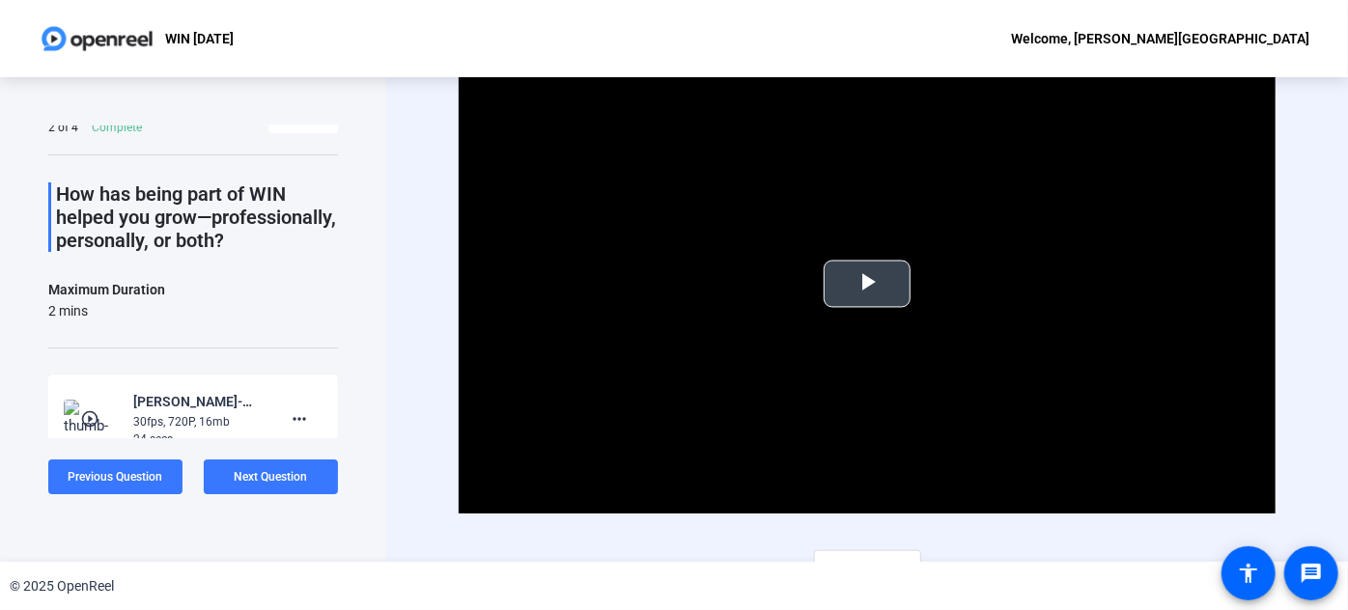
click at [867, 284] on span "Video Player" at bounding box center [867, 284] width 0 height 0
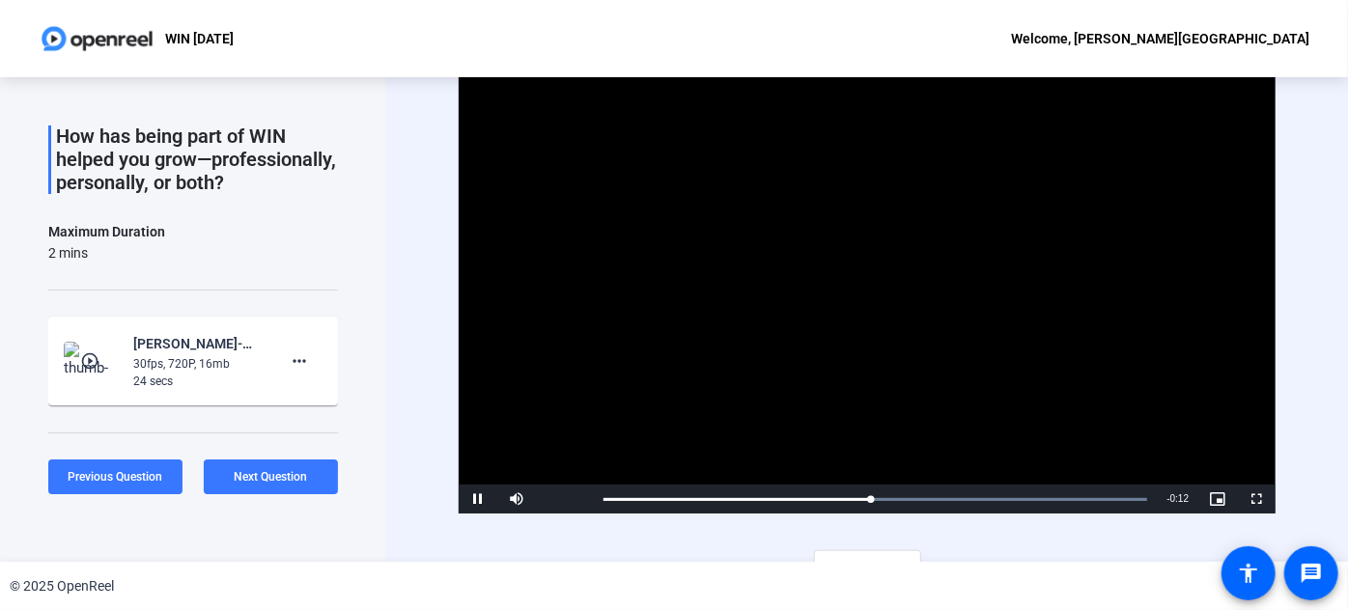
scroll to position [117, 0]
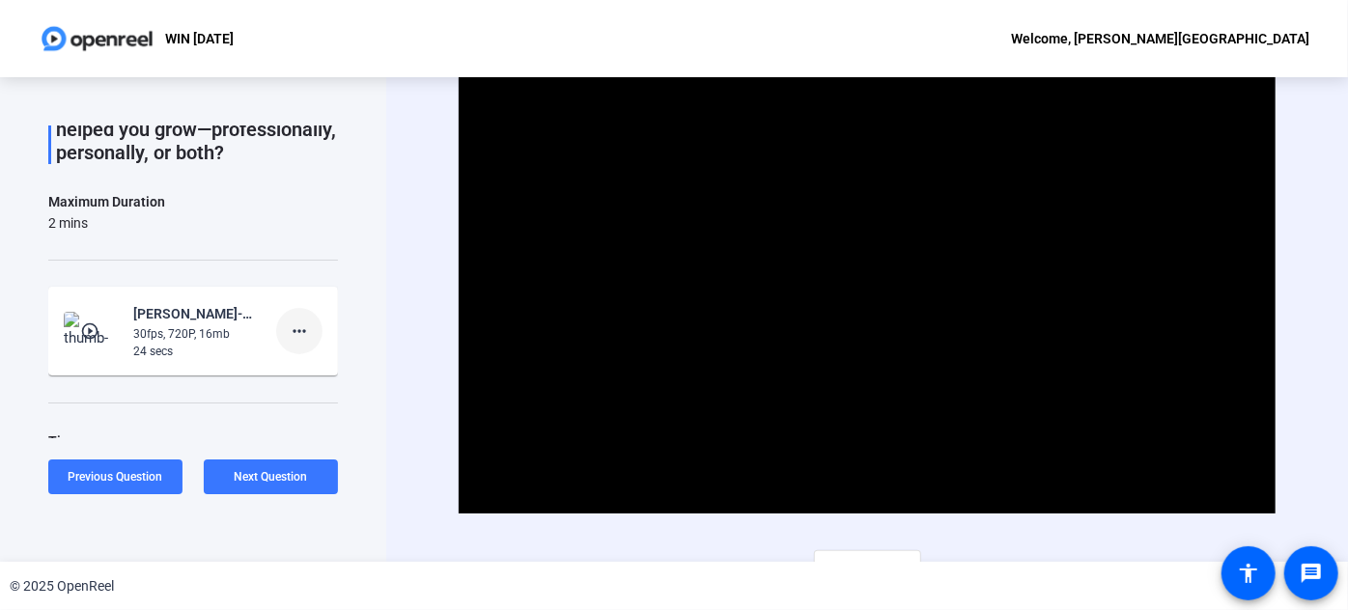
click at [302, 352] on span at bounding box center [299, 331] width 46 height 46
click at [319, 386] on span "Delete clip" at bounding box center [321, 393] width 77 height 23
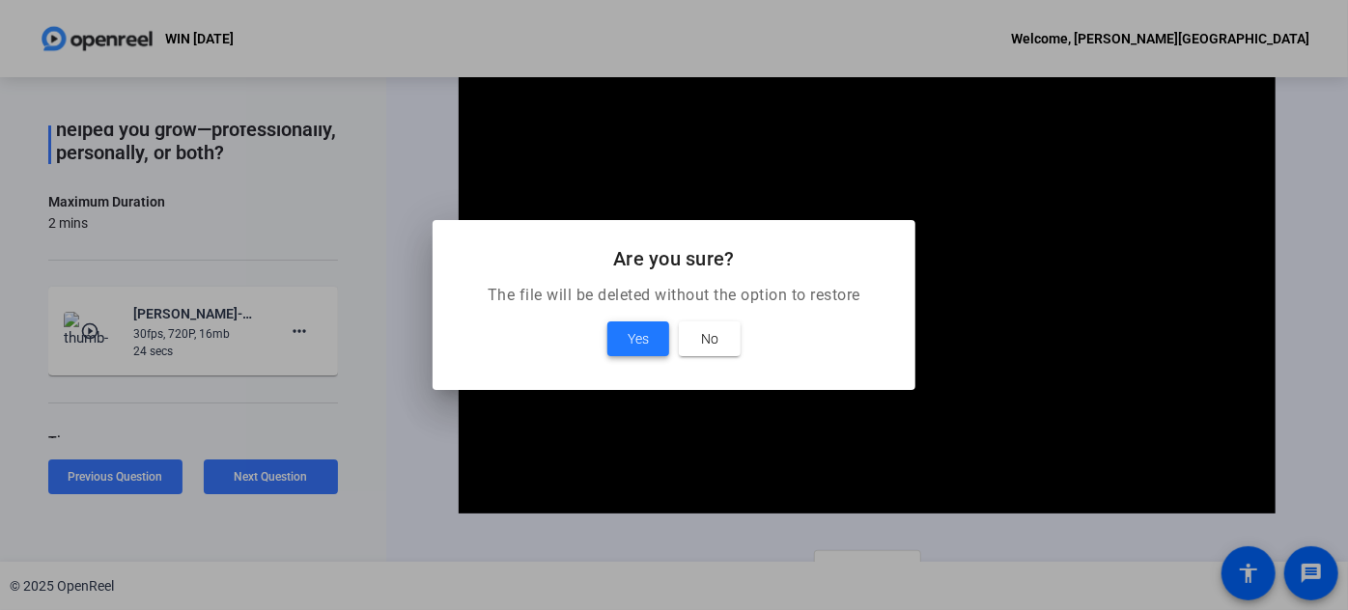
click at [625, 331] on span at bounding box center [638, 339] width 62 height 46
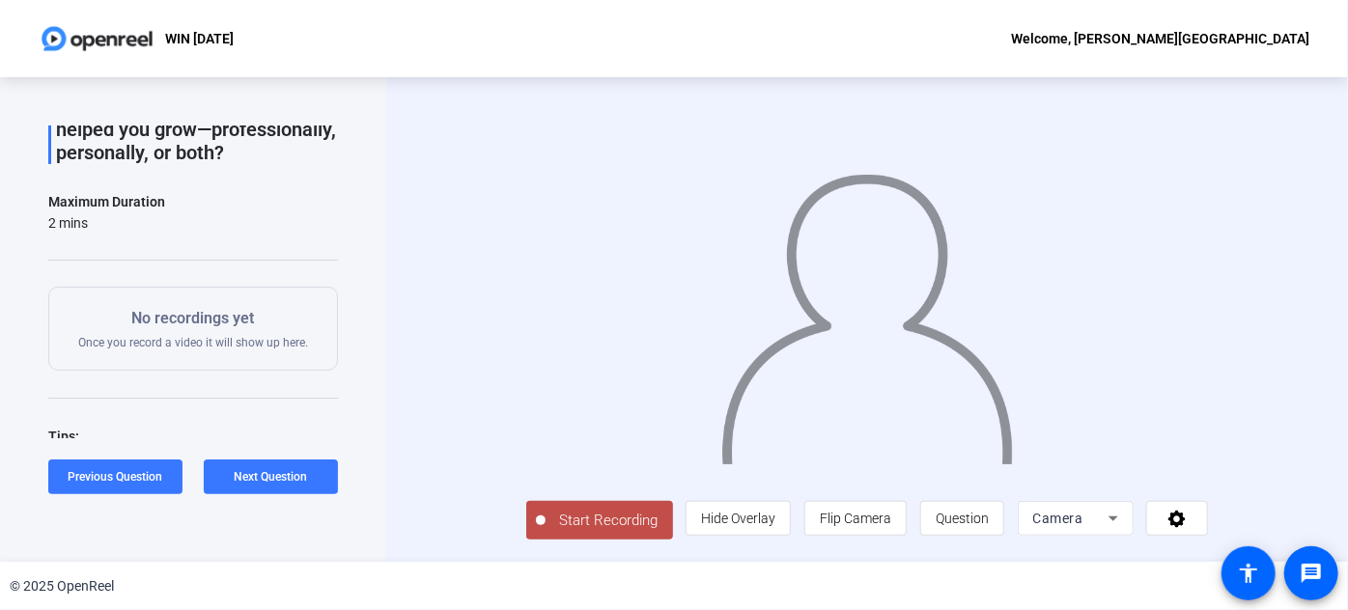
click at [545, 532] on span "Start Recording" at bounding box center [608, 521] width 127 height 22
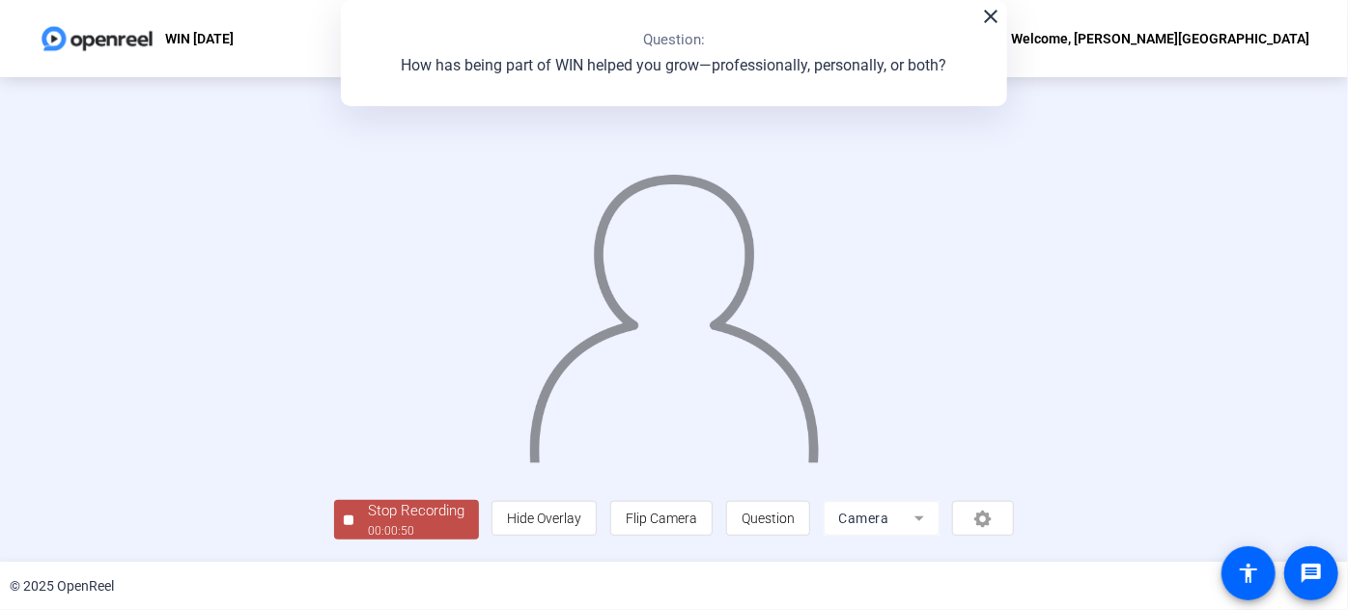
scroll to position [105, 0]
click at [368, 529] on div "00:00:51" at bounding box center [416, 530] width 97 height 17
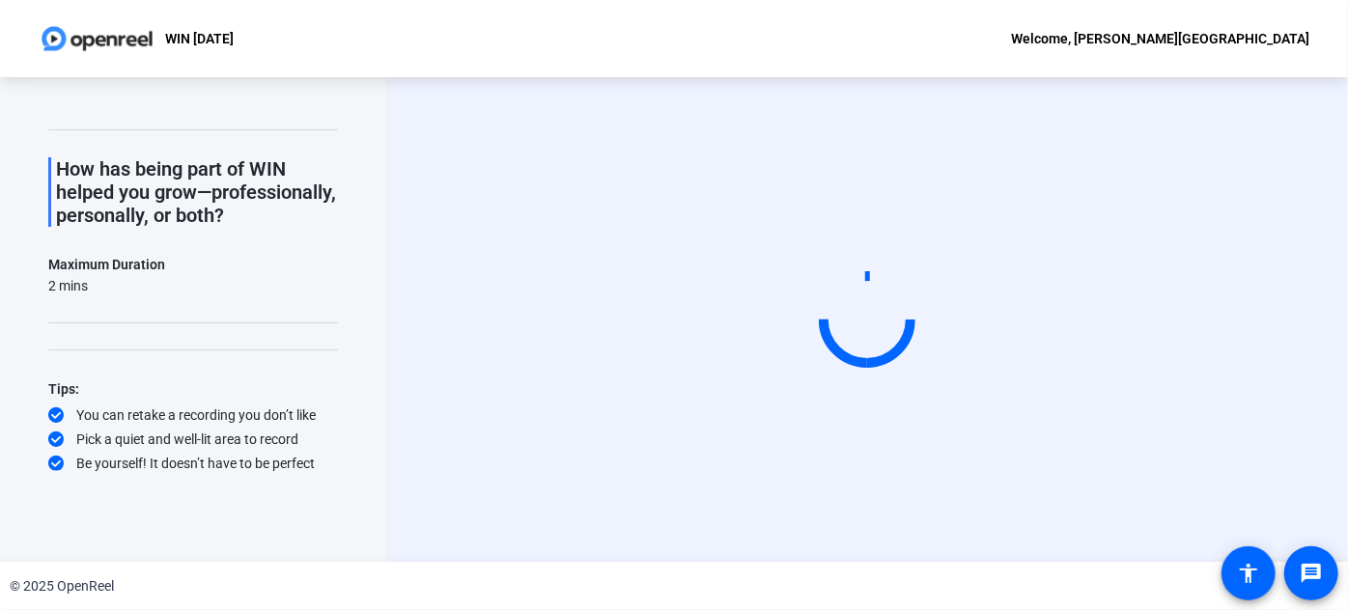
scroll to position [0, 0]
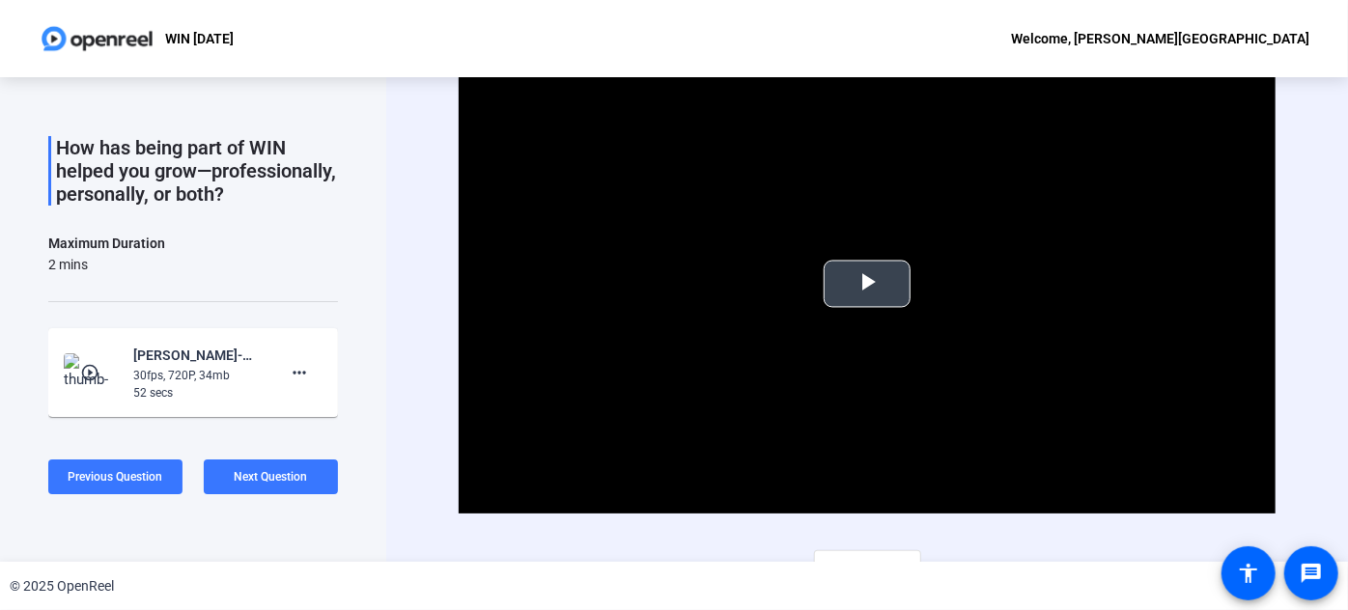
click at [867, 284] on span "Video Player" at bounding box center [867, 284] width 0 height 0
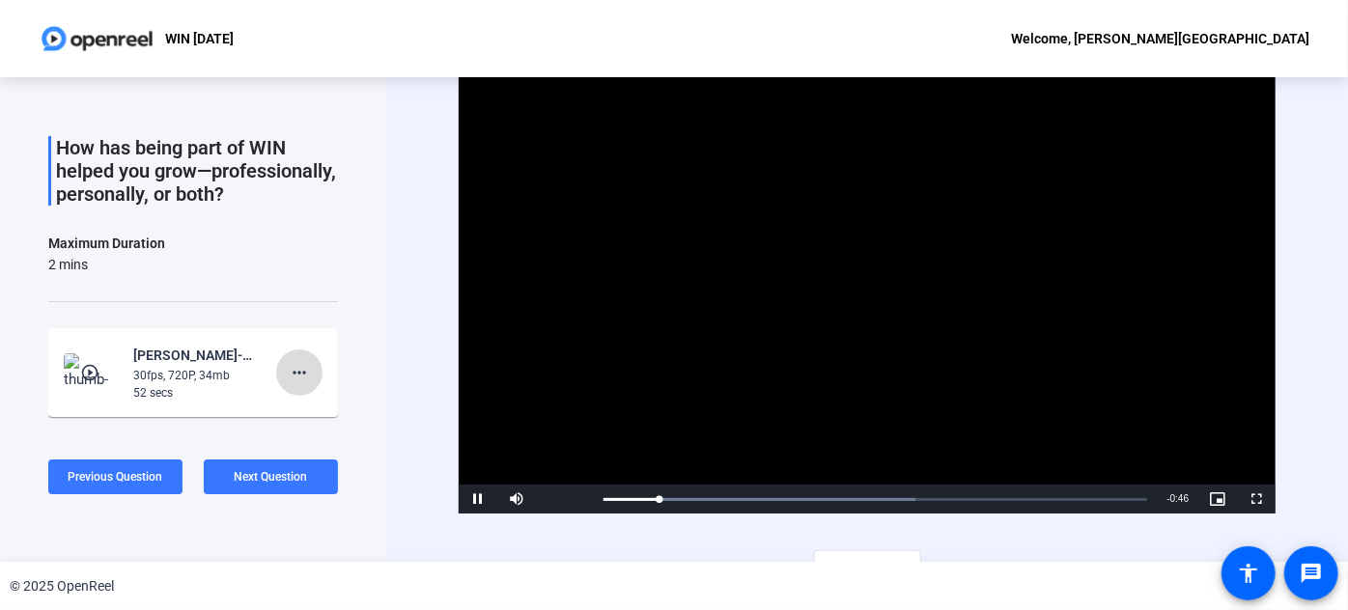
click at [288, 383] on mat-icon "more_horiz" at bounding box center [299, 372] width 23 height 23
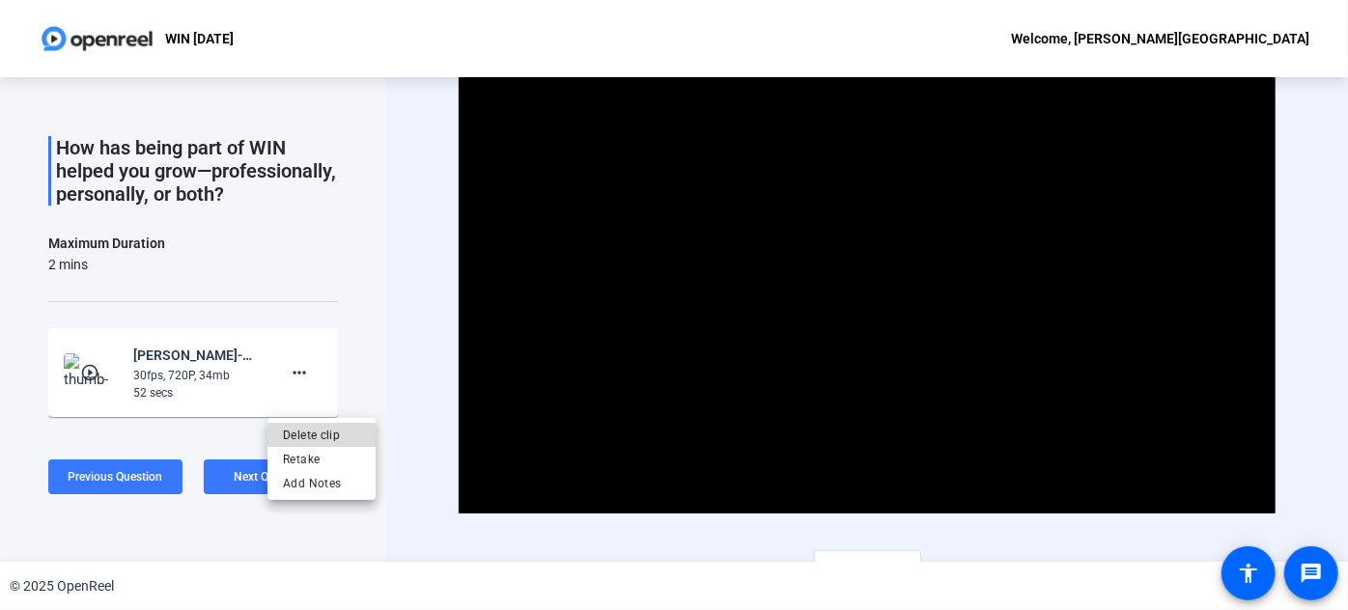
click at [313, 436] on span "Delete clip" at bounding box center [321, 434] width 77 height 23
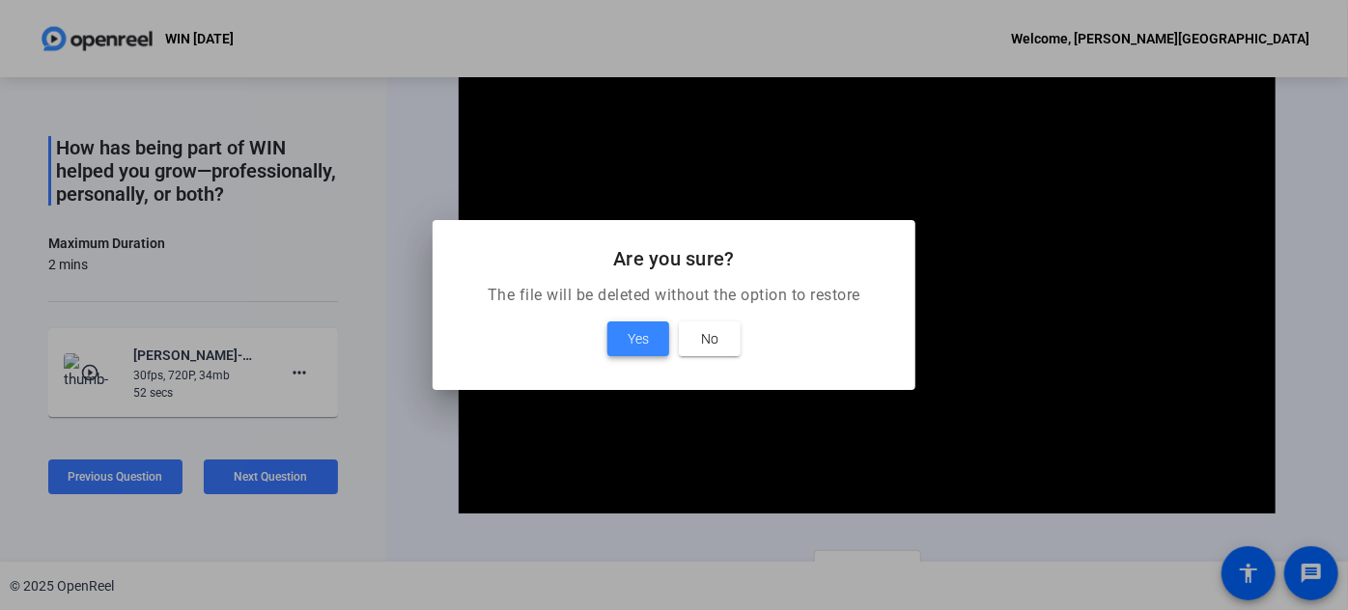
click at [634, 339] on span "Yes" at bounding box center [638, 338] width 21 height 23
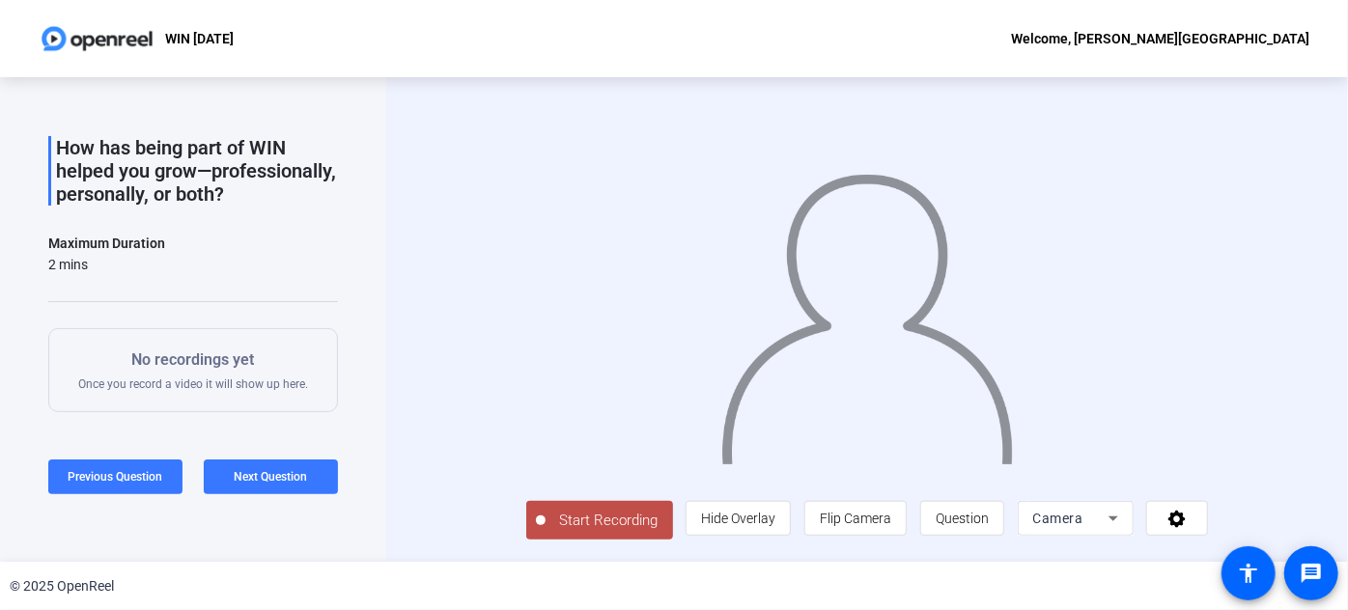
click at [545, 532] on span "Start Recording" at bounding box center [608, 521] width 127 height 22
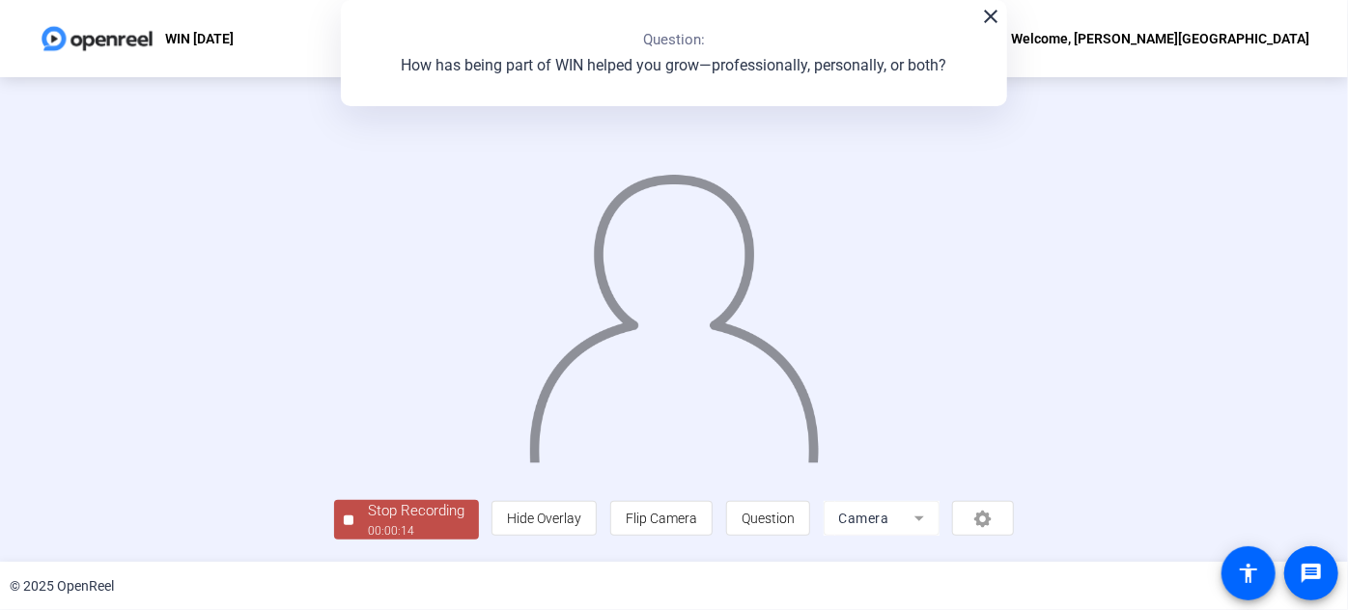
scroll to position [105, 0]
click at [368, 513] on div "Stop Recording" at bounding box center [416, 511] width 97 height 22
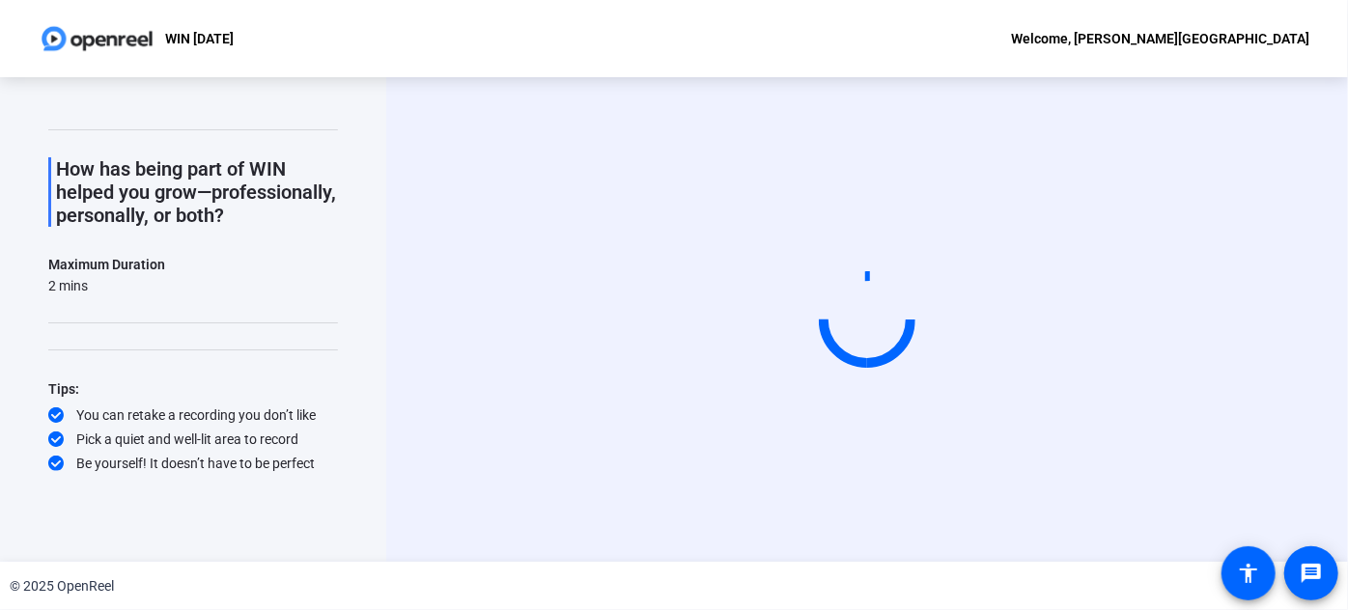
scroll to position [0, 0]
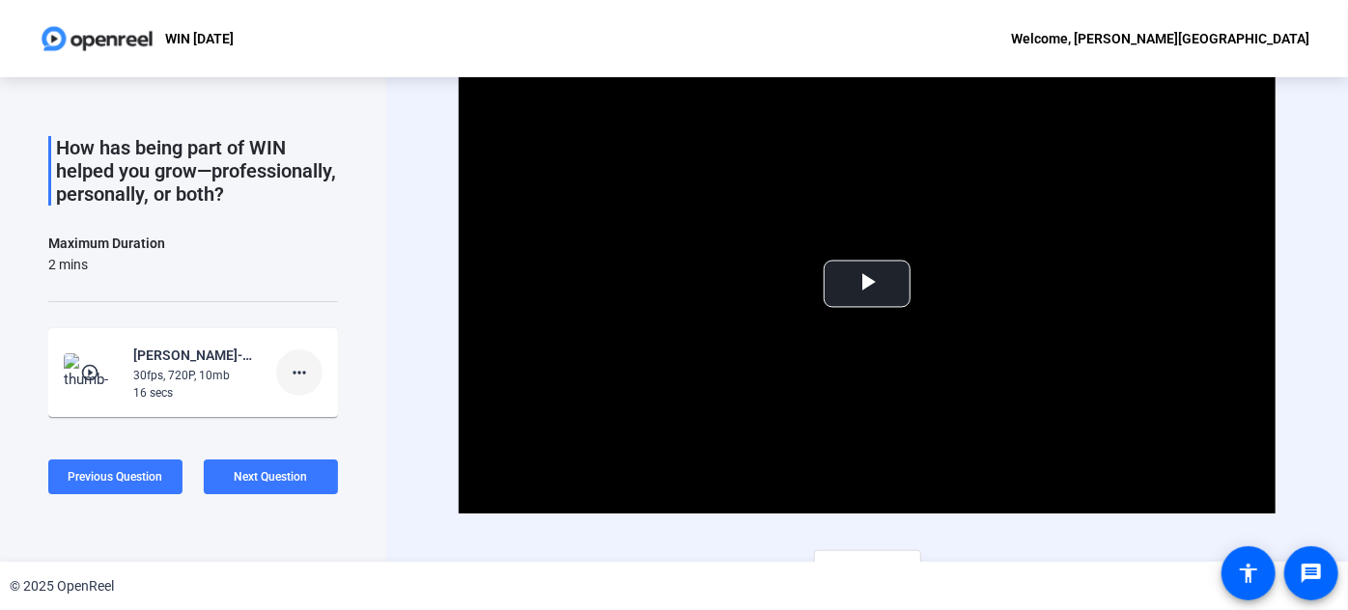
click at [288, 384] on mat-icon "more_horiz" at bounding box center [299, 372] width 23 height 23
click at [329, 433] on span "Delete clip" at bounding box center [321, 434] width 77 height 23
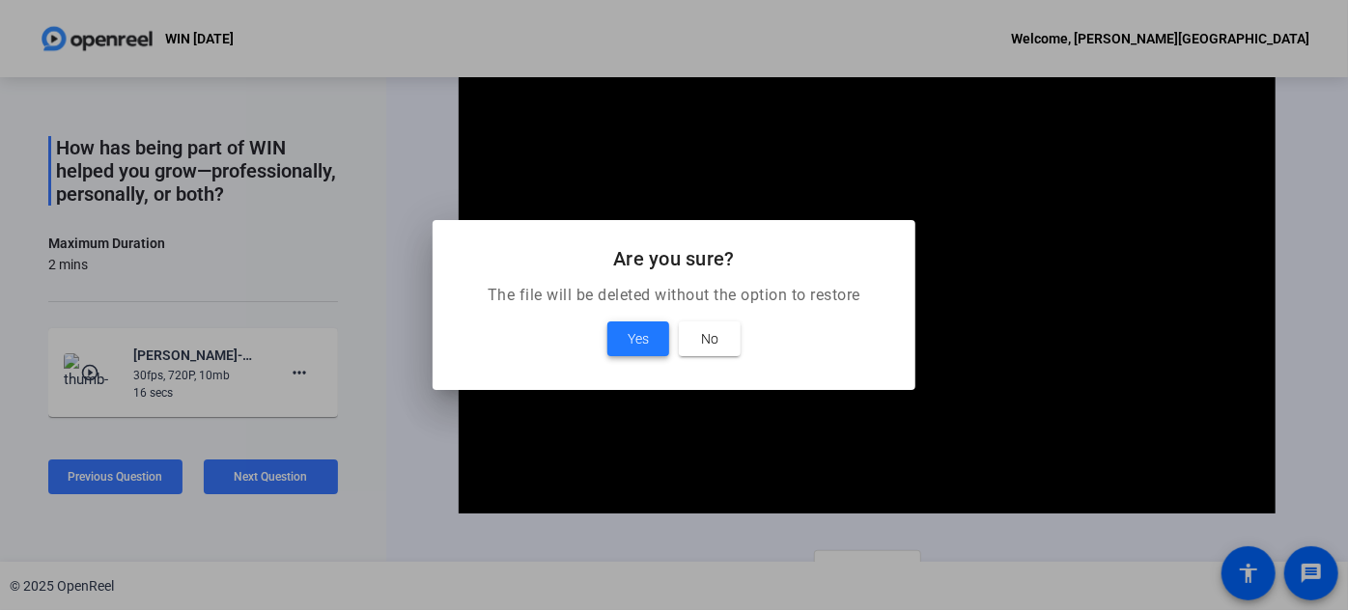
click at [636, 336] on span "Yes" at bounding box center [638, 338] width 21 height 23
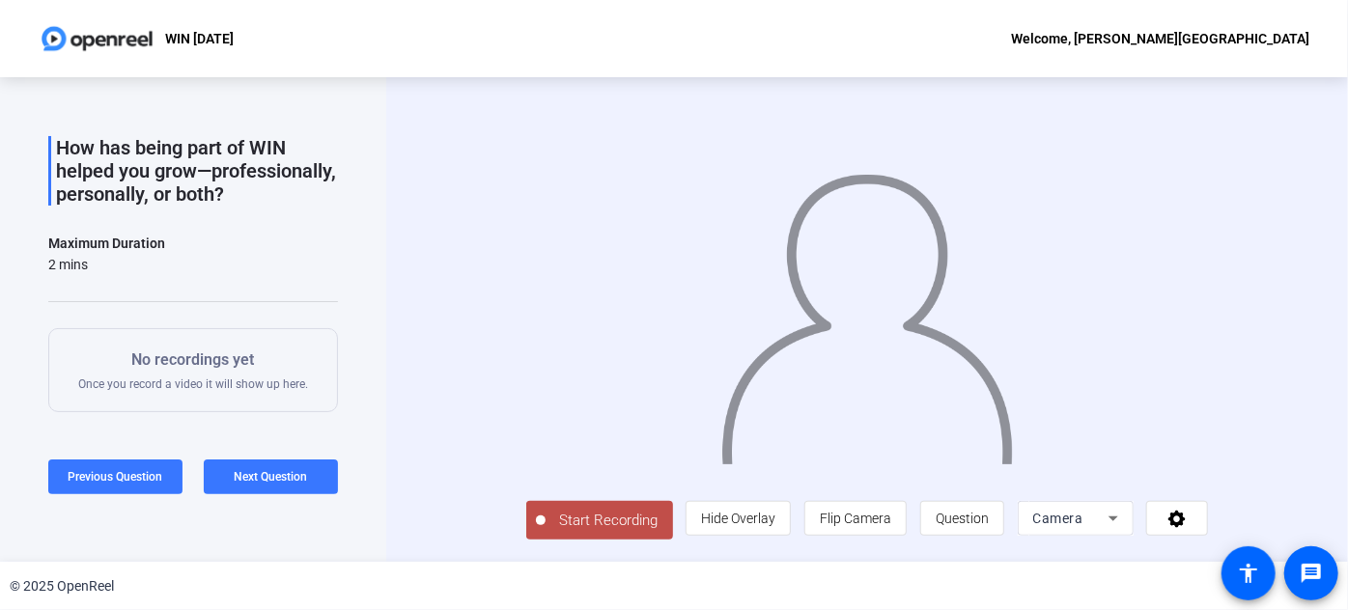
click at [545, 532] on span "Start Recording" at bounding box center [608, 521] width 127 height 22
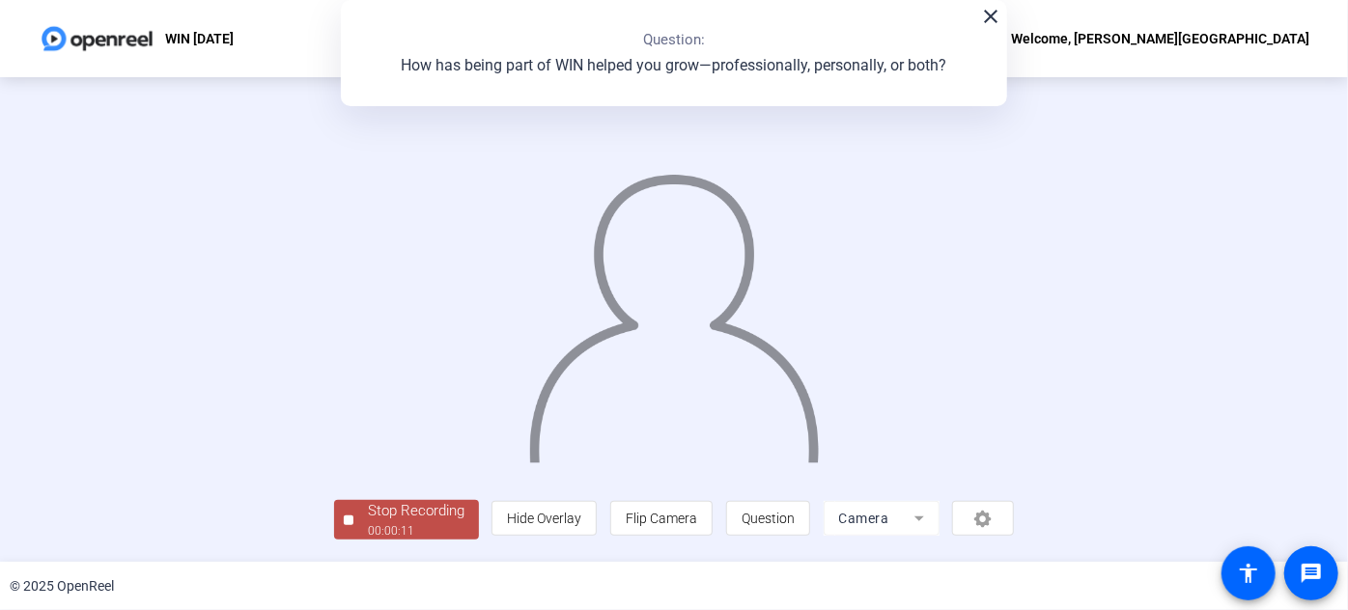
scroll to position [105, 0]
click at [353, 529] on span "Stop Recording 00:00:12" at bounding box center [416, 520] width 126 height 40
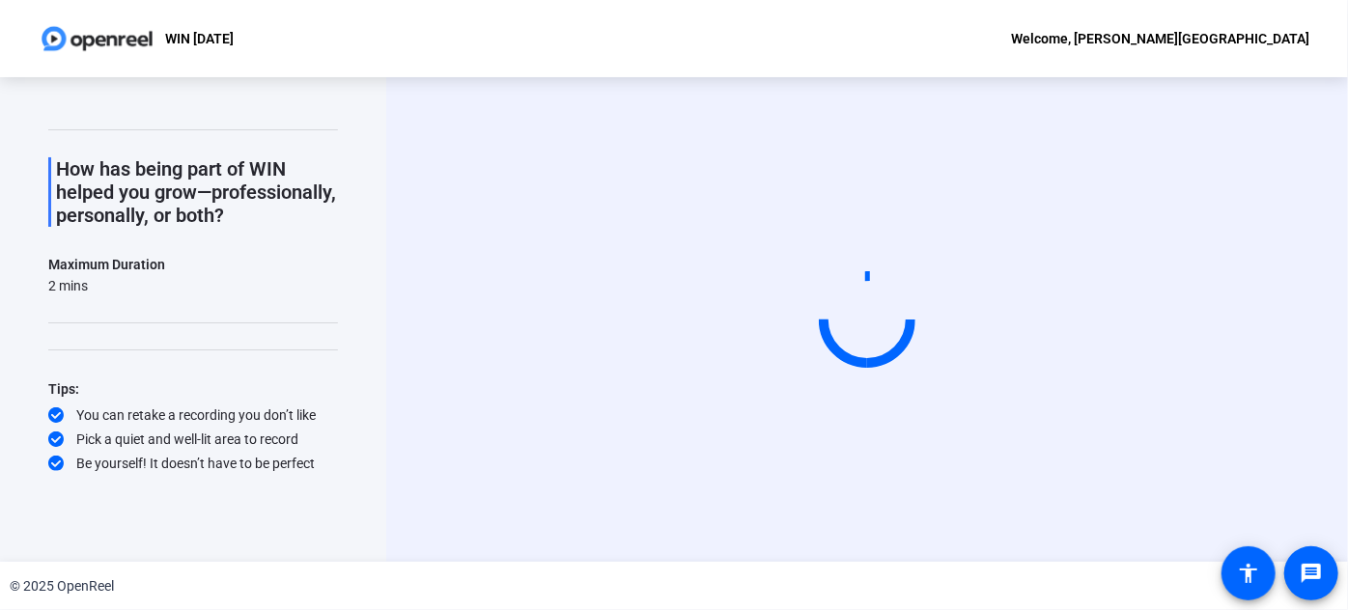
scroll to position [0, 0]
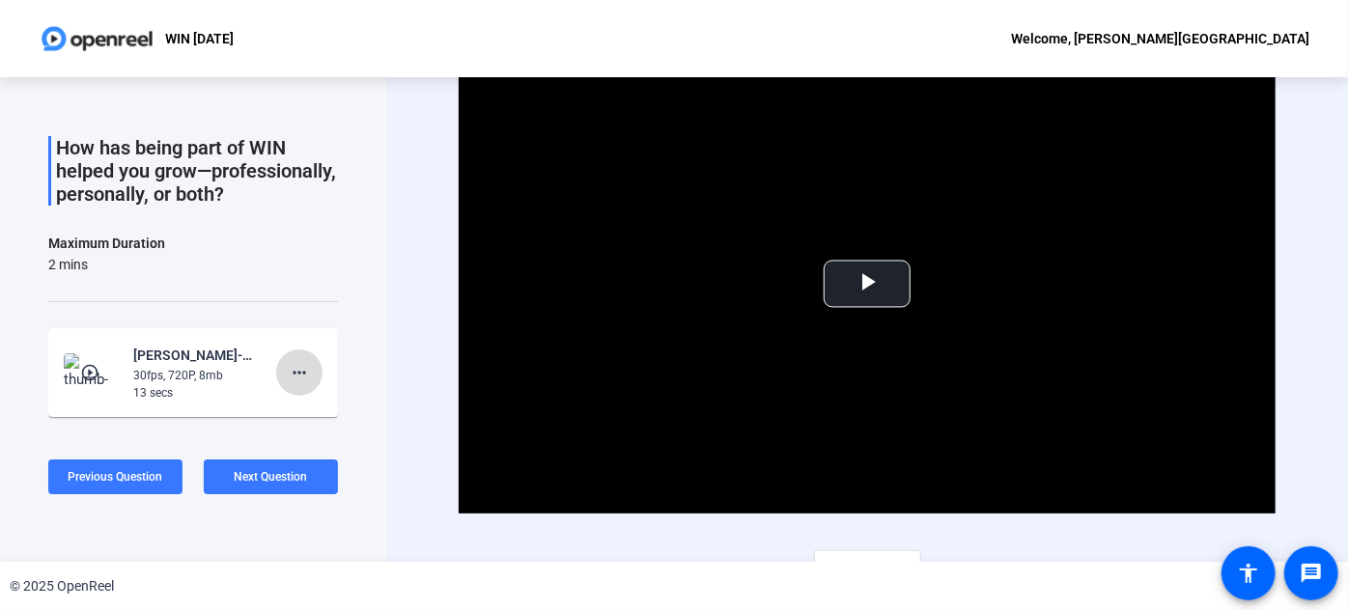
click at [298, 384] on mat-icon "more_horiz" at bounding box center [299, 372] width 23 height 23
click at [311, 461] on span "Retake" at bounding box center [321, 458] width 77 height 23
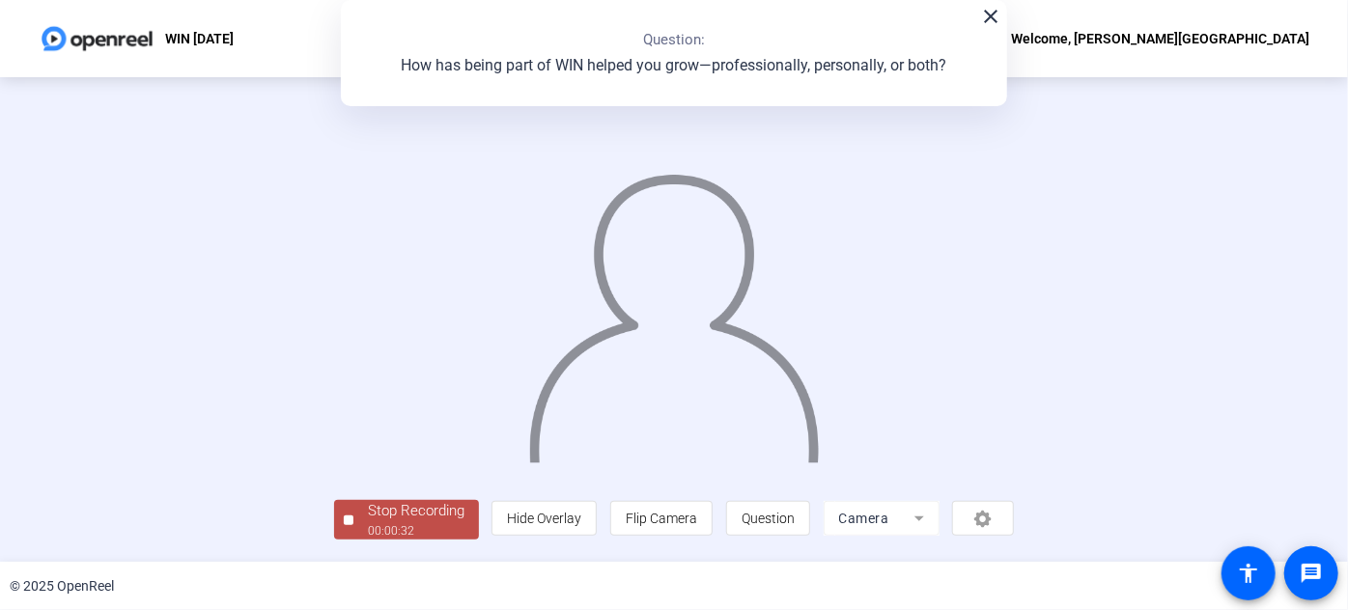
scroll to position [105, 0]
click at [368, 522] on div "Stop Recording" at bounding box center [416, 511] width 97 height 22
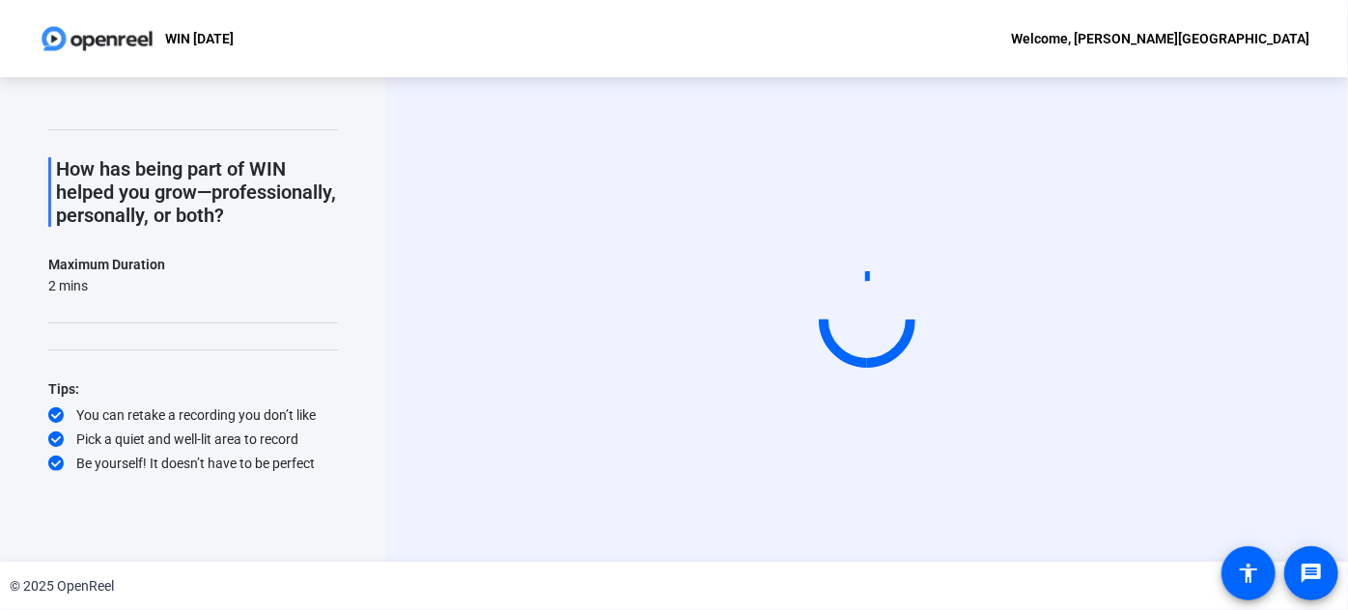
scroll to position [0, 0]
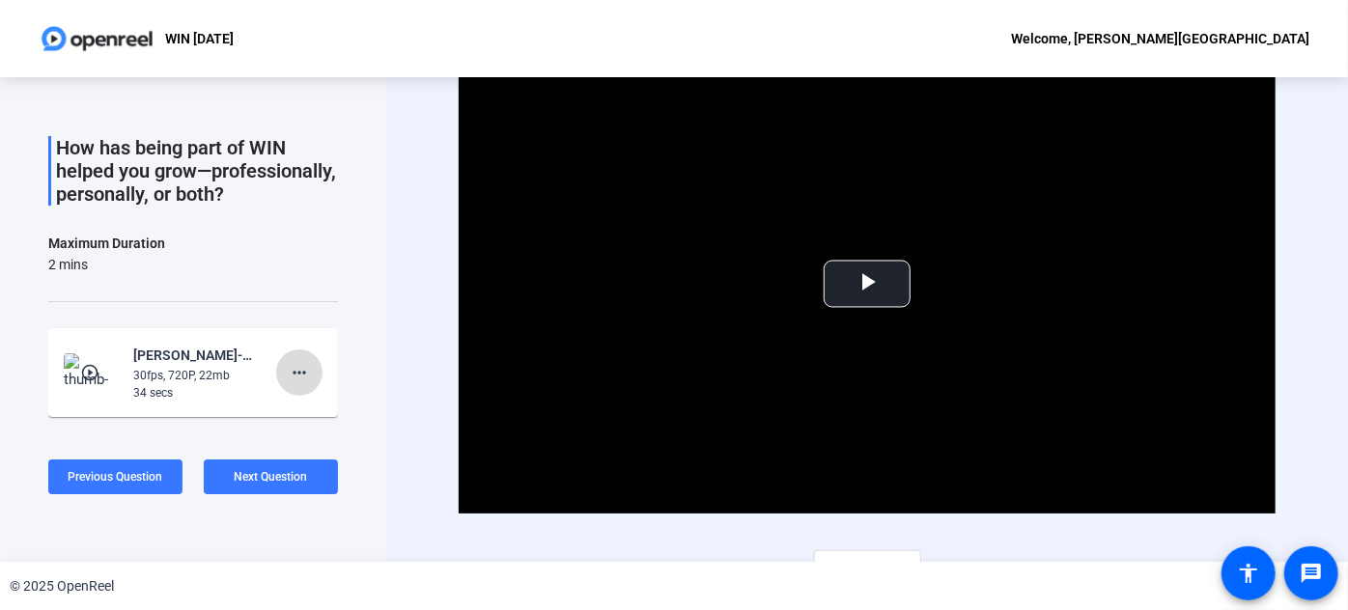
click at [295, 384] on mat-icon "more_horiz" at bounding box center [299, 372] width 23 height 23
click at [332, 434] on span "Delete clip" at bounding box center [321, 434] width 77 height 23
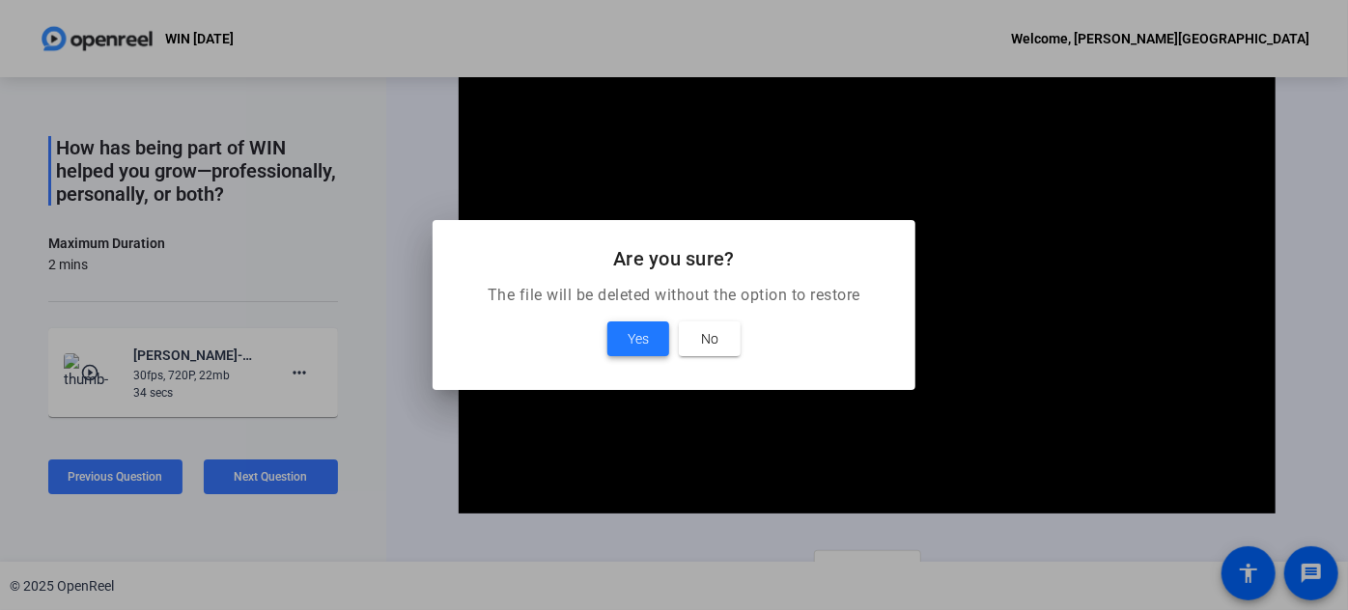
click at [641, 332] on span "Yes" at bounding box center [638, 338] width 21 height 23
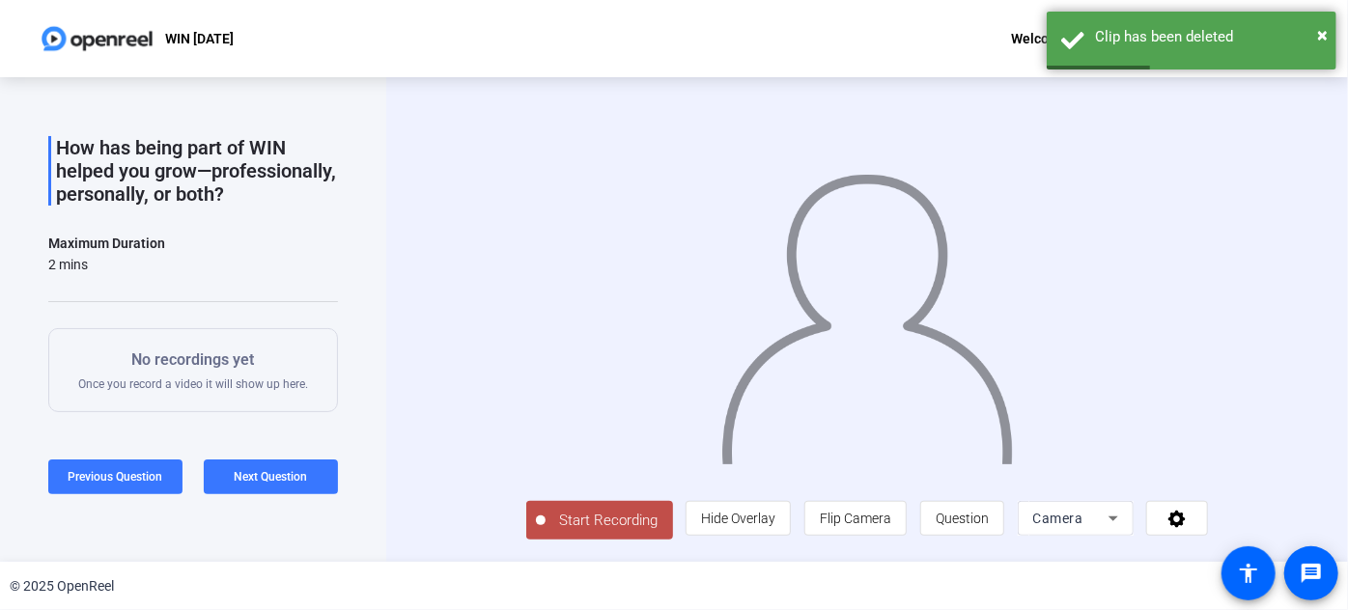
click at [545, 532] on span "Start Recording" at bounding box center [608, 521] width 127 height 22
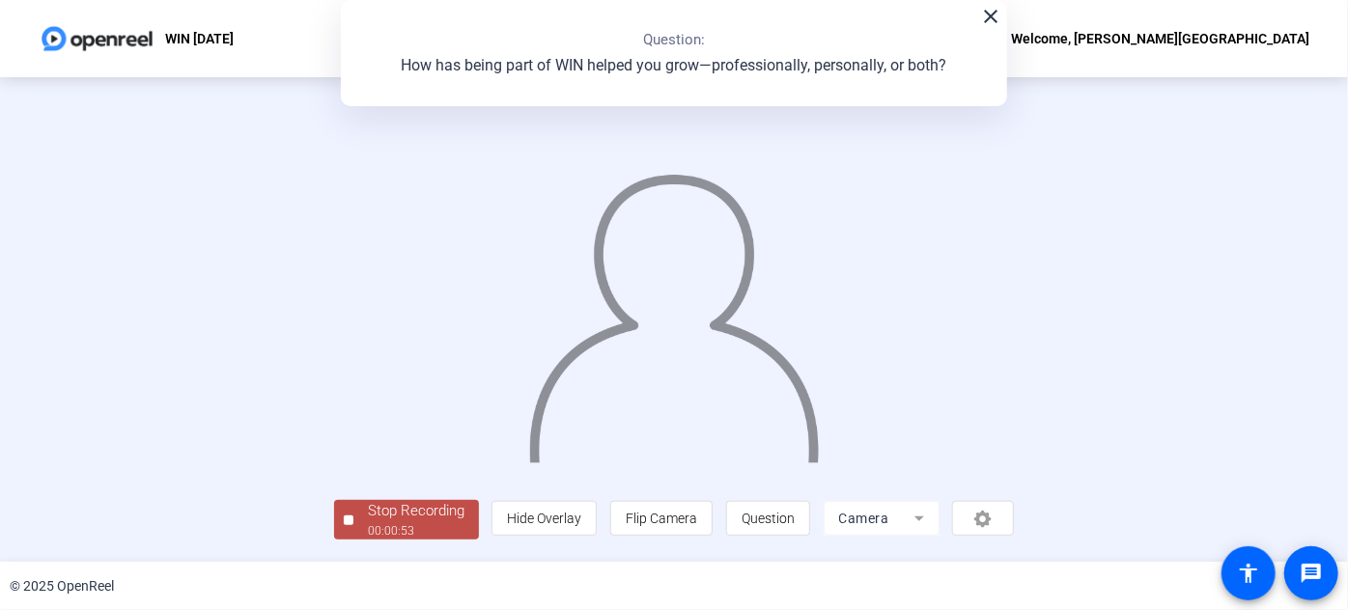
scroll to position [105, 0]
click at [353, 529] on span "Stop Recording 00:00:54" at bounding box center [416, 520] width 126 height 40
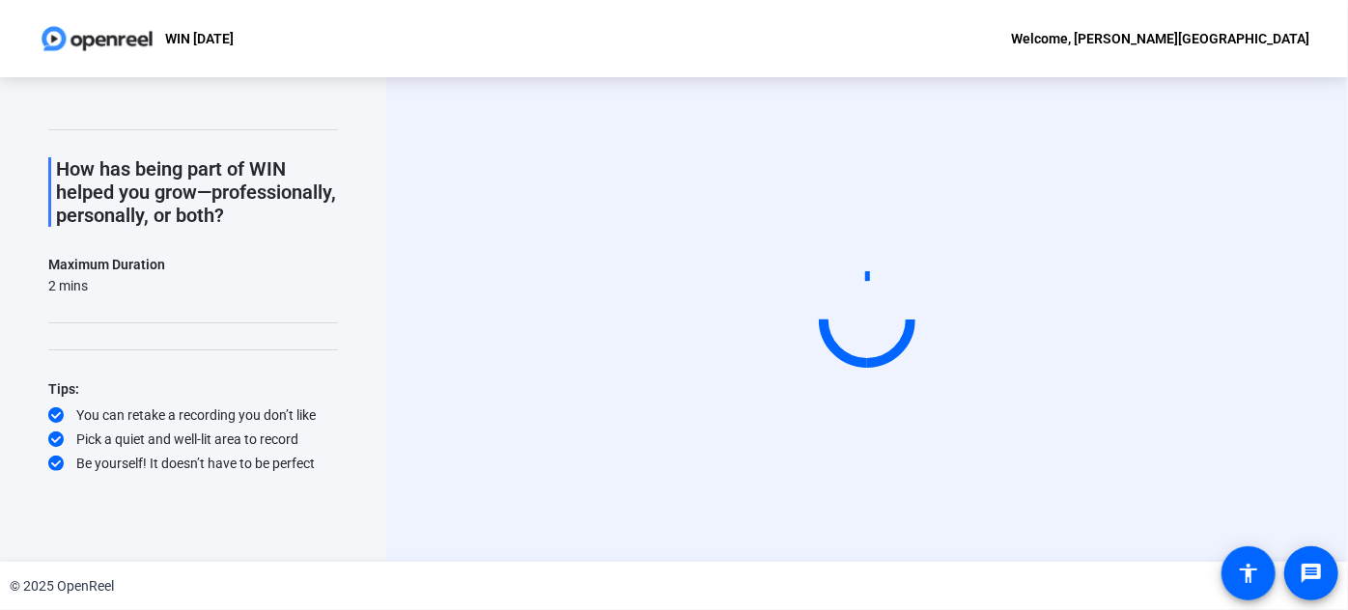
scroll to position [0, 0]
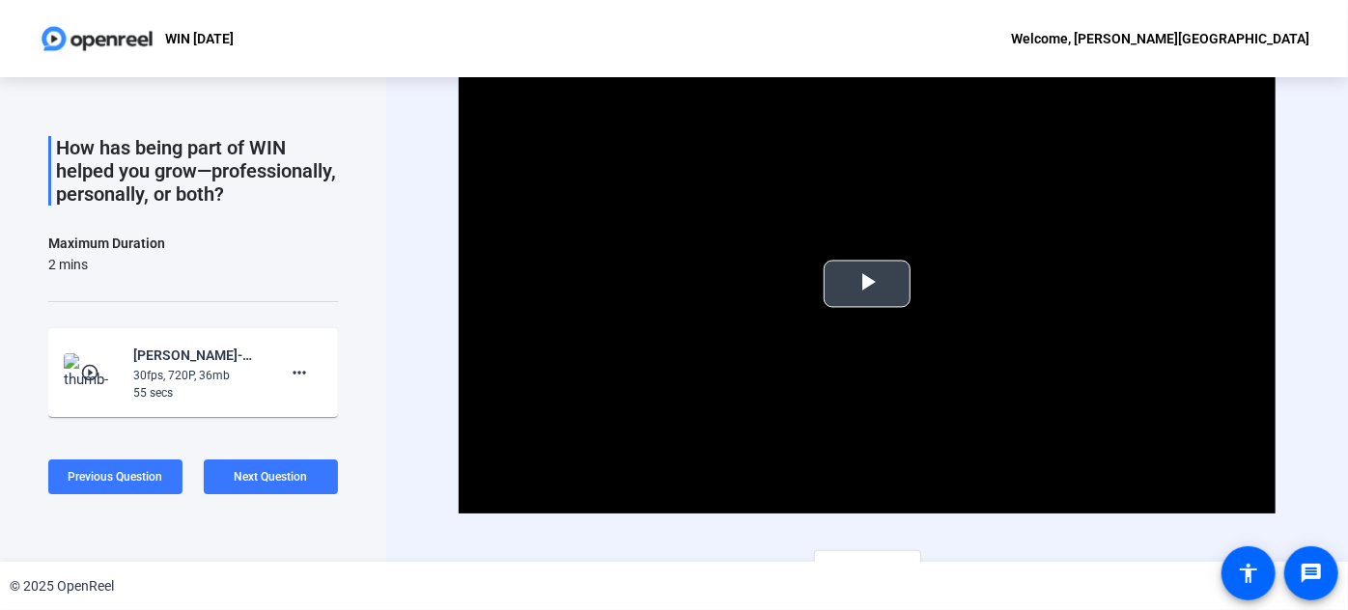
click at [867, 284] on span "Video Player" at bounding box center [867, 284] width 0 height 0
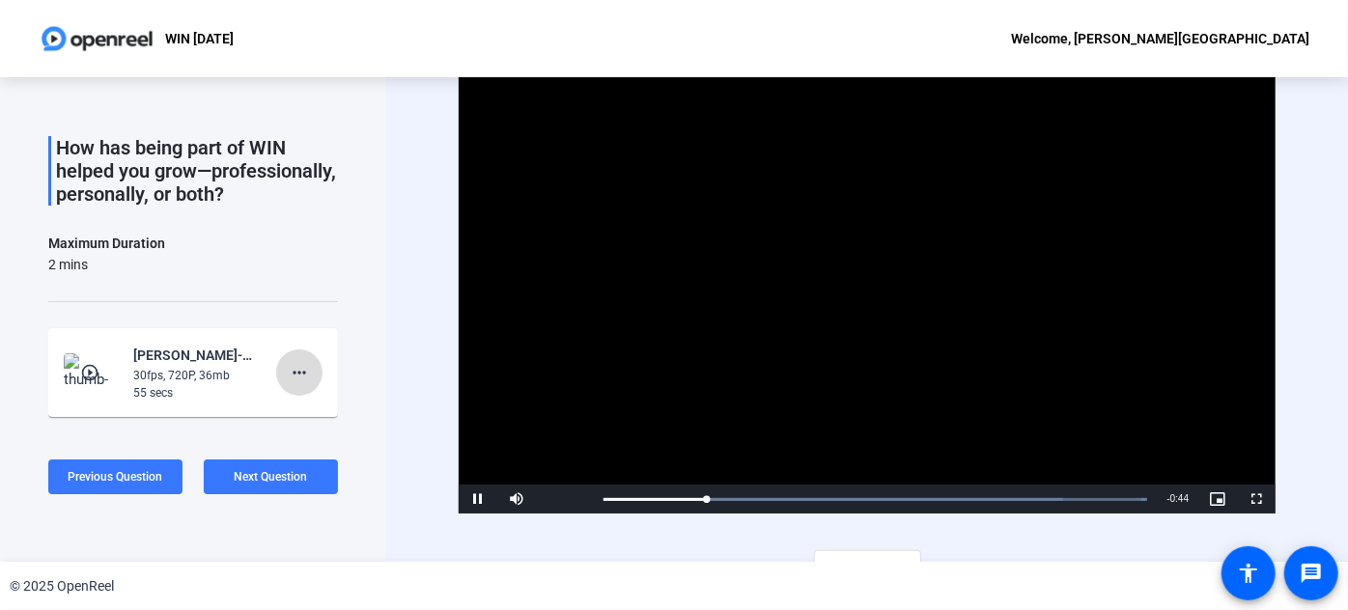
click at [288, 384] on mat-icon "more_horiz" at bounding box center [299, 372] width 23 height 23
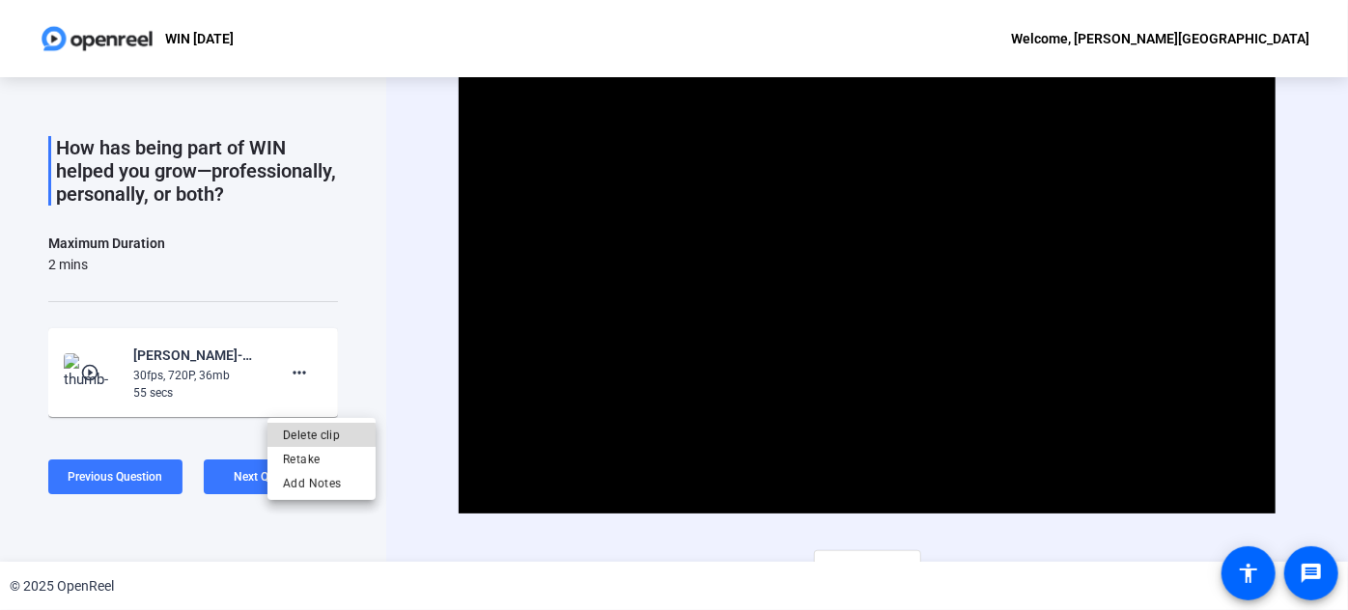
click at [311, 436] on span "Delete clip" at bounding box center [321, 434] width 77 height 23
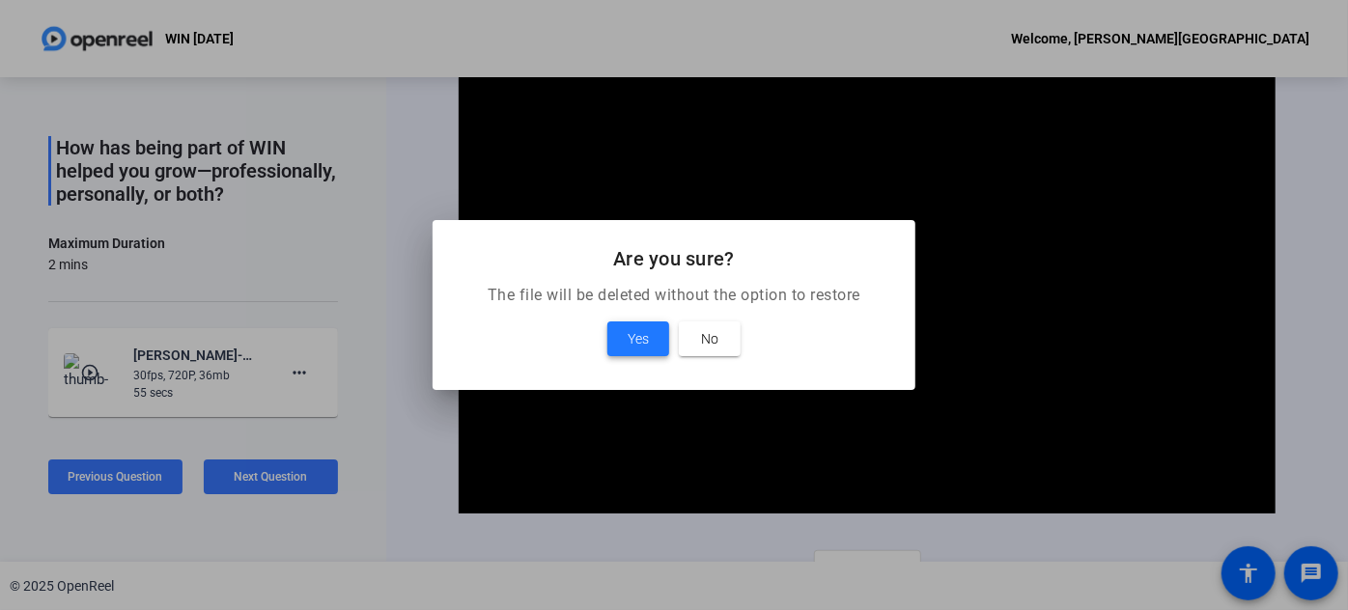
click at [656, 334] on span at bounding box center [638, 339] width 62 height 46
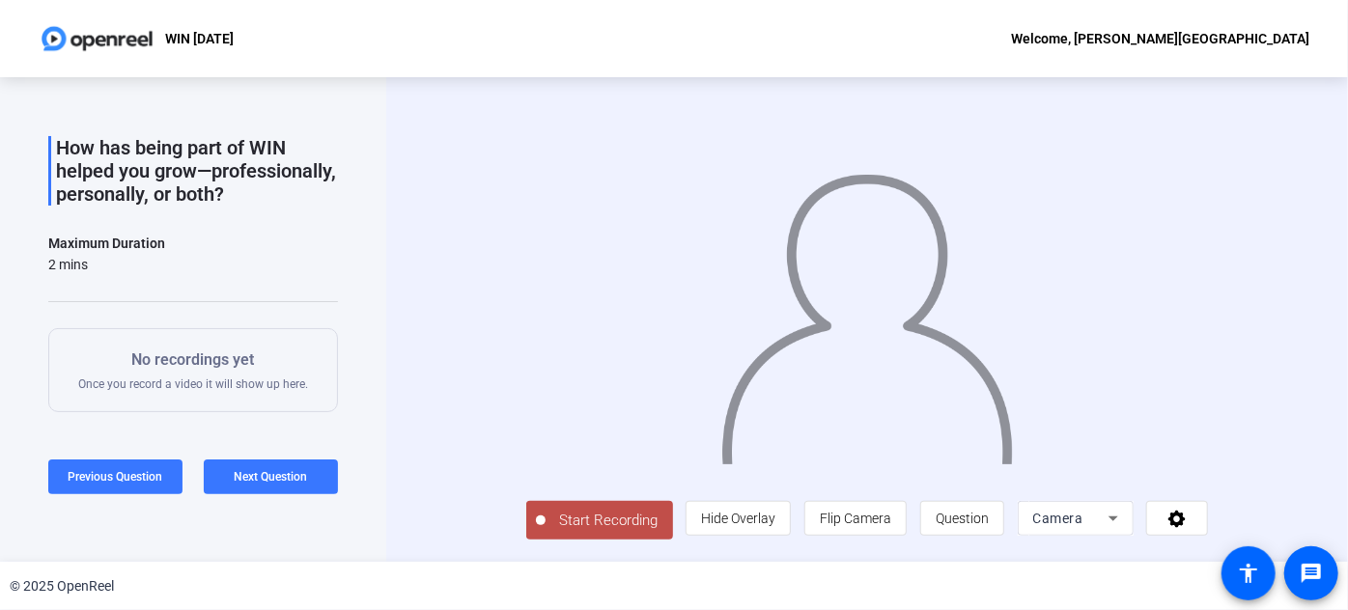
click at [564, 532] on span "Start Recording" at bounding box center [608, 521] width 127 height 22
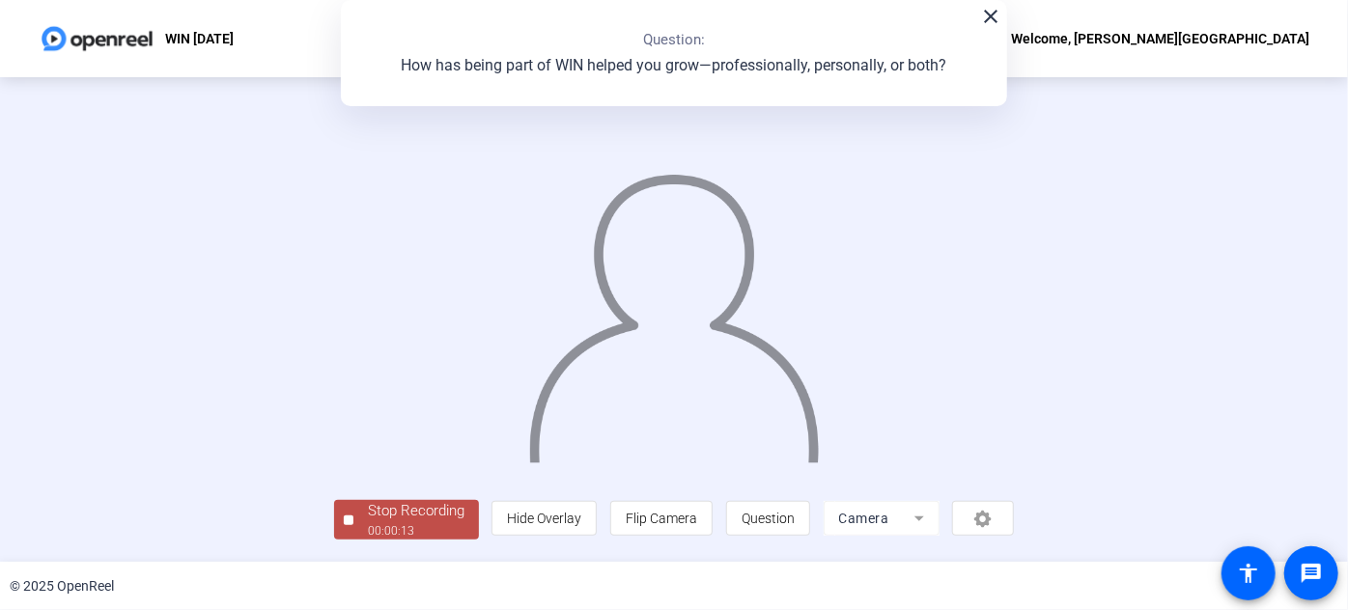
scroll to position [105, 0]
click at [368, 516] on div "Stop Recording" at bounding box center [416, 511] width 97 height 22
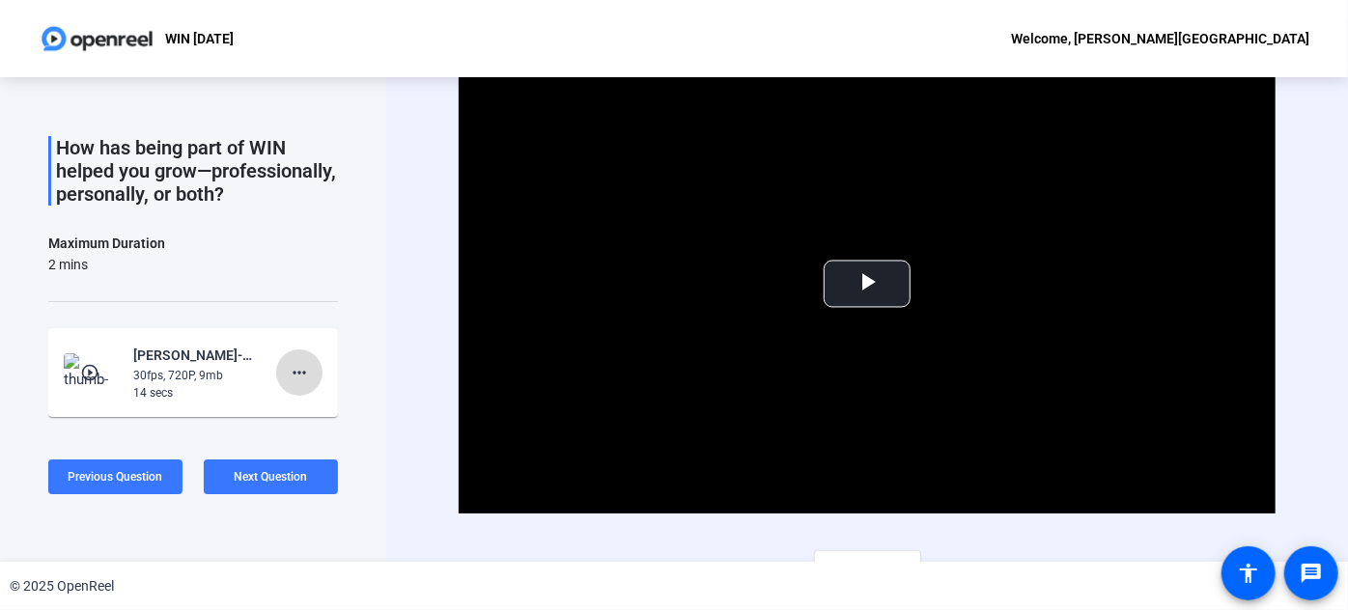
click at [301, 384] on mat-icon "more_horiz" at bounding box center [299, 372] width 23 height 23
click at [318, 450] on span "Retake" at bounding box center [321, 458] width 77 height 23
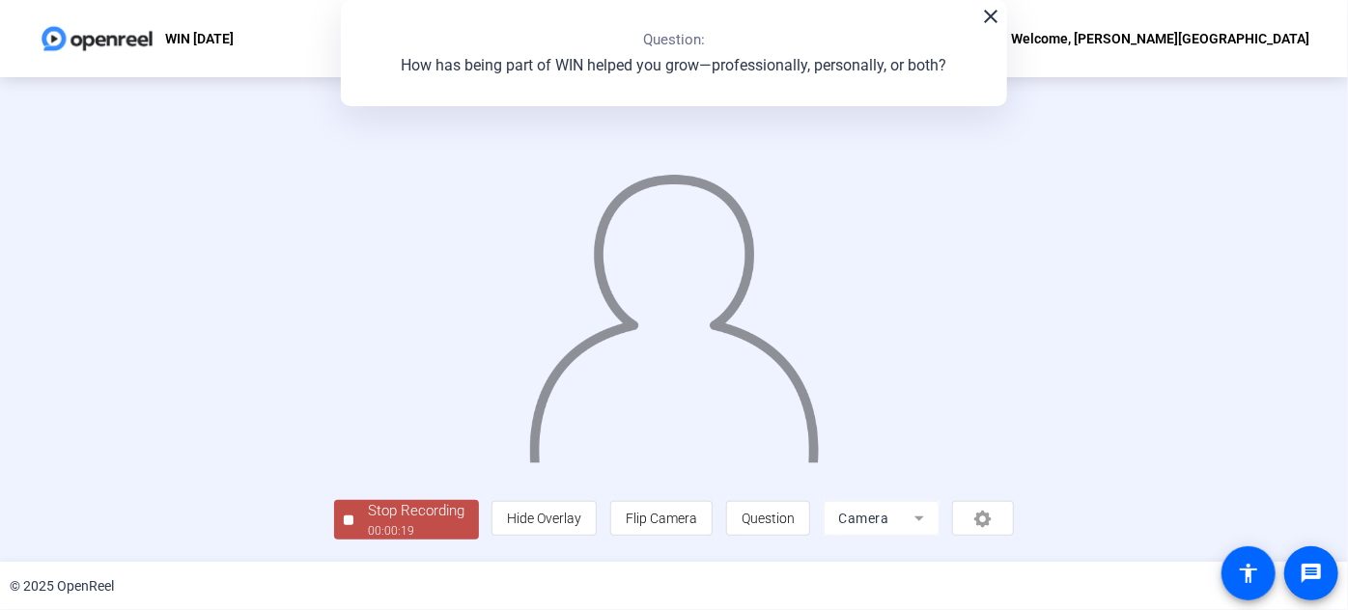
scroll to position [105, 0]
click at [368, 527] on div "00:00:19" at bounding box center [416, 530] width 97 height 17
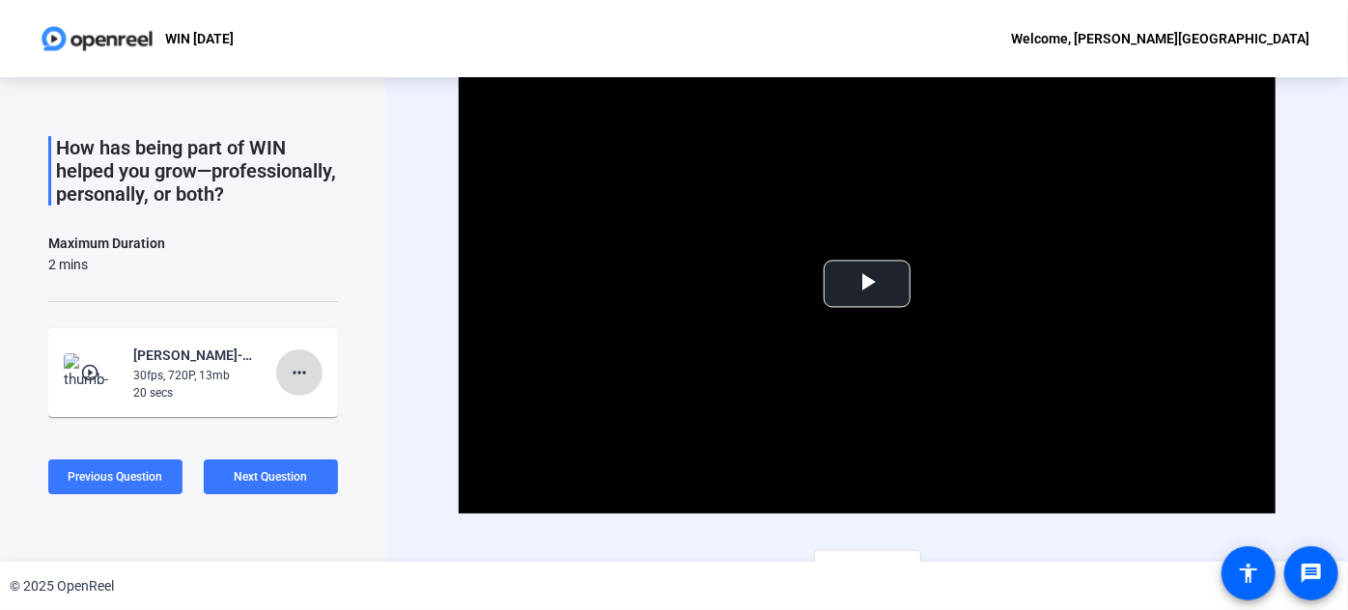
click at [293, 384] on mat-icon "more_horiz" at bounding box center [299, 372] width 23 height 23
click at [316, 456] on span "Retake" at bounding box center [321, 458] width 77 height 23
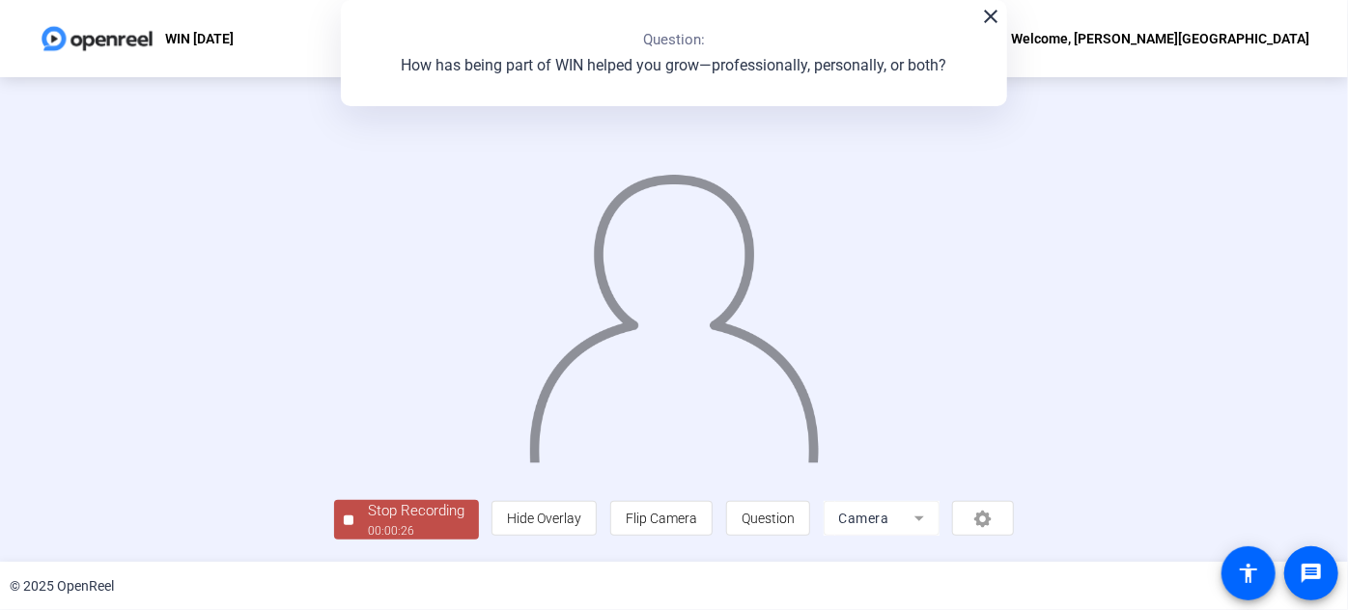
scroll to position [105, 0]
click at [368, 522] on div "Stop Recording" at bounding box center [416, 511] width 97 height 22
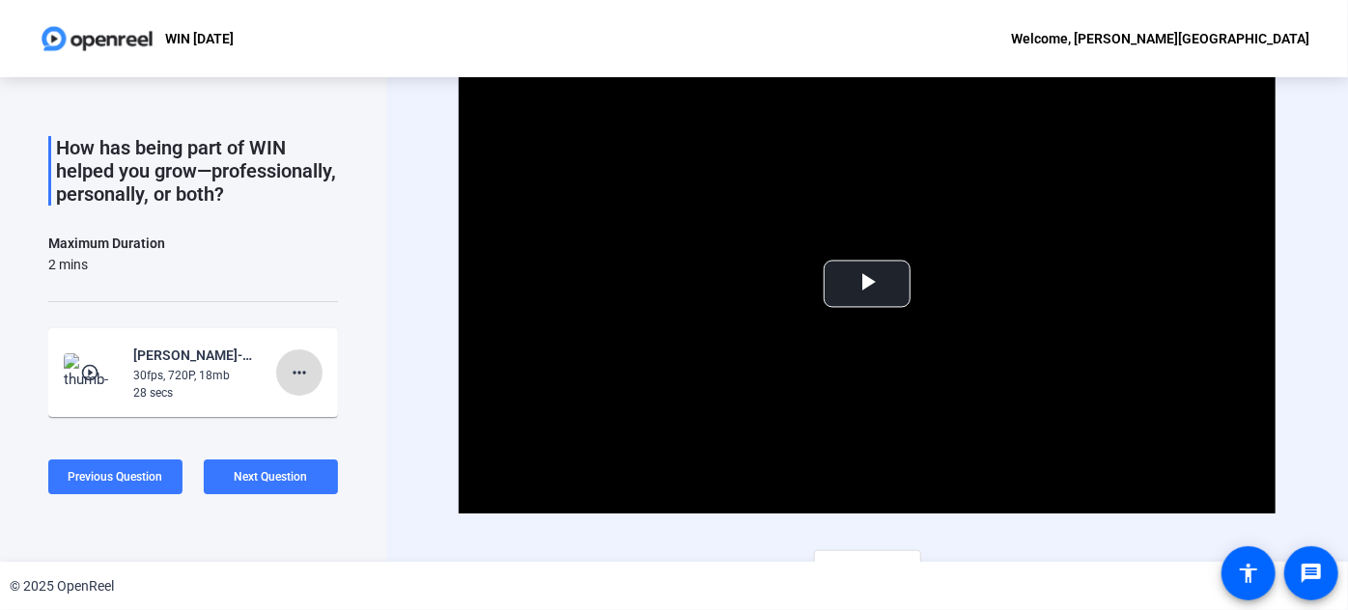
click at [295, 384] on mat-icon "more_horiz" at bounding box center [299, 372] width 23 height 23
click at [310, 460] on span "Retake" at bounding box center [321, 458] width 77 height 23
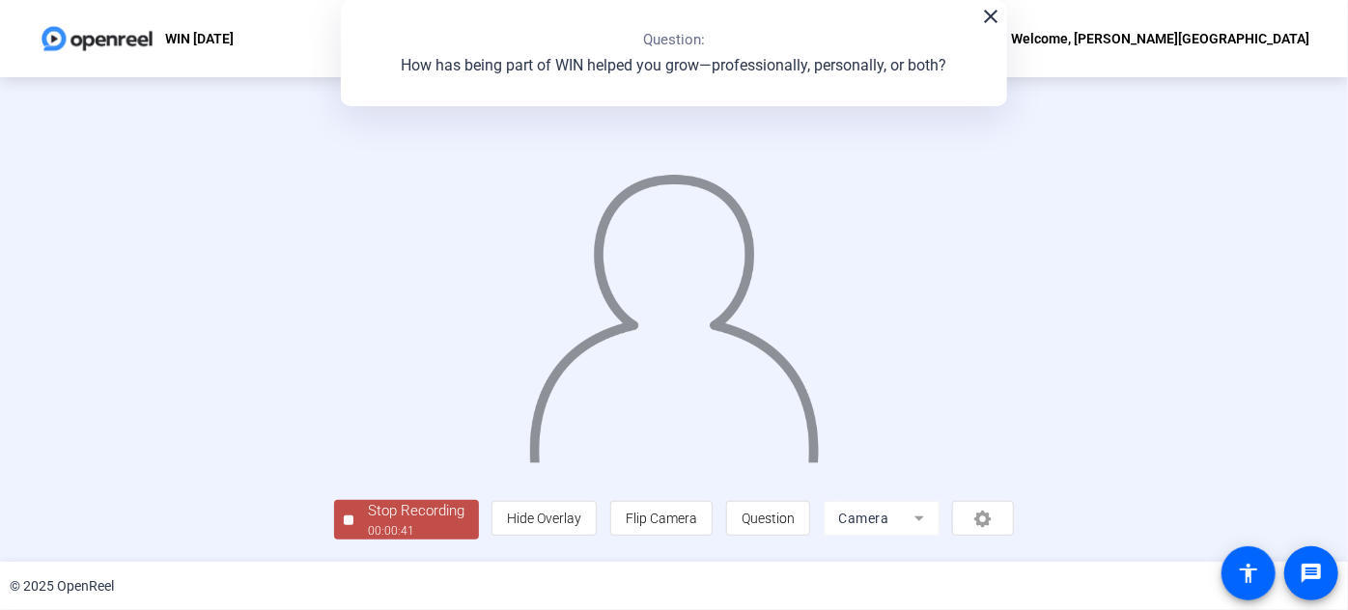
scroll to position [105, 0]
click at [368, 522] on div "Stop Recording" at bounding box center [416, 511] width 97 height 22
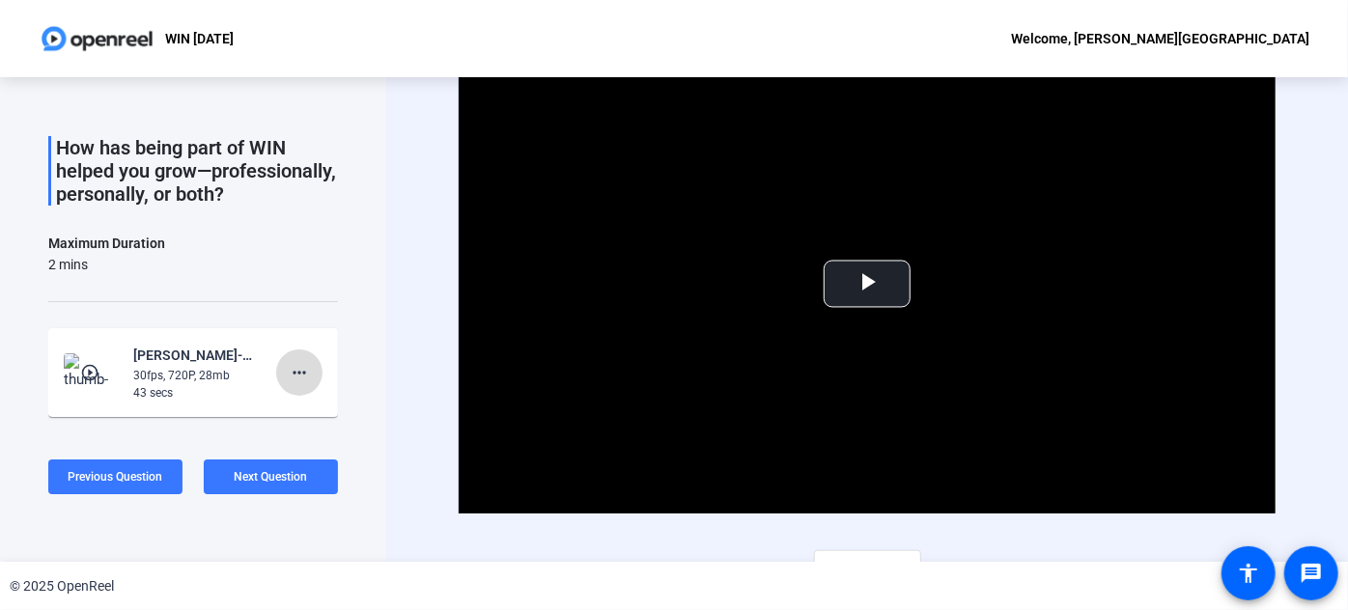
click at [288, 384] on mat-icon "more_horiz" at bounding box center [299, 372] width 23 height 23
click at [288, 437] on span "Delete clip" at bounding box center [321, 434] width 77 height 23
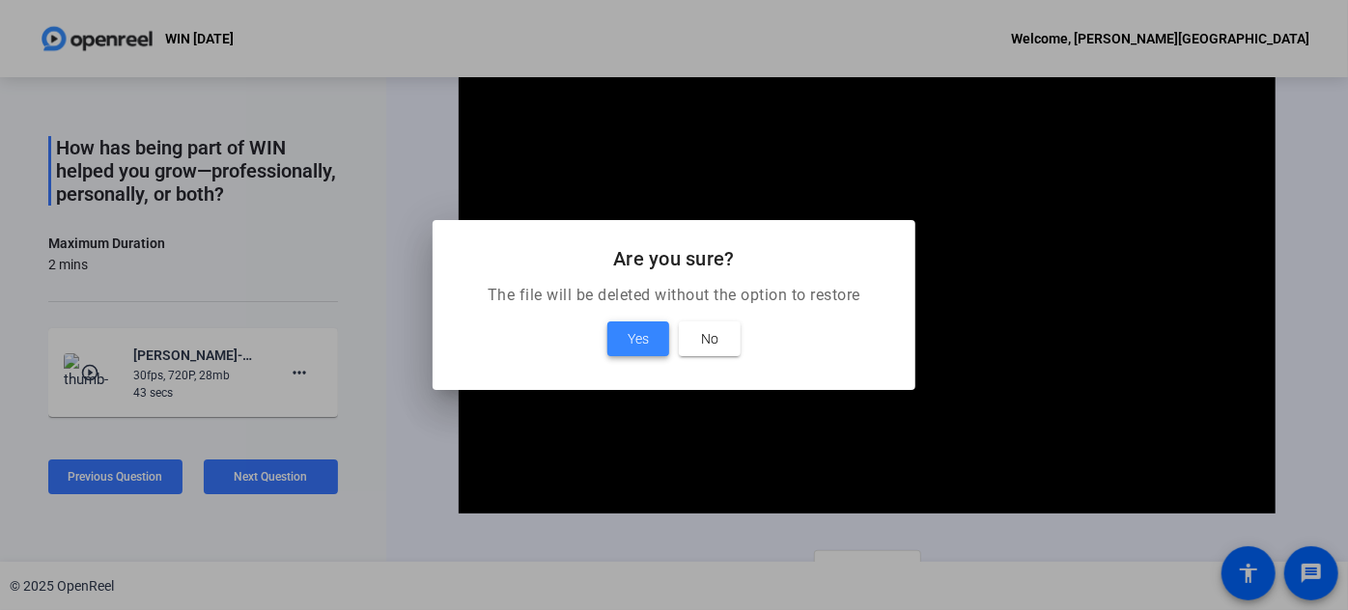
click at [613, 338] on span at bounding box center [638, 339] width 62 height 46
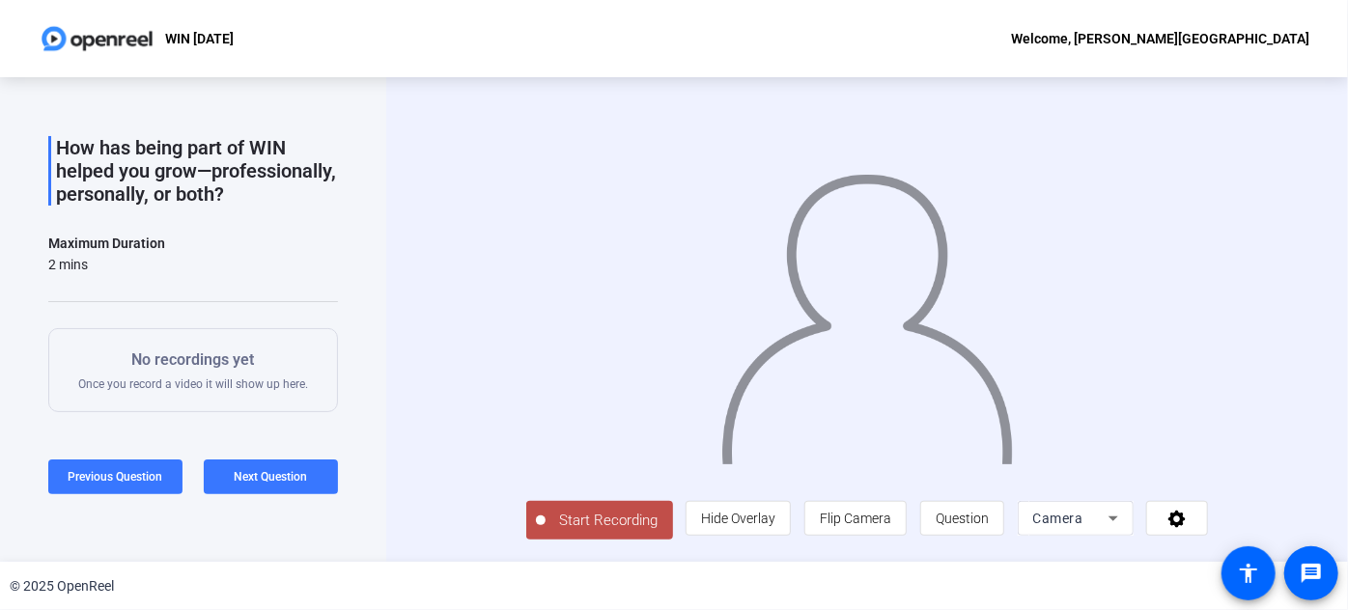
click at [545, 532] on span "Start Recording" at bounding box center [608, 521] width 127 height 22
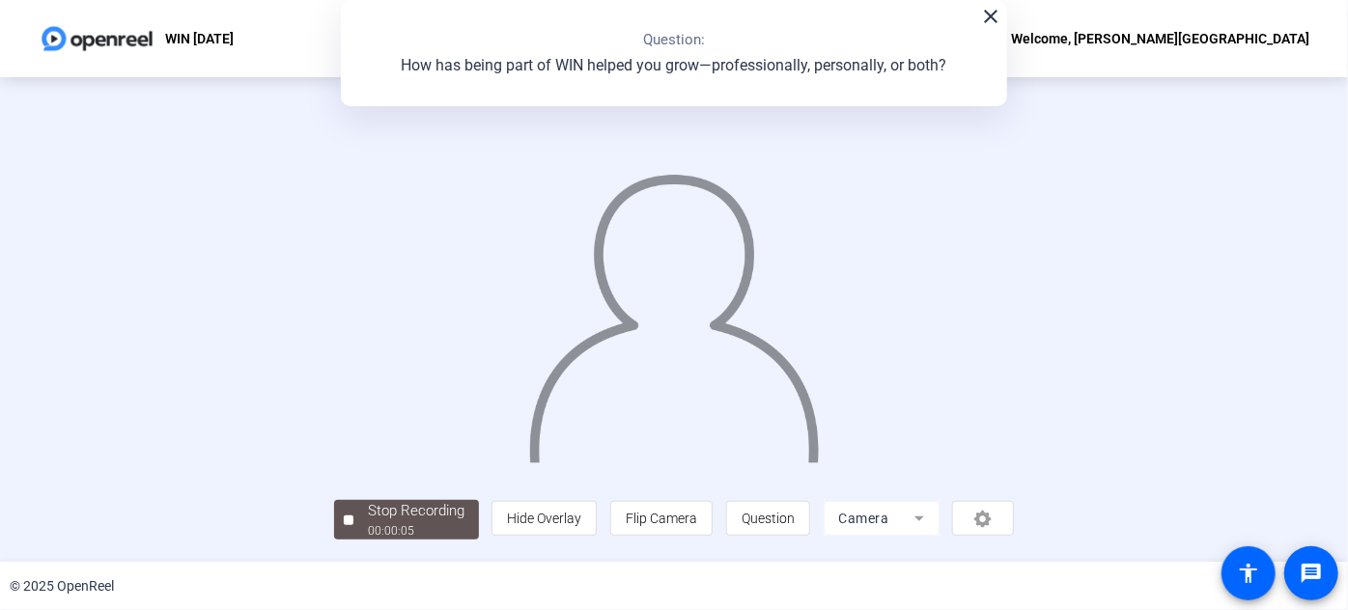
scroll to position [105, 0]
click at [368, 521] on div "Stop Recording" at bounding box center [416, 511] width 97 height 22
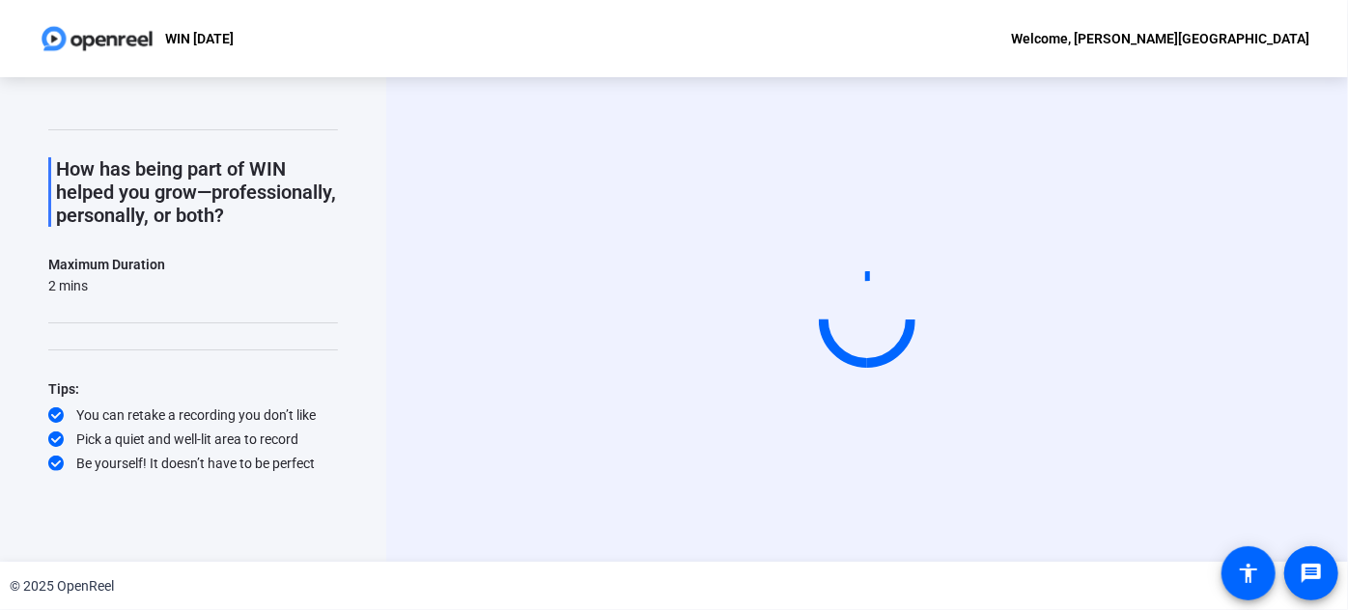
scroll to position [0, 0]
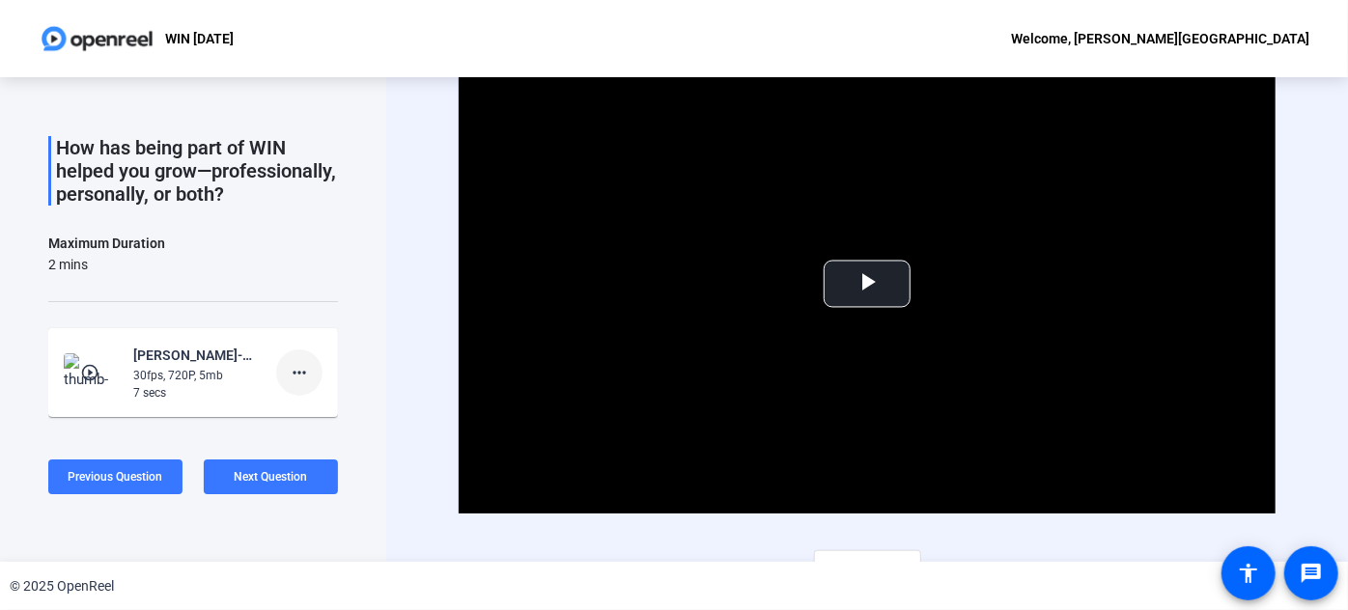
click at [288, 384] on mat-icon "more_horiz" at bounding box center [299, 372] width 23 height 23
click at [311, 425] on span "Delete clip" at bounding box center [321, 434] width 77 height 23
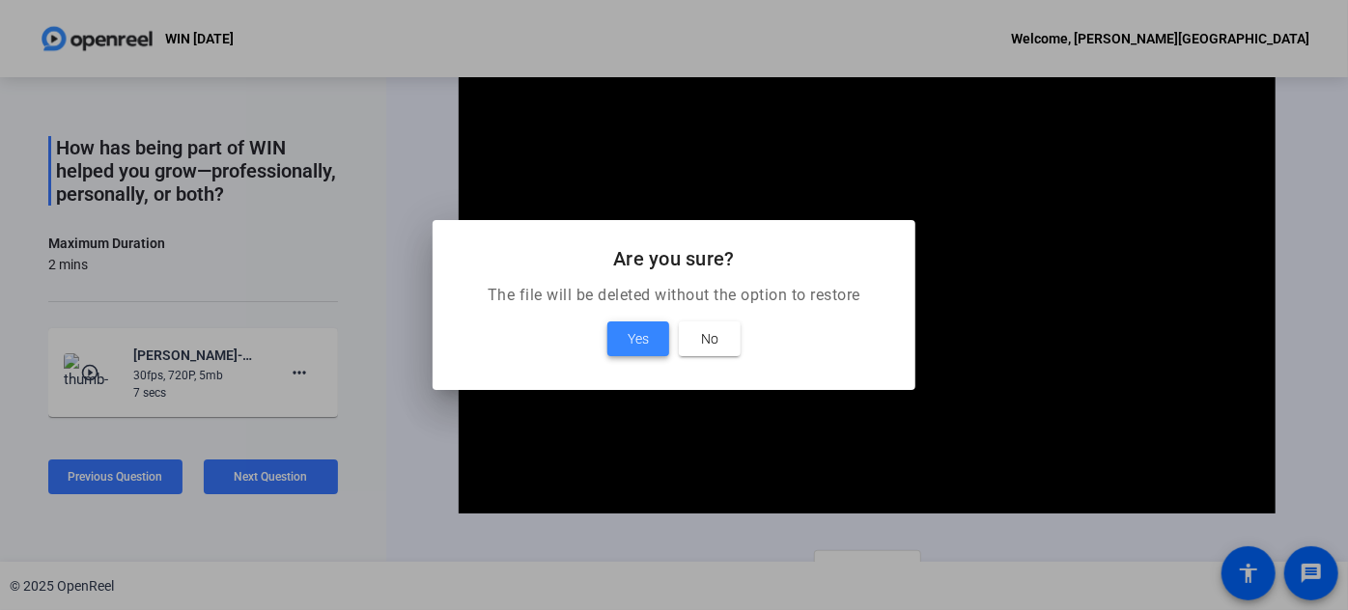
click at [618, 334] on span at bounding box center [638, 339] width 62 height 46
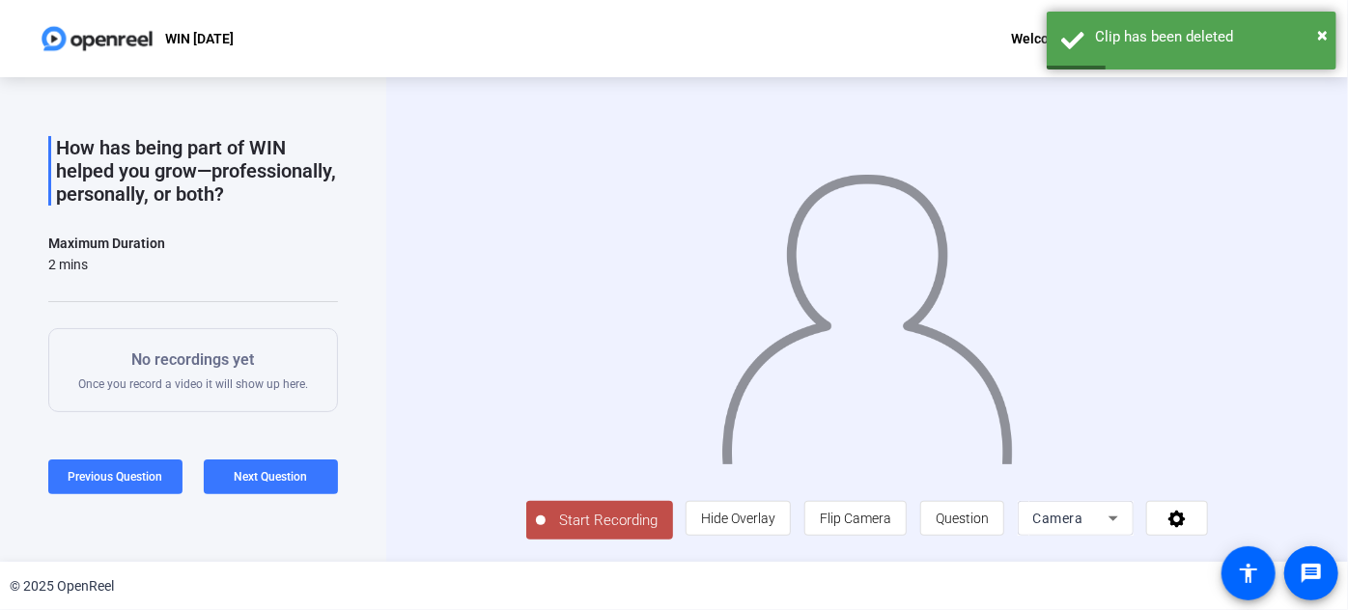
click at [545, 532] on span "Start Recording" at bounding box center [608, 521] width 127 height 22
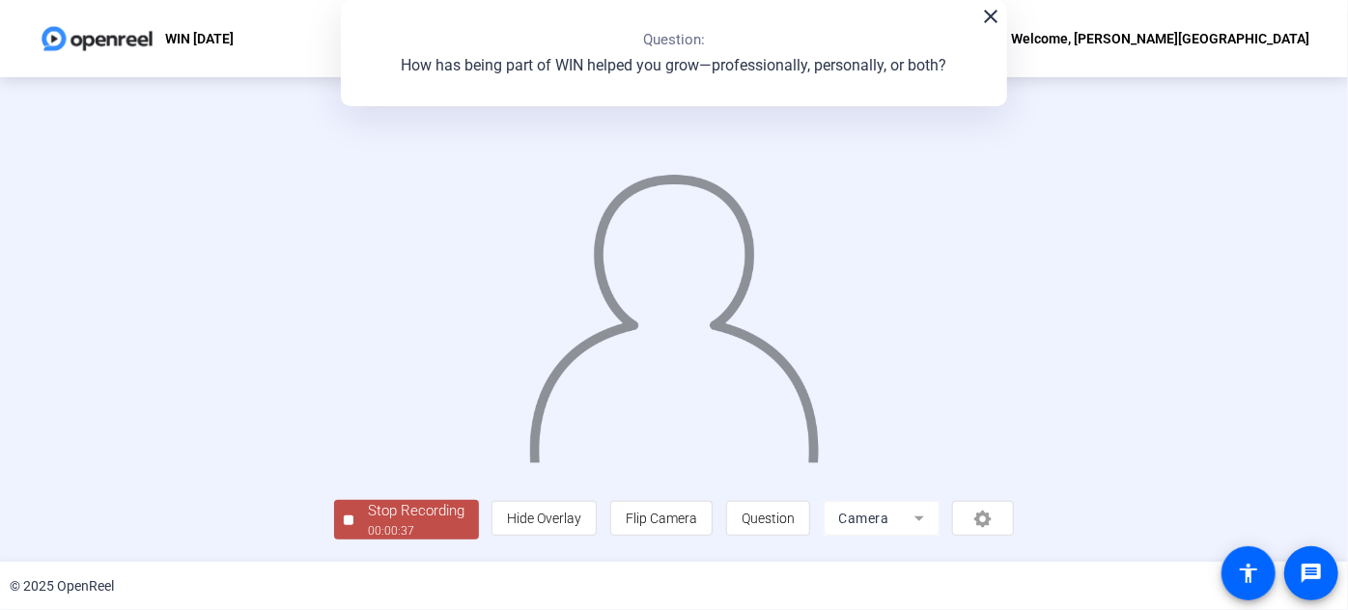
scroll to position [105, 0]
click at [368, 522] on div "Stop Recording" at bounding box center [416, 511] width 97 height 22
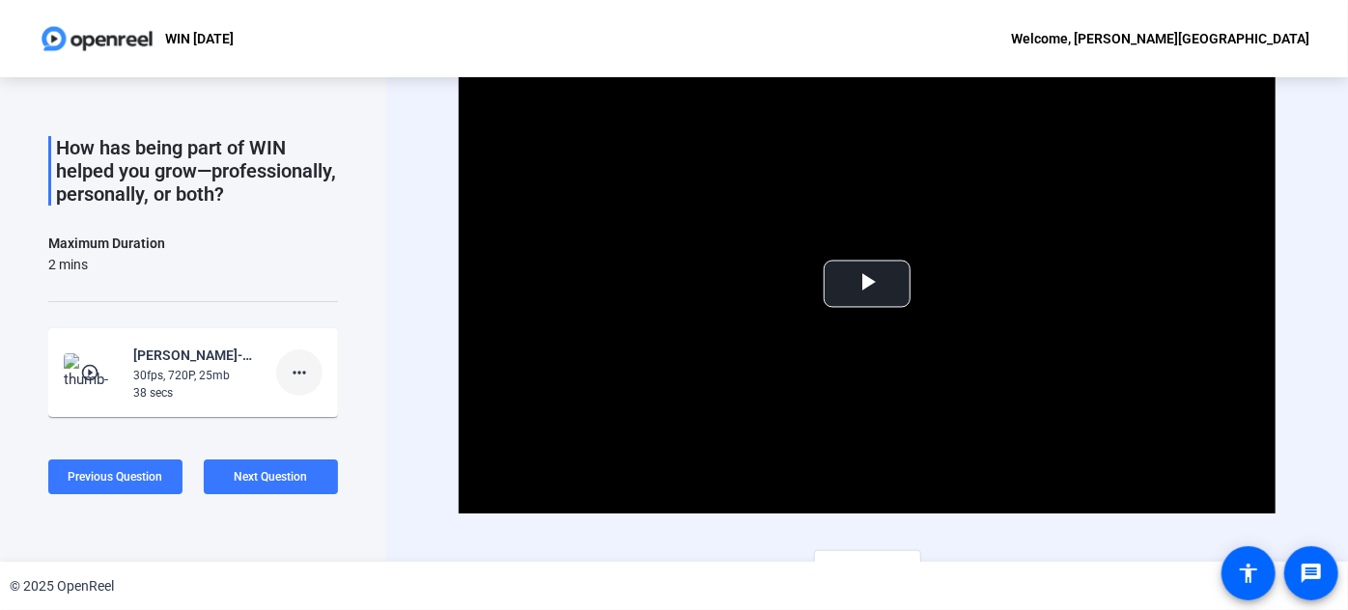
click at [288, 384] on mat-icon "more_horiz" at bounding box center [299, 372] width 23 height 23
click at [323, 433] on span "Delete clip" at bounding box center [321, 434] width 77 height 23
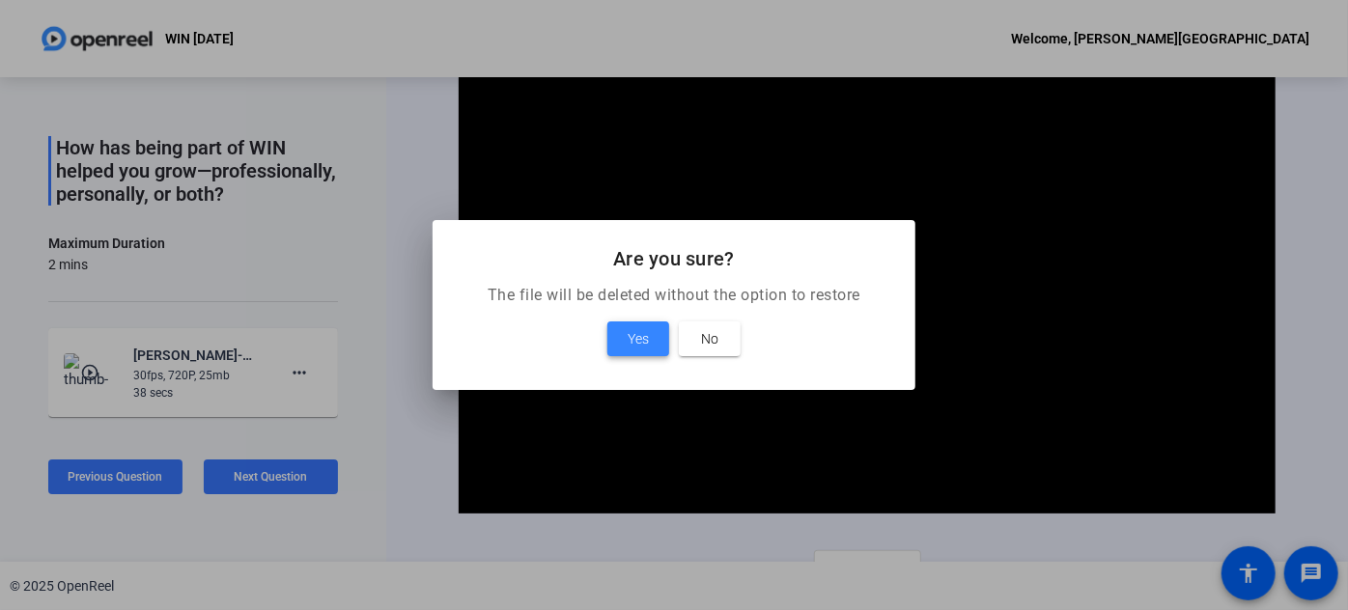
click at [628, 337] on span "Yes" at bounding box center [638, 338] width 21 height 23
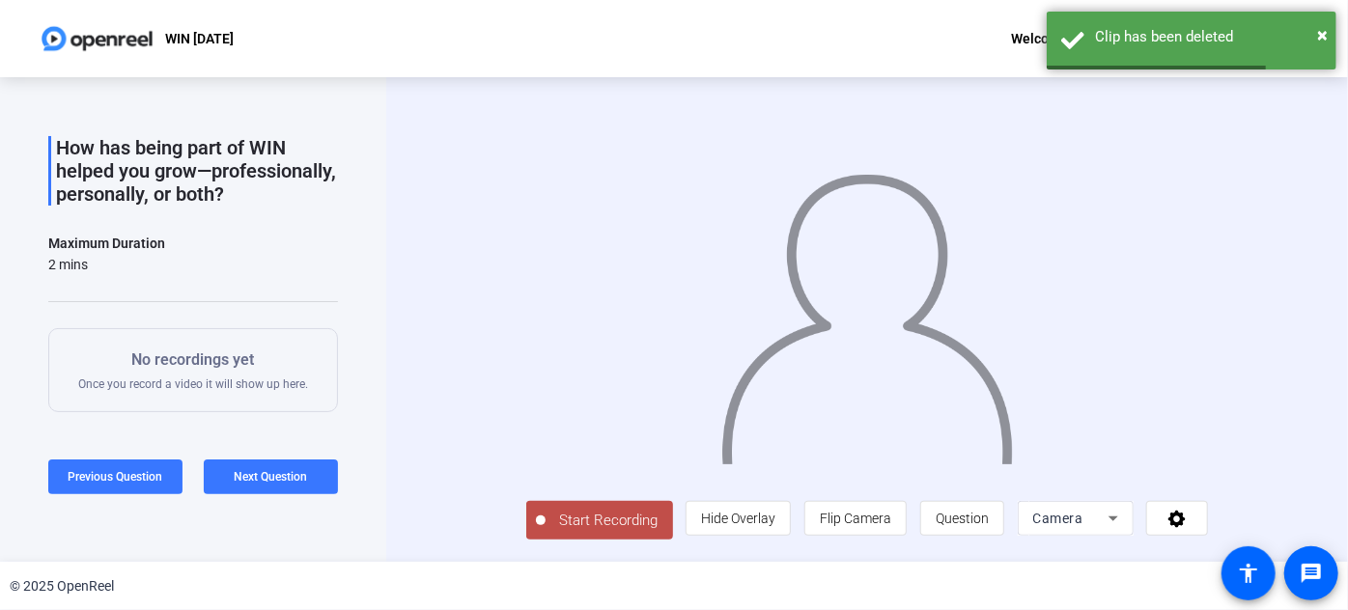
scroll to position [31, 0]
click at [560, 517] on span "Start Recording" at bounding box center [608, 521] width 127 height 22
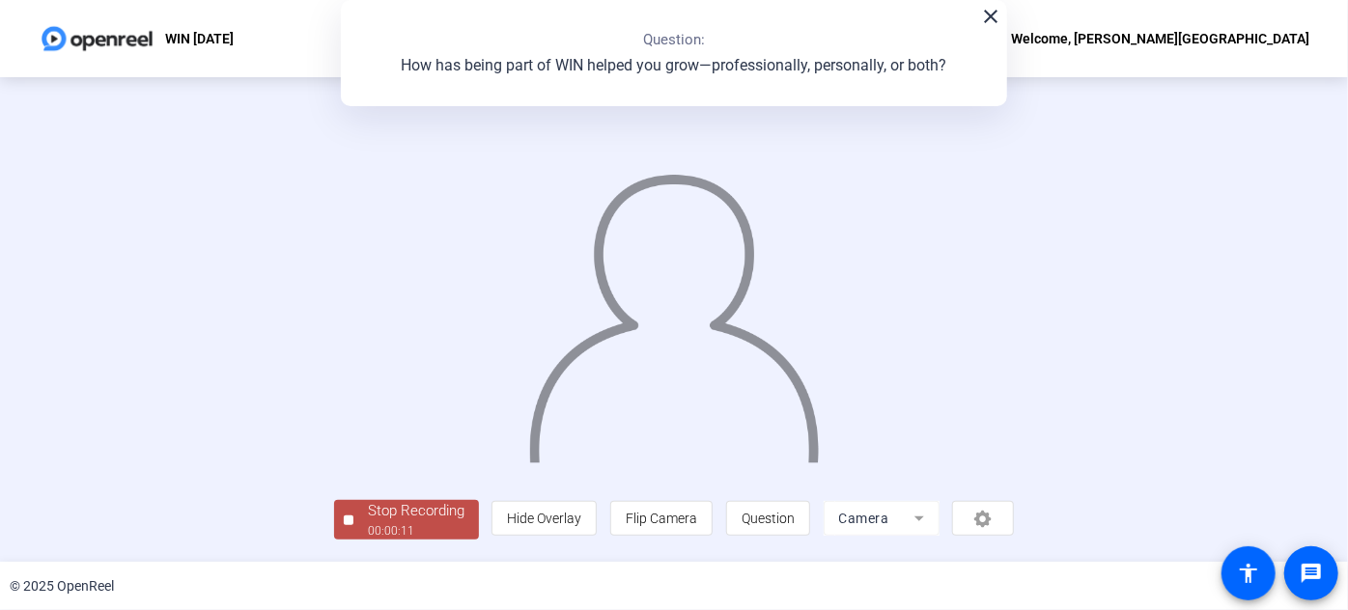
scroll to position [105, 0]
click at [368, 521] on div "Stop Recording" at bounding box center [416, 511] width 97 height 22
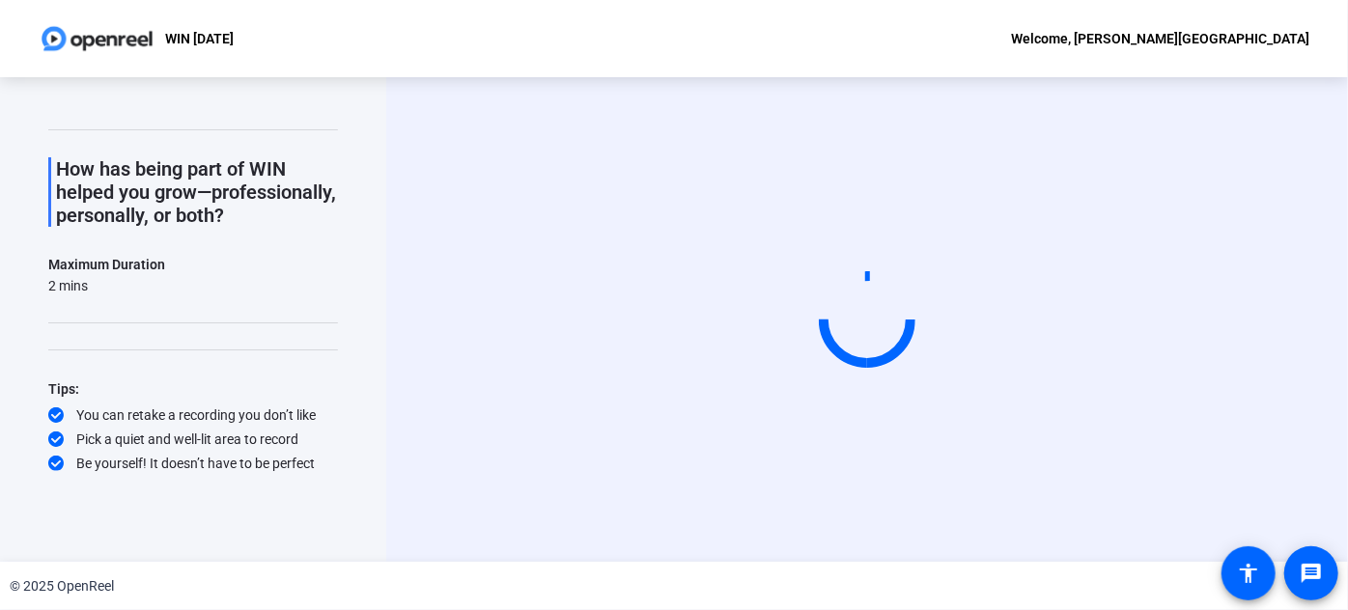
scroll to position [0, 0]
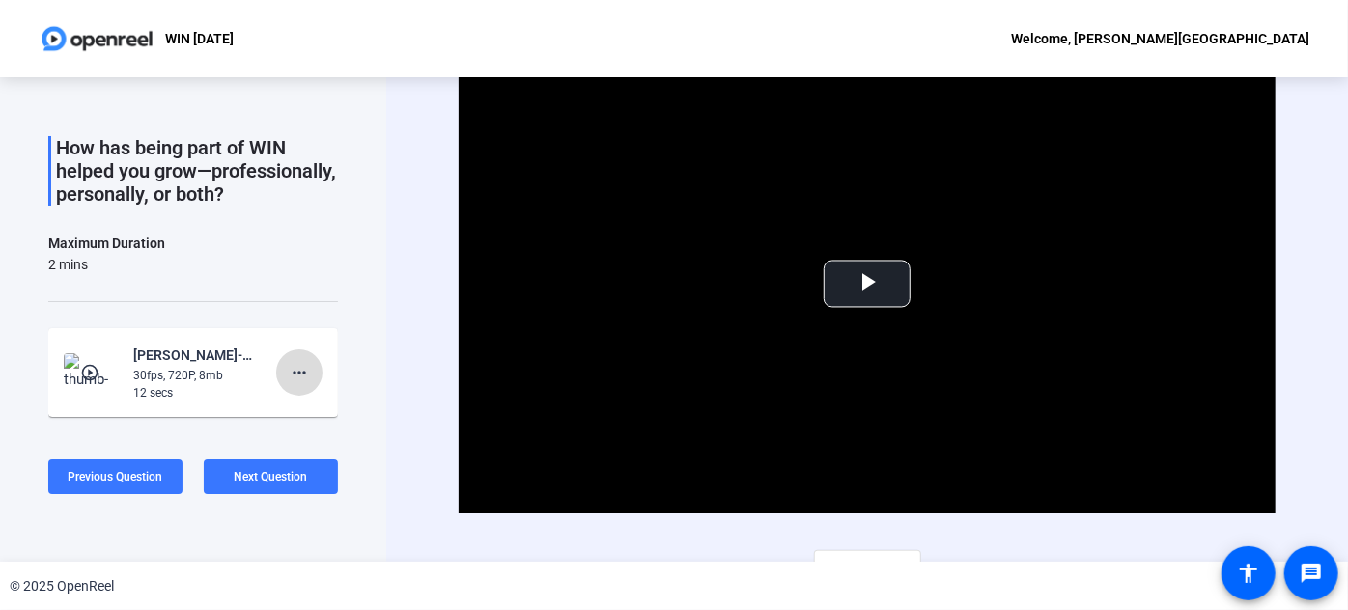
click at [288, 384] on mat-icon "more_horiz" at bounding box center [299, 372] width 23 height 23
click at [309, 433] on span "Delete clip" at bounding box center [321, 434] width 77 height 23
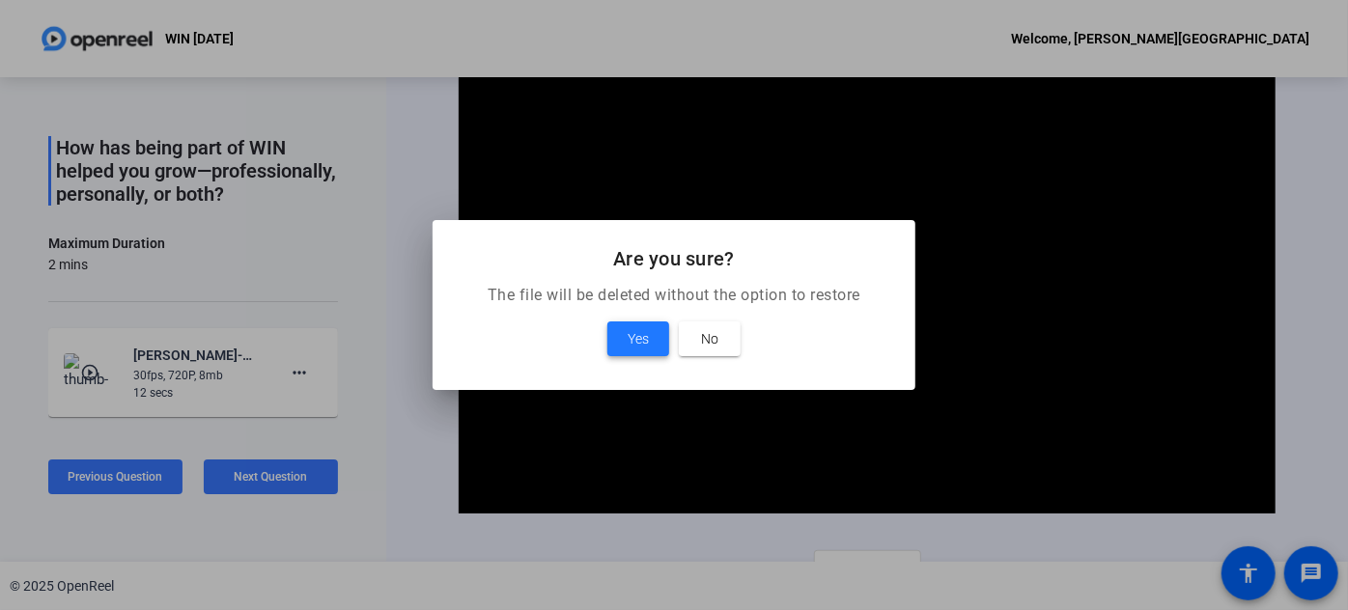
click at [661, 342] on span at bounding box center [638, 339] width 62 height 46
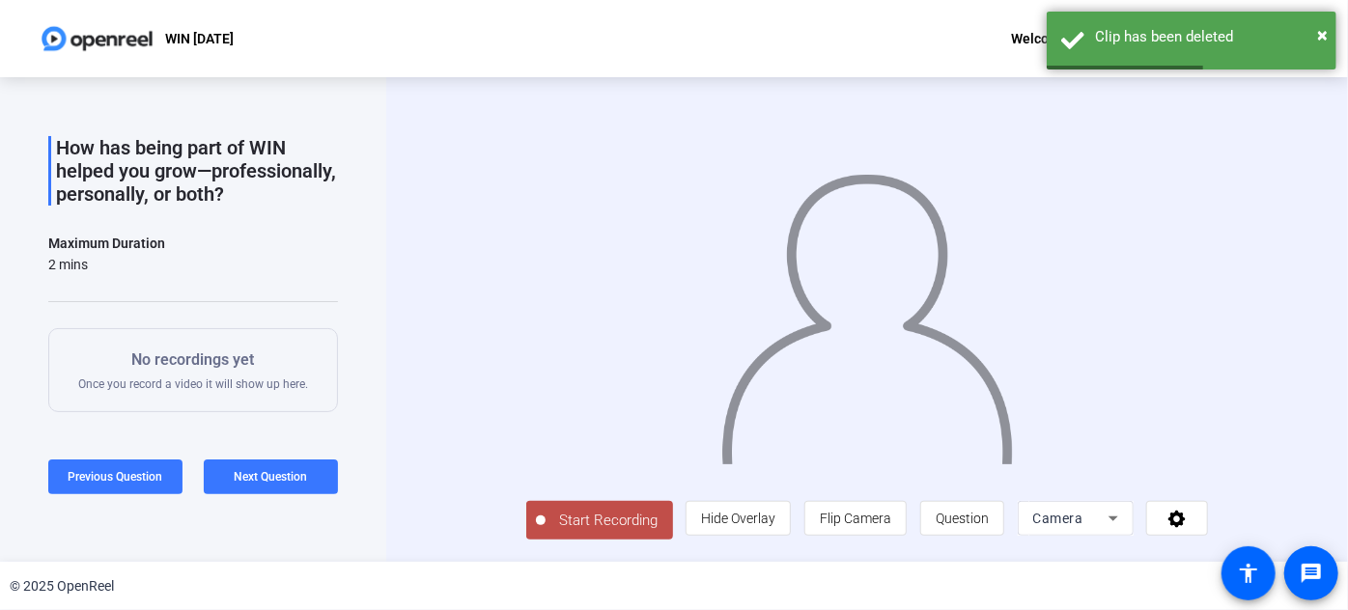
click at [545, 532] on span "Start Recording" at bounding box center [608, 521] width 127 height 22
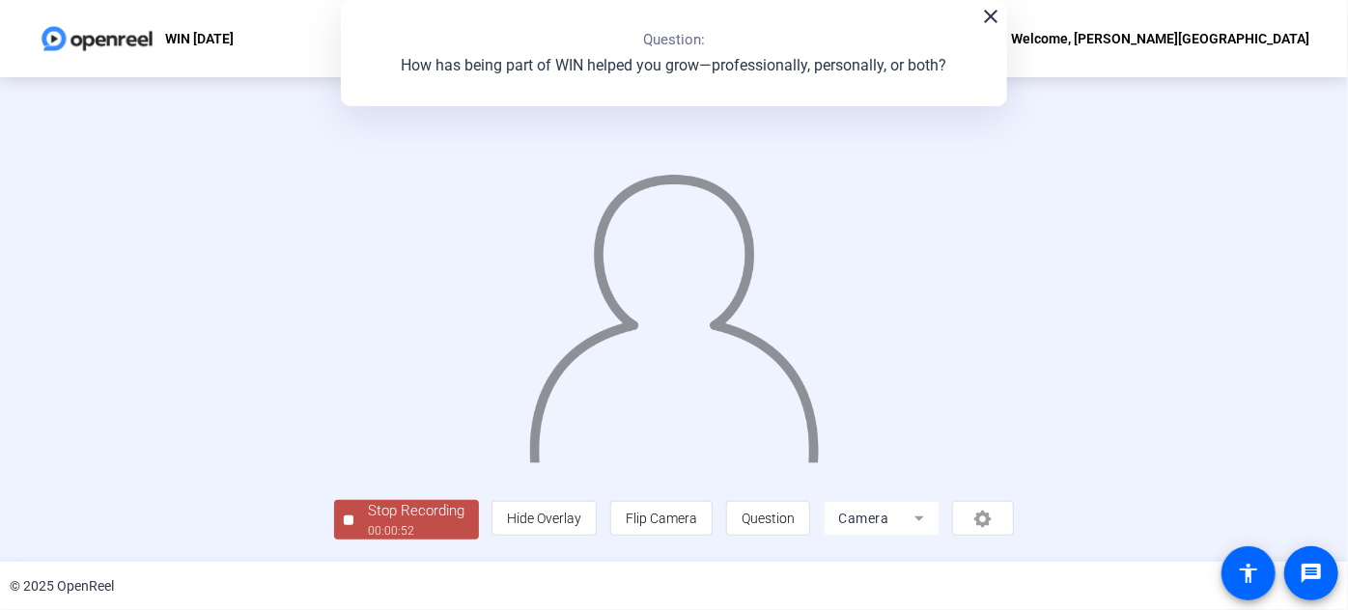
scroll to position [105, 0]
click at [368, 522] on div "Stop Recording" at bounding box center [416, 511] width 97 height 22
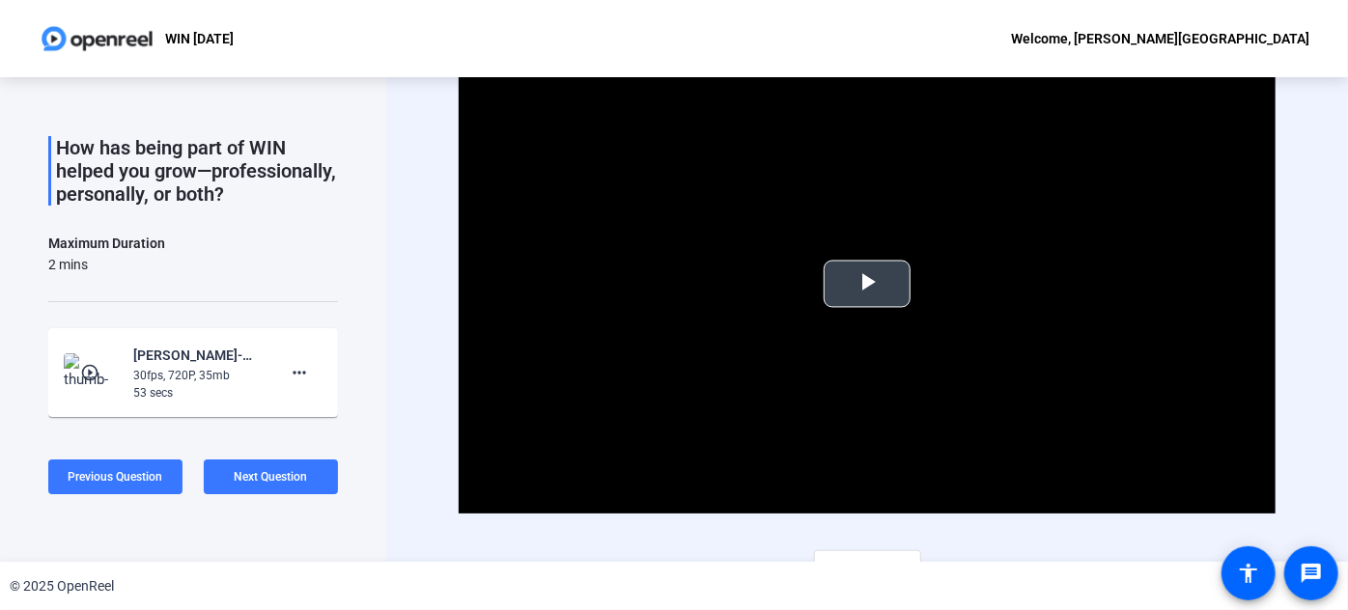
click at [867, 284] on span "Video Player" at bounding box center [867, 284] width 0 height 0
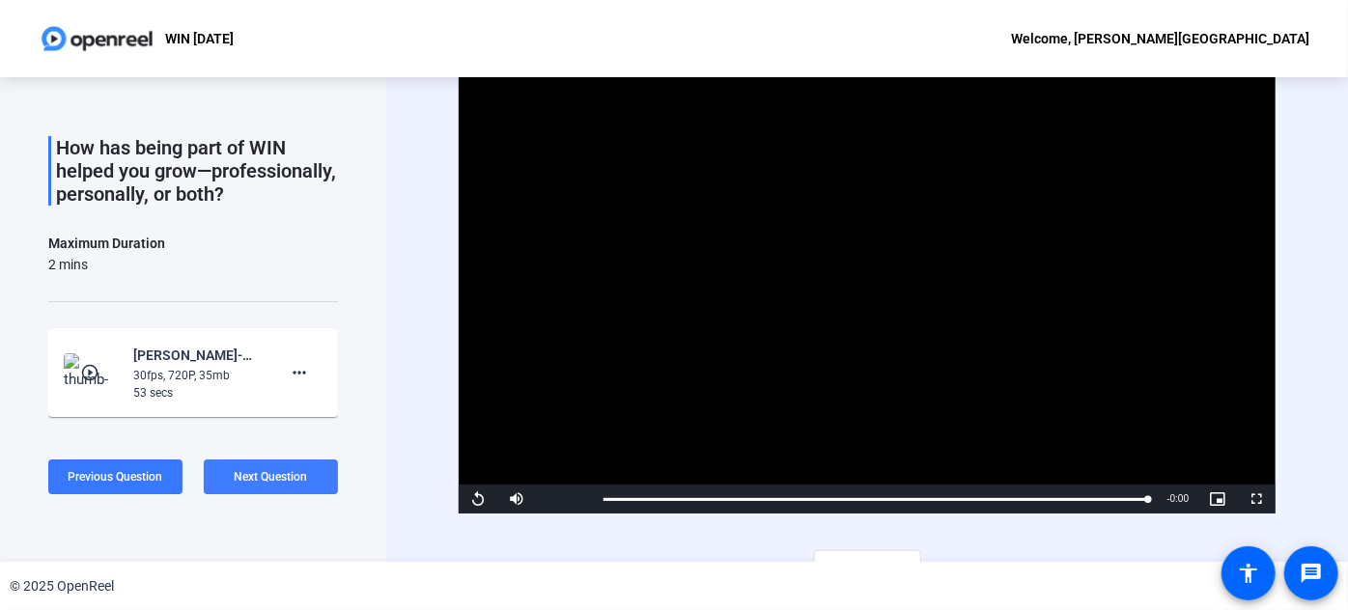
click at [287, 472] on span "Next Question" at bounding box center [271, 477] width 73 height 14
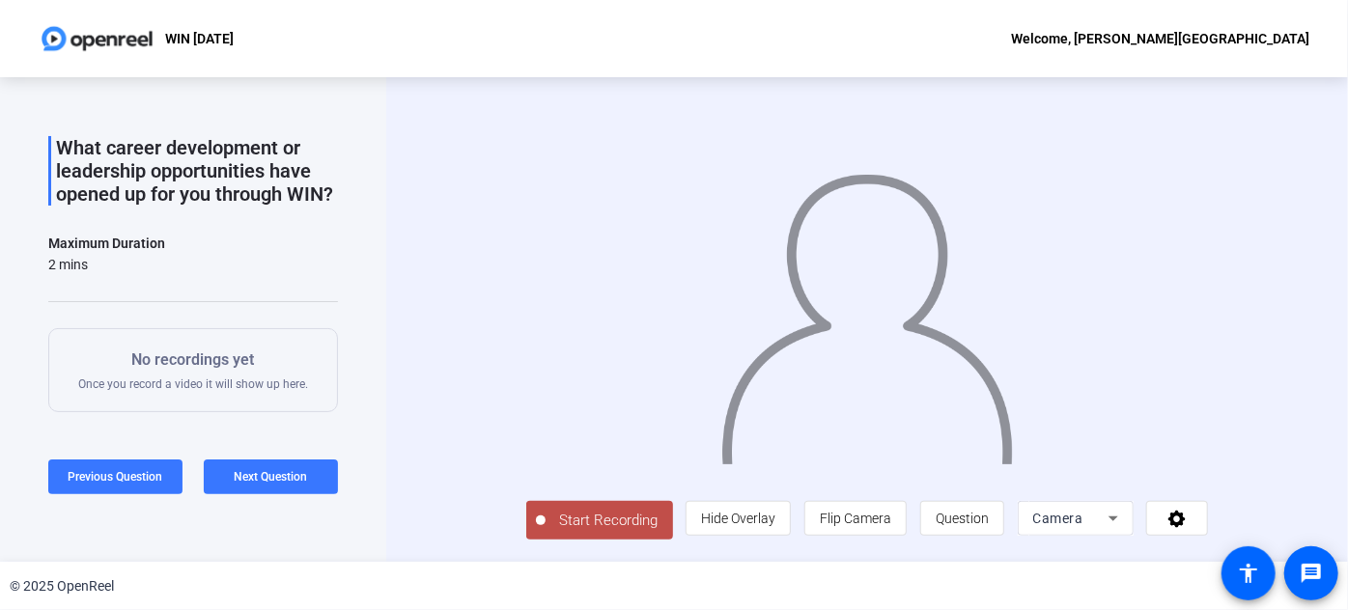
drag, startPoint x: 74, startPoint y: 149, endPoint x: 191, endPoint y: 216, distance: 135.0
click at [191, 206] on p "What career development or leadership opportunities have opened up for you thro…" at bounding box center [197, 171] width 282 height 70
copy p "What career development or leadership opportunities have opened up for you thro…"
click at [269, 470] on span "Next Question" at bounding box center [271, 477] width 73 height 14
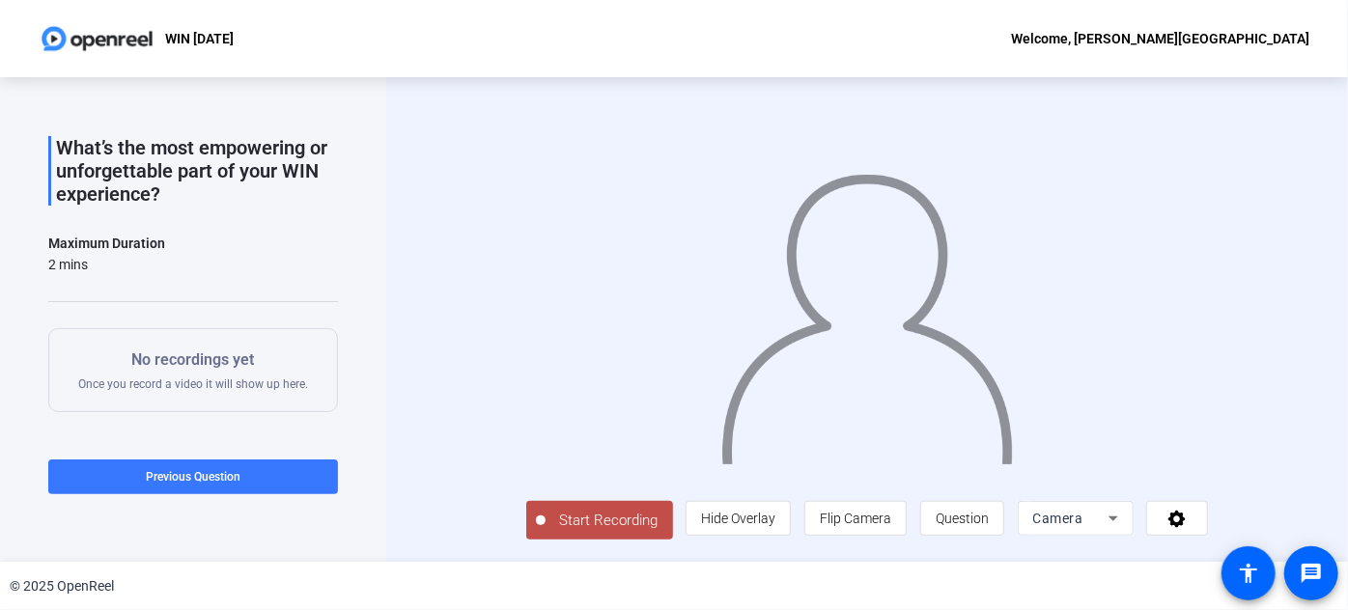
drag, startPoint x: 60, startPoint y: 143, endPoint x: 152, endPoint y: 181, distance: 99.5
click at [206, 200] on p "What’s the most empowering or unforgettable part of your WIN experience?" at bounding box center [197, 171] width 282 height 70
copy p "What’s the most empowering or unforgettable part of your WIN experience?"
click at [545, 517] on span "Start Recording" at bounding box center [608, 521] width 127 height 22
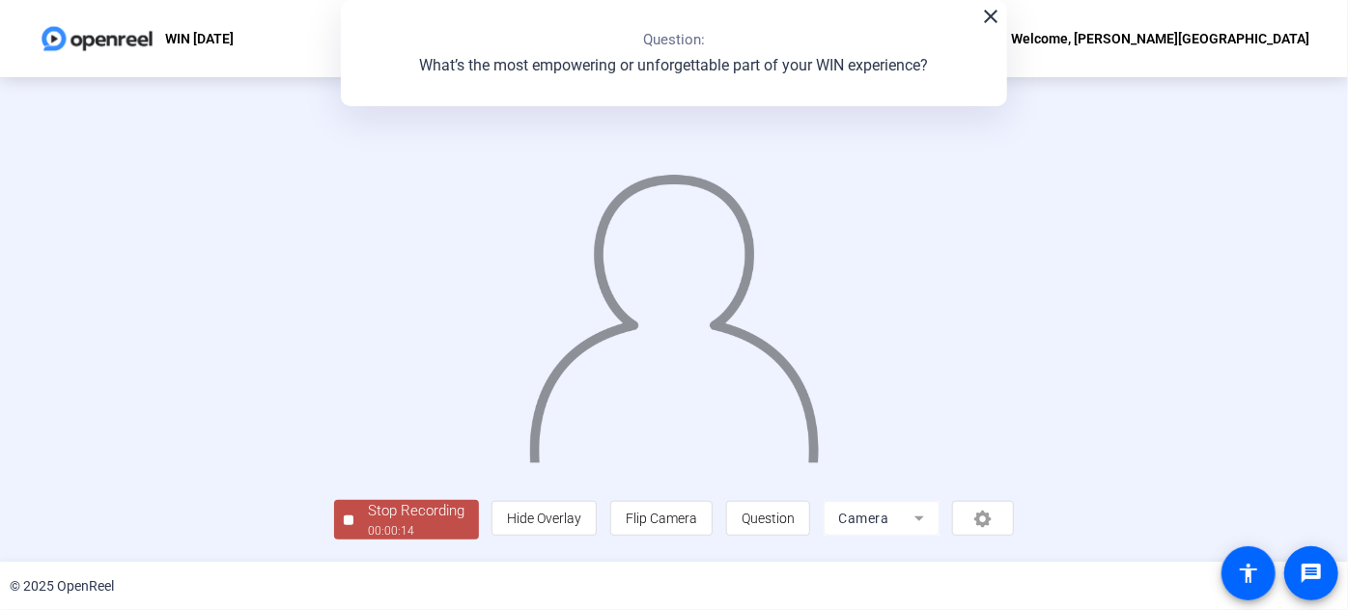
scroll to position [105, 0]
click at [368, 522] on div "Stop Recording" at bounding box center [416, 511] width 97 height 22
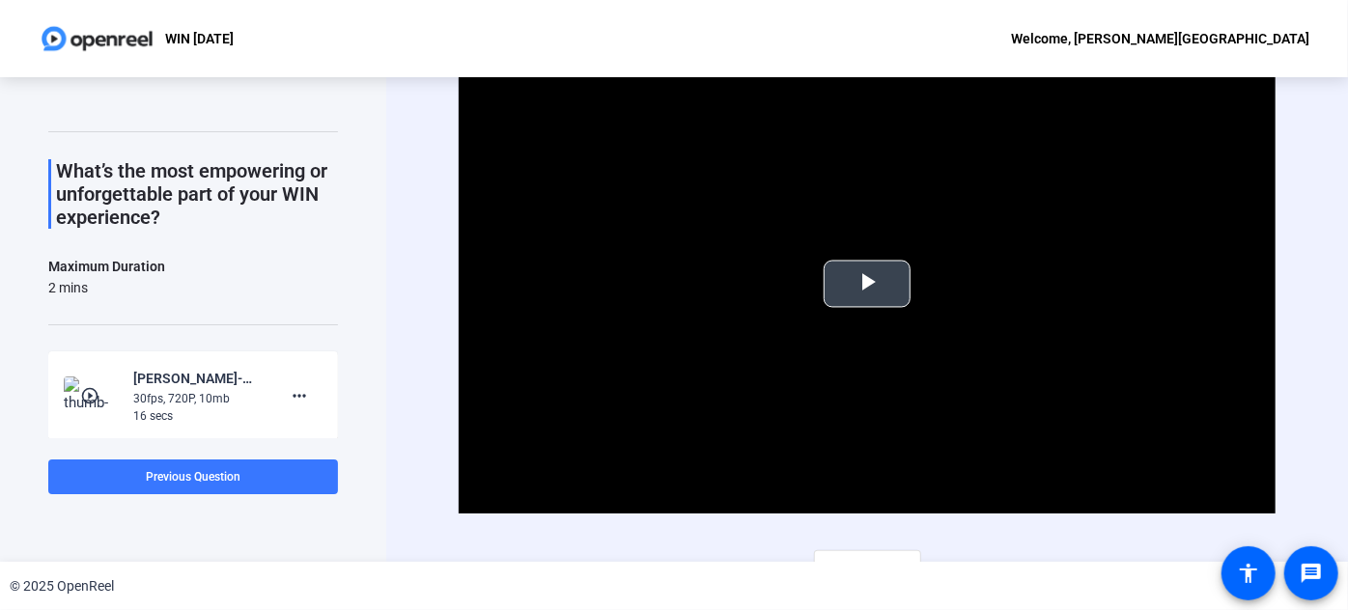
click at [867, 284] on span "Video Player" at bounding box center [867, 284] width 0 height 0
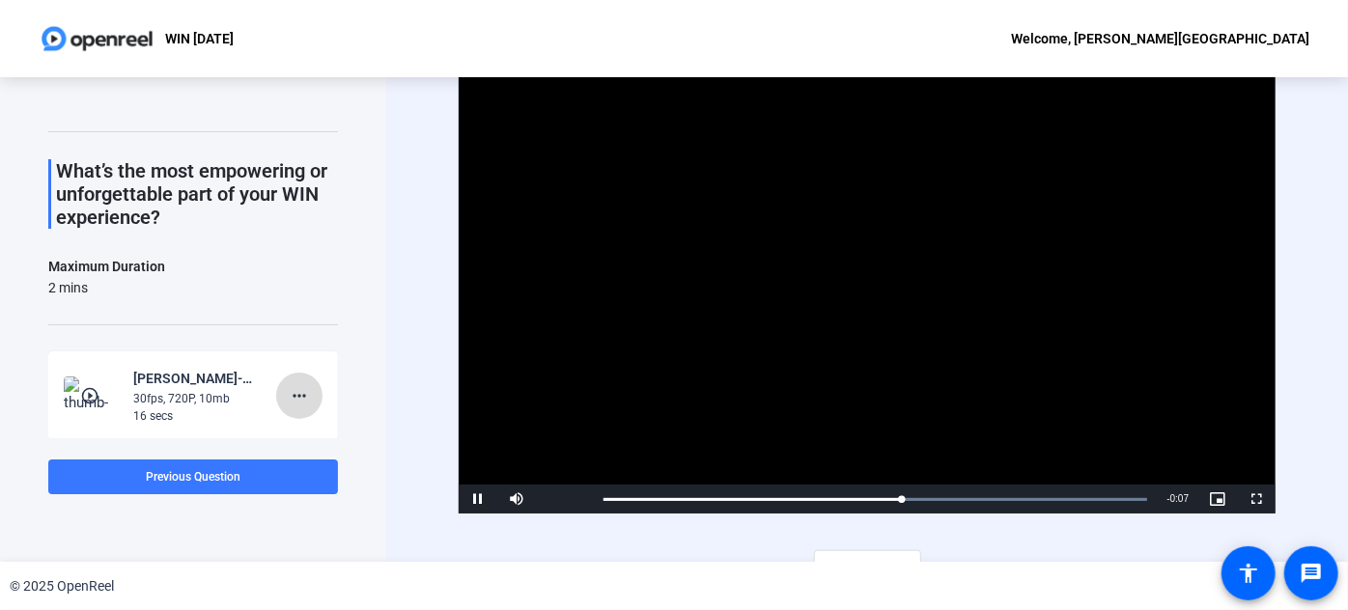
click at [293, 395] on mat-icon "more_horiz" at bounding box center [299, 395] width 23 height 23
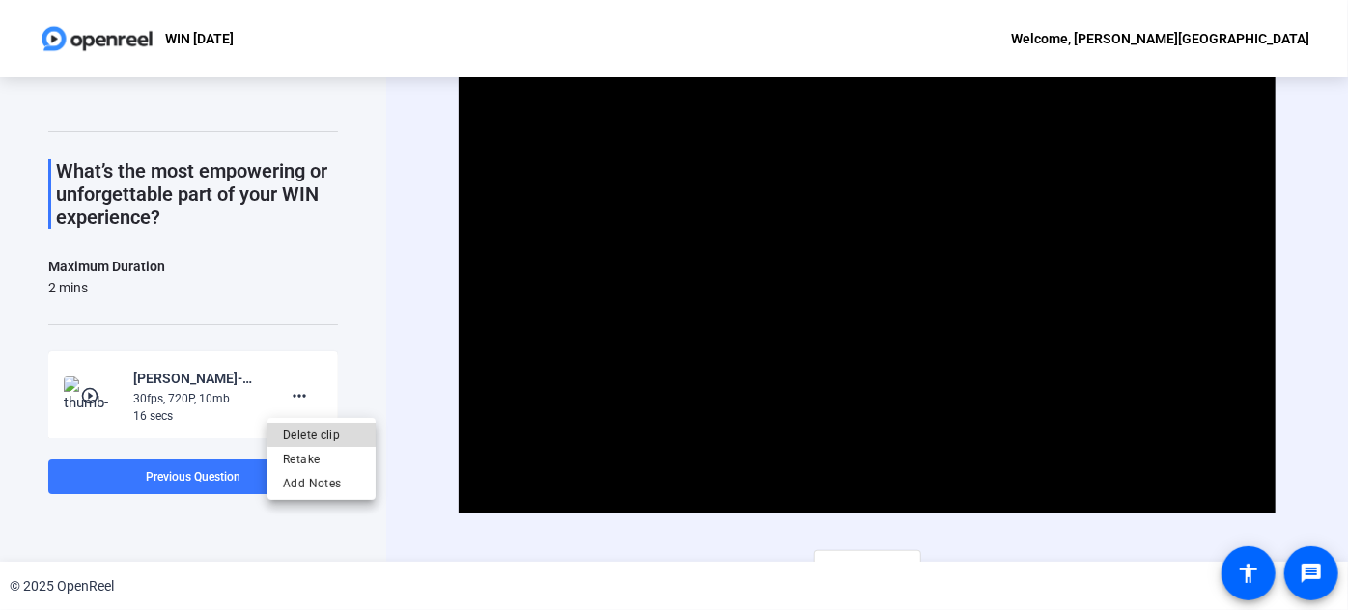
click at [324, 434] on span "Delete clip" at bounding box center [321, 434] width 77 height 23
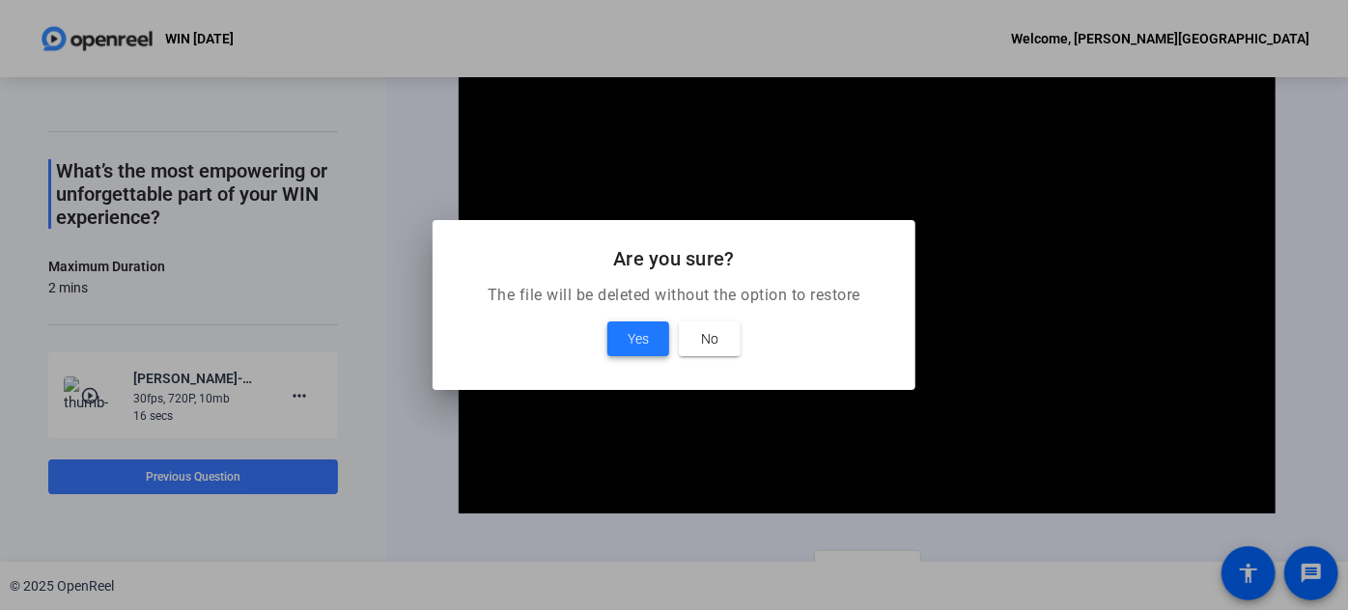
click at [640, 345] on span "Yes" at bounding box center [638, 338] width 21 height 23
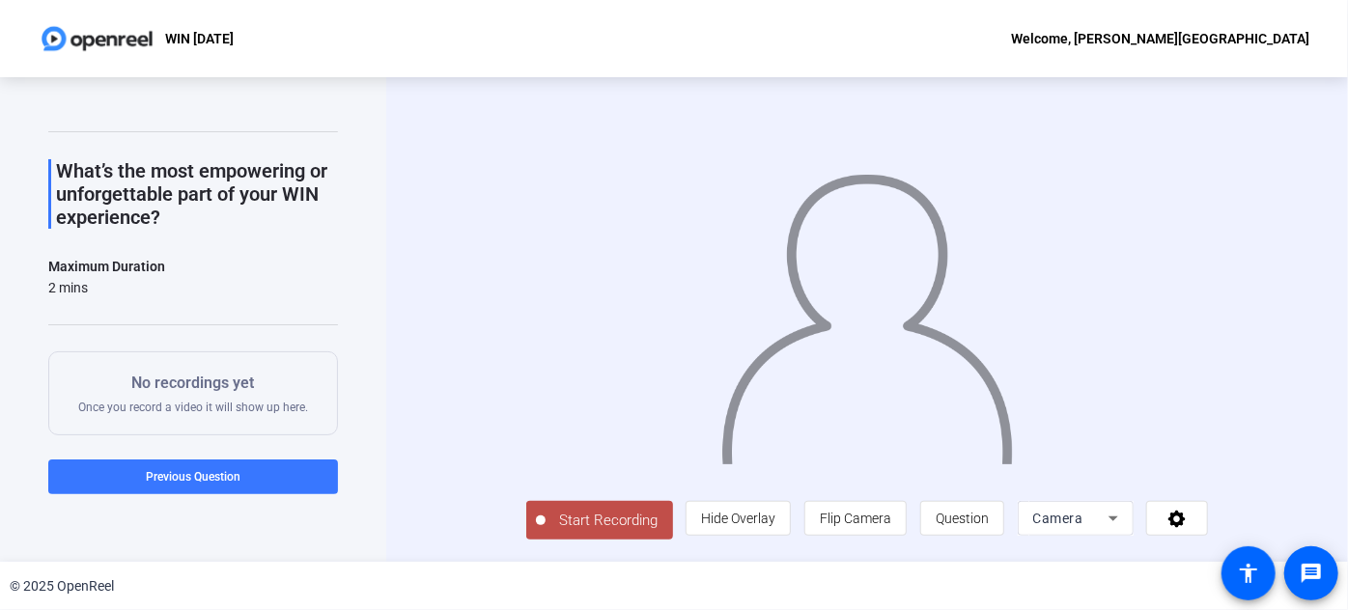
click at [555, 540] on button "Start Recording" at bounding box center [599, 520] width 147 height 39
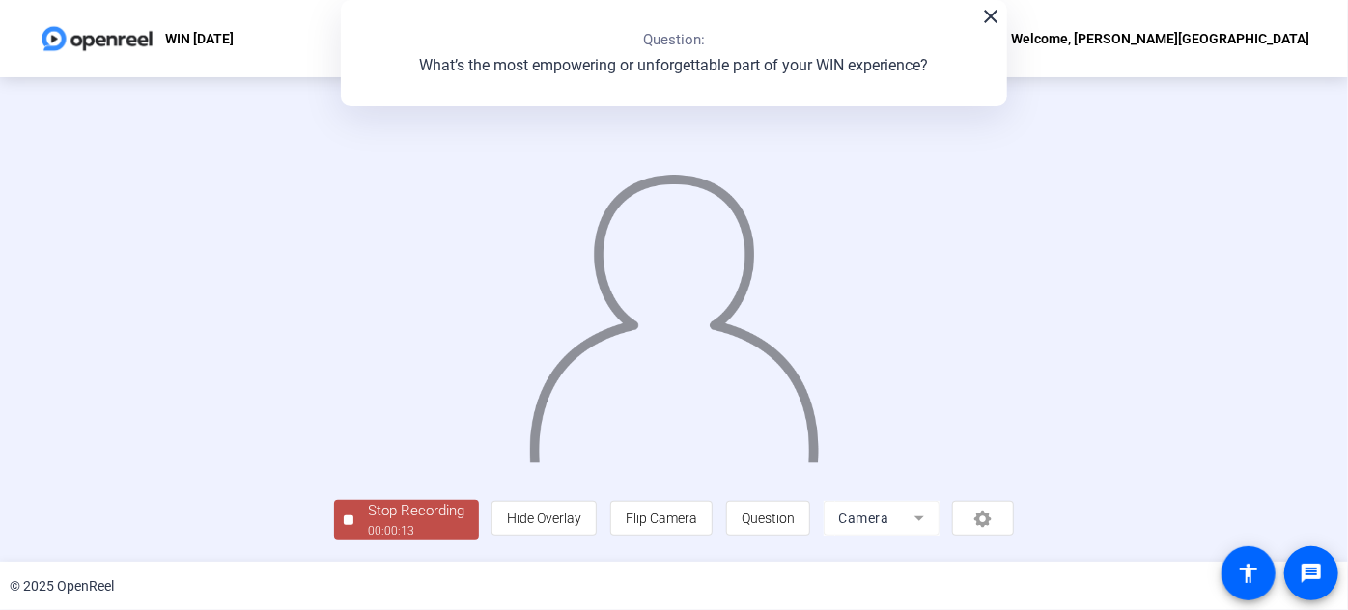
scroll to position [105, 0]
click at [368, 535] on div "00:00:13" at bounding box center [416, 530] width 97 height 17
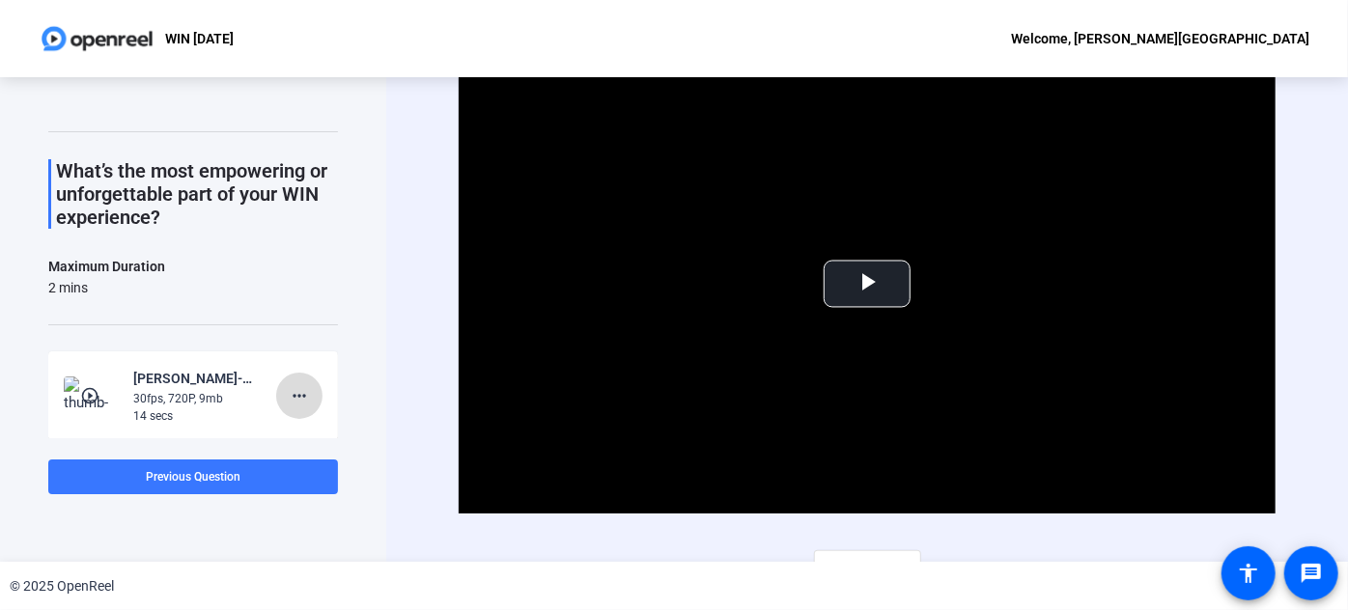
click at [293, 397] on mat-icon "more_horiz" at bounding box center [299, 395] width 23 height 23
click at [331, 434] on span "Delete clip" at bounding box center [321, 434] width 77 height 23
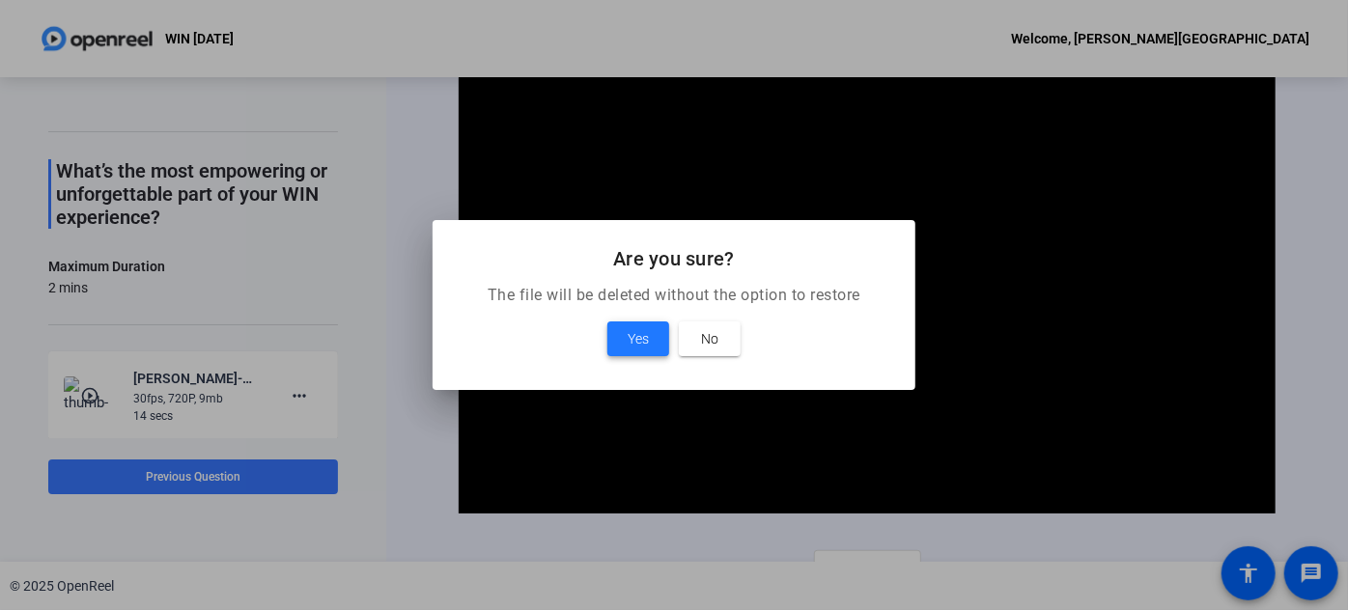
click at [634, 342] on span "Yes" at bounding box center [638, 338] width 21 height 23
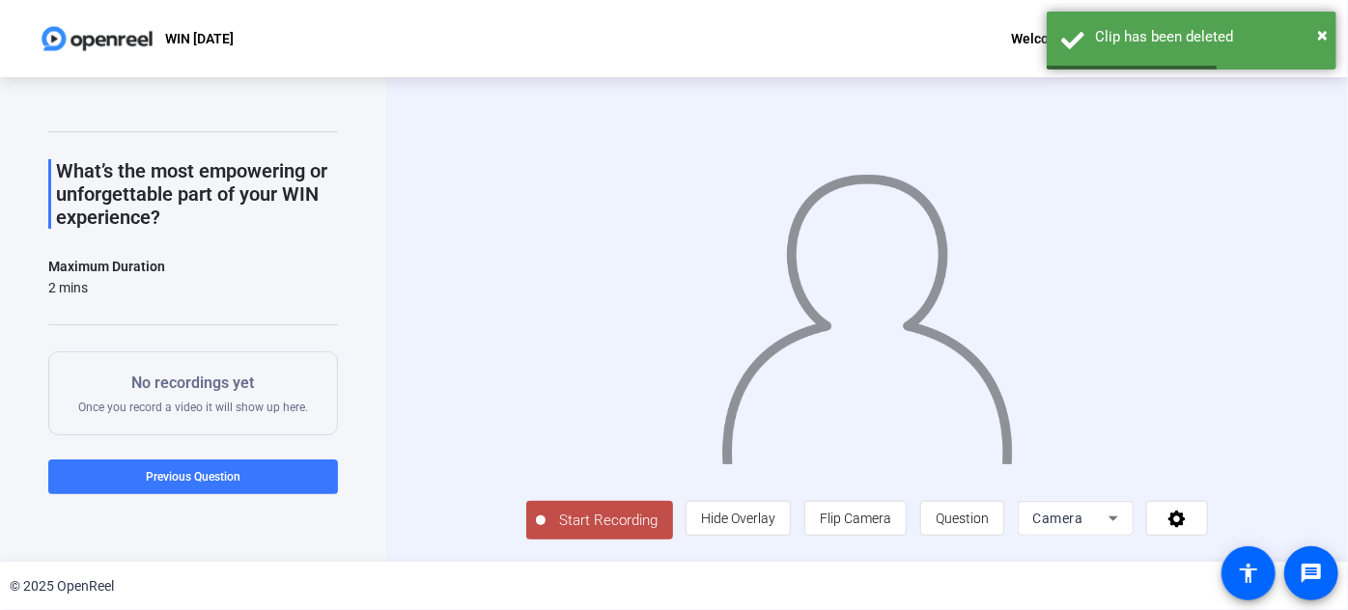
click at [557, 532] on span "Start Recording" at bounding box center [608, 521] width 127 height 22
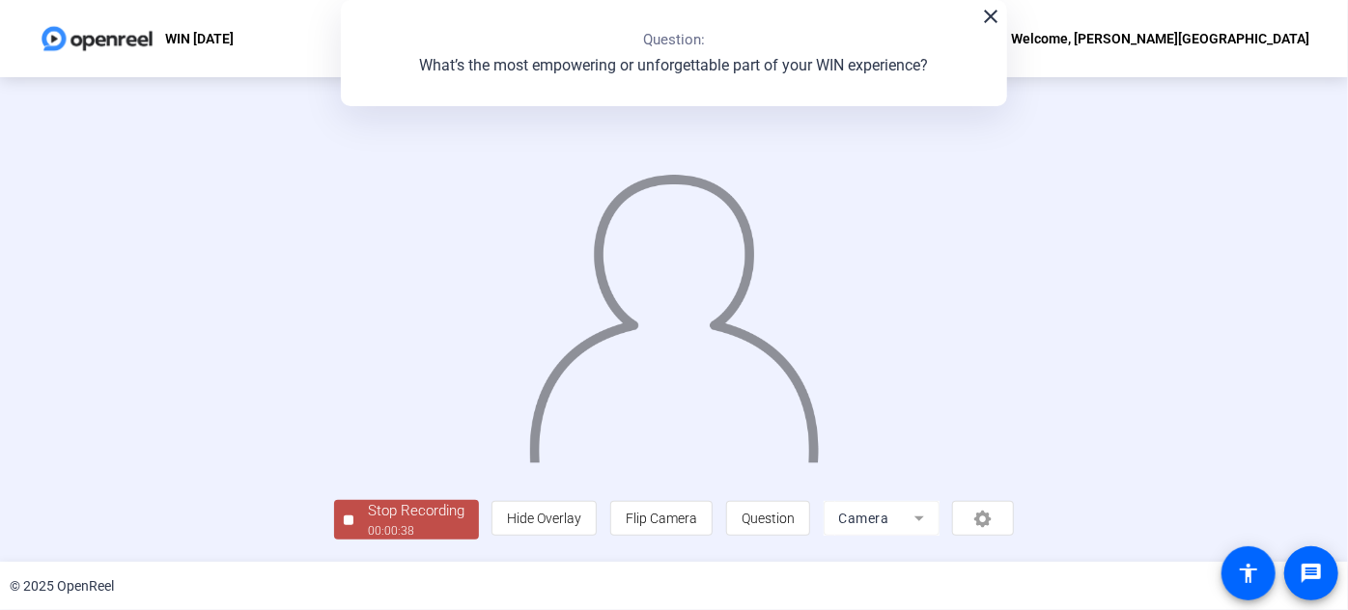
scroll to position [105, 0]
click at [368, 527] on div "00:00:39" at bounding box center [416, 530] width 97 height 17
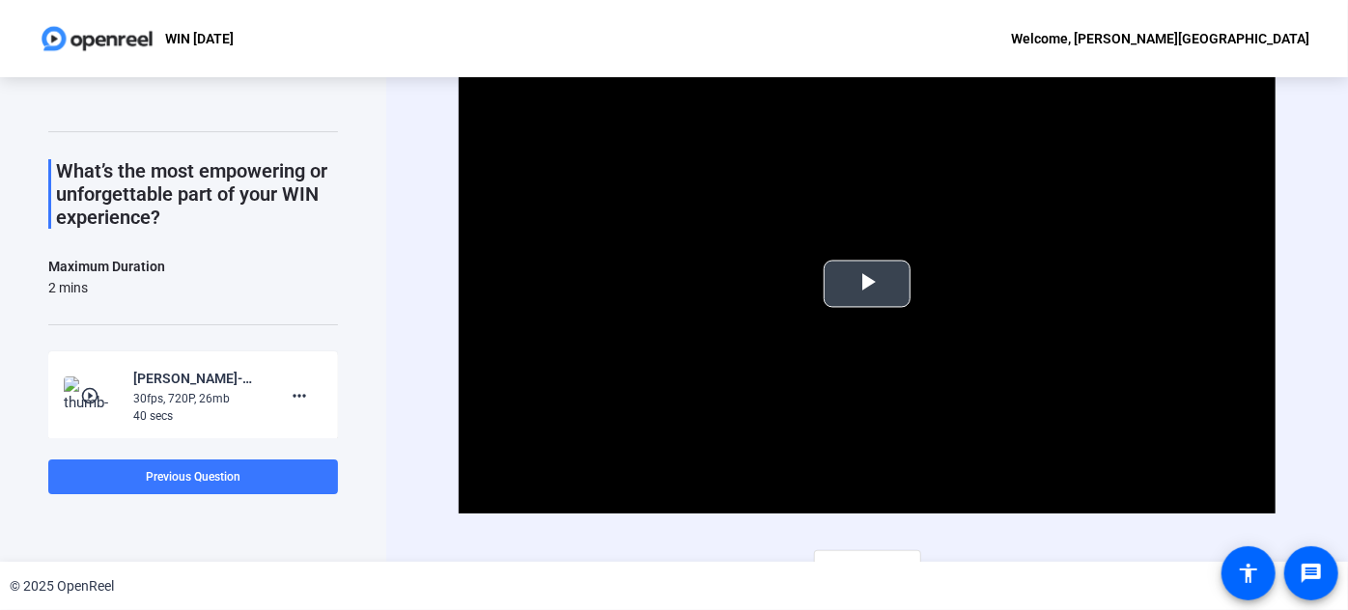
click at [867, 284] on span "Video Player" at bounding box center [867, 284] width 0 height 0
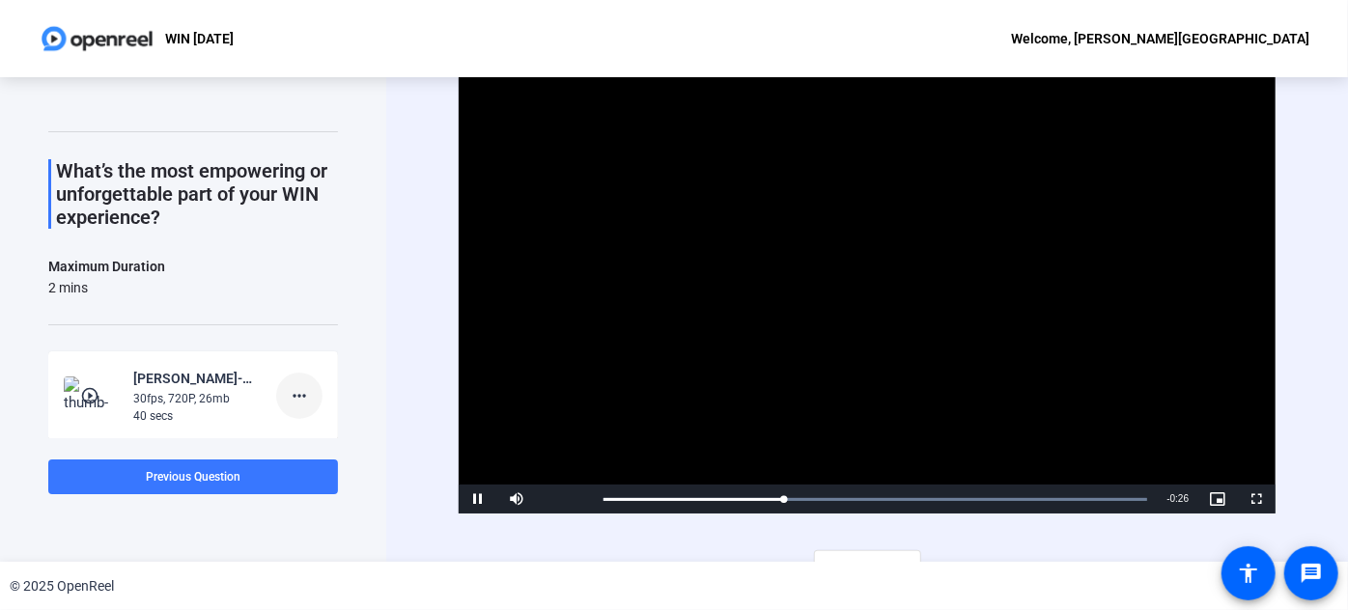
click at [292, 394] on mat-icon "more_horiz" at bounding box center [299, 395] width 23 height 23
click at [309, 430] on span "Delete clip" at bounding box center [321, 434] width 77 height 23
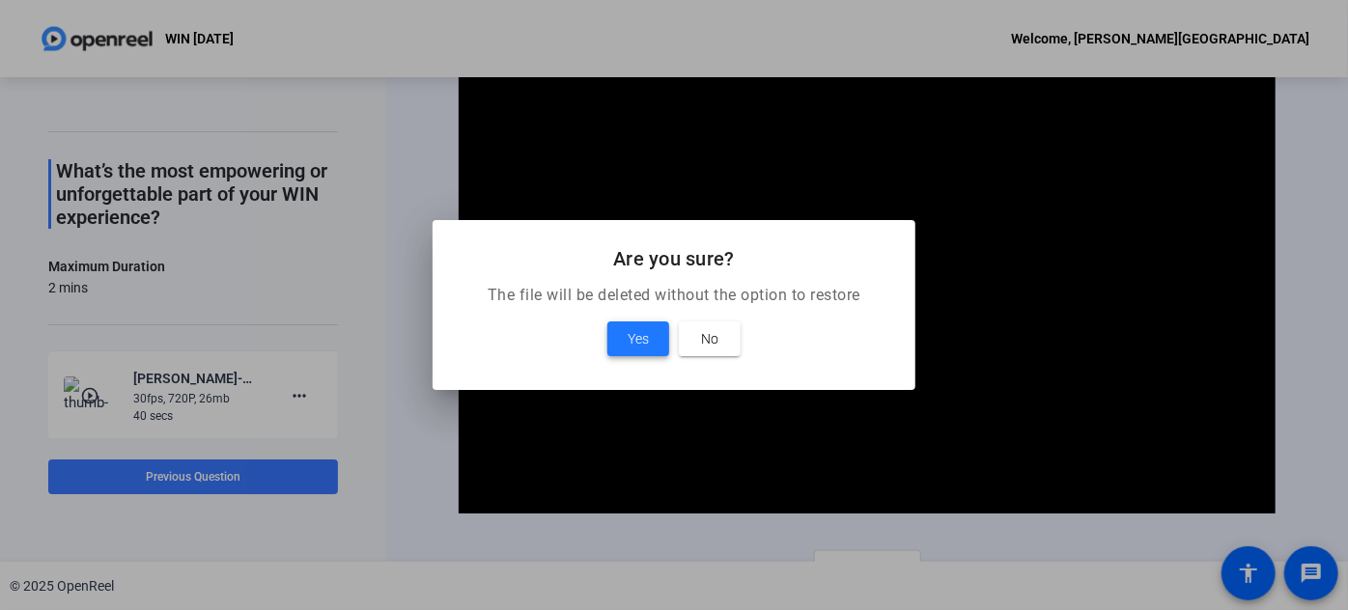
click at [640, 332] on span "Yes" at bounding box center [638, 338] width 21 height 23
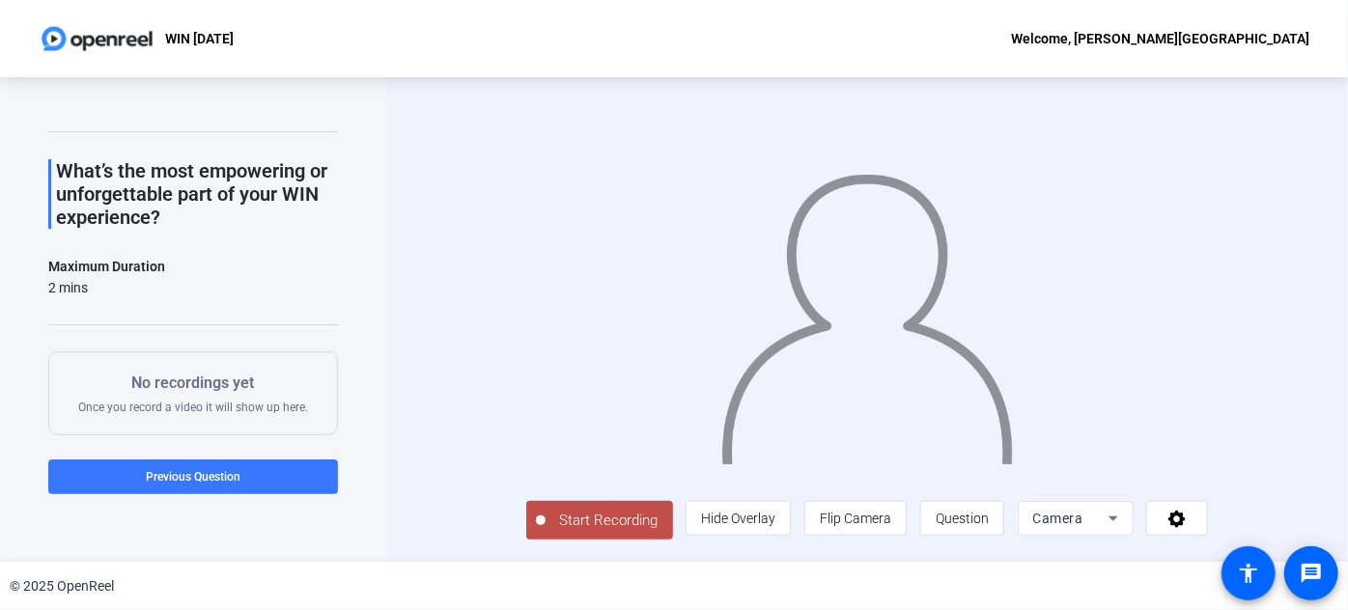
click at [526, 540] on button "Start Recording" at bounding box center [599, 520] width 147 height 39
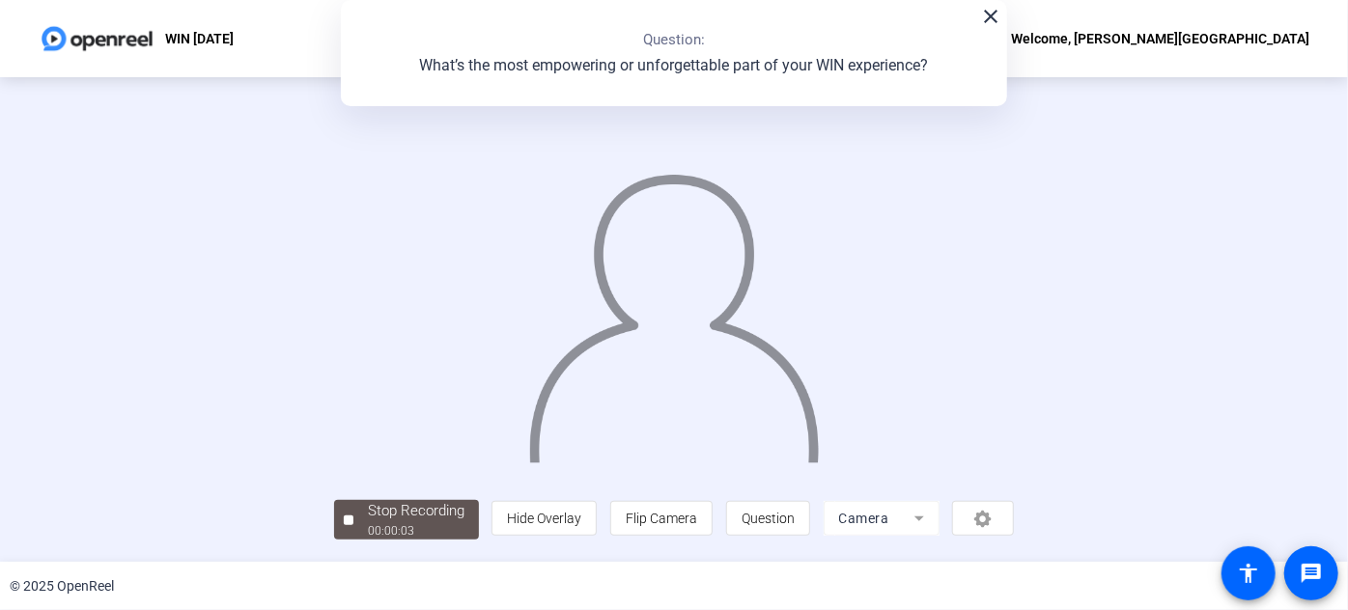
scroll to position [105, 0]
click at [982, 21] on mat-icon "close" at bounding box center [990, 16] width 23 height 23
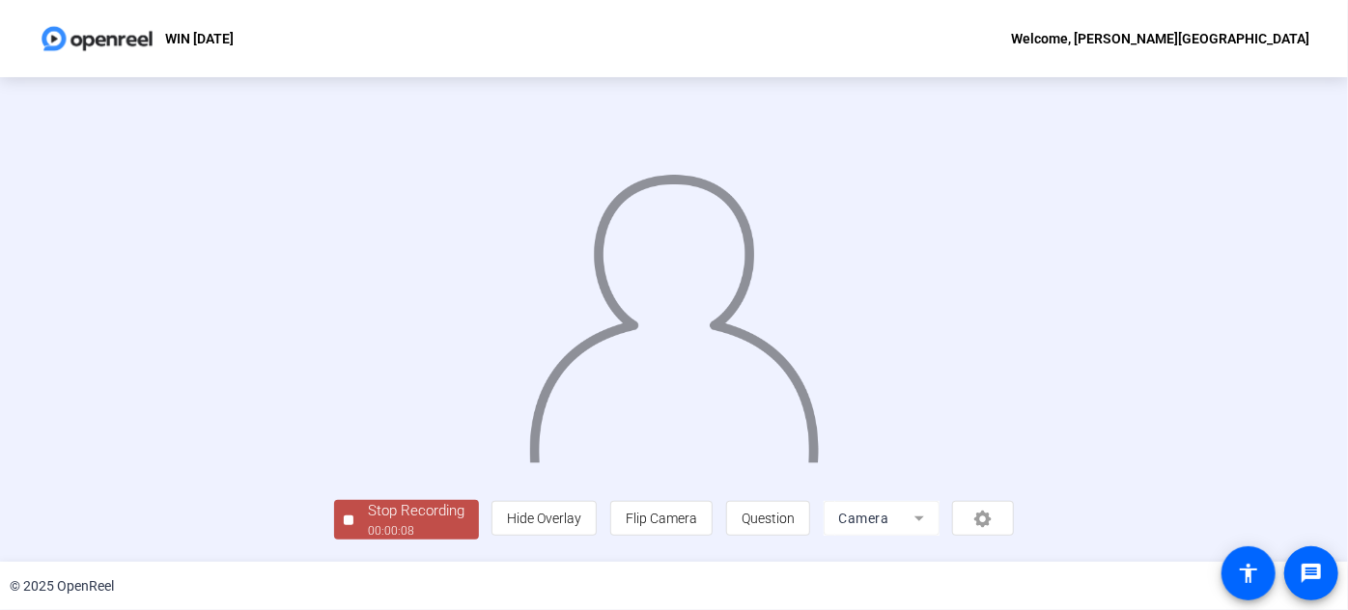
click at [368, 537] on div "00:00:08" at bounding box center [416, 530] width 97 height 17
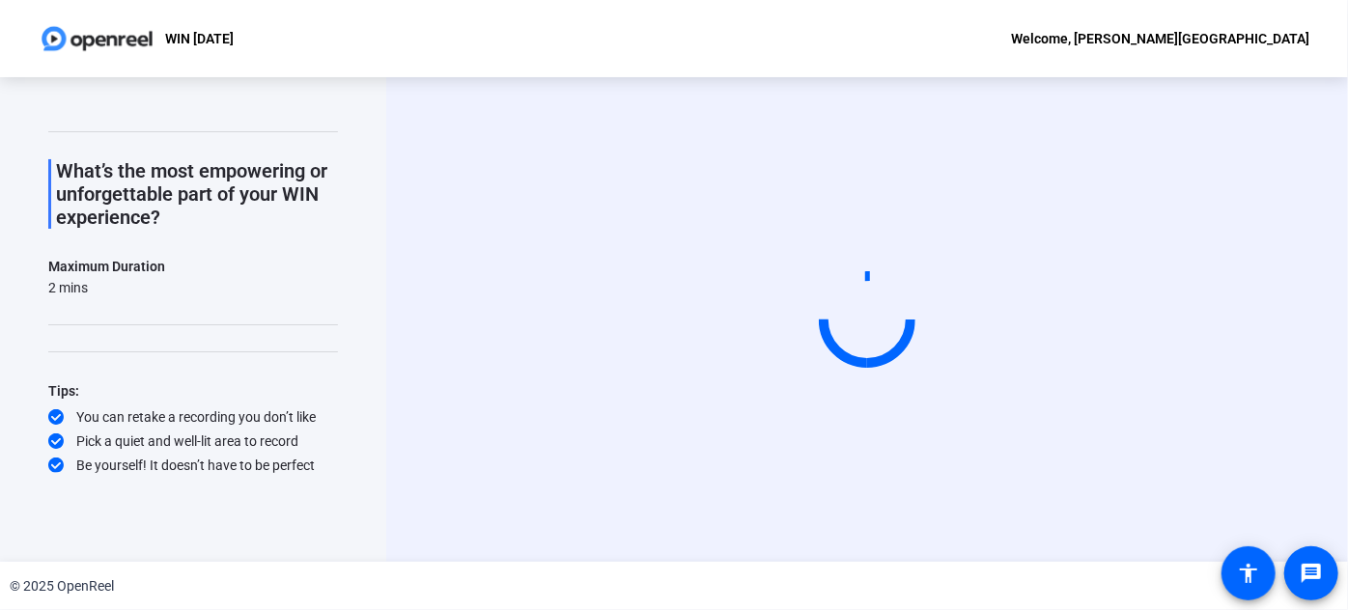
scroll to position [0, 0]
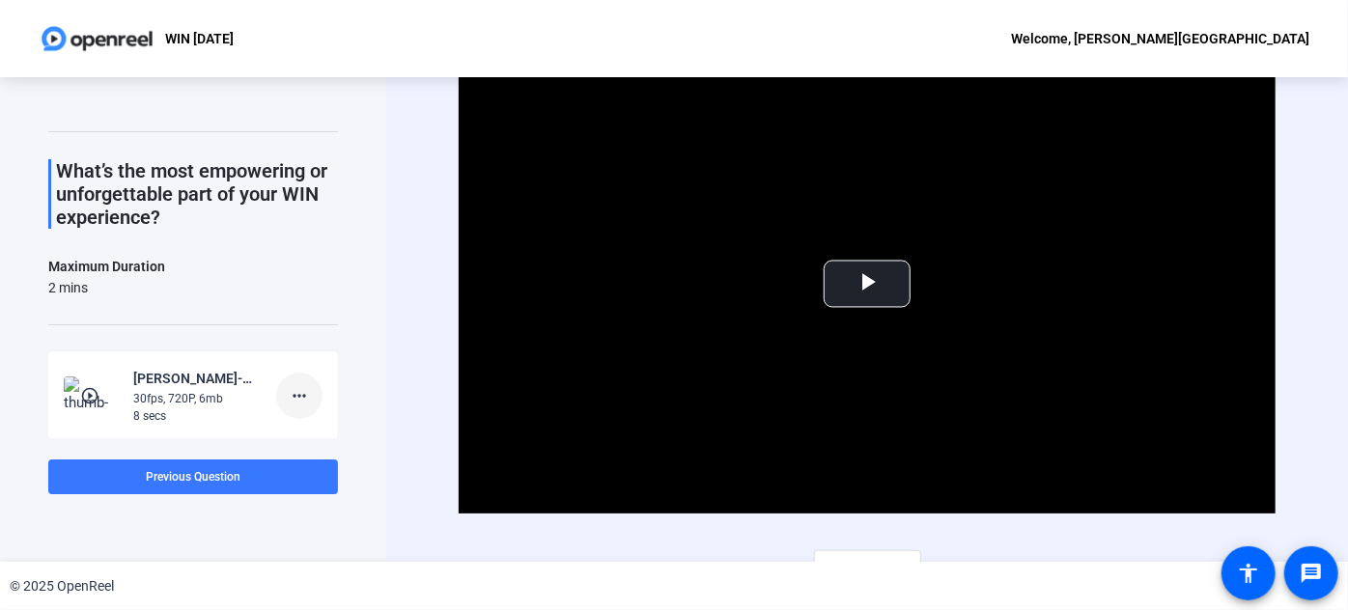
click at [276, 398] on span at bounding box center [299, 396] width 46 height 46
click at [302, 433] on span "Delete clip" at bounding box center [321, 434] width 77 height 23
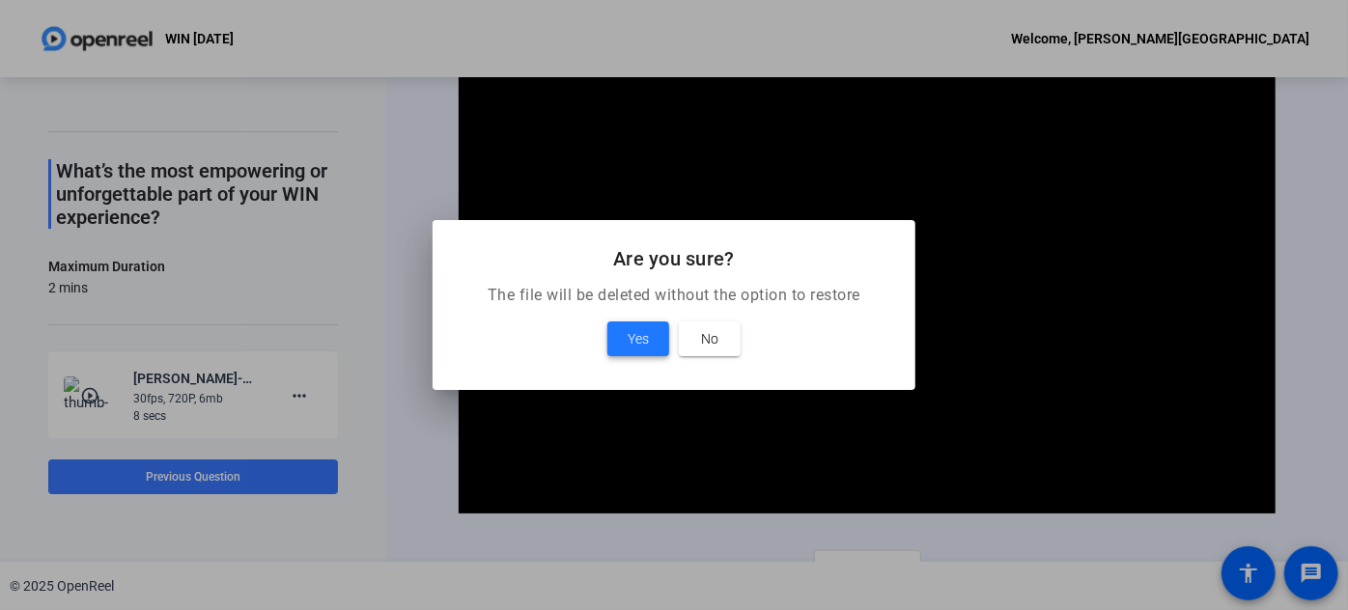
click at [640, 336] on span "Yes" at bounding box center [638, 338] width 21 height 23
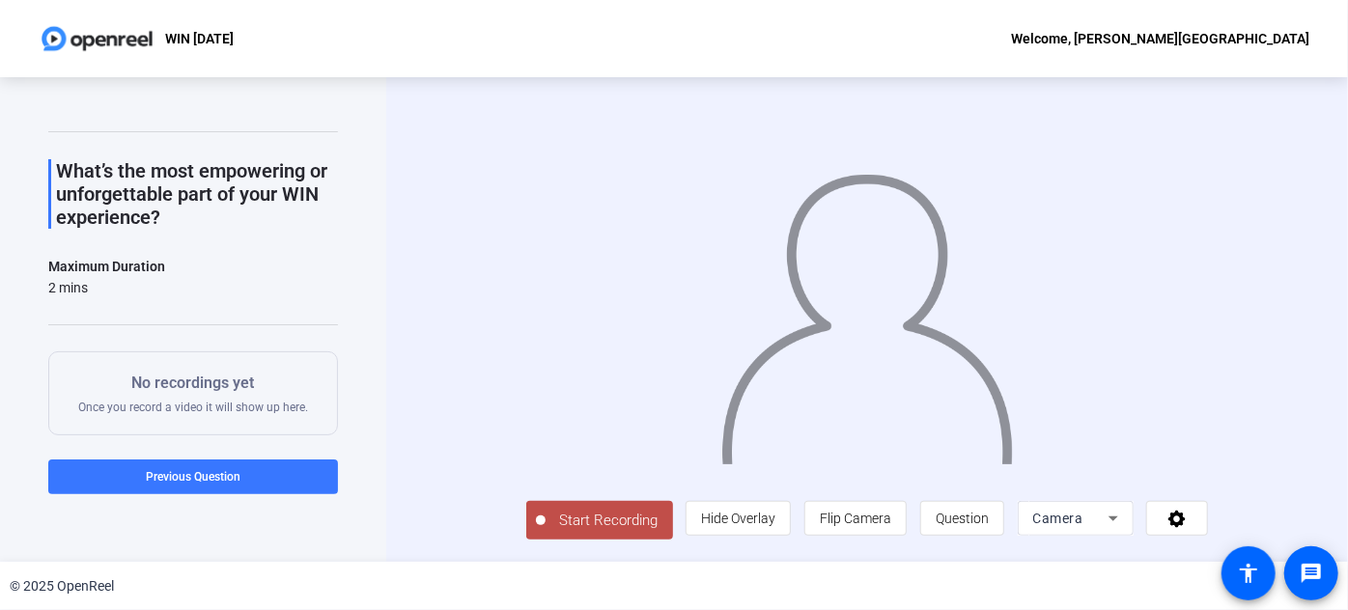
click at [574, 532] on span "Start Recording" at bounding box center [608, 521] width 127 height 22
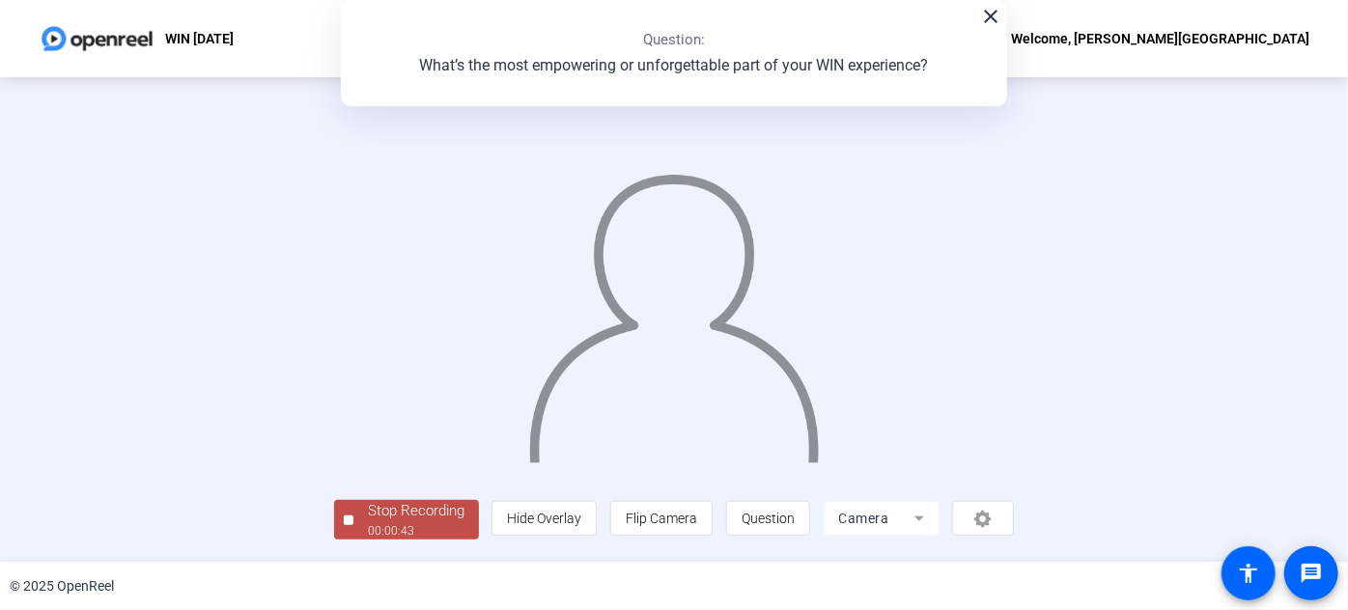
scroll to position [105, 0]
click at [368, 527] on div "00:00:44" at bounding box center [416, 530] width 97 height 17
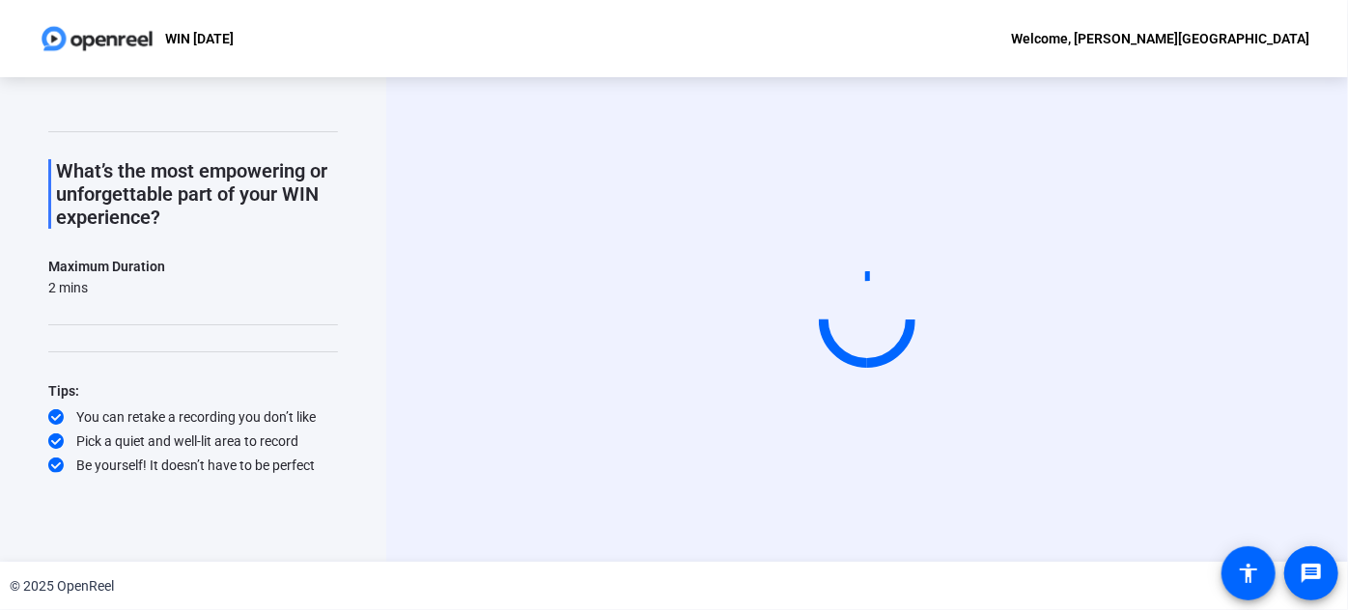
scroll to position [0, 0]
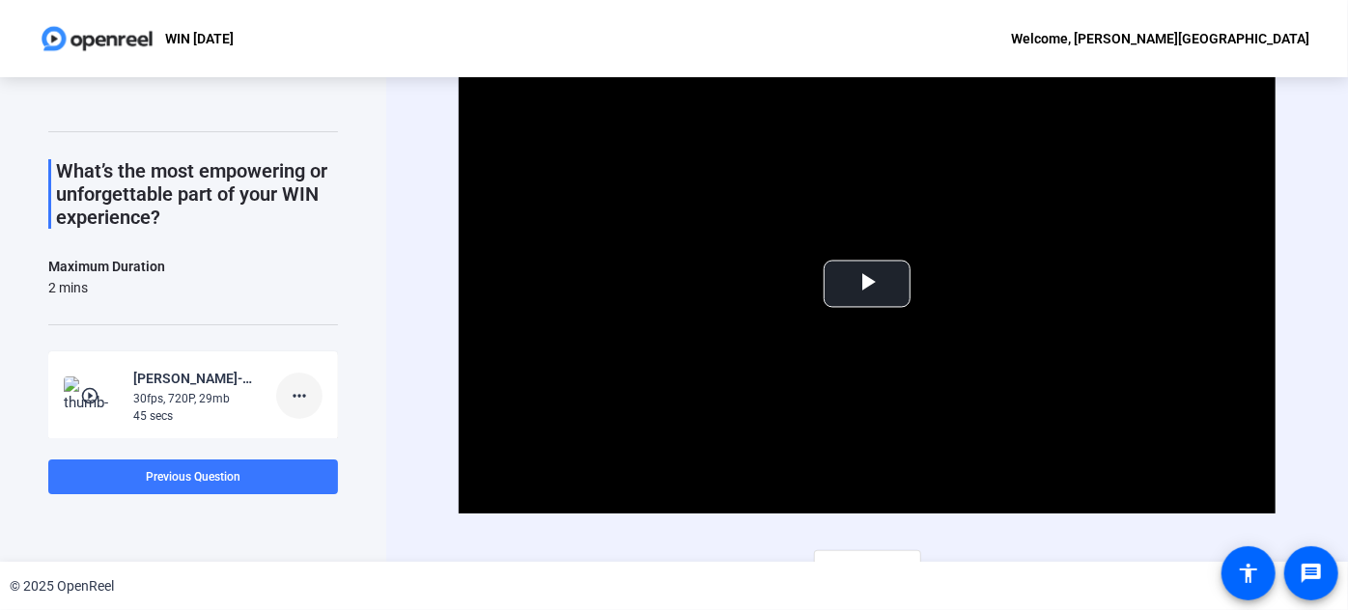
click at [288, 390] on mat-icon "more_horiz" at bounding box center [299, 395] width 23 height 23
click at [340, 431] on span "Delete clip" at bounding box center [321, 434] width 77 height 23
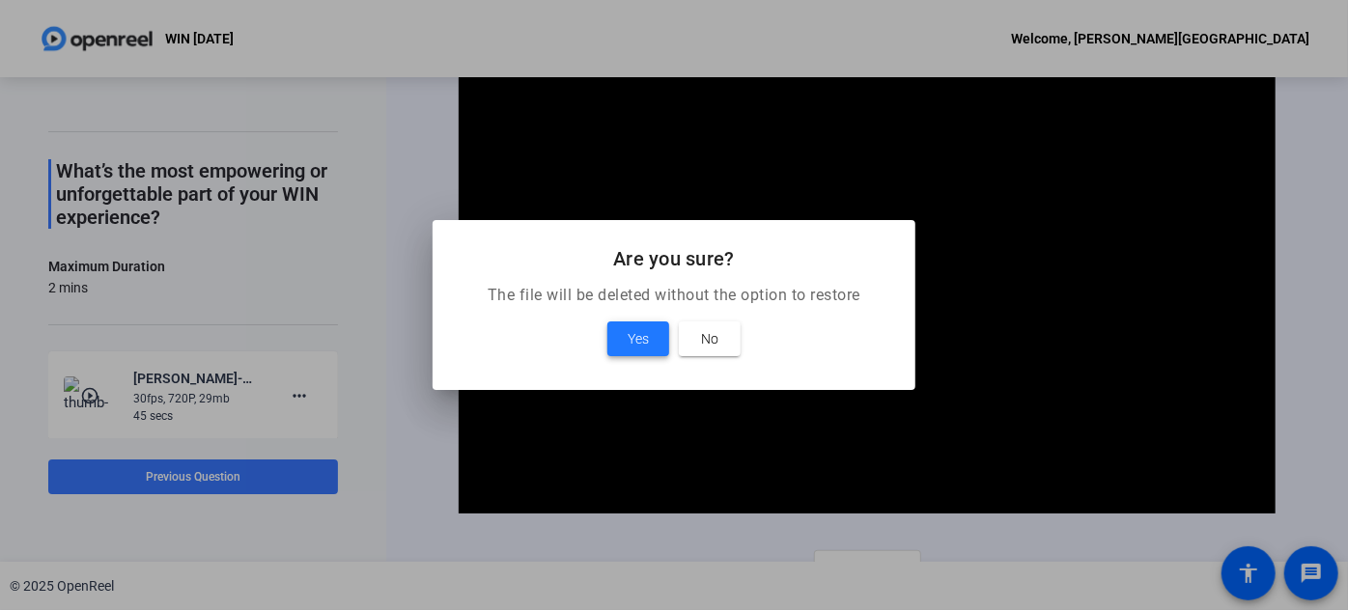
click at [635, 331] on span "Yes" at bounding box center [638, 338] width 21 height 23
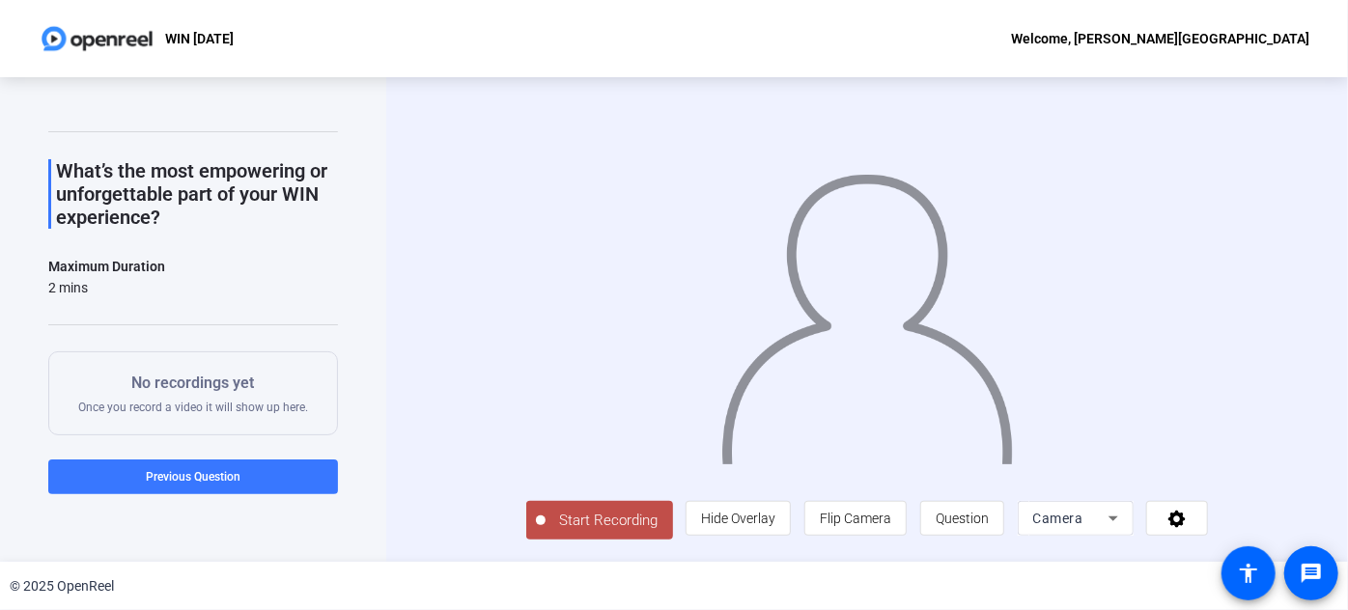
click at [567, 532] on span "Start Recording" at bounding box center [608, 521] width 127 height 22
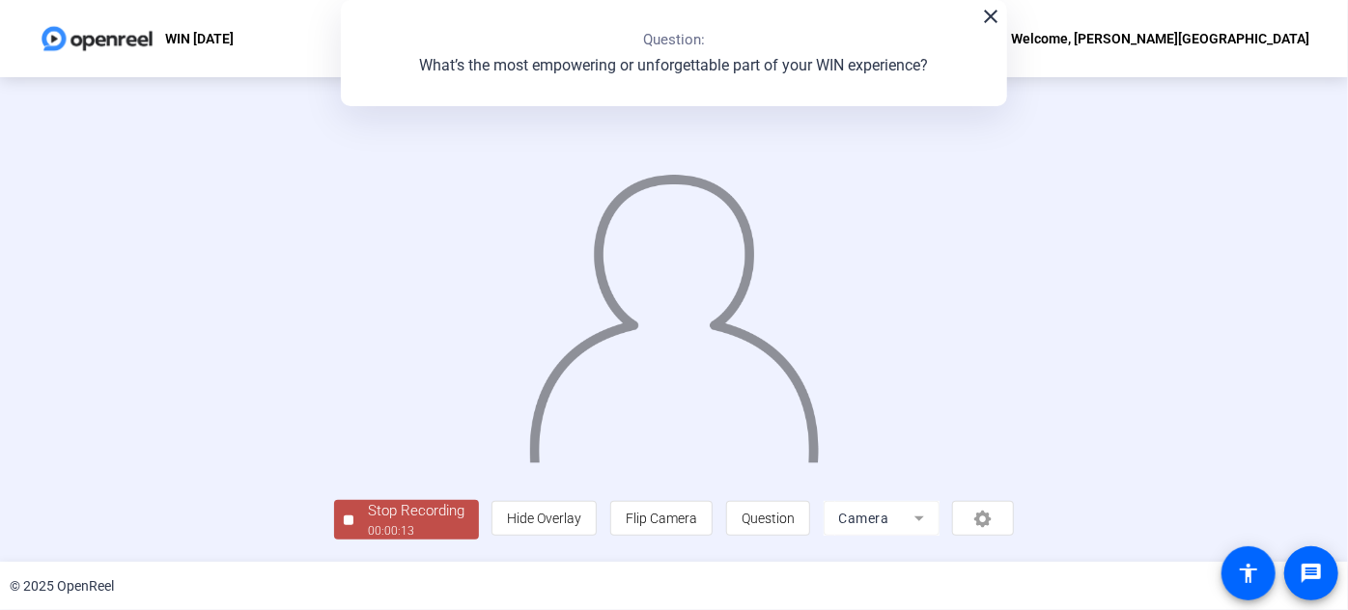
scroll to position [105, 0]
click at [368, 522] on div "Stop Recording" at bounding box center [416, 511] width 97 height 22
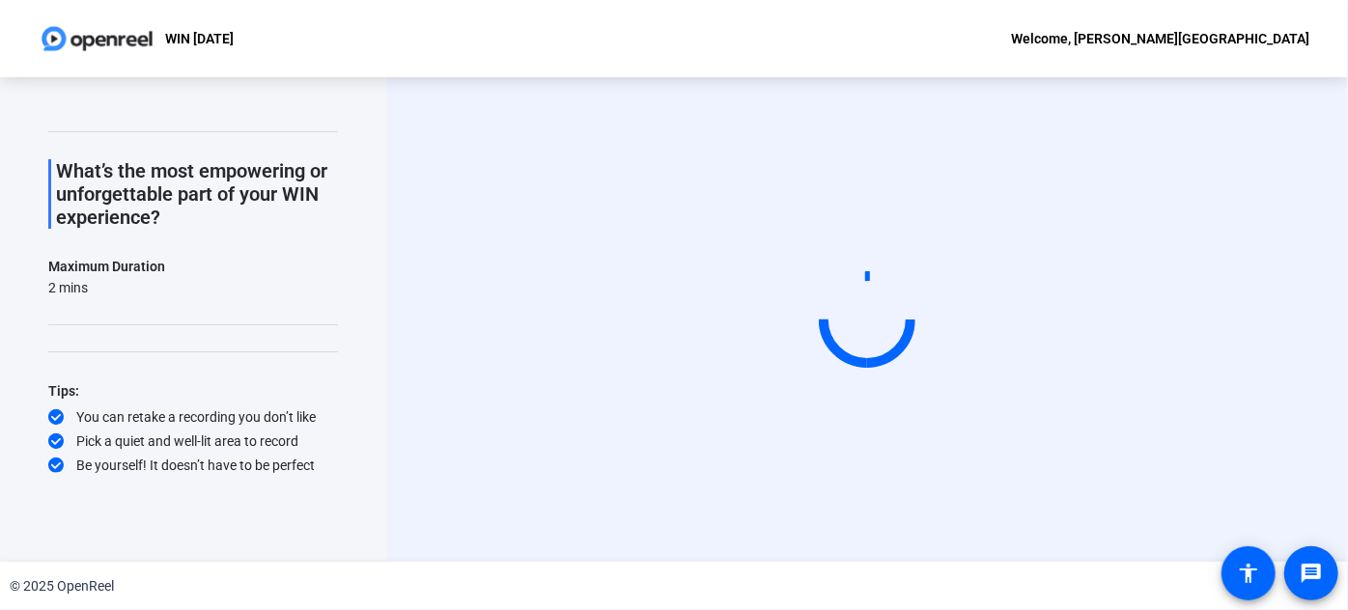
scroll to position [0, 0]
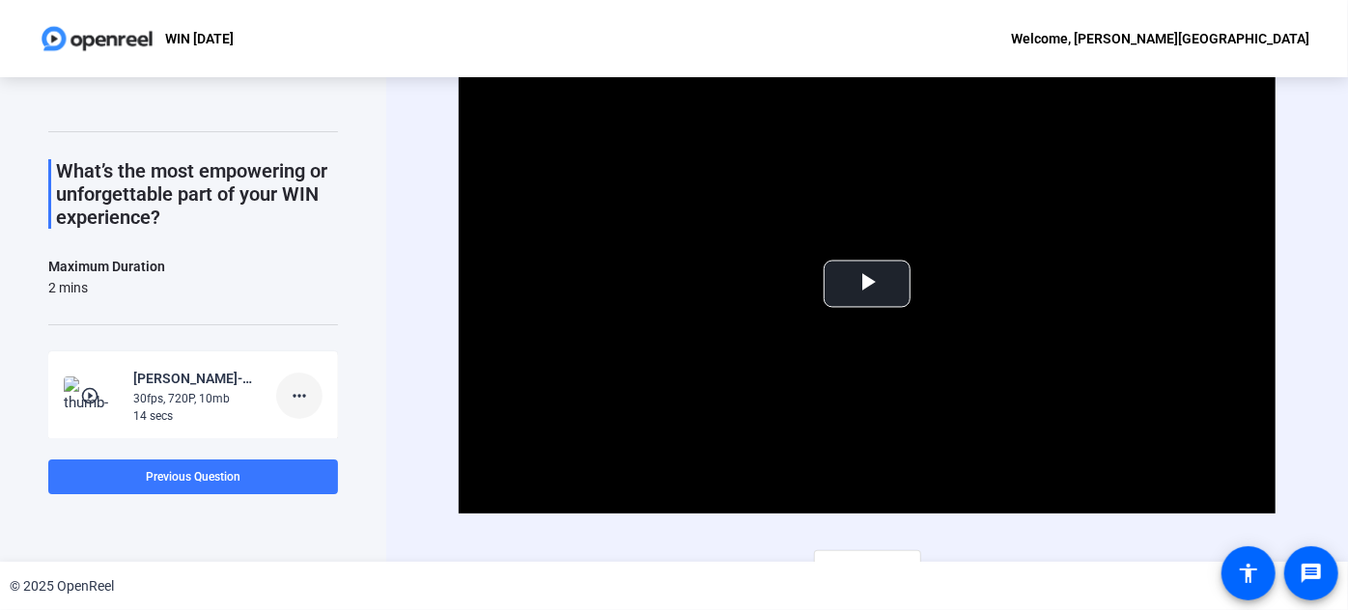
click at [291, 398] on mat-icon "more_horiz" at bounding box center [299, 395] width 23 height 23
click at [335, 433] on span "Delete clip" at bounding box center [321, 434] width 77 height 23
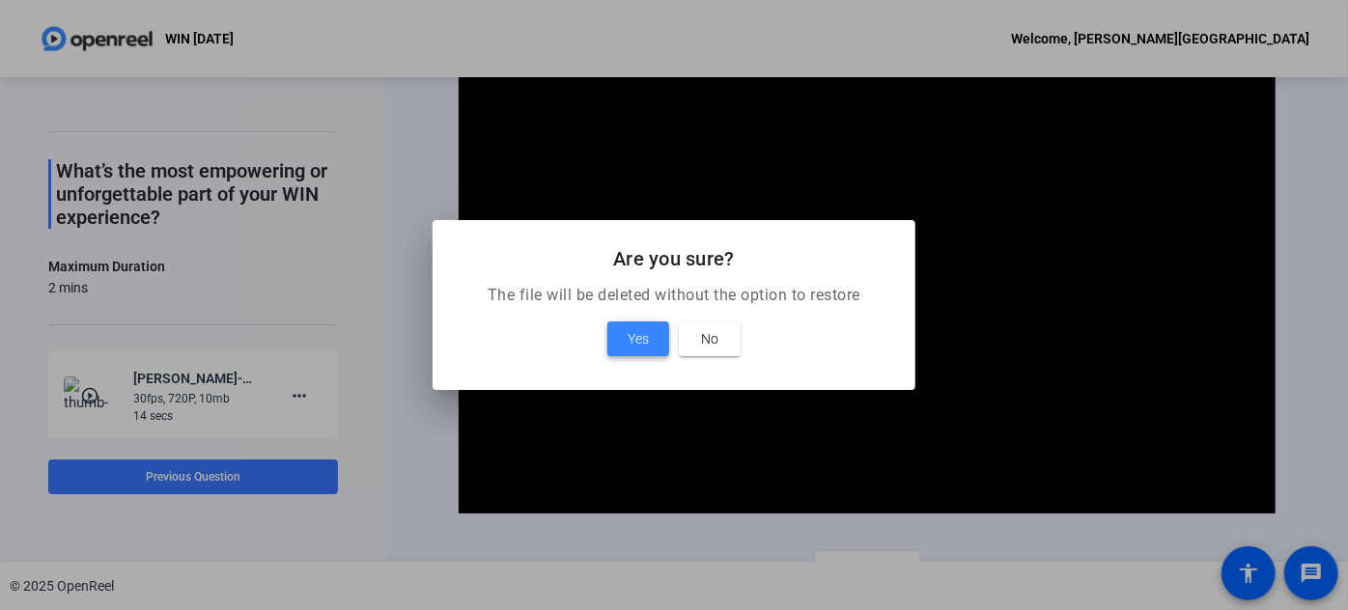
click at [618, 330] on span at bounding box center [638, 339] width 62 height 46
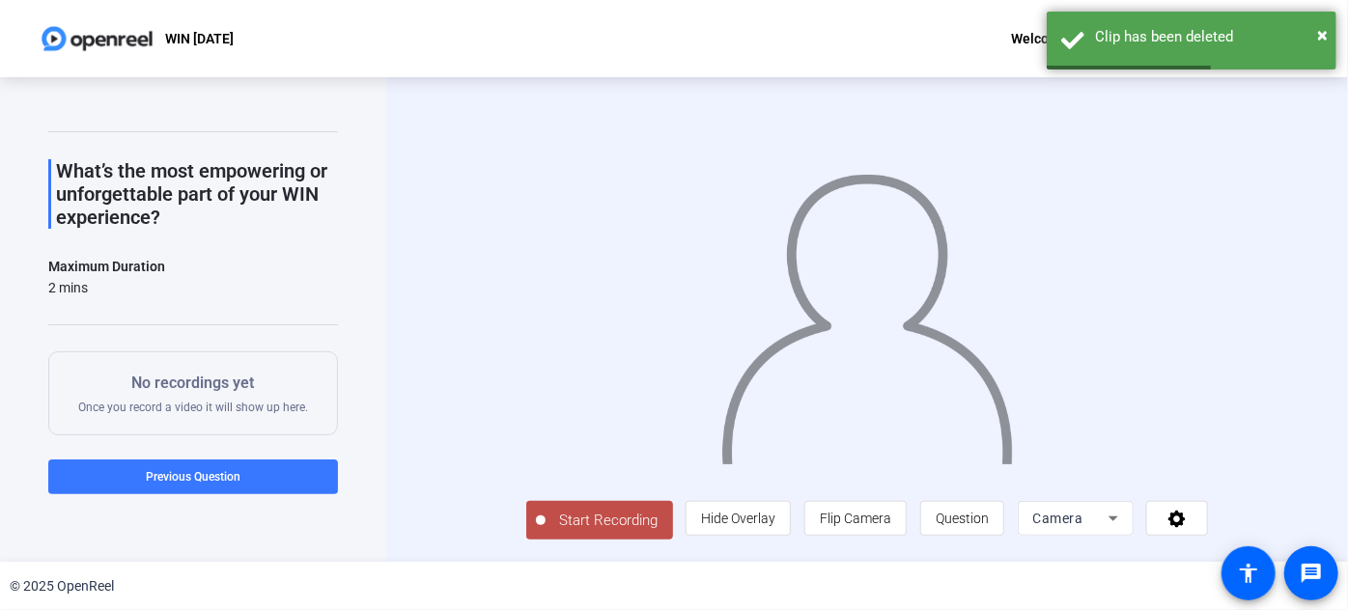
click at [545, 532] on span "Start Recording" at bounding box center [608, 521] width 127 height 22
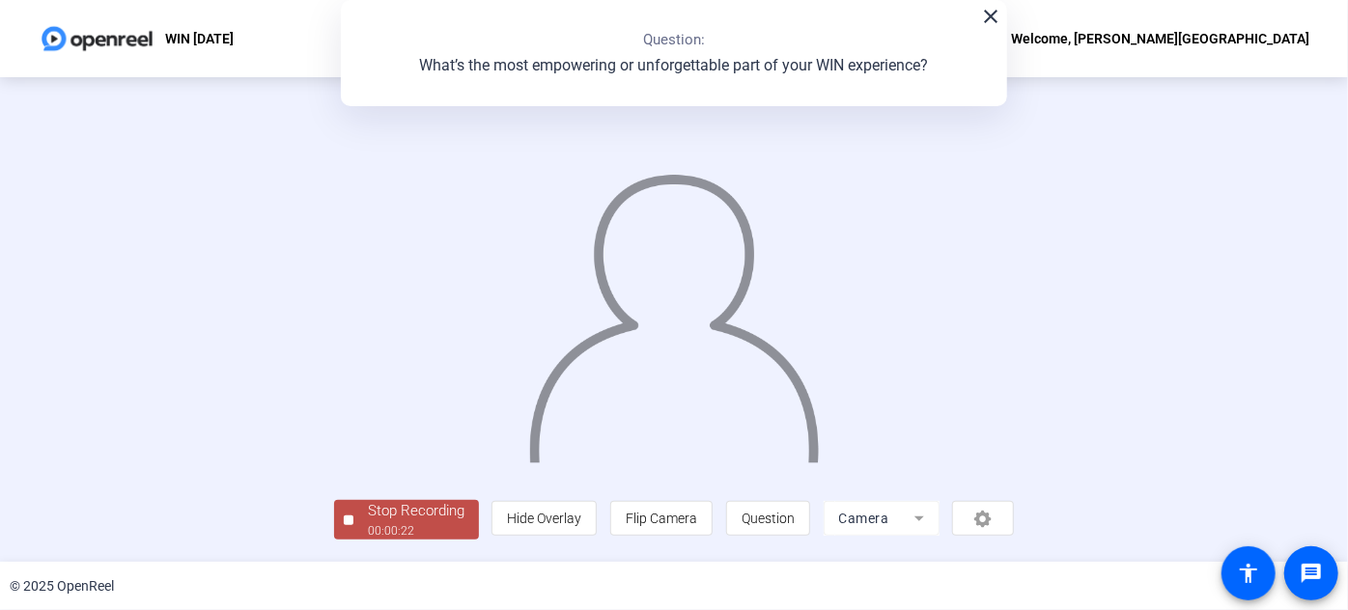
scroll to position [105, 0]
click at [353, 529] on span "Stop Recording 00:00:22" at bounding box center [416, 520] width 126 height 40
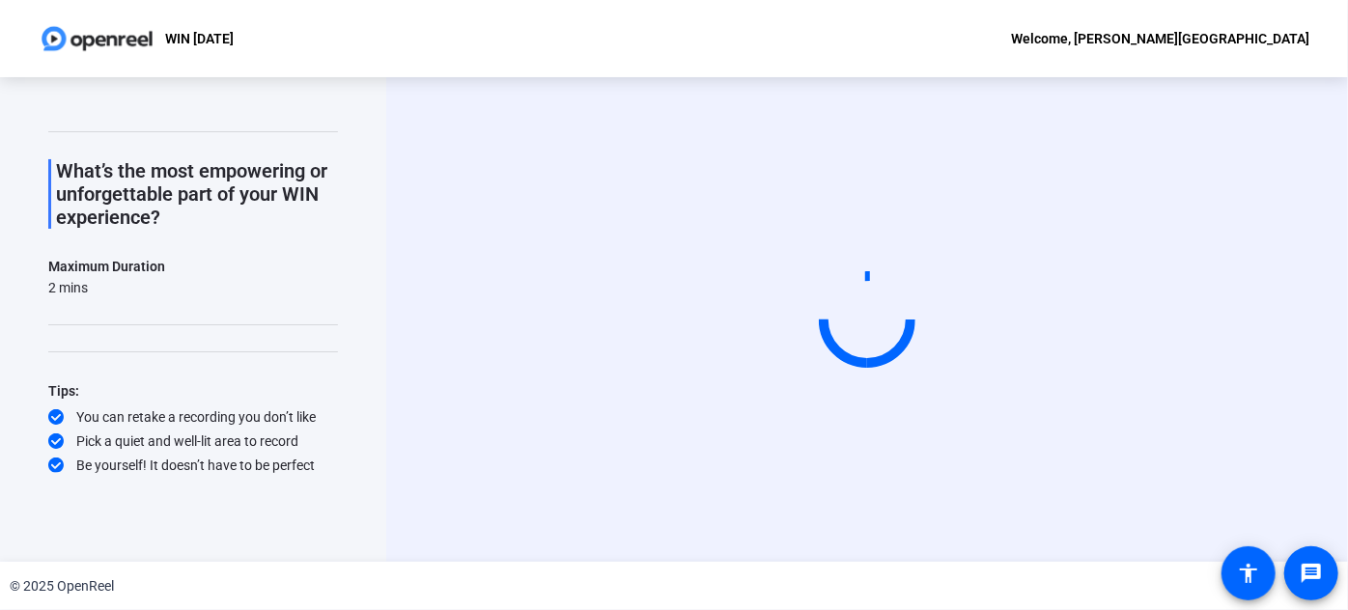
scroll to position [0, 0]
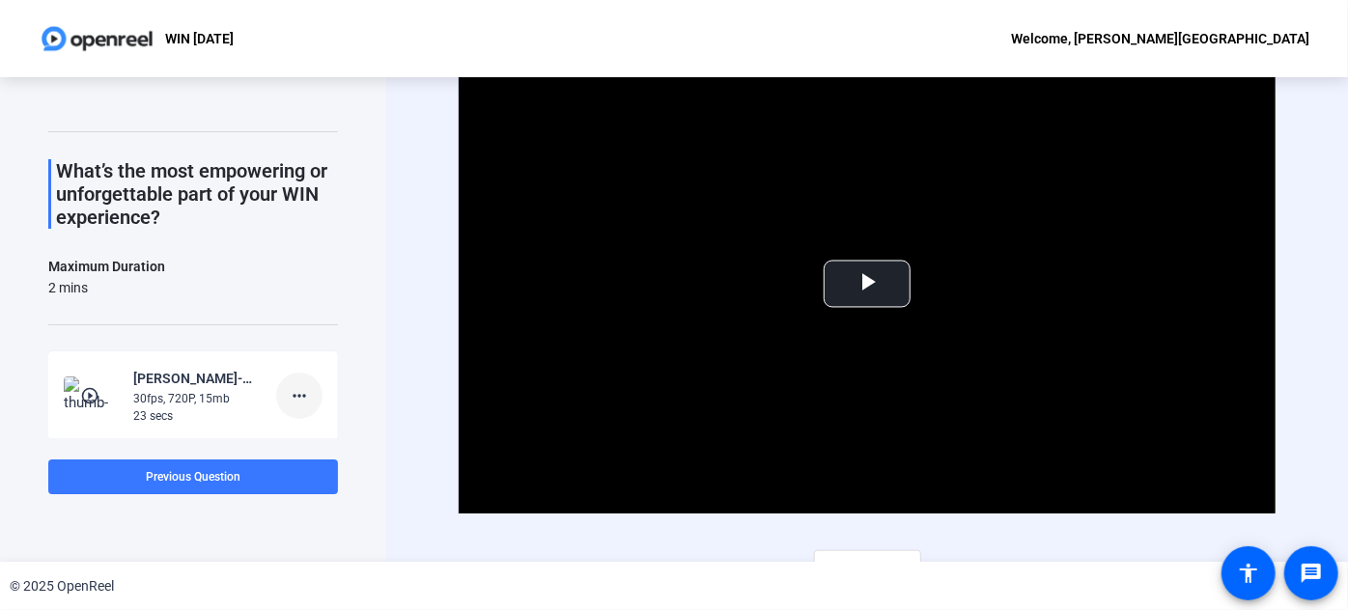
click at [288, 388] on mat-icon "more_horiz" at bounding box center [299, 395] width 23 height 23
click at [323, 427] on span "Delete clip" at bounding box center [321, 434] width 77 height 23
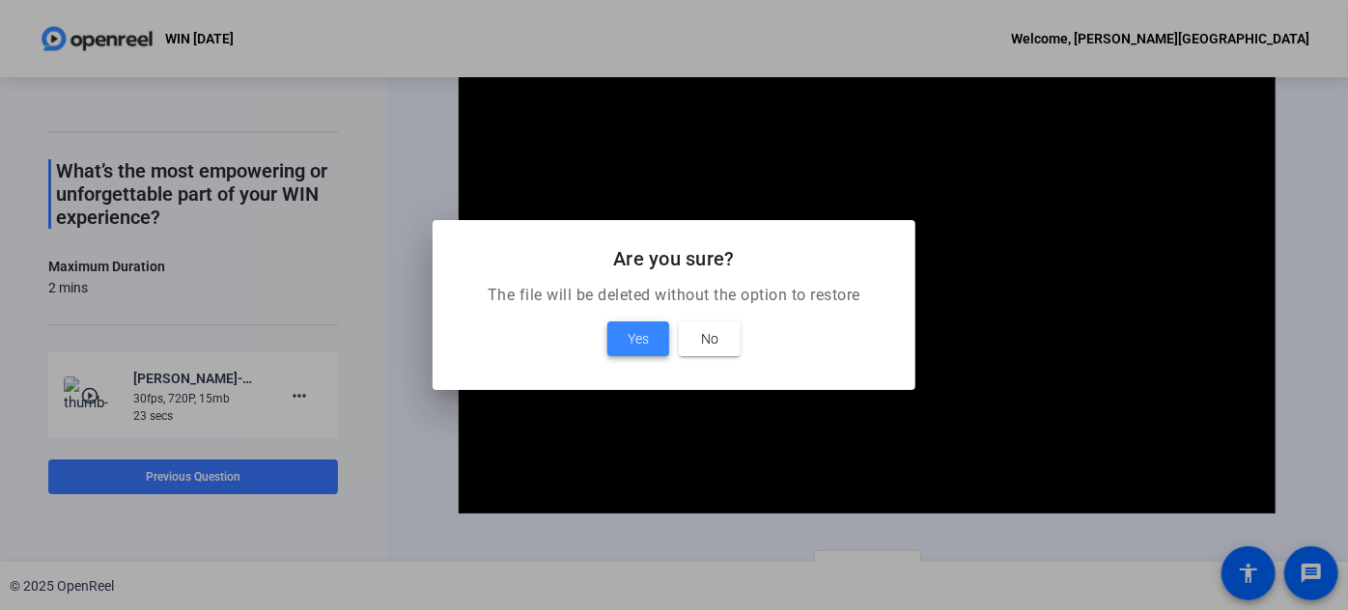
click at [631, 338] on span "Yes" at bounding box center [638, 338] width 21 height 23
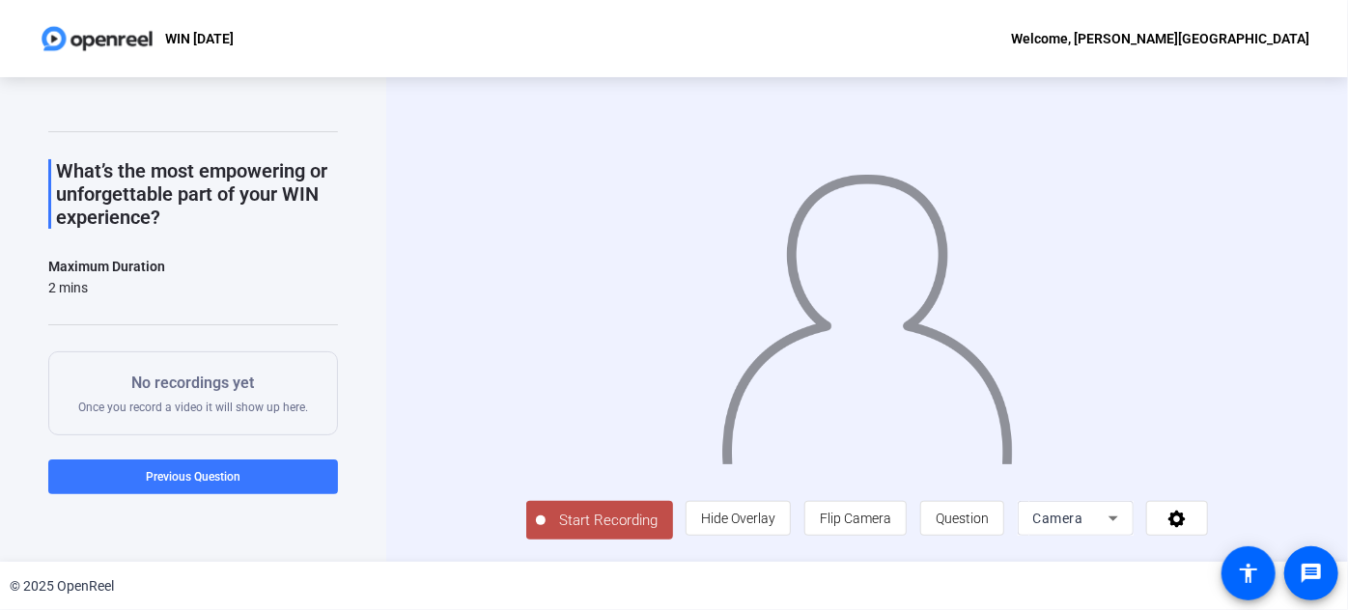
click at [554, 540] on button "Start Recording" at bounding box center [599, 520] width 147 height 39
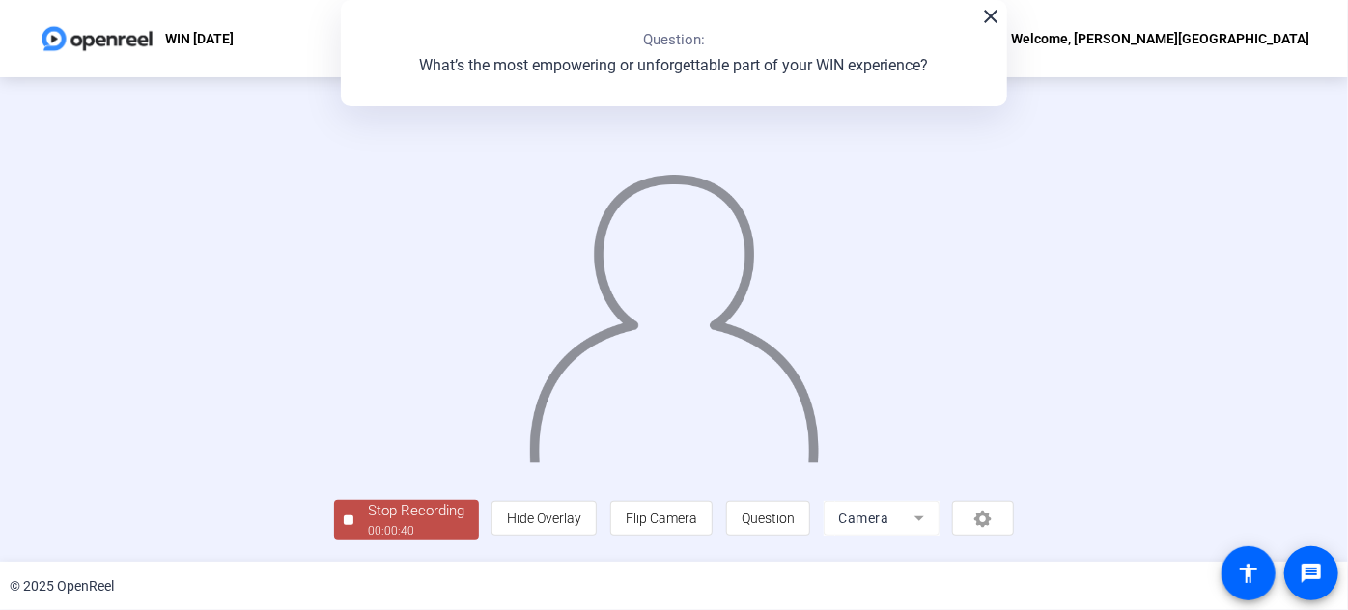
scroll to position [105, 0]
click at [368, 535] on div "00:00:41" at bounding box center [416, 530] width 97 height 17
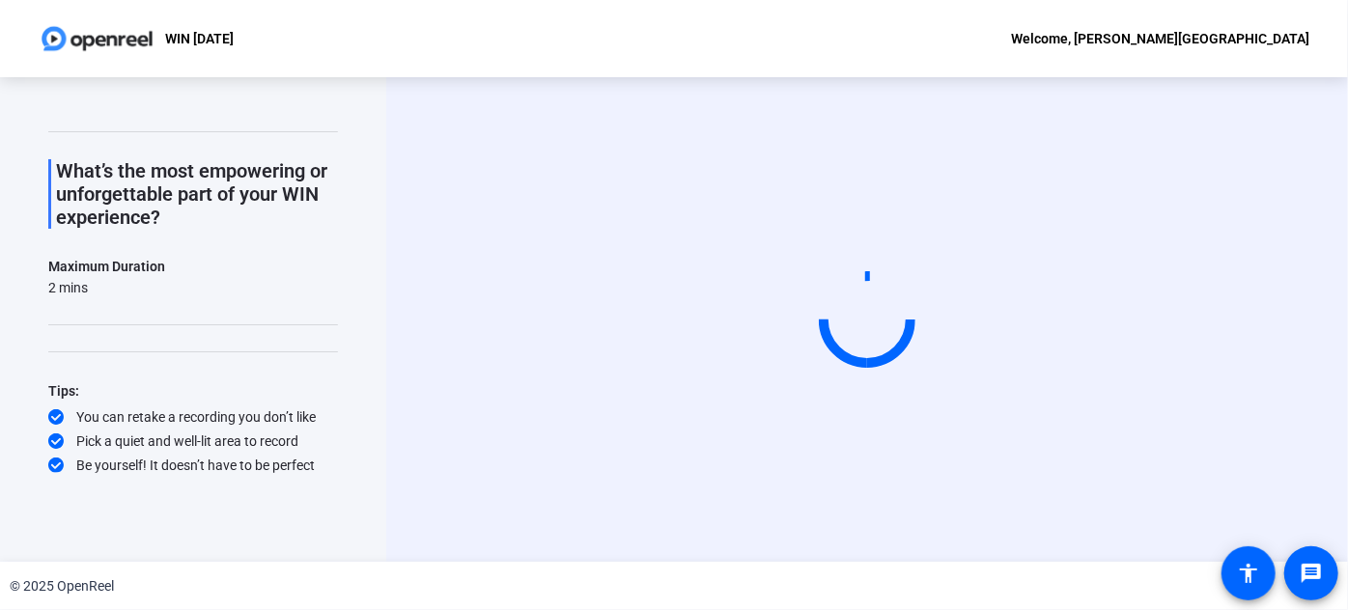
scroll to position [0, 0]
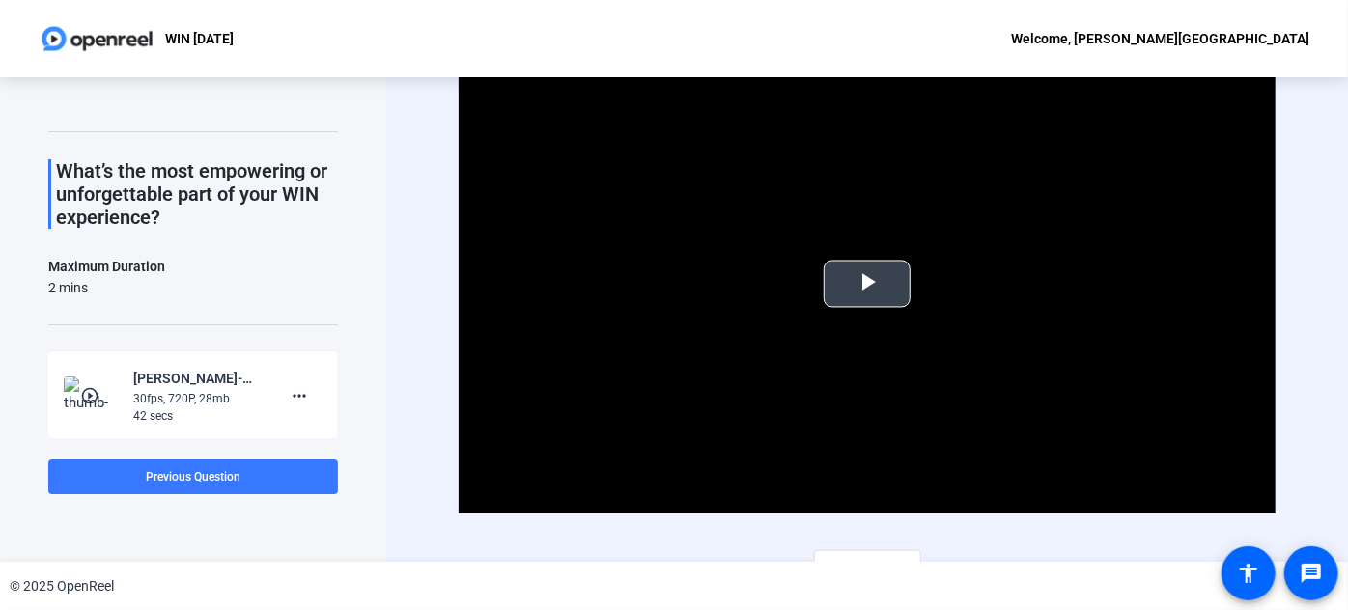
click at [867, 284] on span "Video Player" at bounding box center [867, 284] width 0 height 0
click at [296, 387] on mat-icon "more_horiz" at bounding box center [299, 395] width 23 height 23
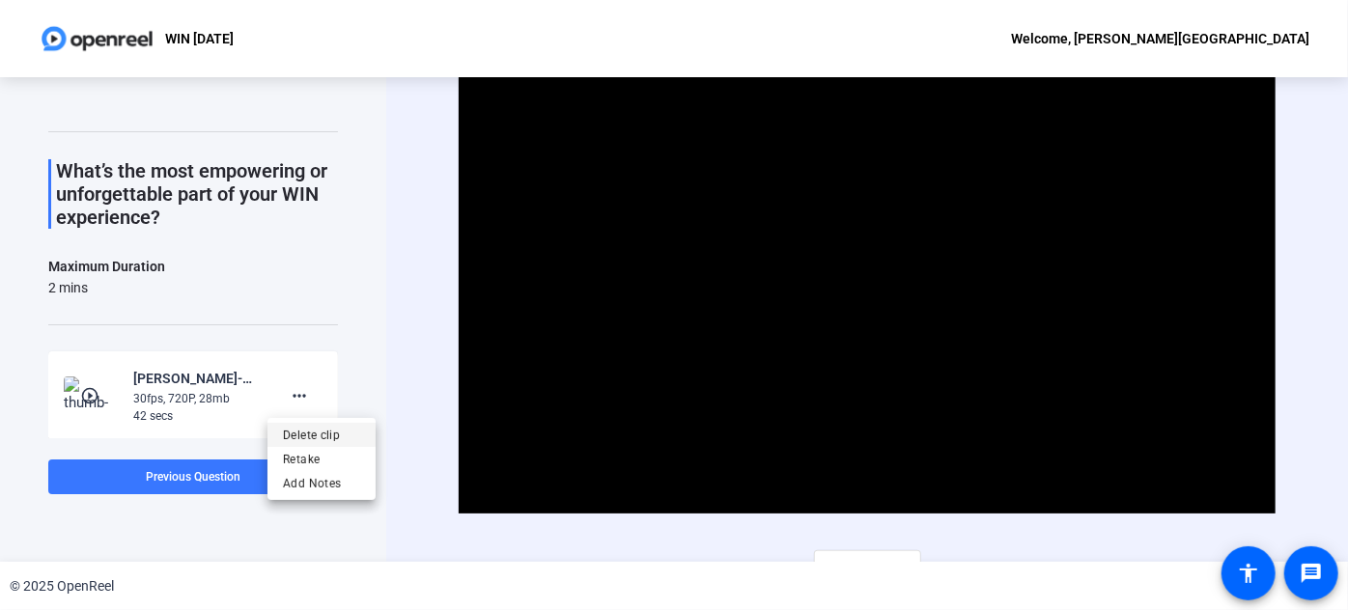
click at [304, 431] on span "Delete clip" at bounding box center [321, 434] width 77 height 23
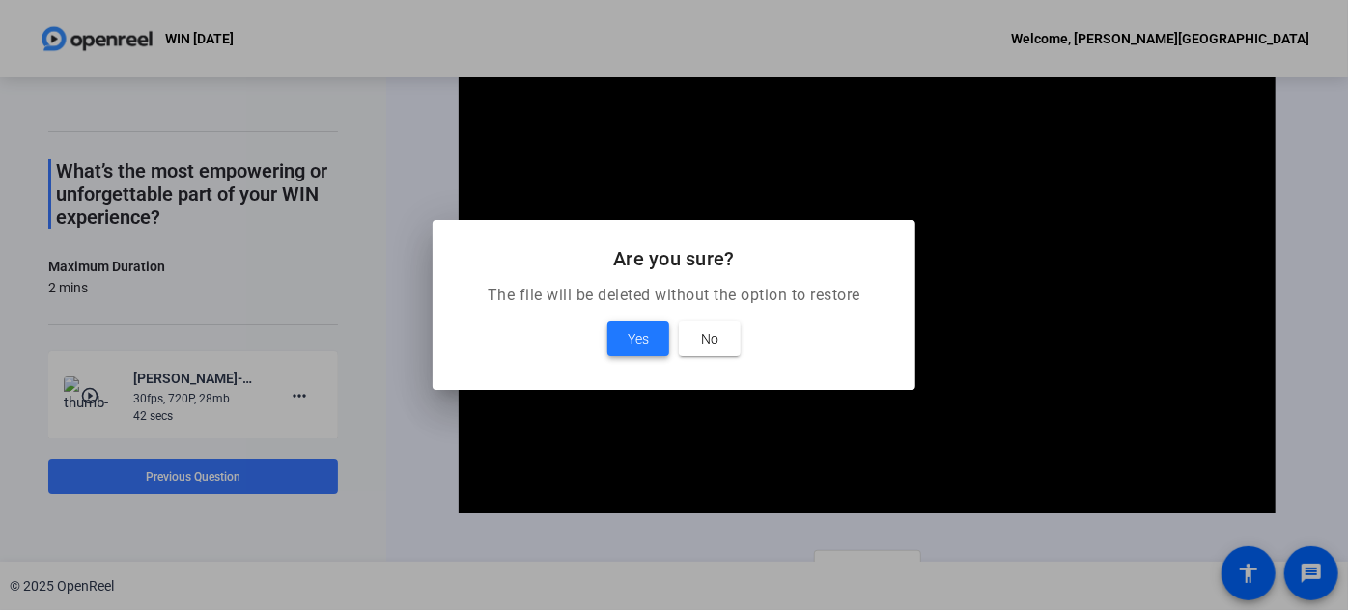
click at [651, 330] on span at bounding box center [638, 339] width 62 height 46
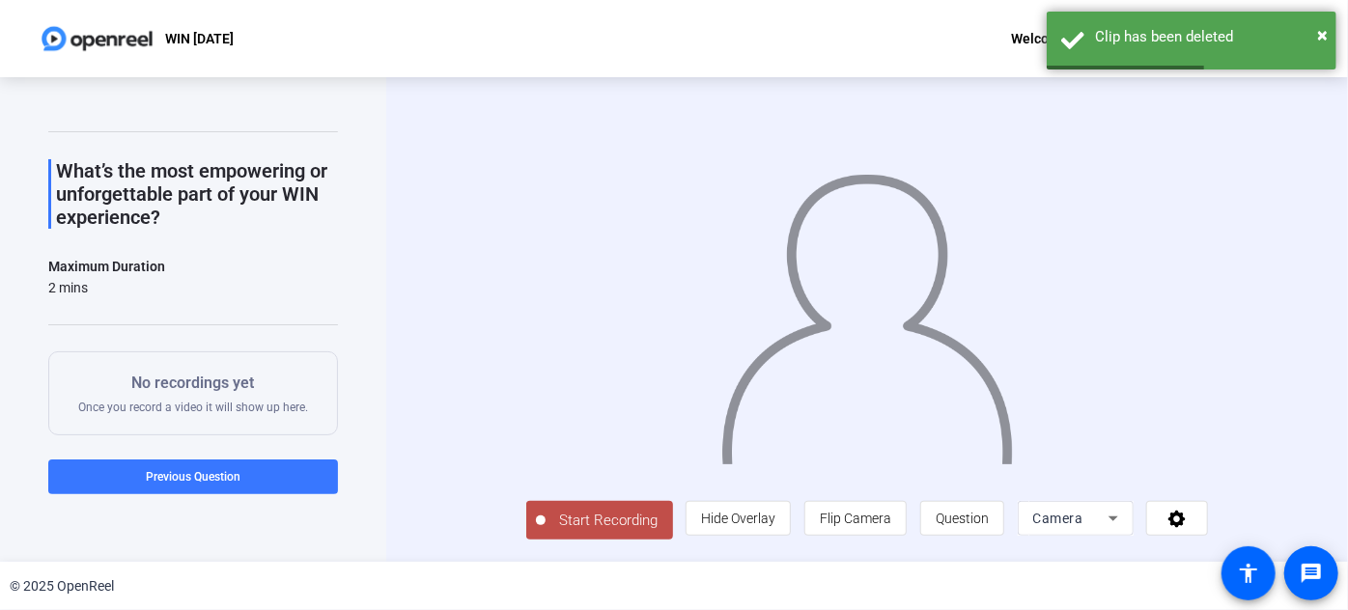
click at [560, 532] on span "Start Recording" at bounding box center [608, 521] width 127 height 22
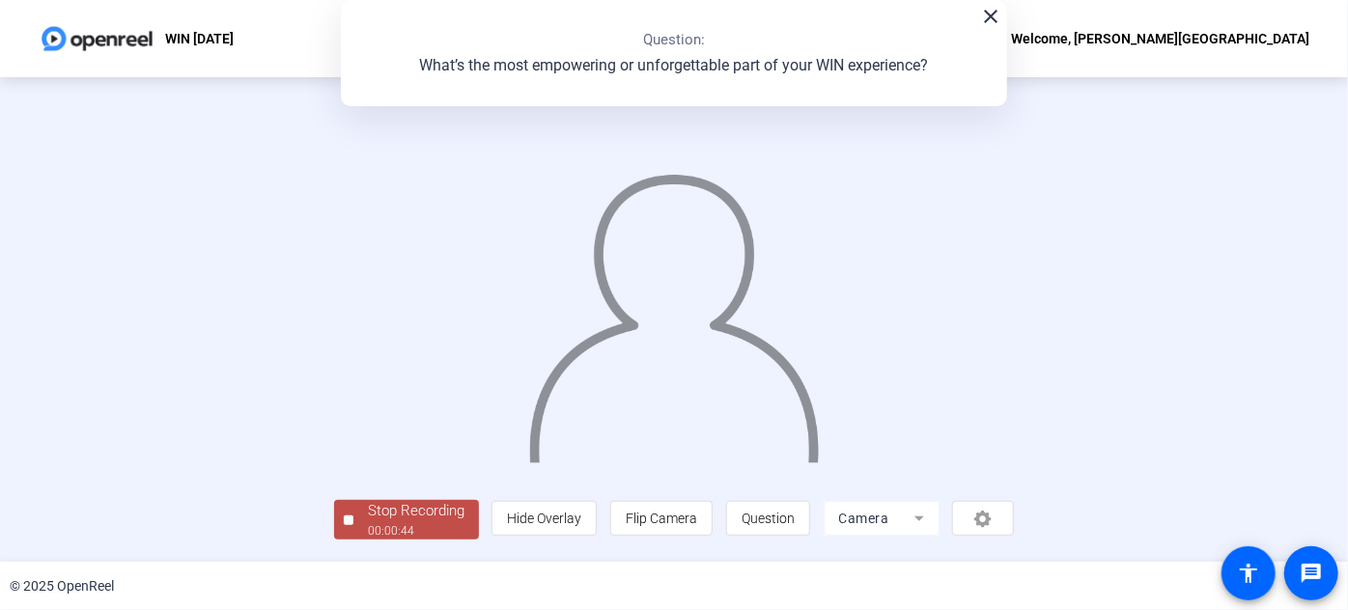
scroll to position [105, 0]
click at [368, 535] on div "00:00:45" at bounding box center [416, 530] width 97 height 17
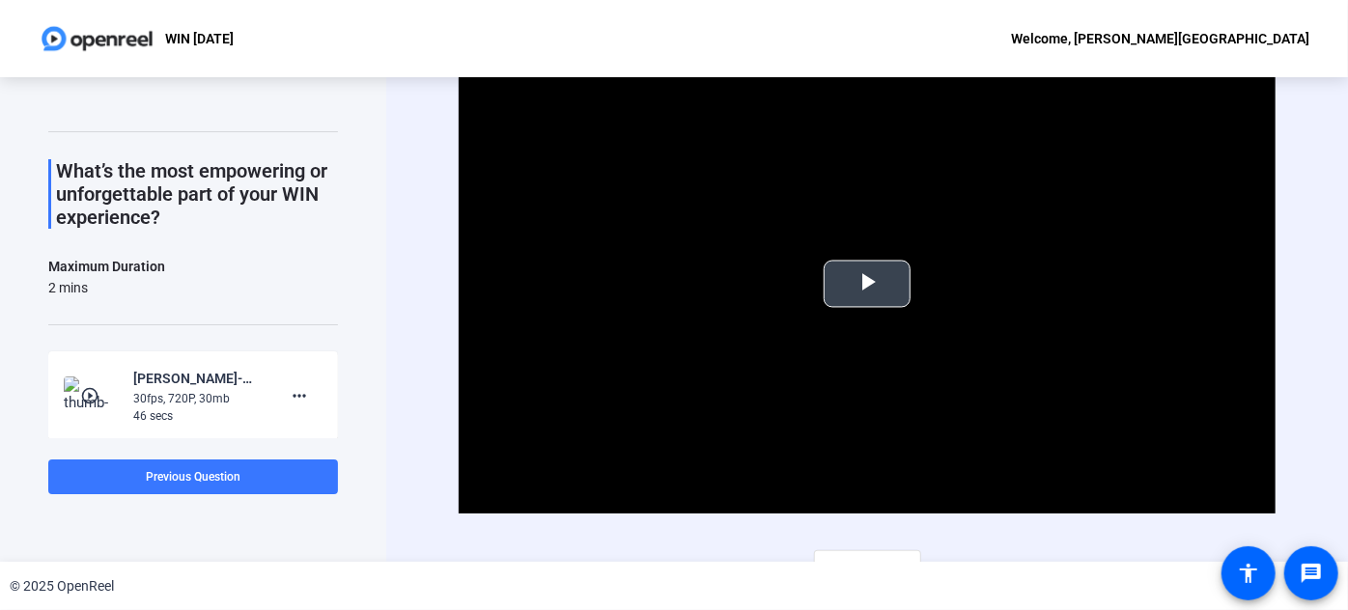
click at [867, 284] on span "Video Player" at bounding box center [867, 284] width 0 height 0
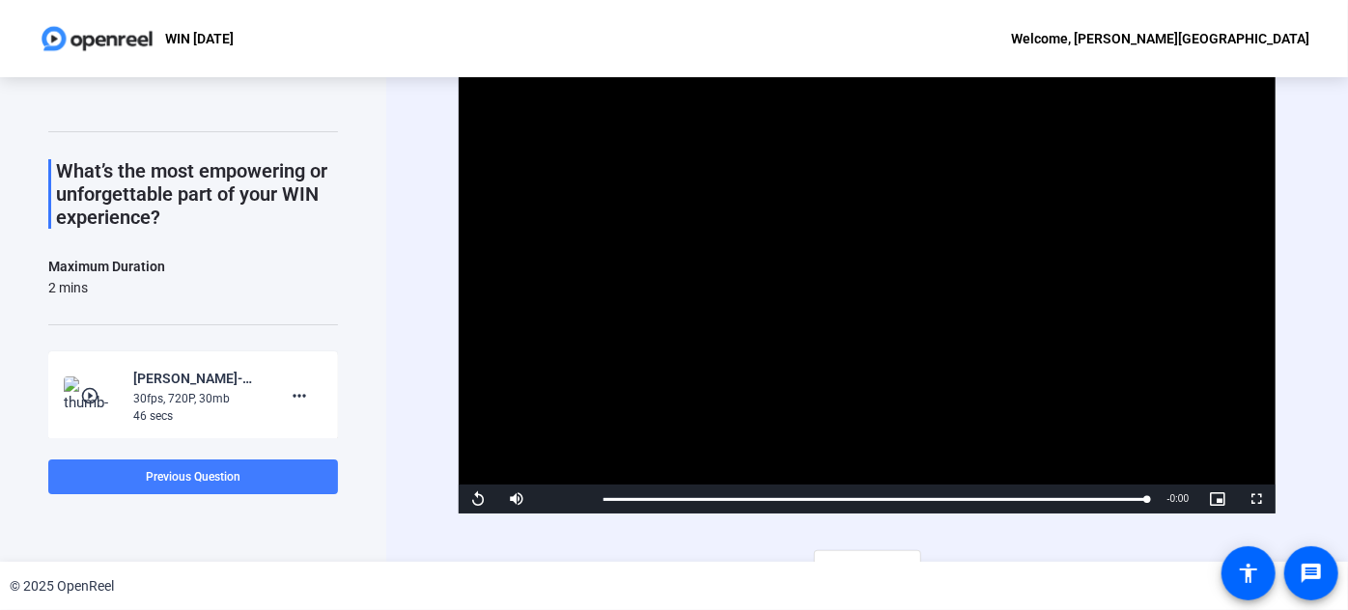
click at [190, 475] on span "Previous Question" at bounding box center [193, 477] width 95 height 14
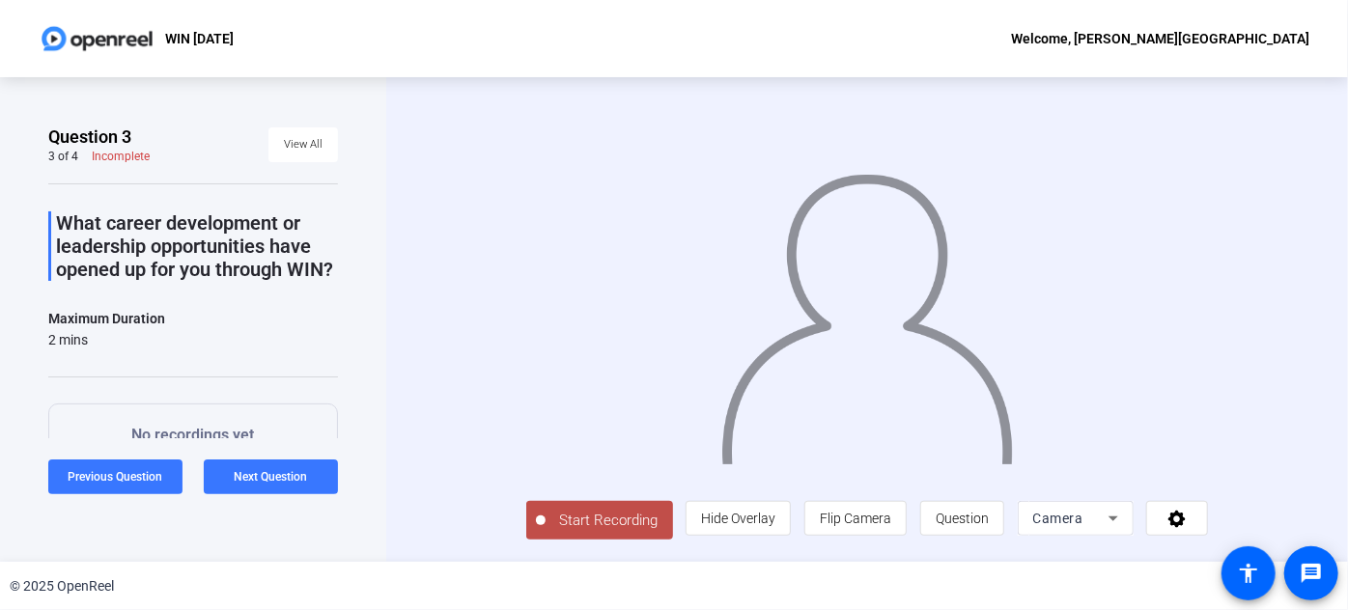
scroll to position [31, 0]
click at [286, 470] on span "Next Question" at bounding box center [271, 477] width 73 height 14
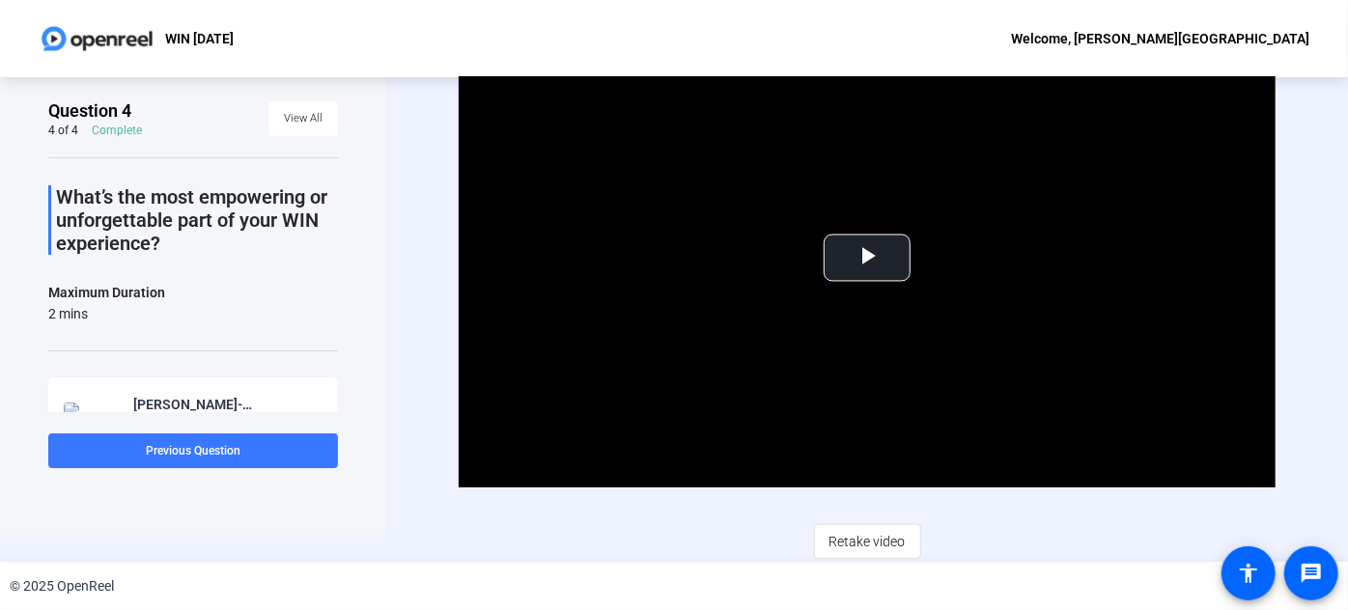
scroll to position [0, 0]
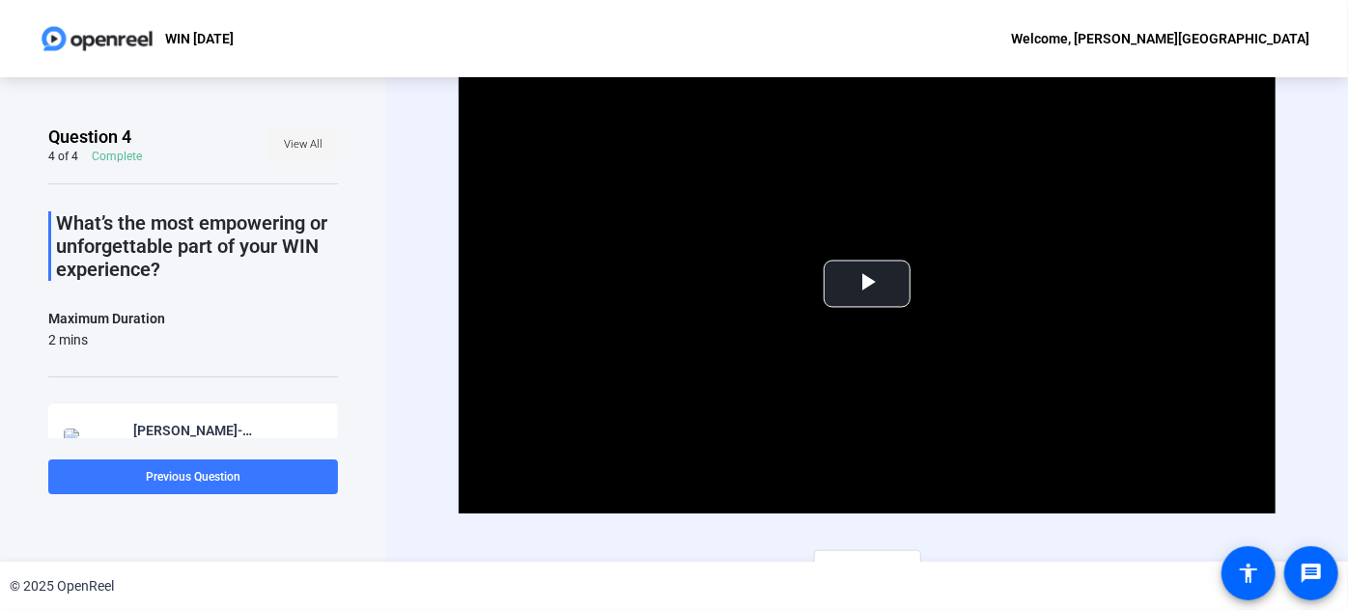
click at [298, 137] on span "View All" at bounding box center [303, 144] width 39 height 29
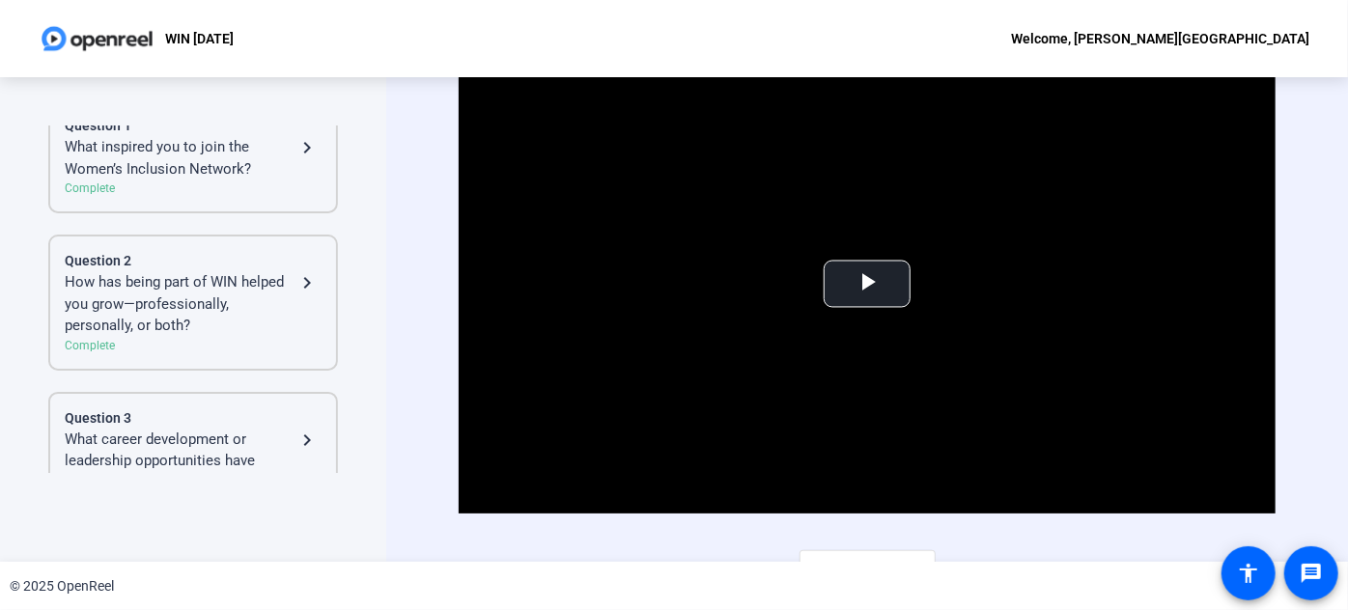
scroll to position [175, 0]
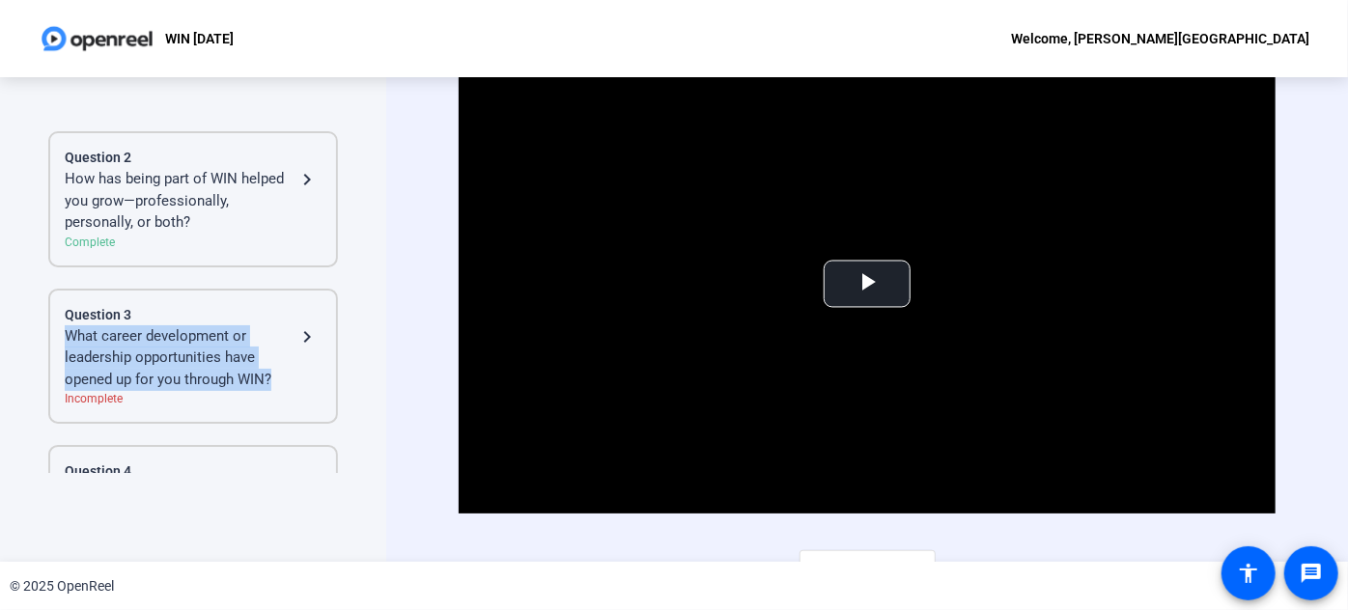
drag, startPoint x: 66, startPoint y: 326, endPoint x: 273, endPoint y: 380, distance: 214.5
click at [273, 380] on div "What career development or leadership opportunities have opened up for you thro…" at bounding box center [180, 358] width 231 height 66
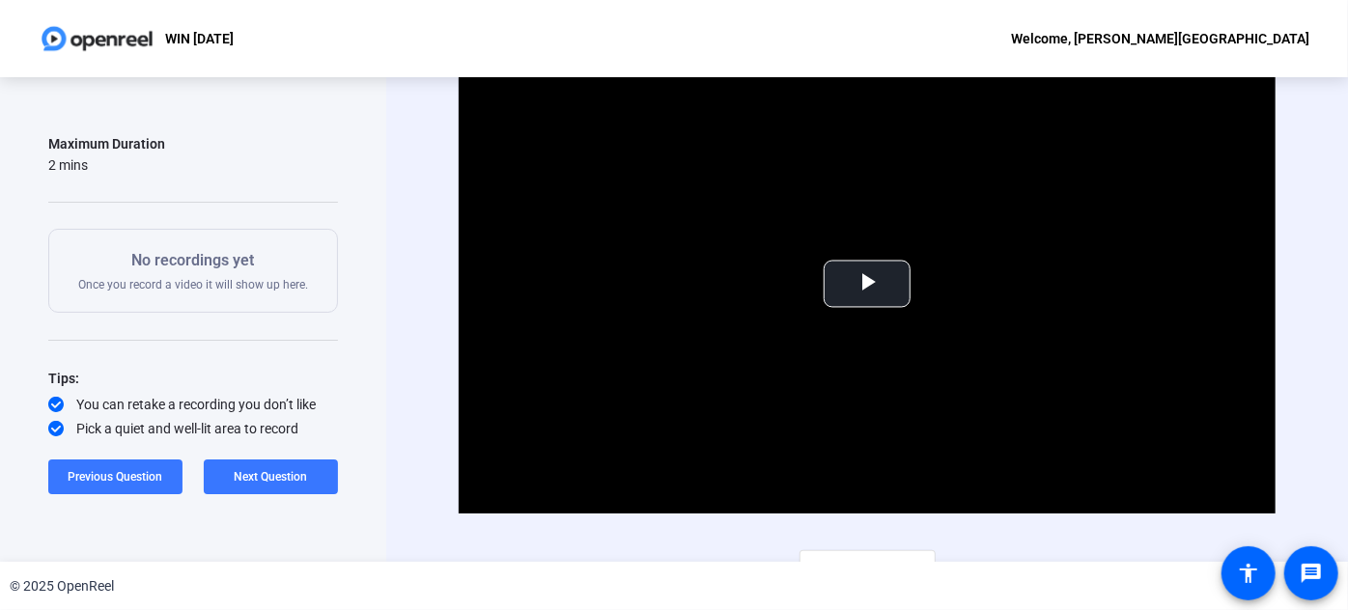
scroll to position [131, 0]
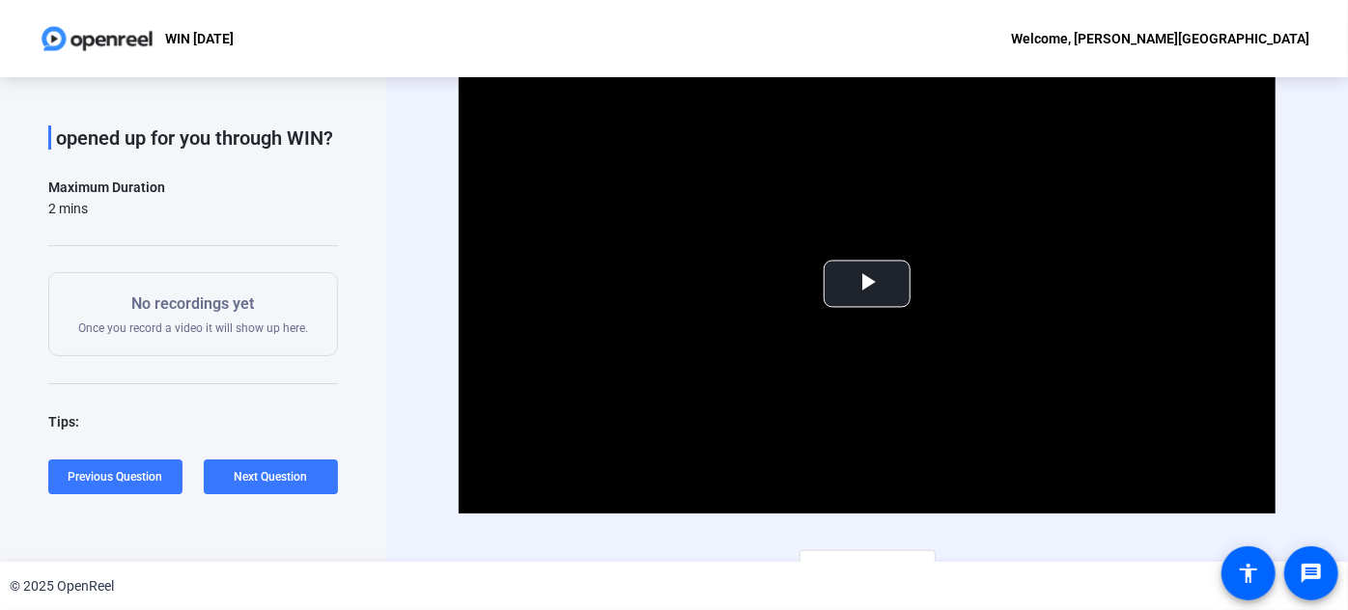
drag, startPoint x: 198, startPoint y: 362, endPoint x: 74, endPoint y: 243, distance: 171.4
click at [74, 243] on div "What career development or leadership opportunities have opened up for you thro…" at bounding box center [193, 279] width 290 height 454
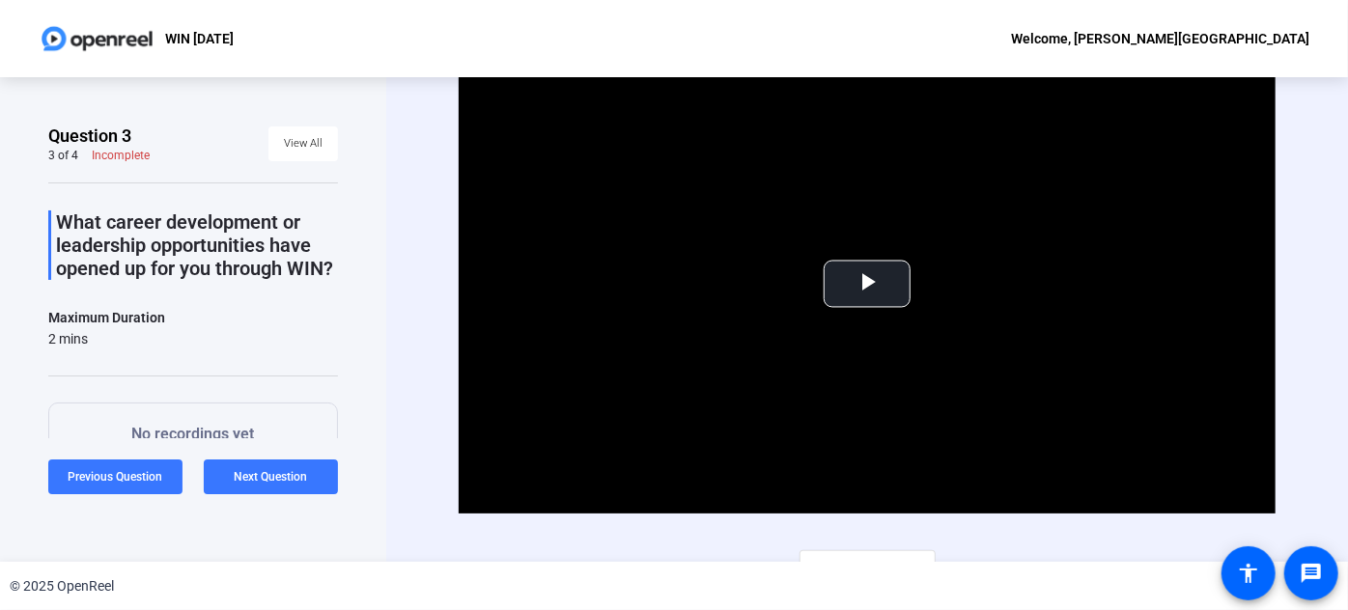
scroll to position [0, 0]
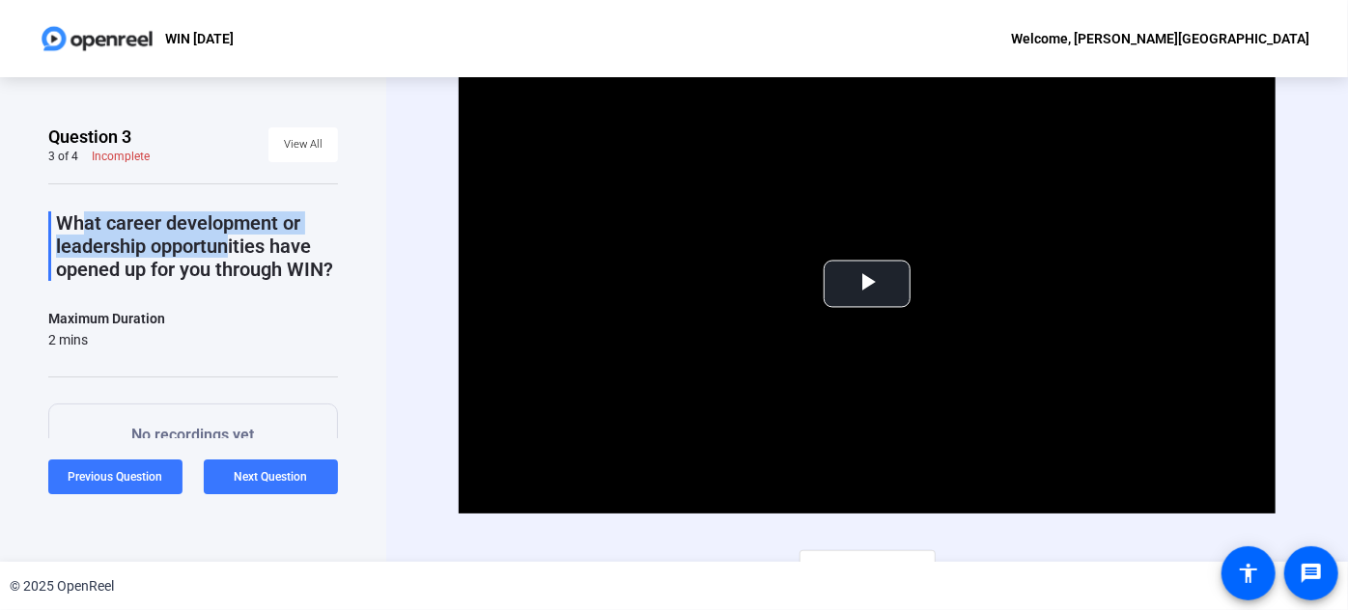
drag, startPoint x: 67, startPoint y: 217, endPoint x: 131, endPoint y: 231, distance: 66.1
click at [218, 256] on p "What career development or leadership opportunities have opened up for you thro…" at bounding box center [197, 246] width 282 height 70
drag, startPoint x: 61, startPoint y: 220, endPoint x: 204, endPoint y: 295, distance: 161.5
click at [204, 281] on p "What career development or leadership opportunities have opened up for you thro…" at bounding box center [197, 246] width 282 height 70
copy p "What career development or leadership opportunities have opened up for you thro…"
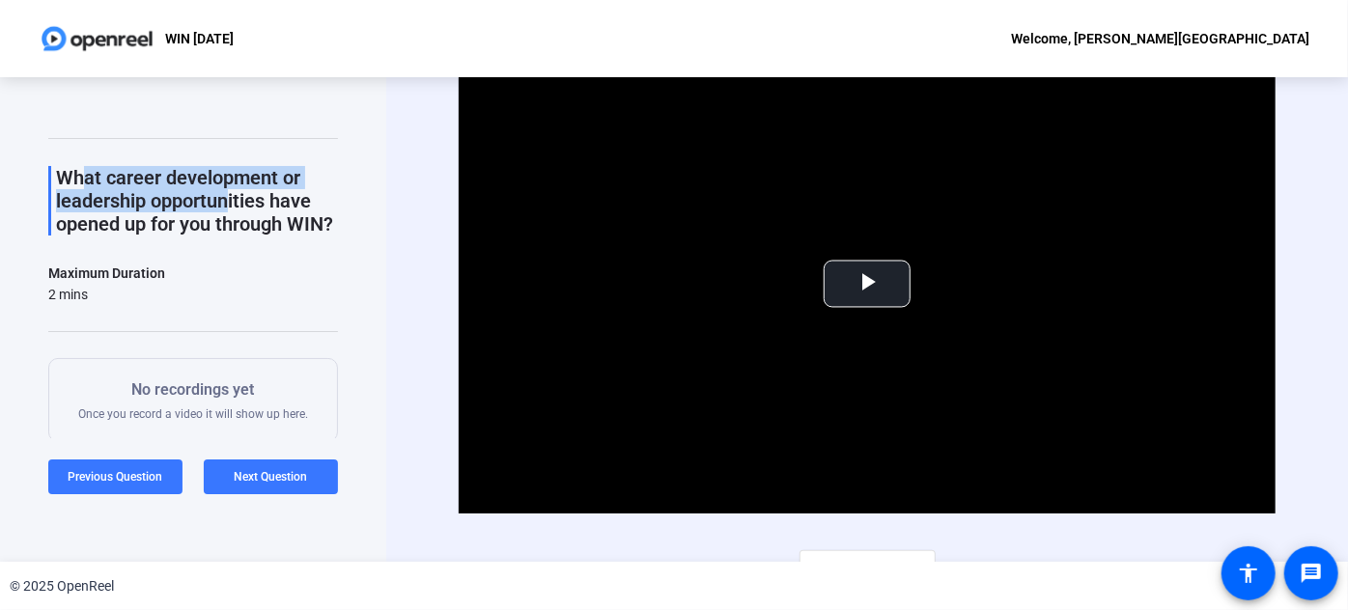
scroll to position [175, 0]
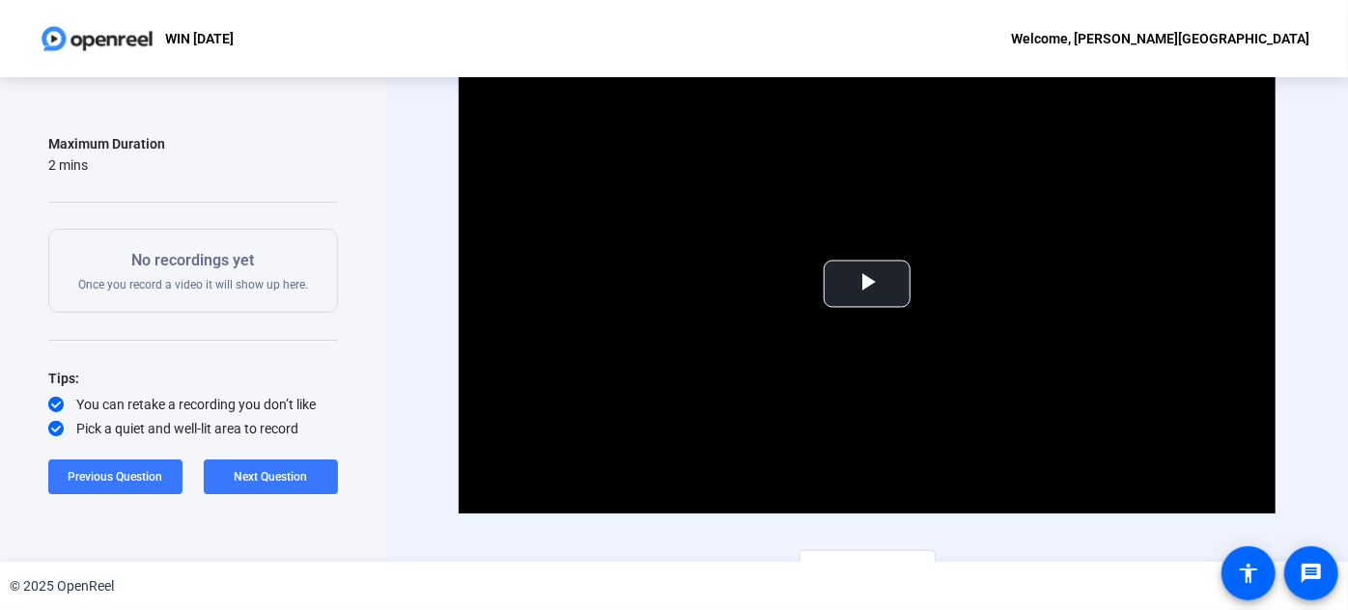
click at [241, 272] on p "No recordings yet" at bounding box center [193, 260] width 230 height 23
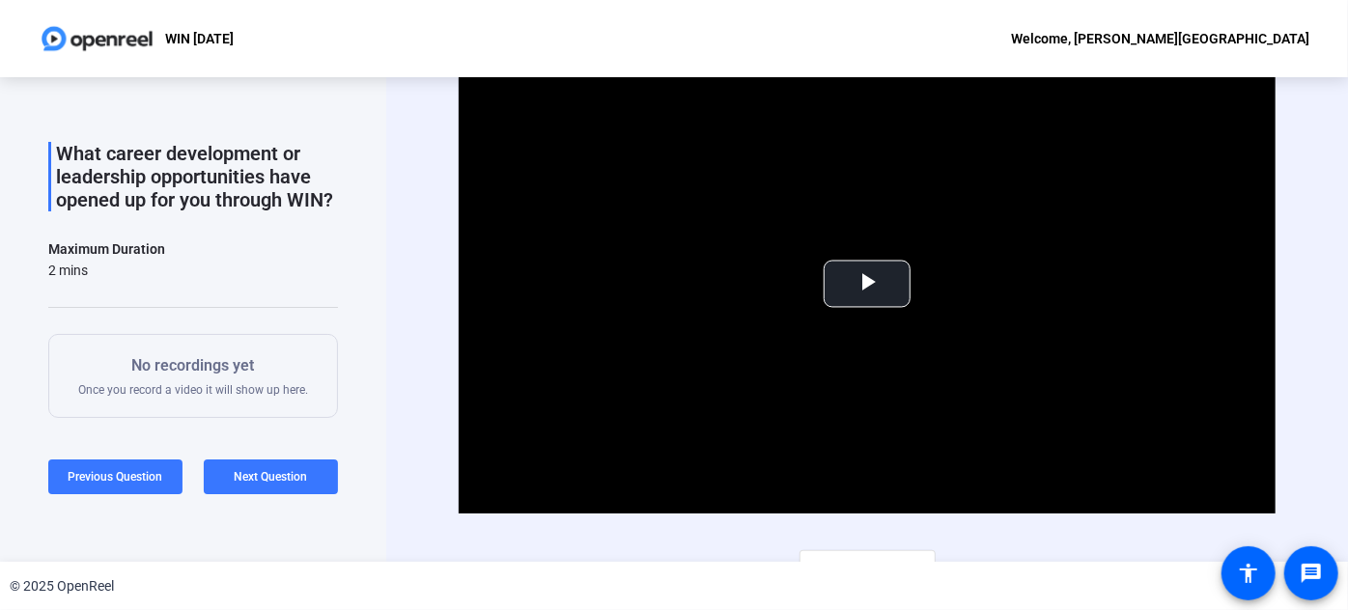
scroll to position [0, 0]
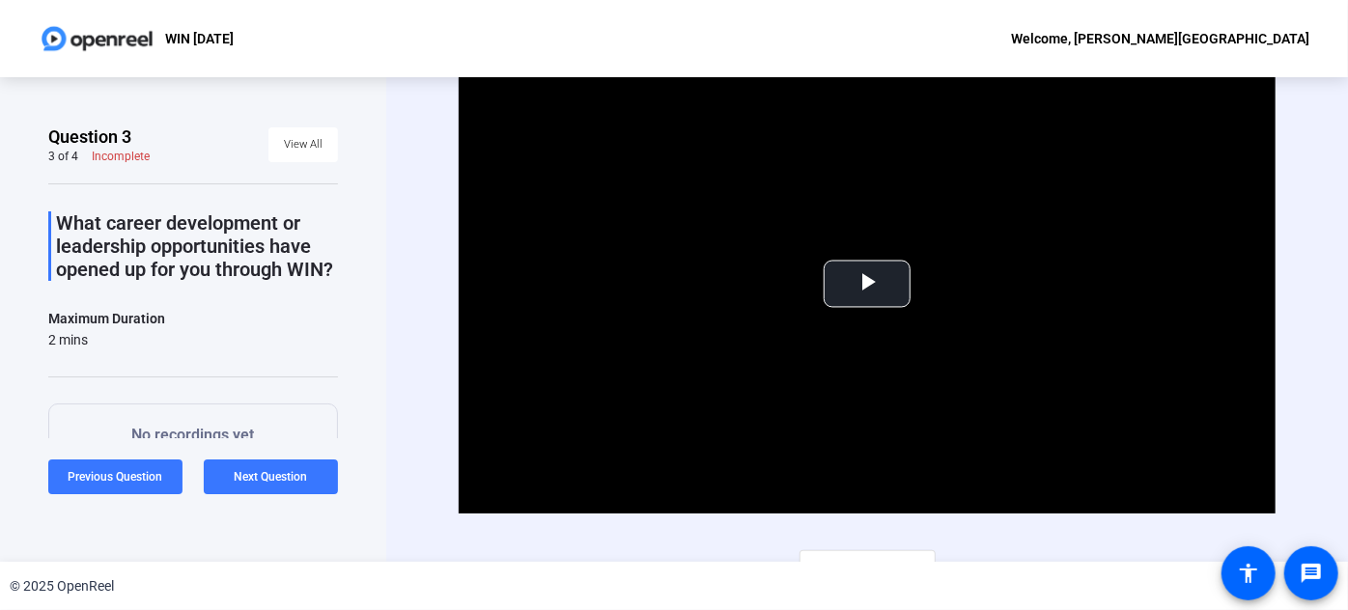
click at [161, 238] on p "What career development or leadership opportunities have opened up for you thro…" at bounding box center [197, 246] width 282 height 70
click at [389, 284] on div "Video Player is loading. Play Video Play Mute Current Time 0:00 / Duration 0:45…" at bounding box center [867, 319] width 962 height 485
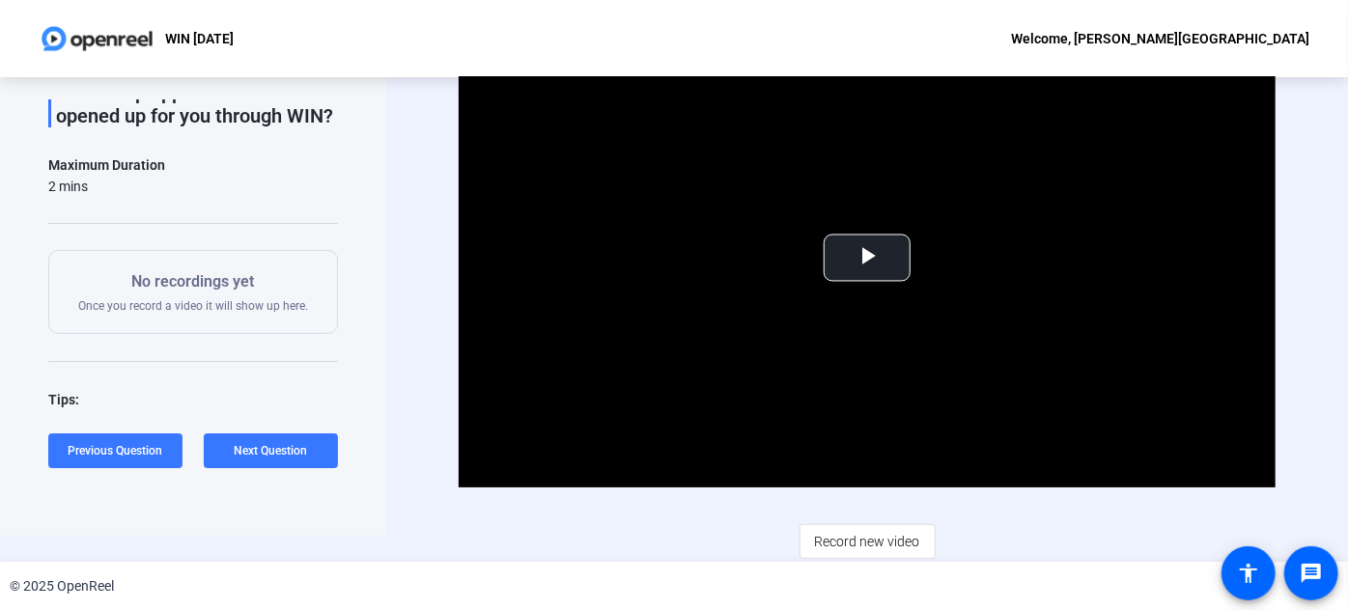
scroll to position [220, 0]
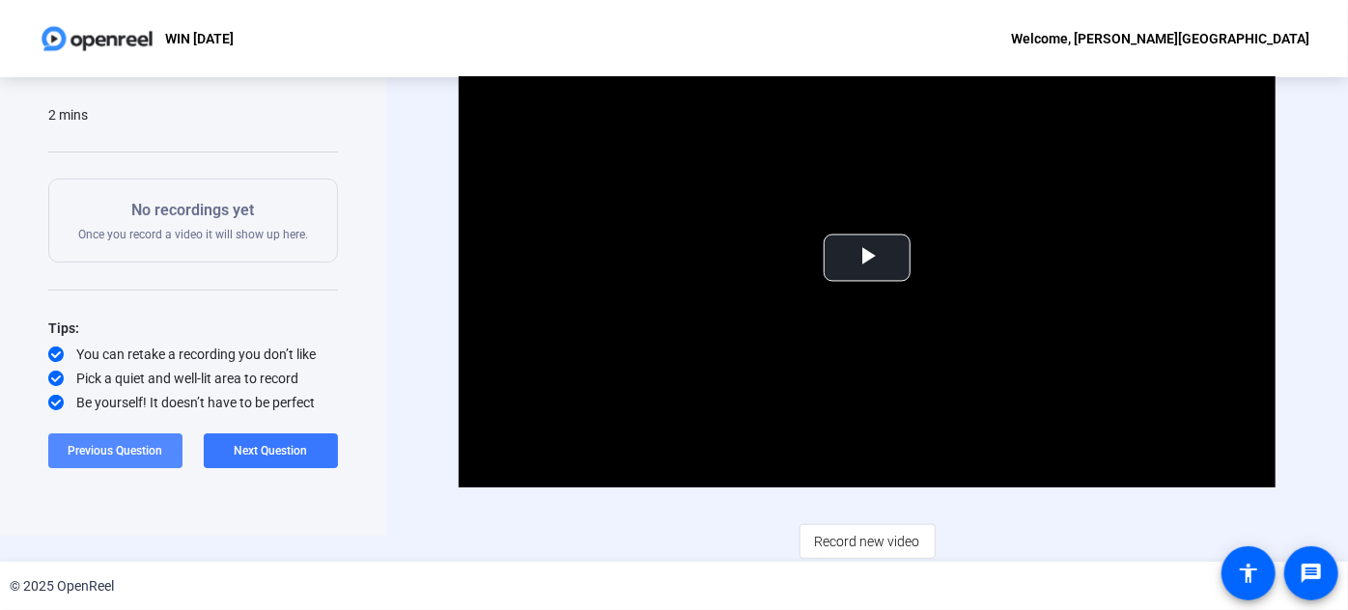
click at [121, 447] on span "Previous Question" at bounding box center [116, 451] width 95 height 14
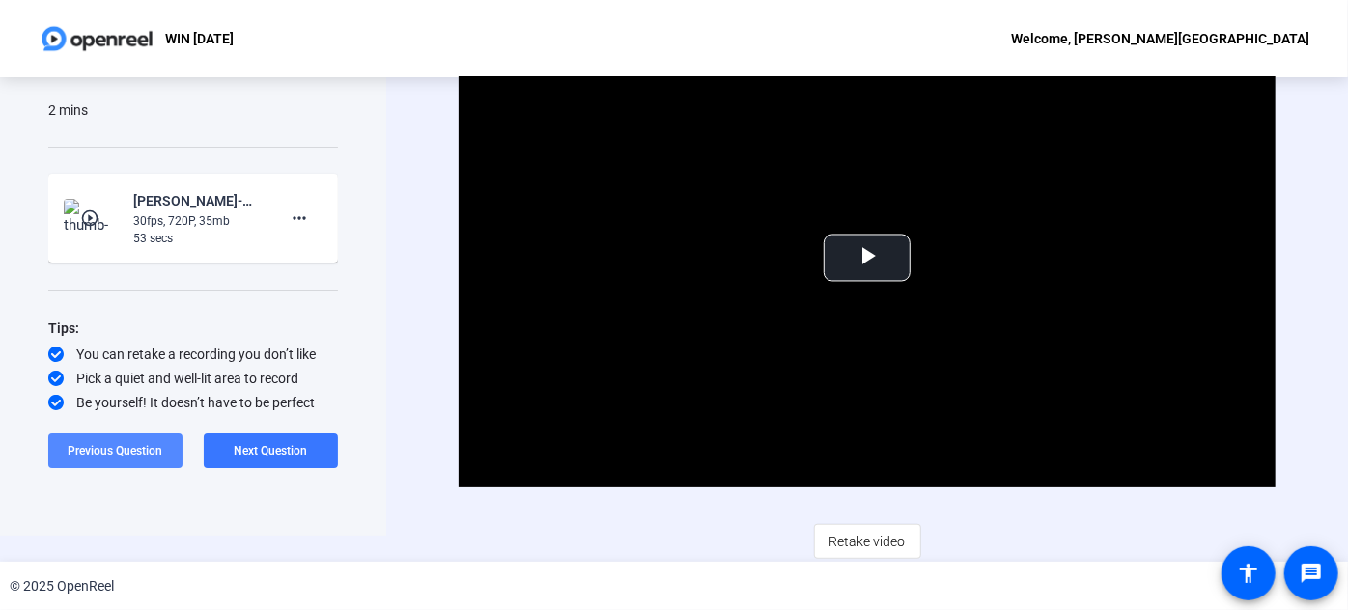
click at [128, 440] on span at bounding box center [115, 451] width 134 height 46
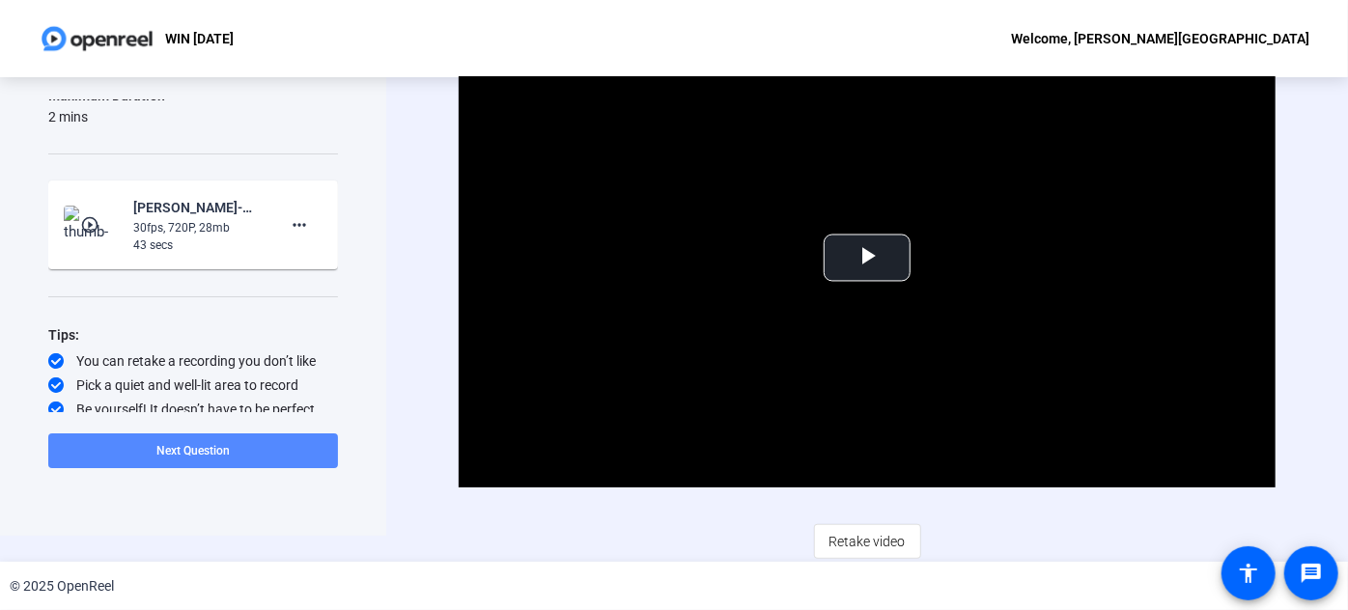
click at [162, 447] on span "Next Question" at bounding box center [192, 451] width 73 height 14
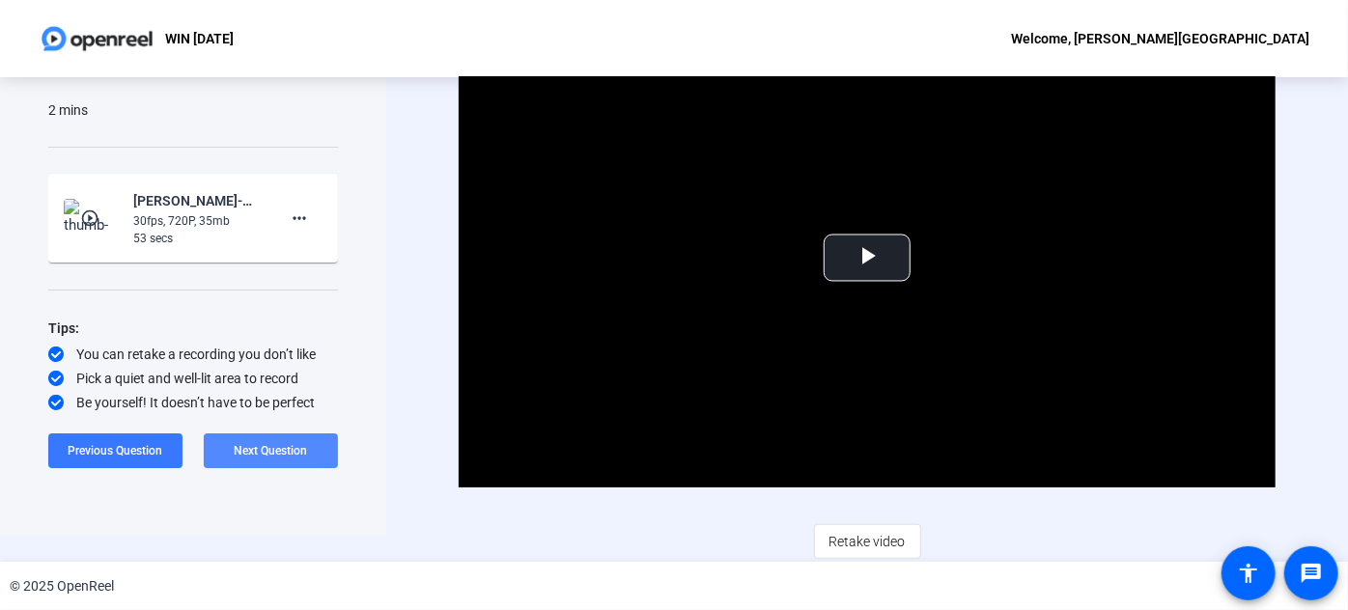
click at [288, 447] on span "Next Question" at bounding box center [271, 451] width 73 height 14
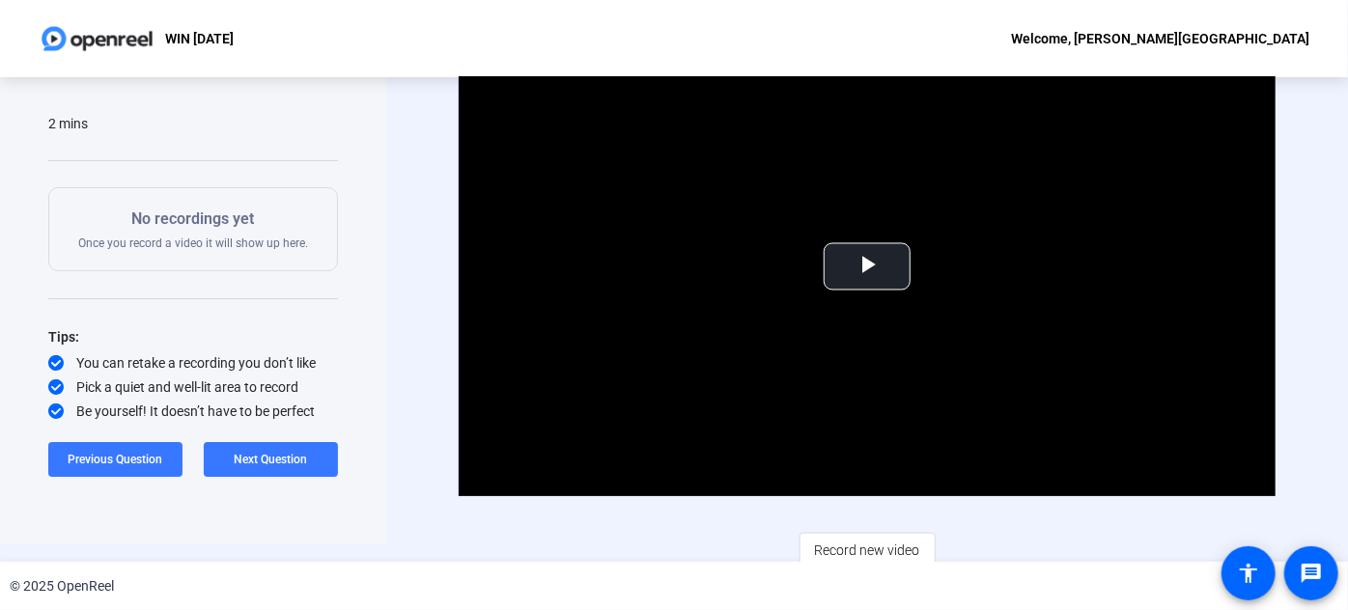
scroll to position [26, 0]
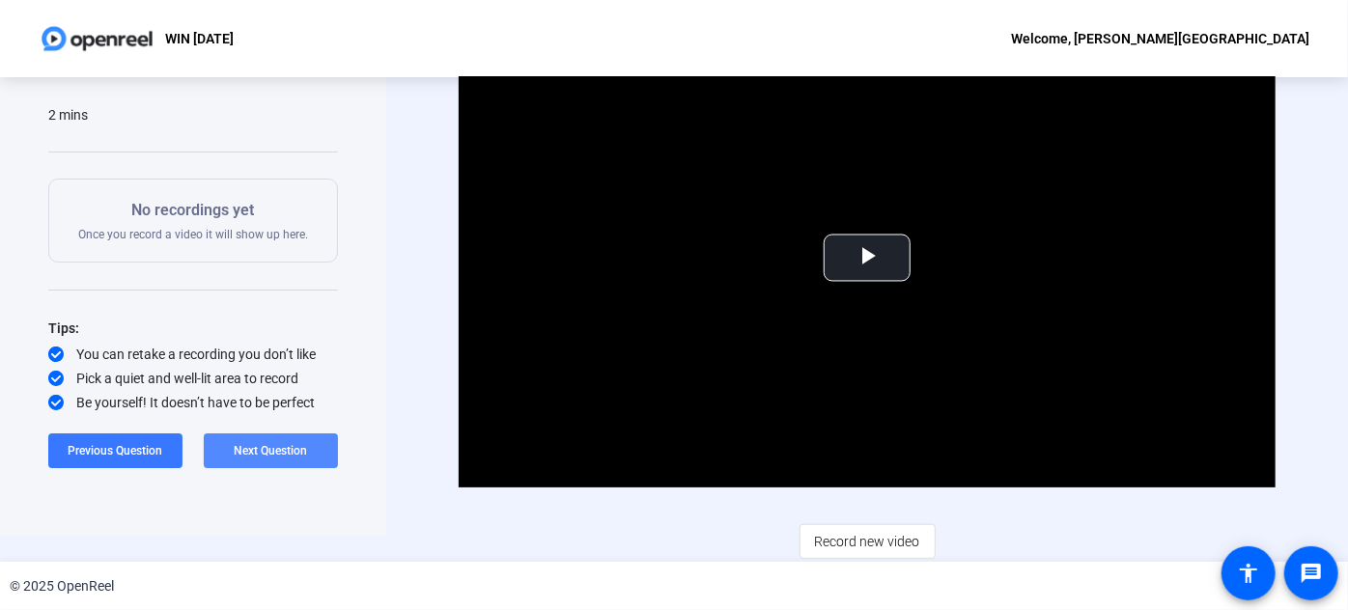
click at [265, 444] on span "Next Question" at bounding box center [271, 451] width 73 height 14
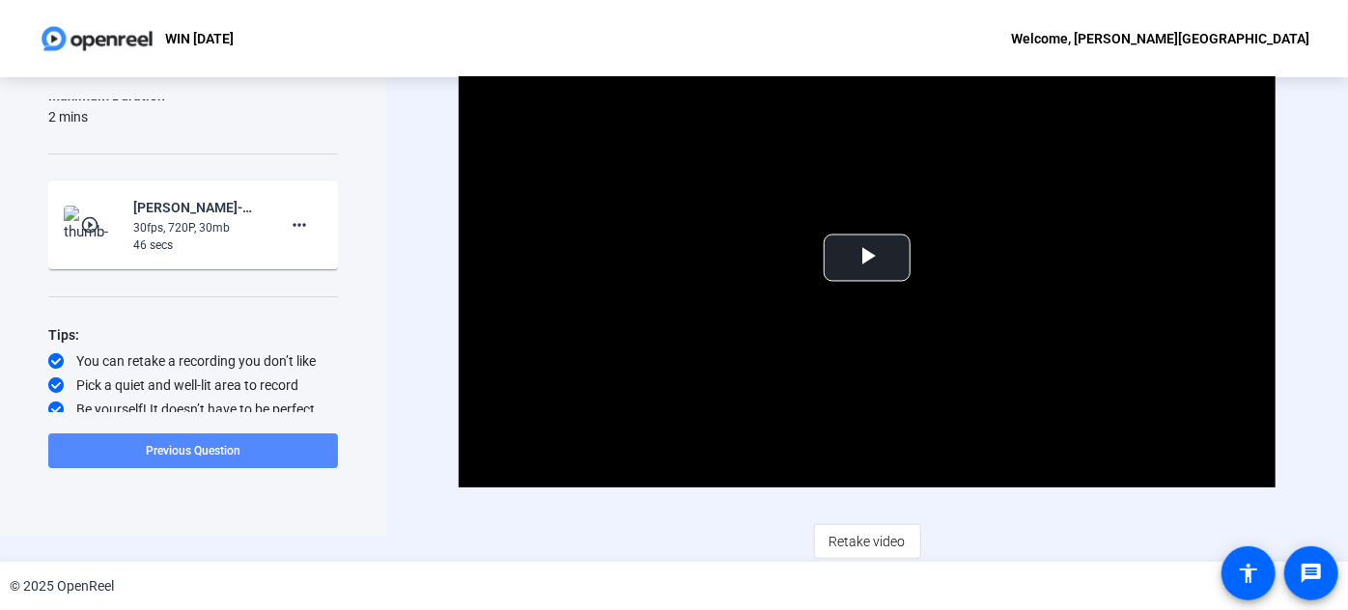
click at [127, 447] on span at bounding box center [193, 451] width 290 height 46
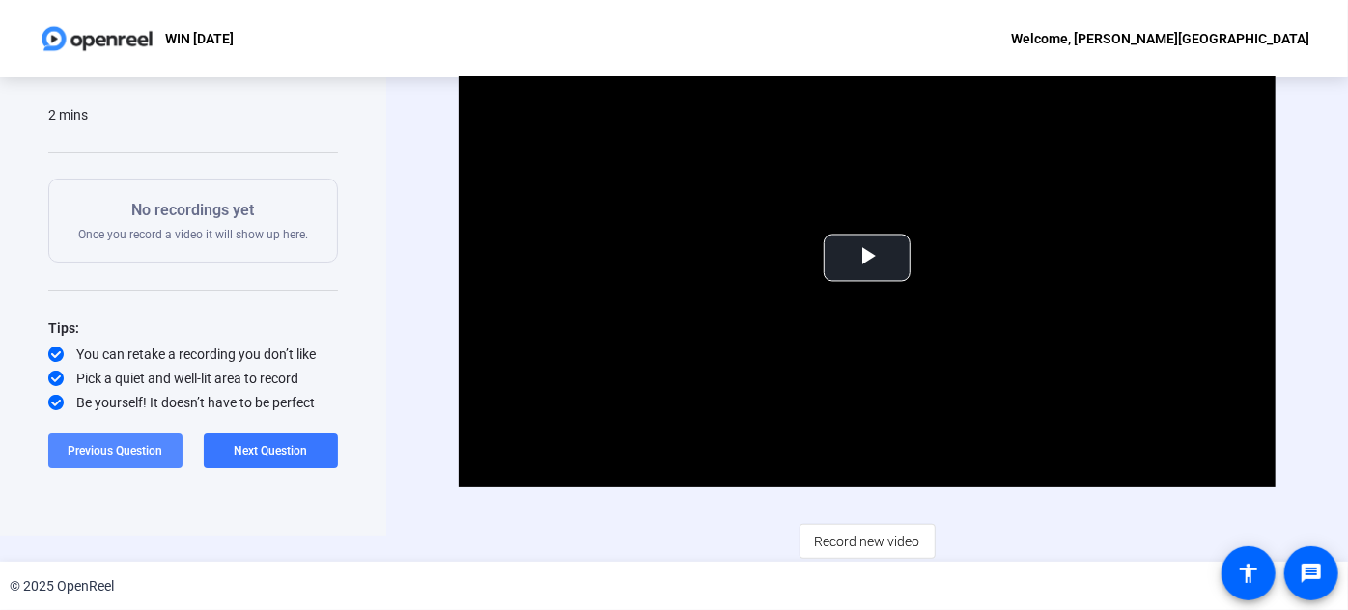
click at [128, 446] on span "Previous Question" at bounding box center [116, 451] width 95 height 14
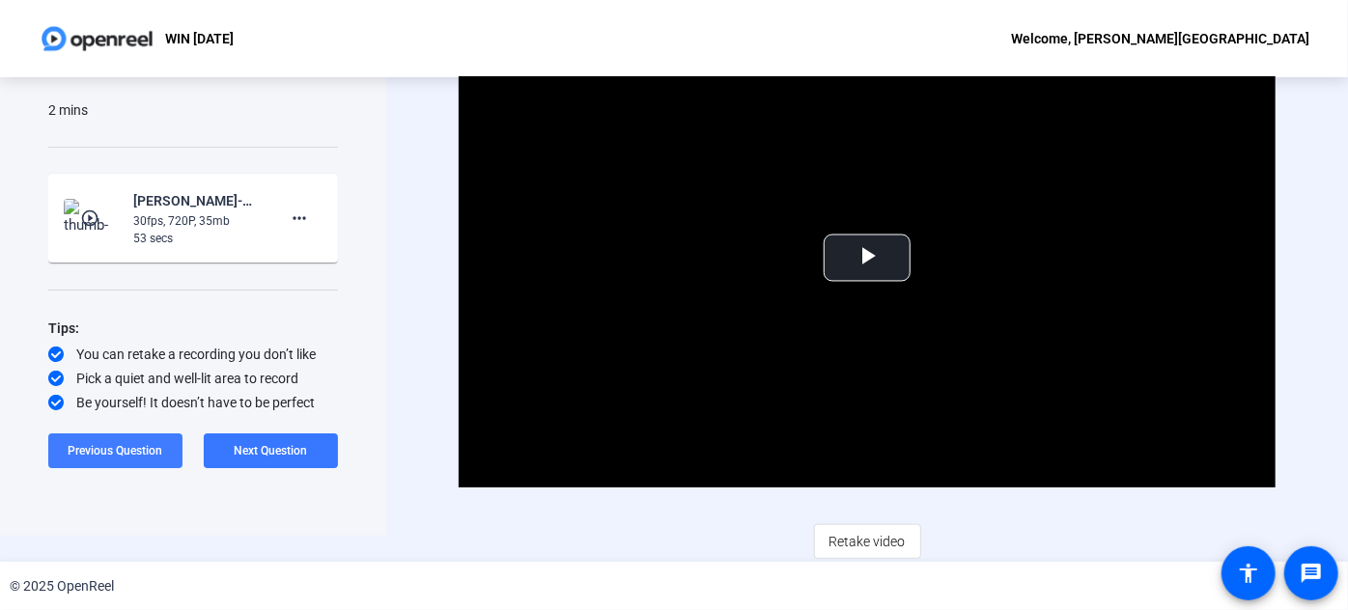
click at [136, 445] on span "Previous Question" at bounding box center [116, 451] width 95 height 14
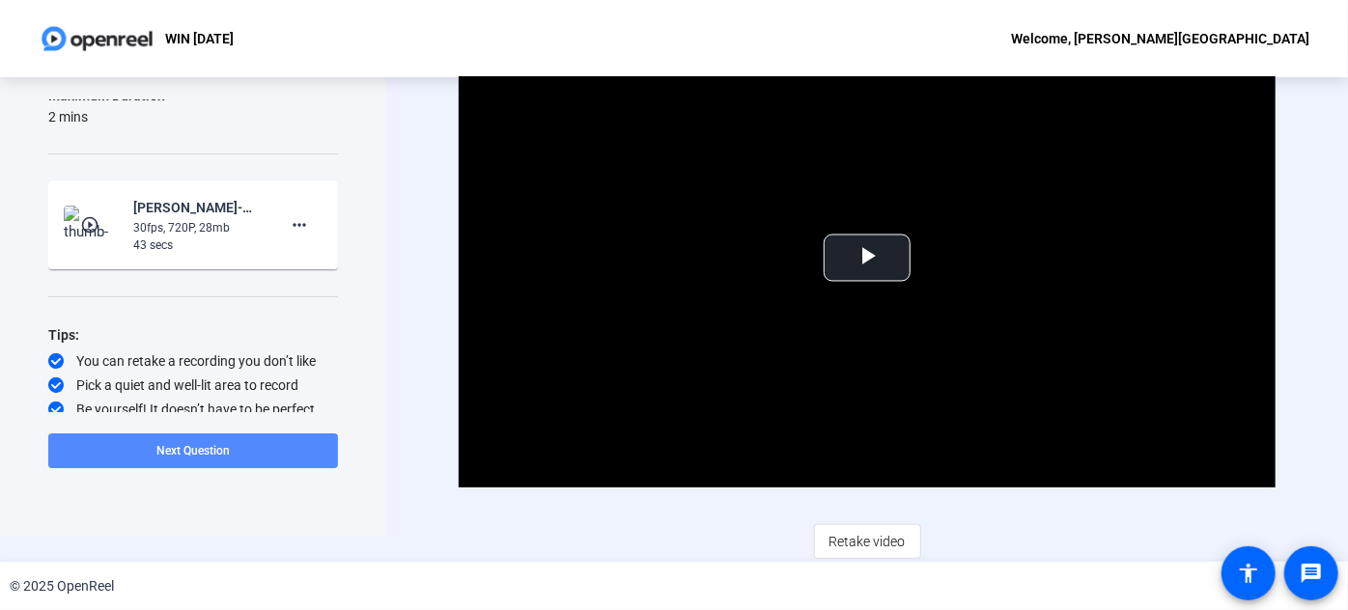
click at [253, 446] on span at bounding box center [193, 451] width 290 height 46
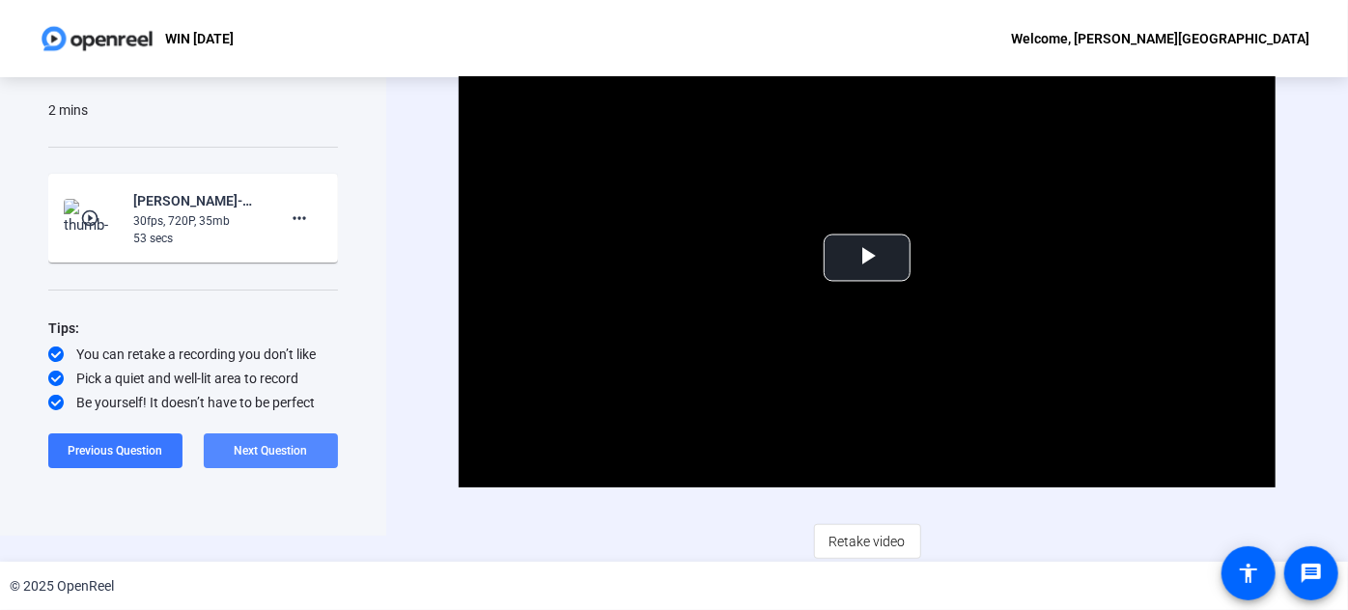
click at [253, 446] on span "Next Question" at bounding box center [271, 451] width 73 height 14
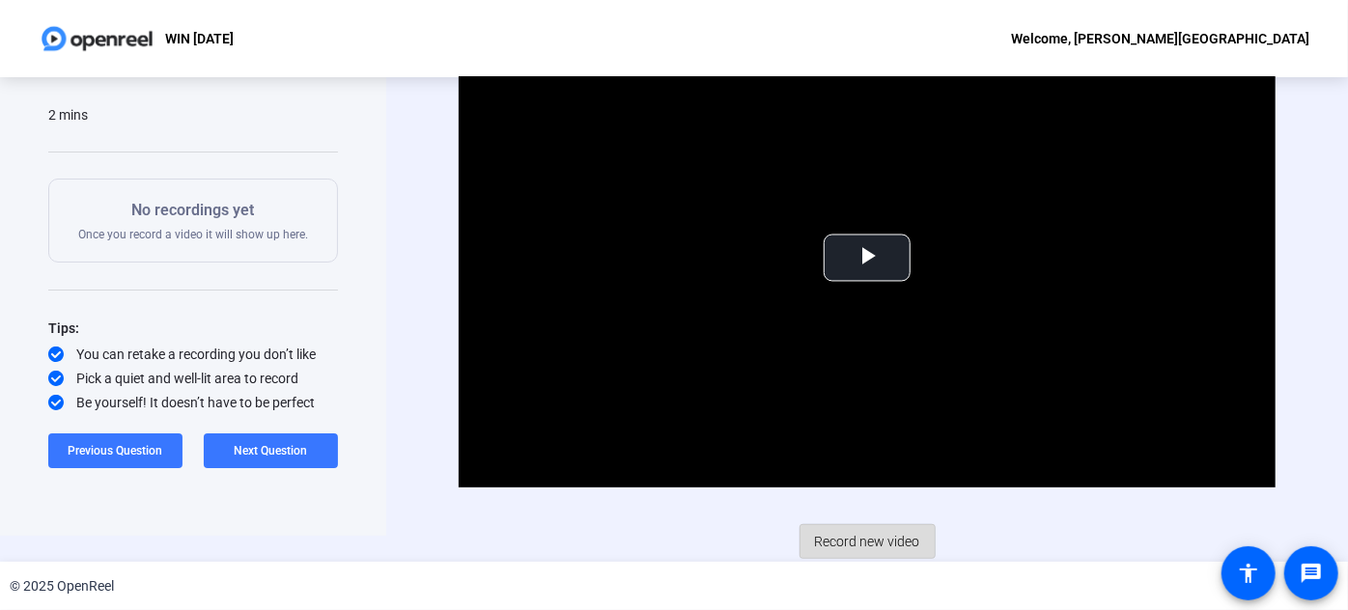
click at [879, 535] on span "Record new video" at bounding box center [867, 541] width 105 height 37
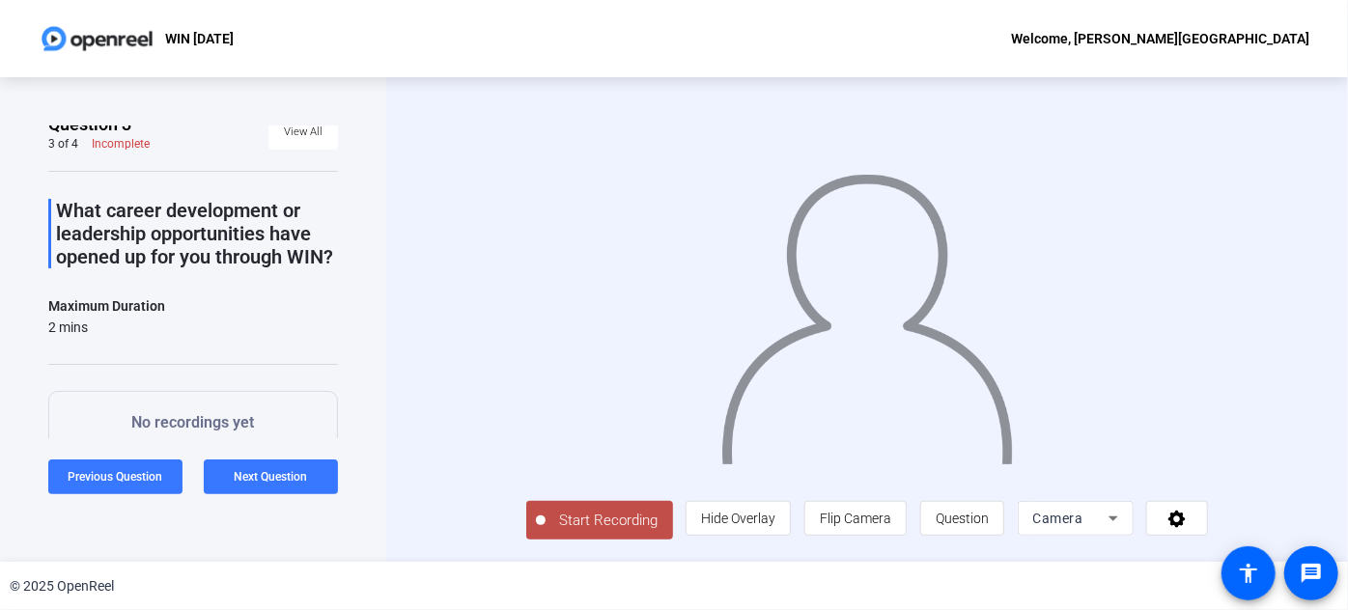
scroll to position [0, 0]
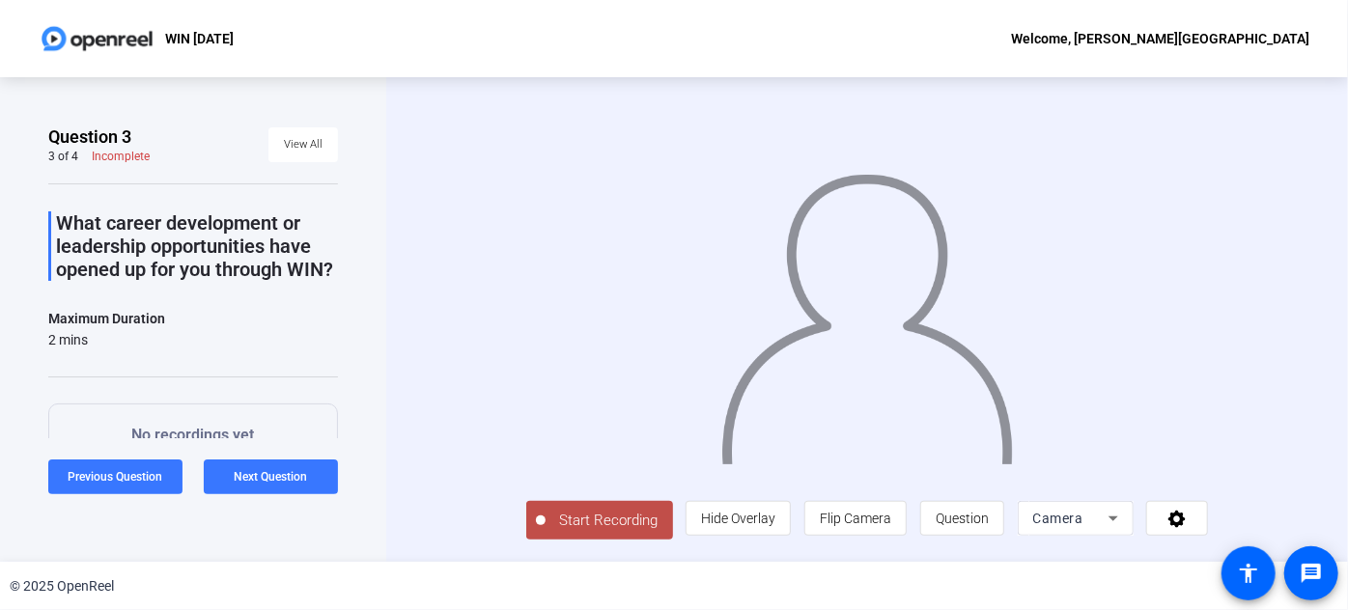
click at [545, 532] on span "Start Recording" at bounding box center [608, 521] width 127 height 22
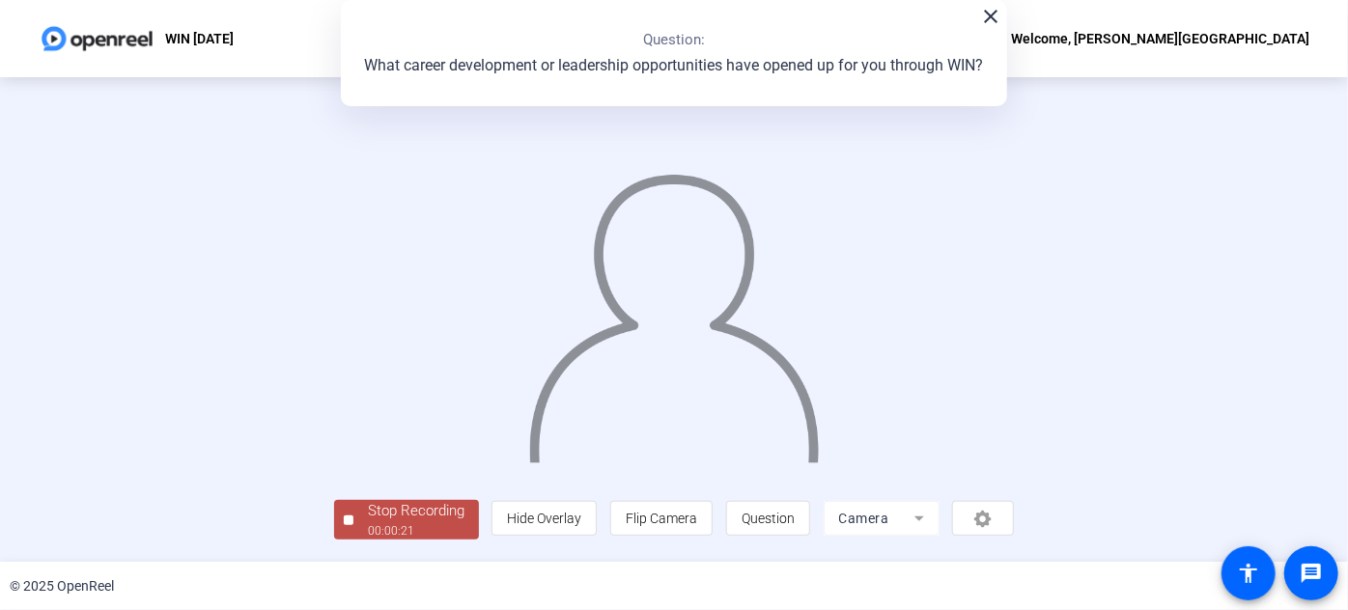
scroll to position [87, 0]
click at [368, 522] on div "Stop Recording" at bounding box center [416, 511] width 97 height 22
click at [0, 0] on div "Question 3 3 of 4 Complete View All What career development or leadership oppor…" at bounding box center [0, 0] width 0 height 0
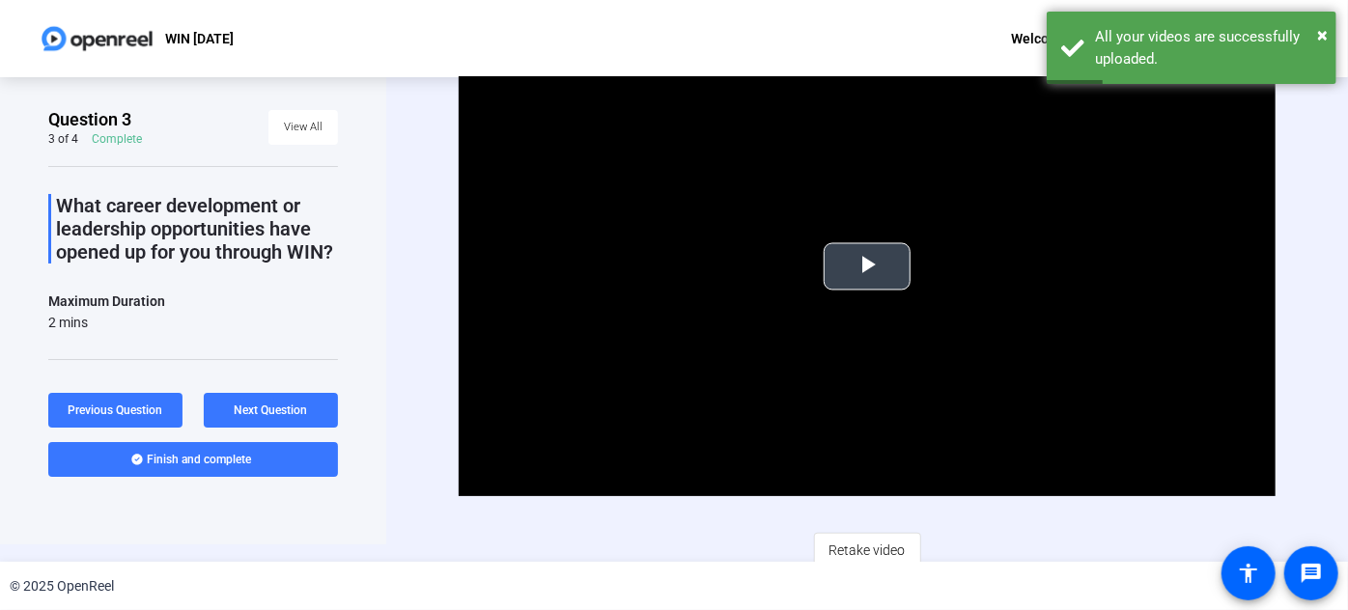
scroll to position [26, 0]
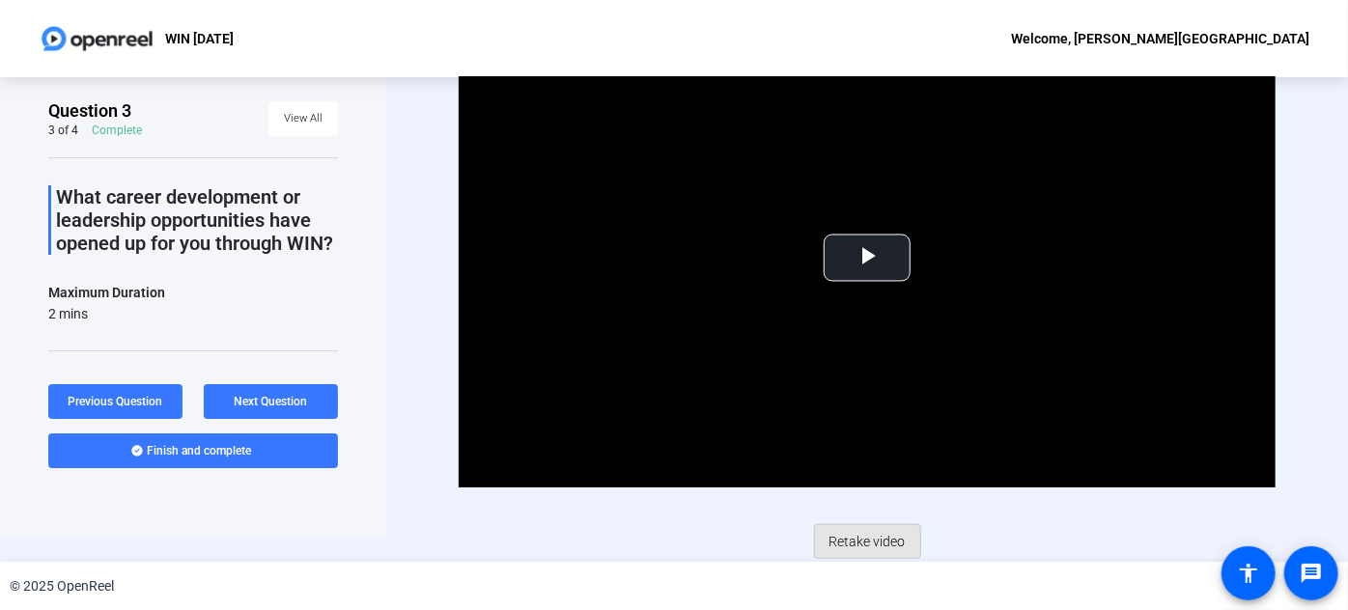
click at [841, 546] on span "Retake video" at bounding box center [867, 541] width 76 height 37
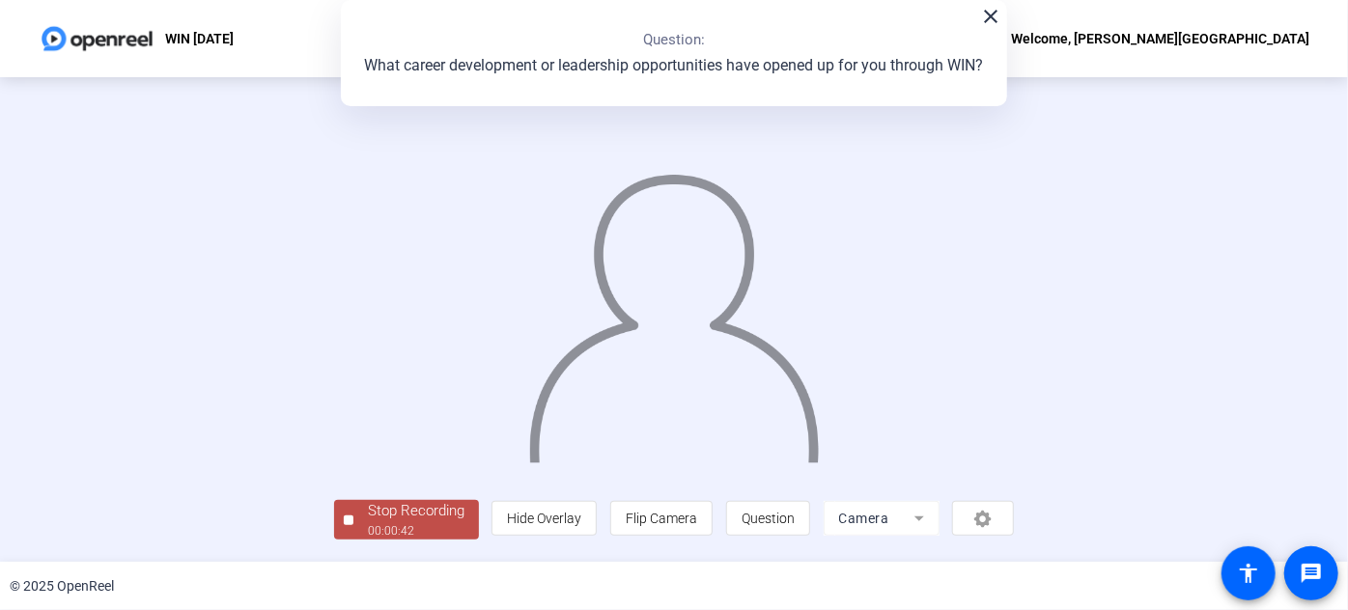
scroll to position [105, 0]
click at [353, 521] on span "Stop Recording 00:00:42" at bounding box center [416, 520] width 126 height 40
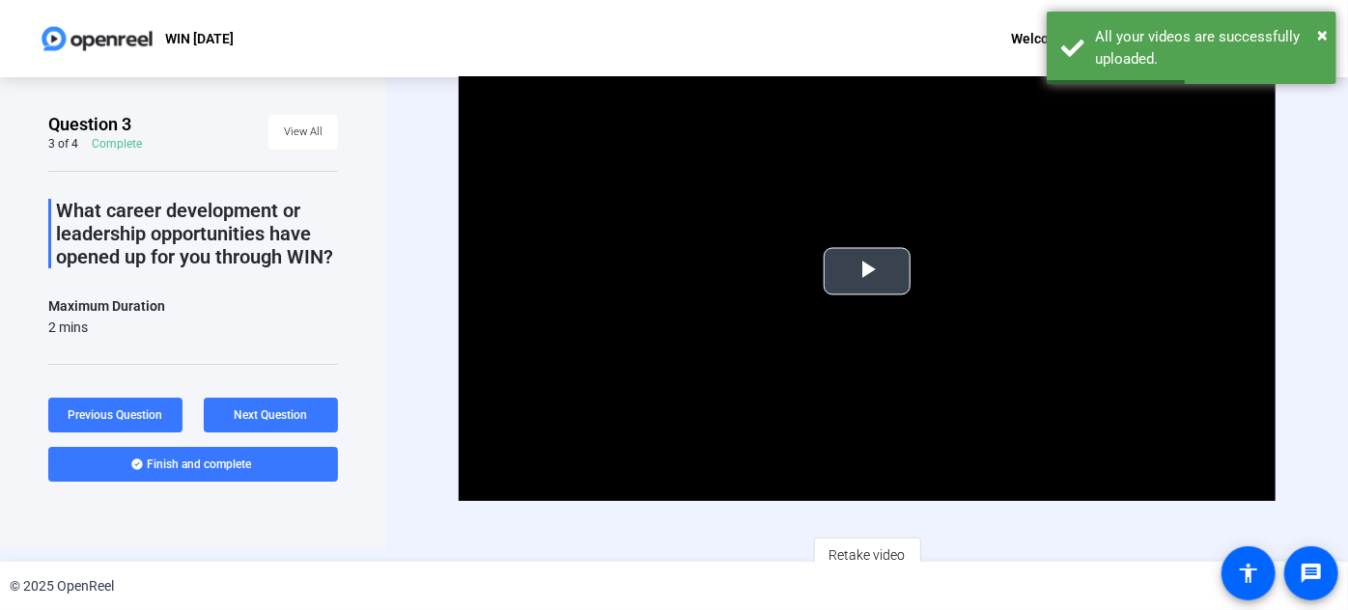
scroll to position [26, 0]
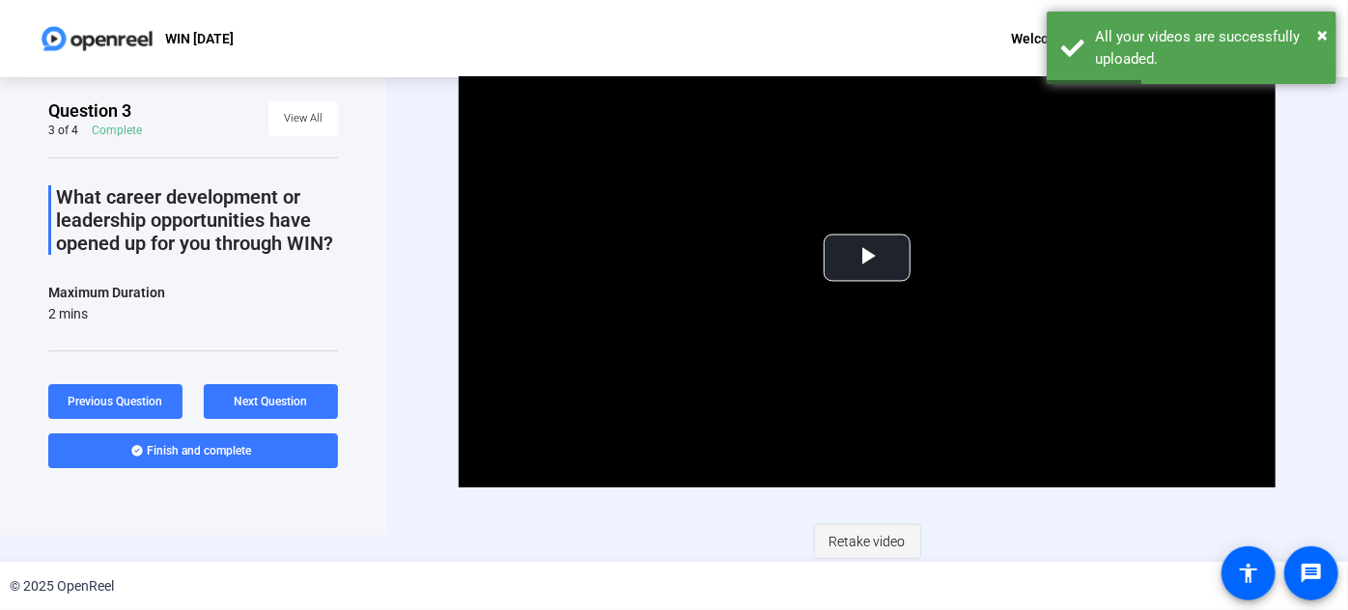
click at [861, 529] on span "Retake video" at bounding box center [867, 541] width 76 height 37
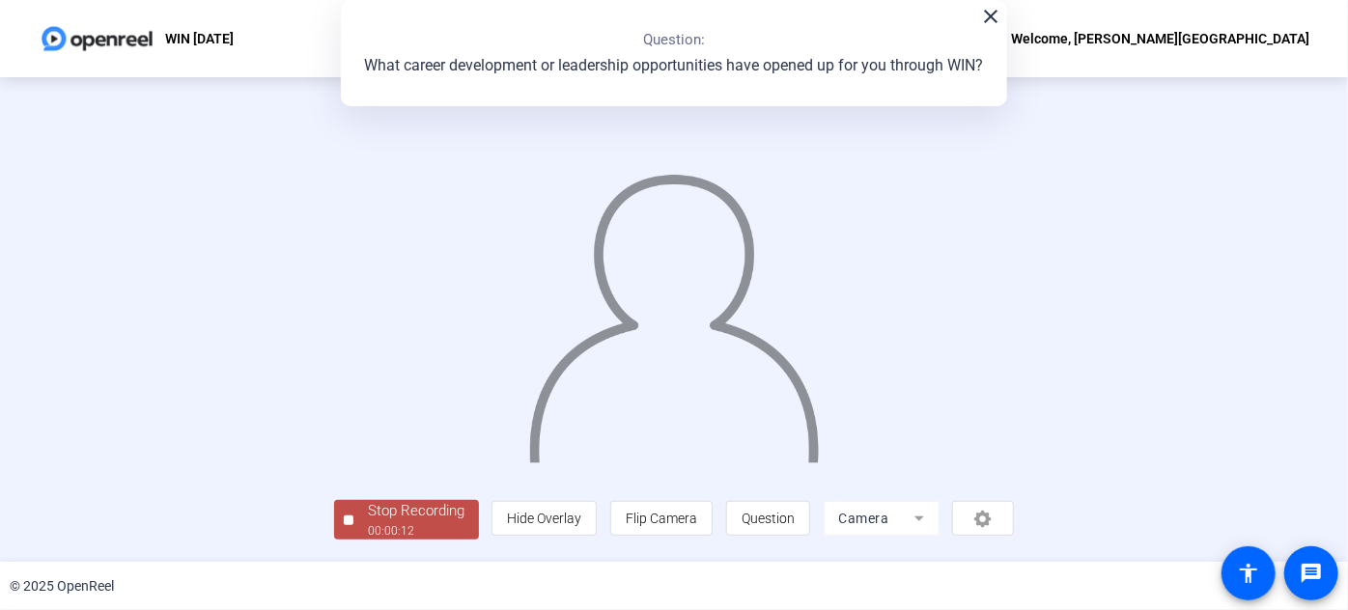
scroll to position [105, 0]
click at [368, 514] on div "Stop Recording" at bounding box center [416, 511] width 97 height 22
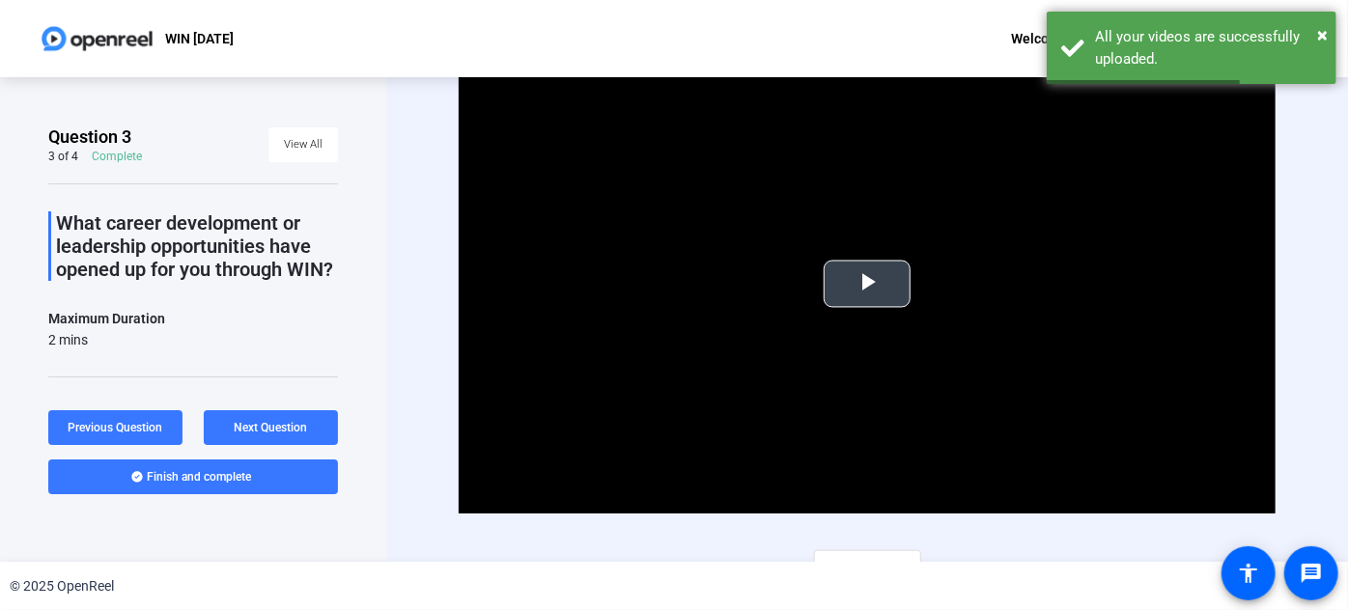
scroll to position [26, 0]
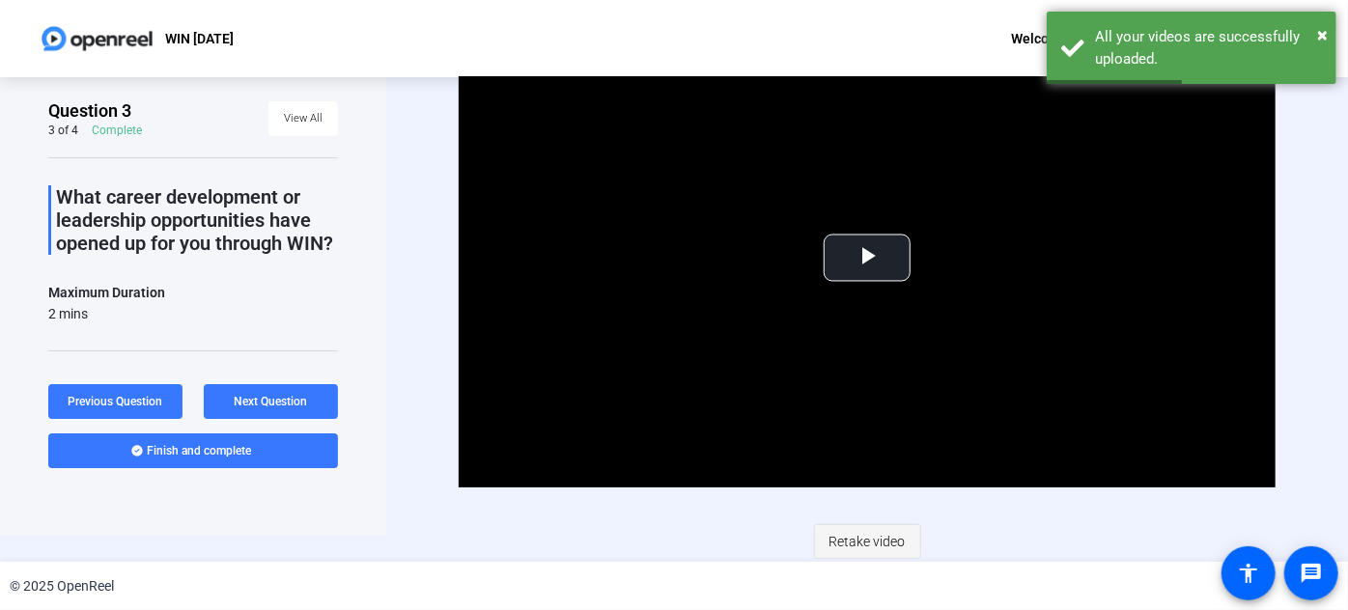
click at [838, 545] on span "Retake video" at bounding box center [867, 541] width 76 height 37
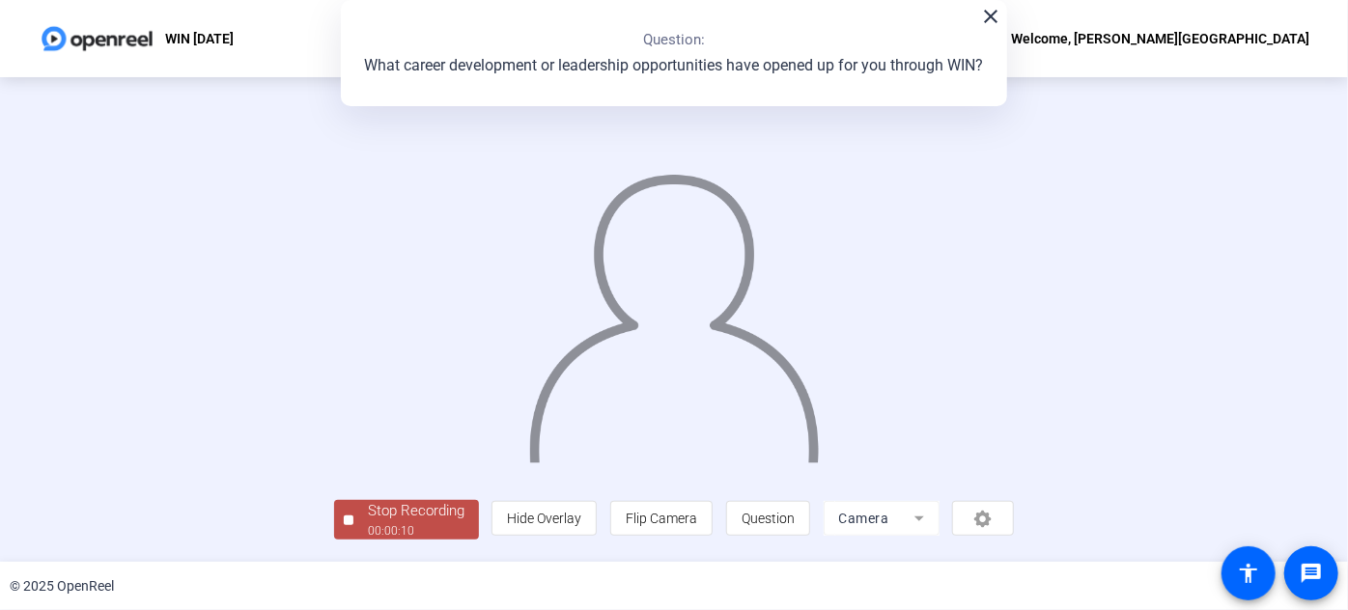
scroll to position [105, 0]
click at [368, 518] on div "Stop Recording" at bounding box center [416, 511] width 97 height 22
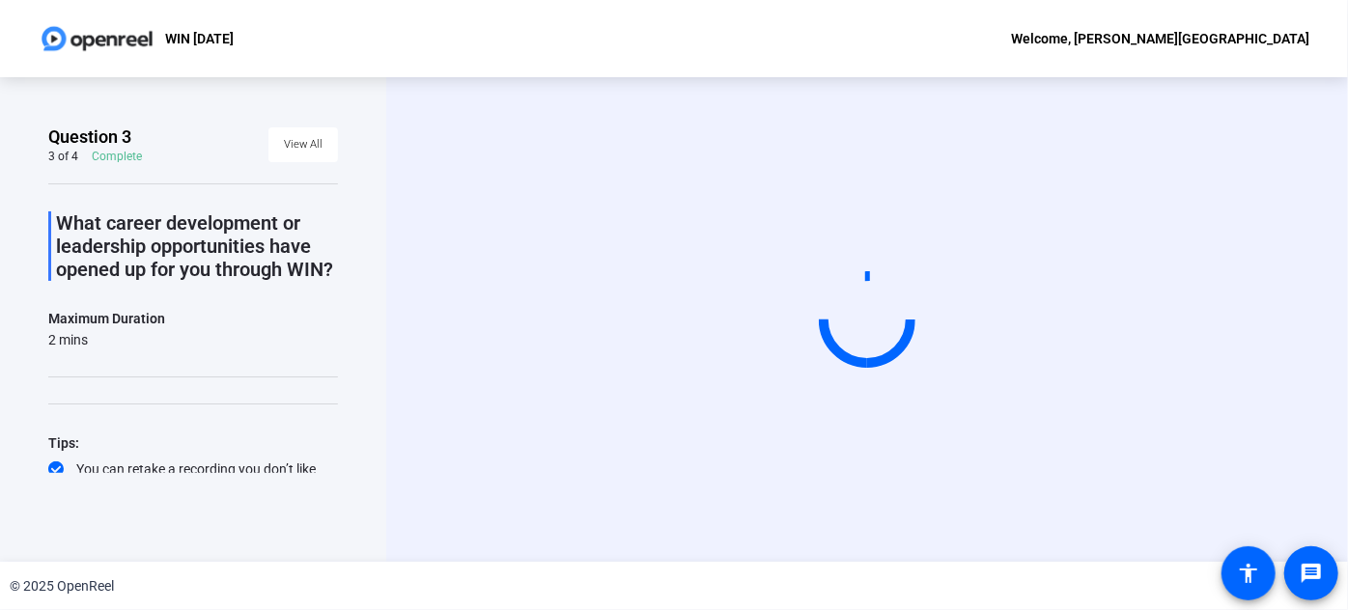
scroll to position [0, 0]
